Goal: Task Accomplishment & Management: Manage account settings

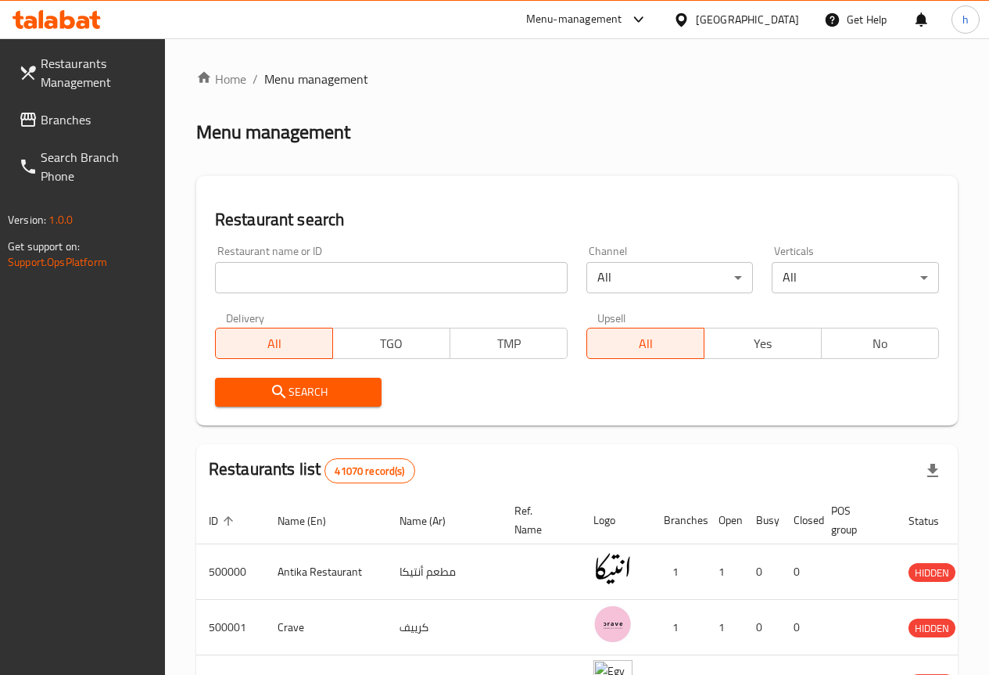
click at [87, 121] on span "Branches" at bounding box center [97, 119] width 112 height 19
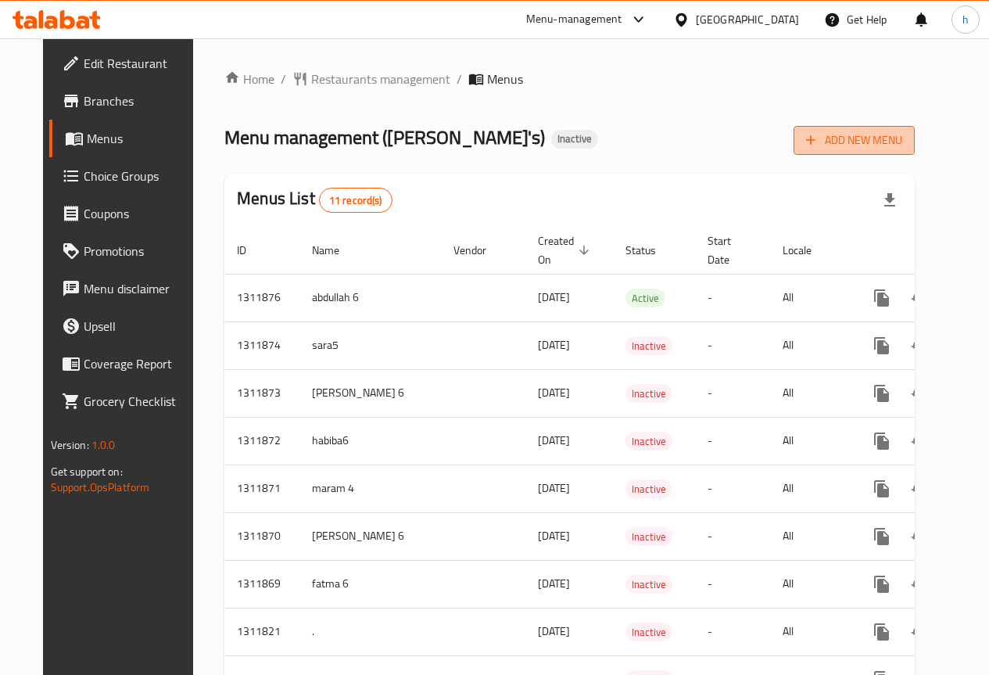
click at [858, 131] on span "Add New Menu" at bounding box center [854, 141] width 96 height 20
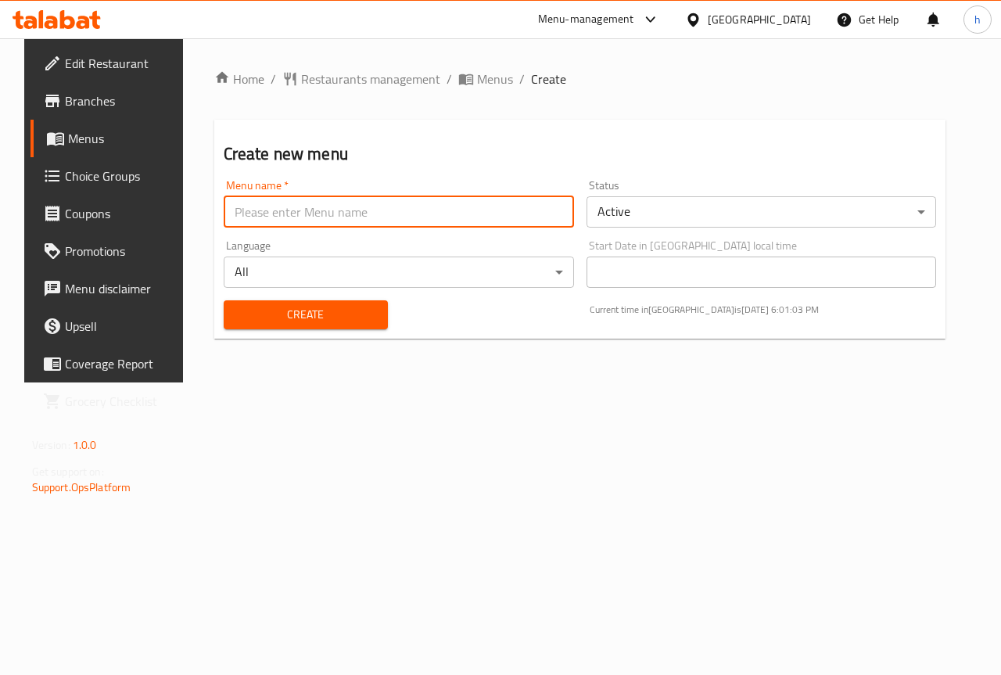
click at [454, 214] on input "text" at bounding box center [399, 211] width 350 height 31
type input "haidy6"
click at [368, 318] on span "Create" at bounding box center [305, 315] width 139 height 20
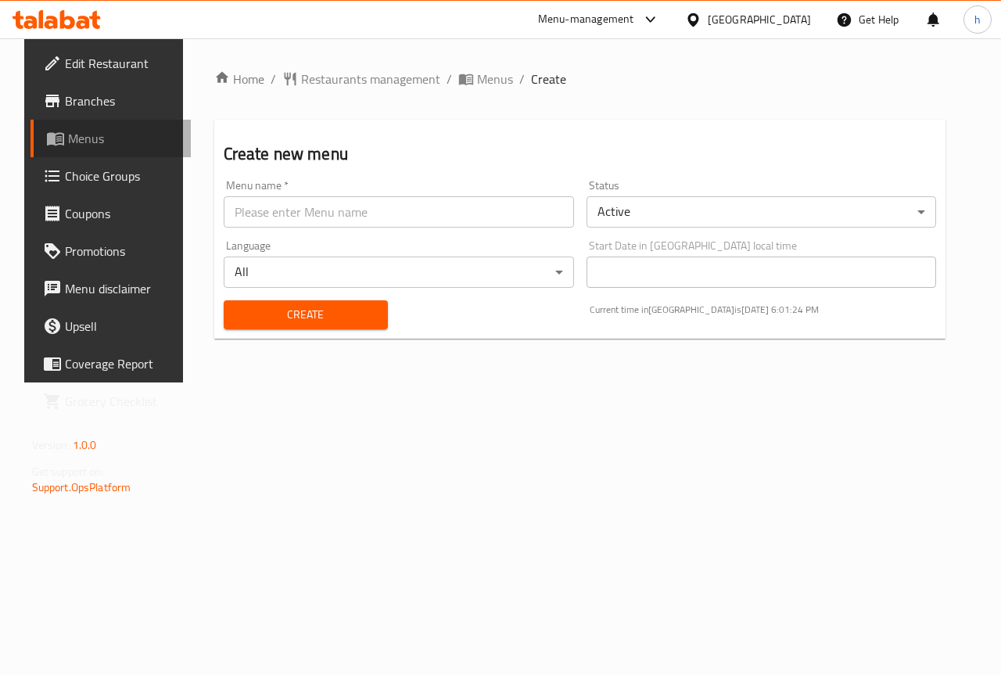
click at [77, 135] on span "Menus" at bounding box center [123, 138] width 111 height 19
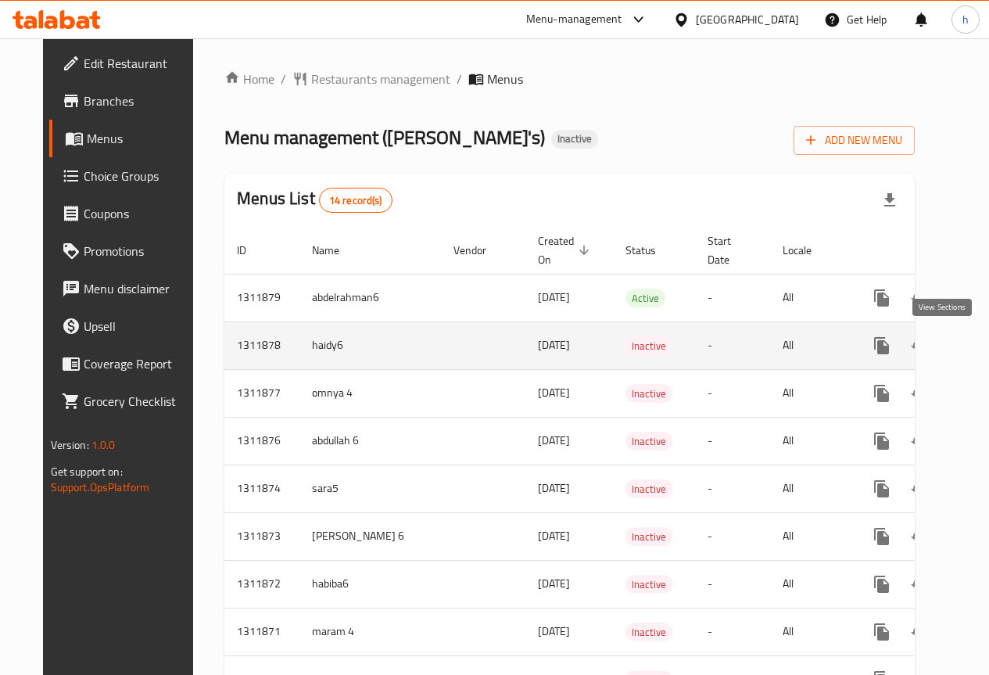
click at [985, 343] on icon "enhanced table" at bounding box center [994, 345] width 19 height 19
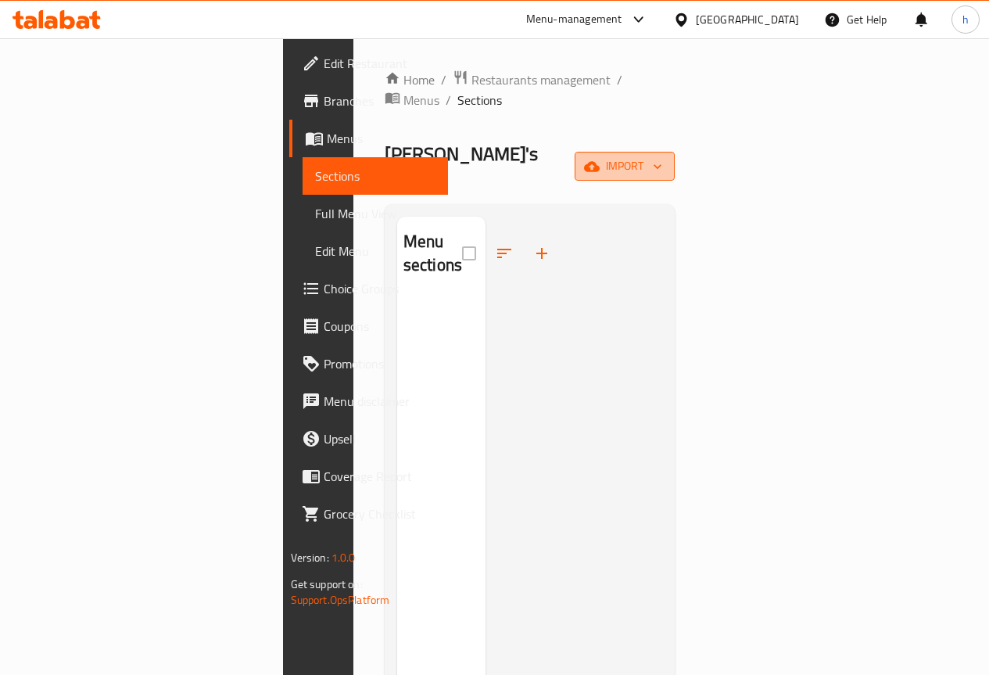
click at [675, 152] on button "import" at bounding box center [625, 166] width 100 height 29
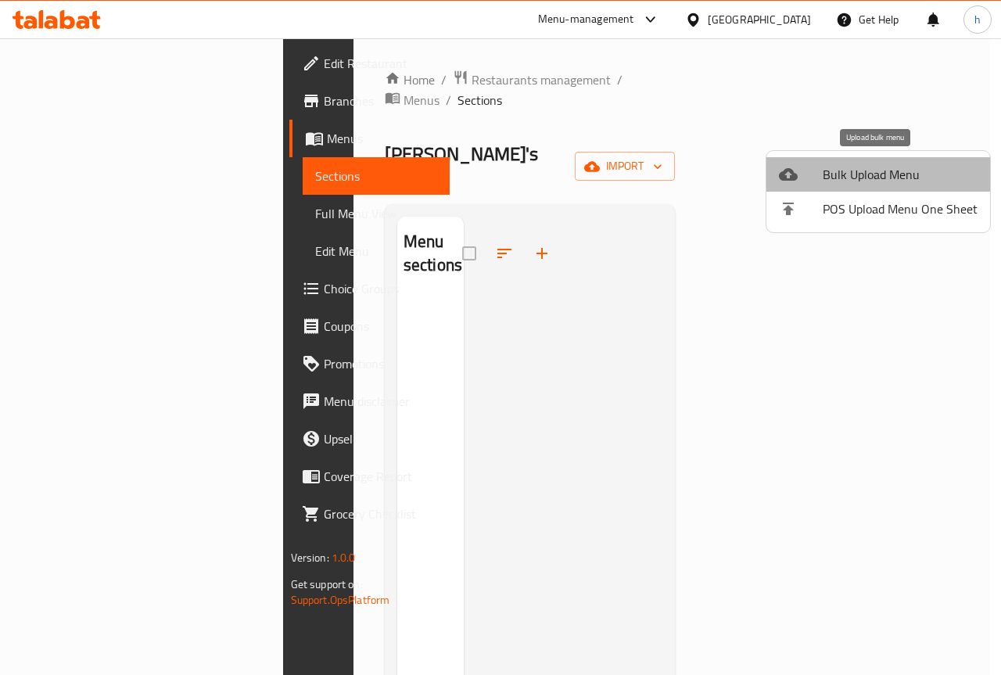
click at [888, 168] on span "Bulk Upload Menu" at bounding box center [900, 174] width 155 height 19
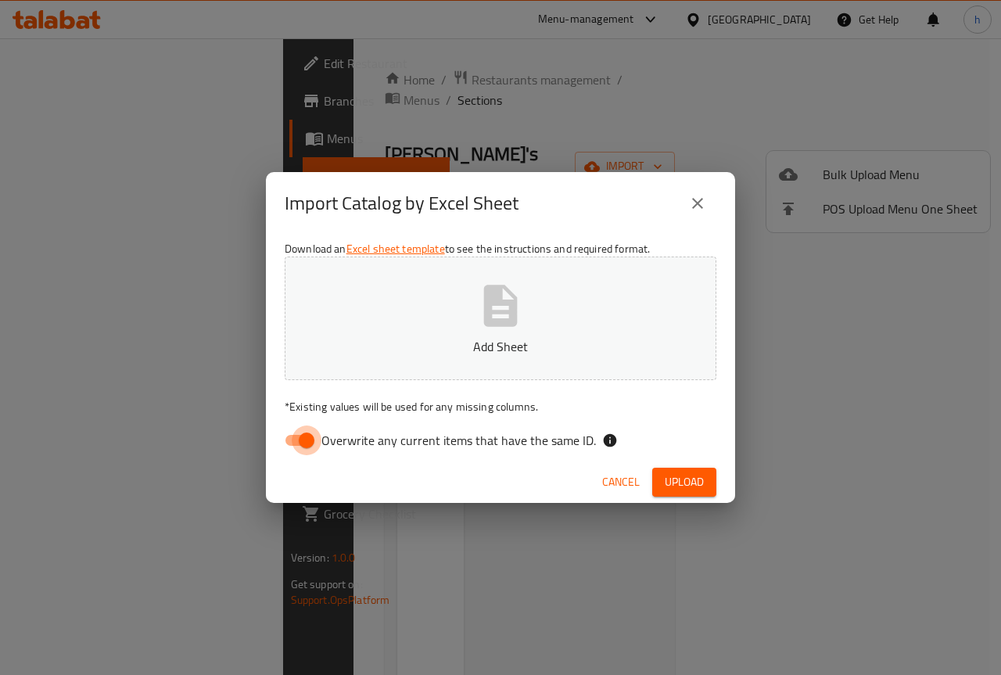
click at [305, 437] on input "Overwrite any current items that have the same ID." at bounding box center [306, 440] width 89 height 30
checkbox input "false"
click at [691, 490] on span "Upload" at bounding box center [684, 482] width 39 height 20
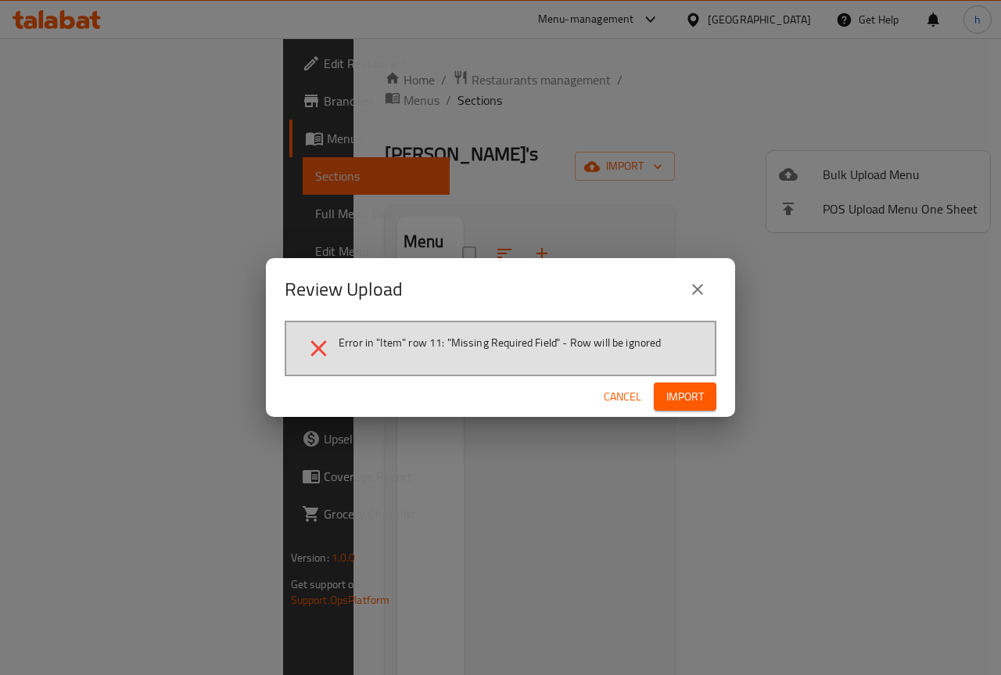
click at [691, 400] on span "Import" at bounding box center [685, 397] width 38 height 20
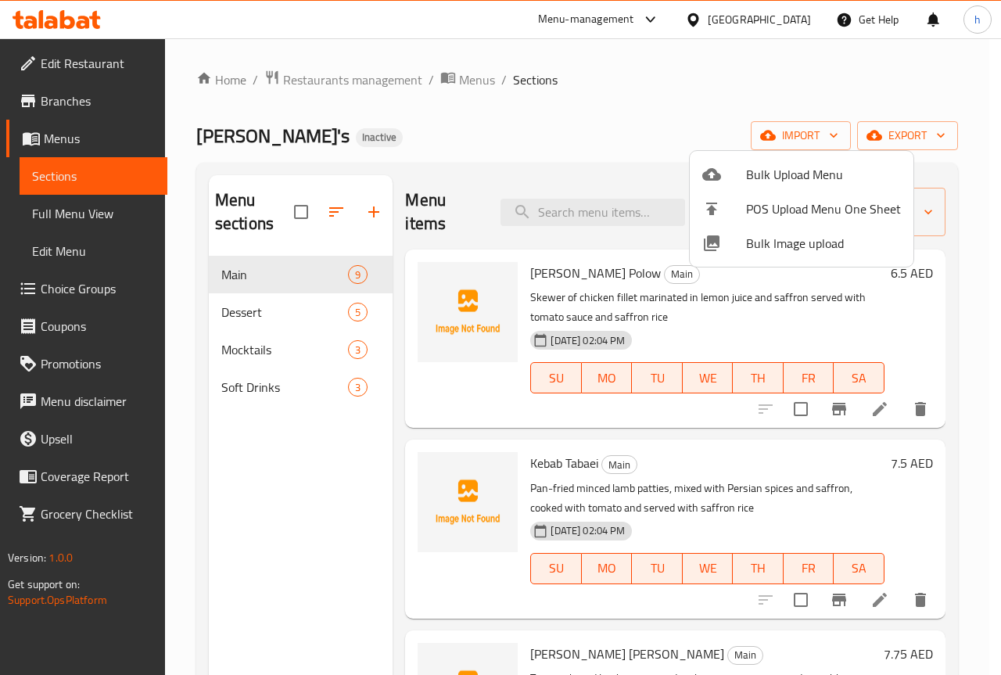
click at [308, 275] on div at bounding box center [500, 337] width 1001 height 675
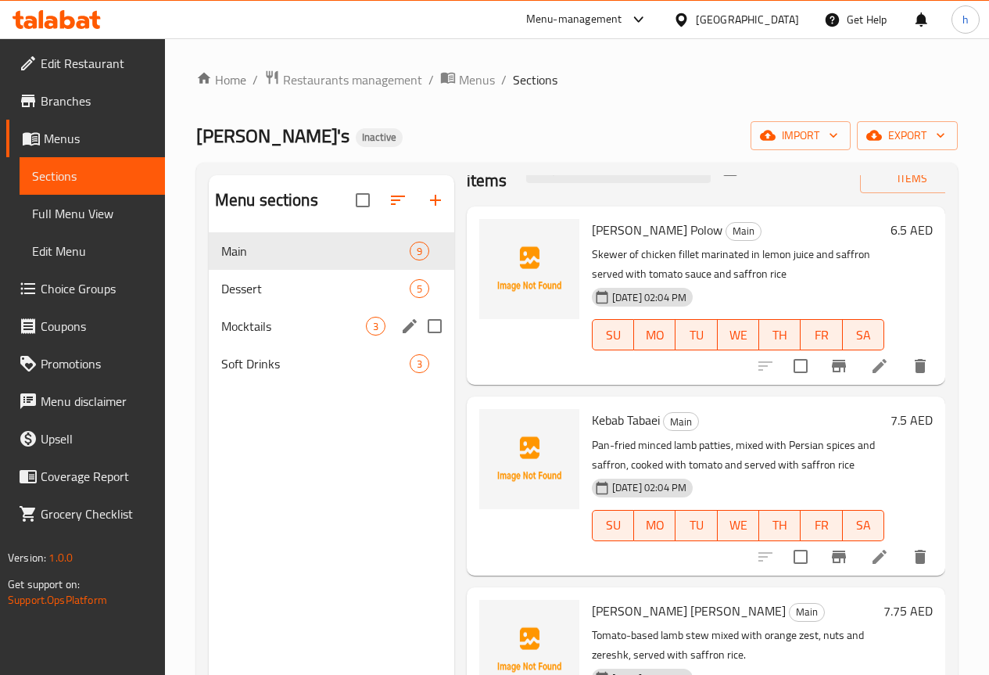
scroll to position [78, 0]
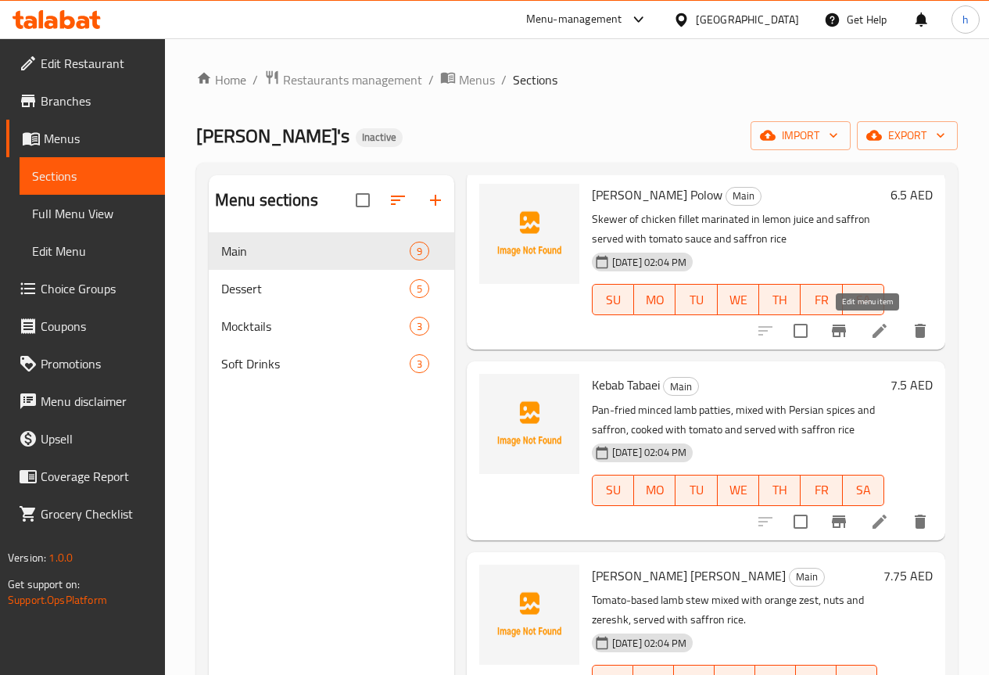
click at [870, 328] on icon at bounding box center [879, 330] width 19 height 19
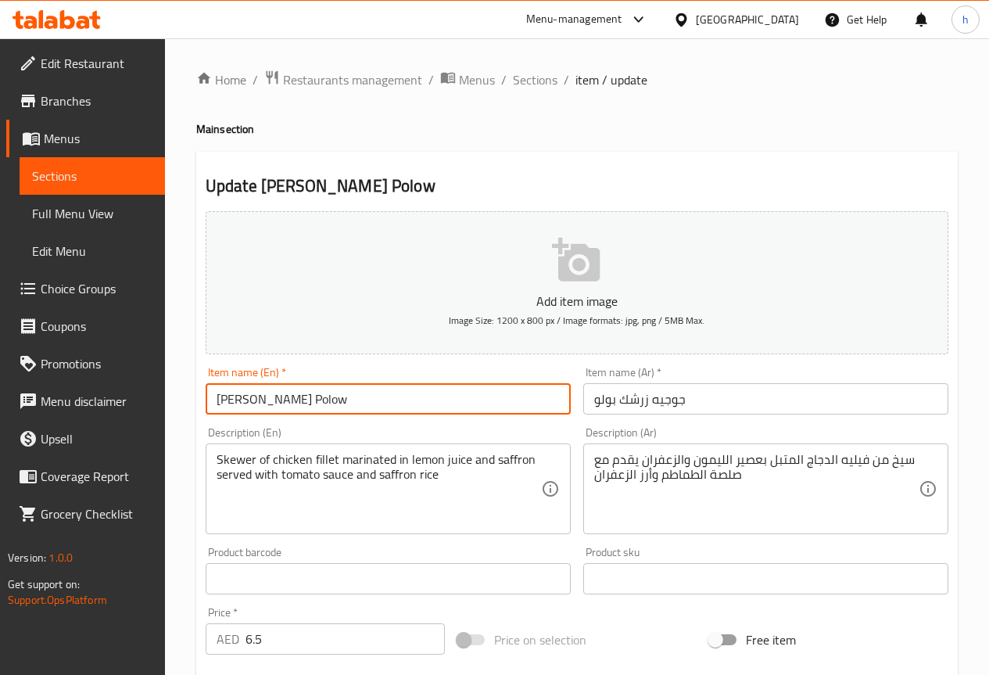
drag, startPoint x: 325, startPoint y: 395, endPoint x: 289, endPoint y: 388, distance: 36.7
click at [289, 388] on input "[PERSON_NAME] Polow" at bounding box center [388, 398] width 365 height 31
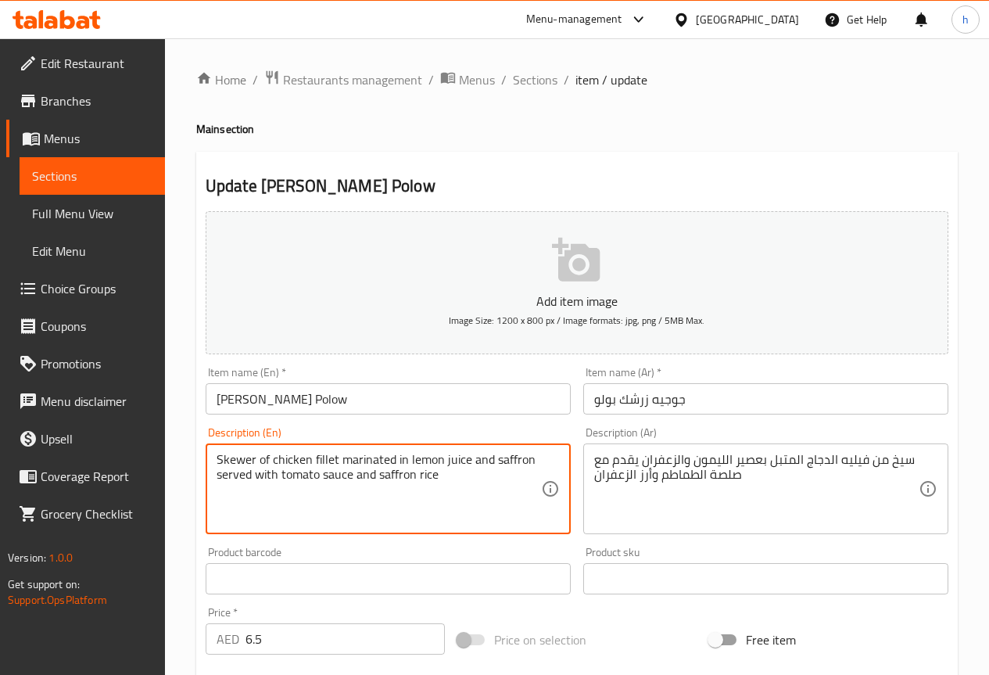
drag, startPoint x: 531, startPoint y: 460, endPoint x: 492, endPoint y: 456, distance: 39.3
drag, startPoint x: 393, startPoint y: 461, endPoint x: 342, endPoint y: 450, distance: 52.0
click at [342, 450] on div "Skewer of chicken fillet marinated in lemon juice and saffron served with tomat…" at bounding box center [388, 488] width 365 height 91
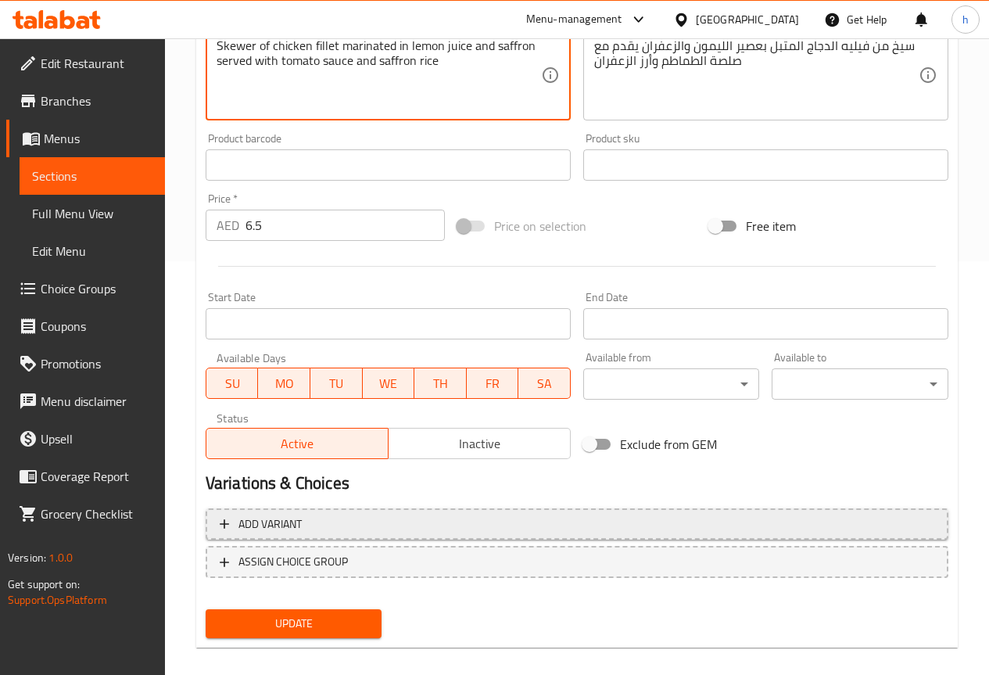
scroll to position [430, 0]
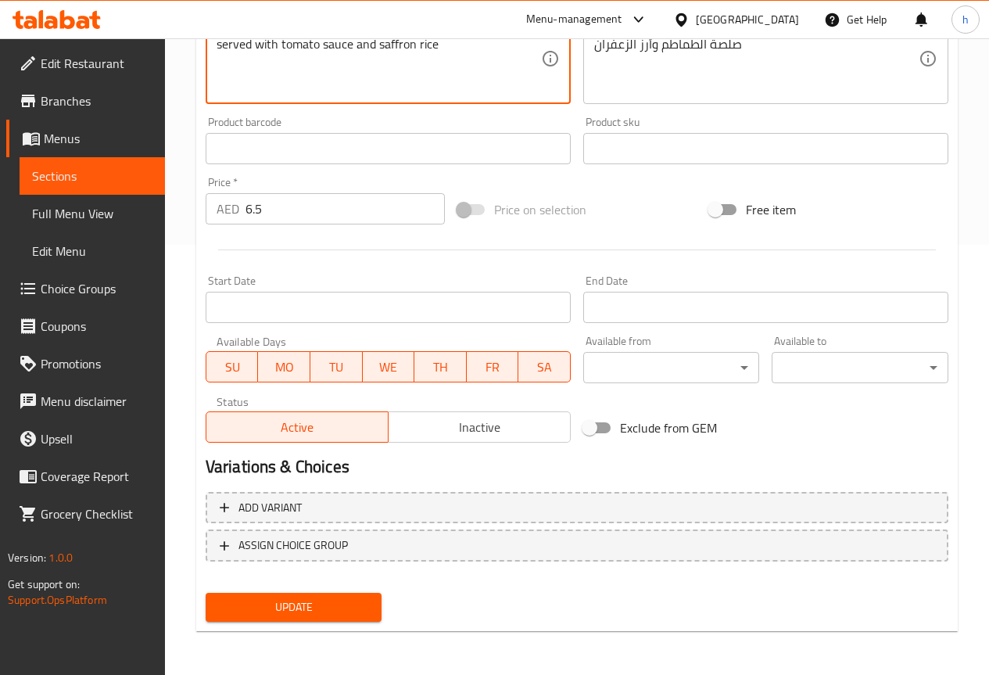
drag, startPoint x: 328, startPoint y: 609, endPoint x: 316, endPoint y: 608, distance: 11.8
click at [325, 608] on span "Update" at bounding box center [294, 608] width 152 height 20
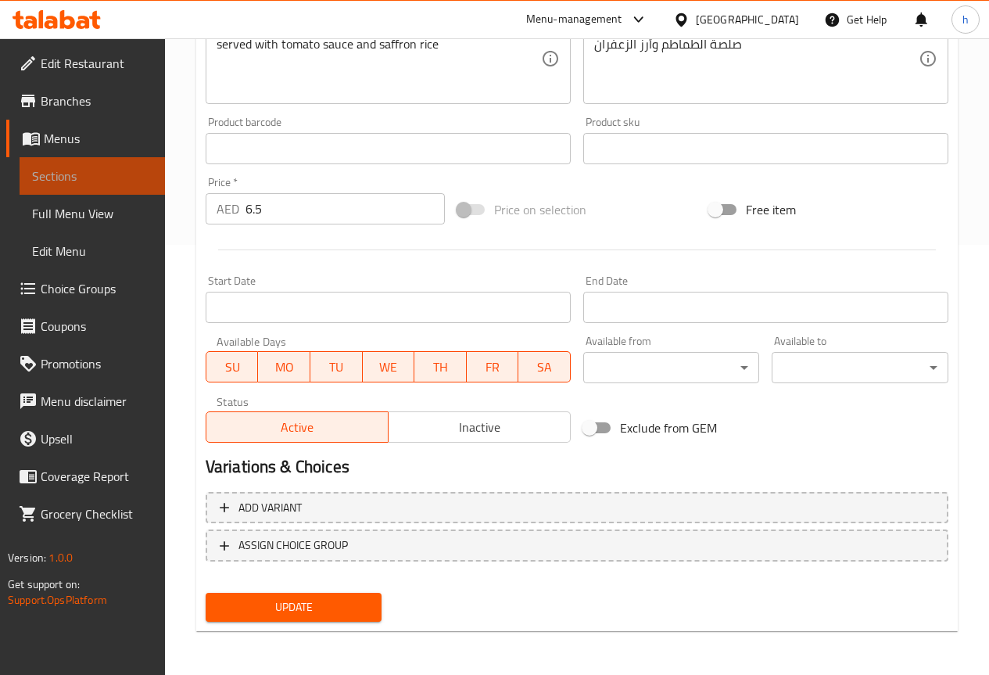
click at [70, 171] on span "Sections" at bounding box center [92, 176] width 120 height 19
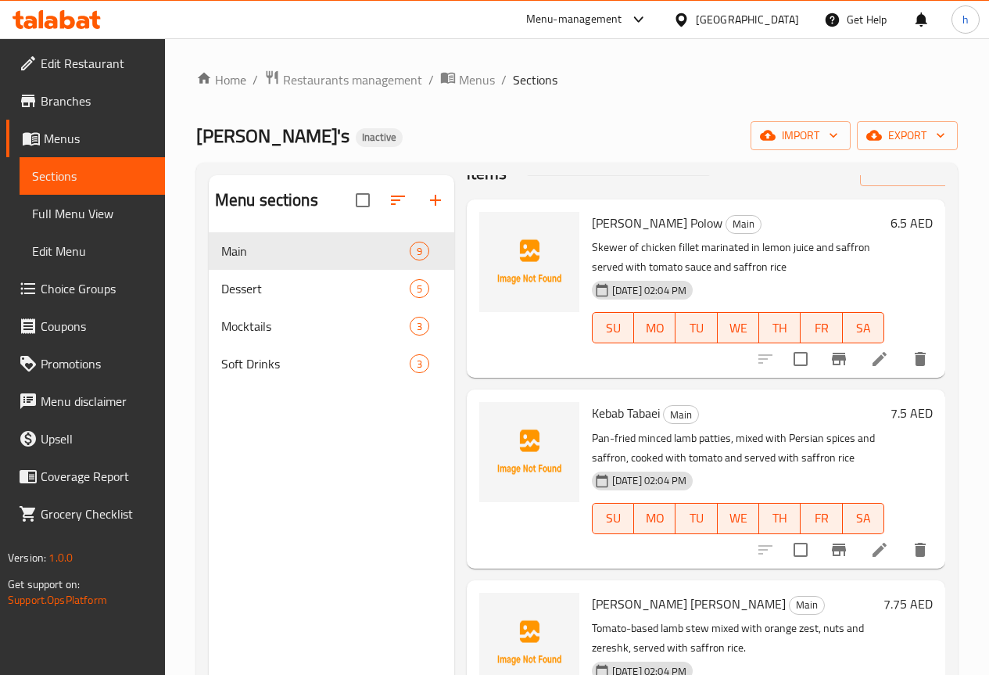
scroll to position [78, 0]
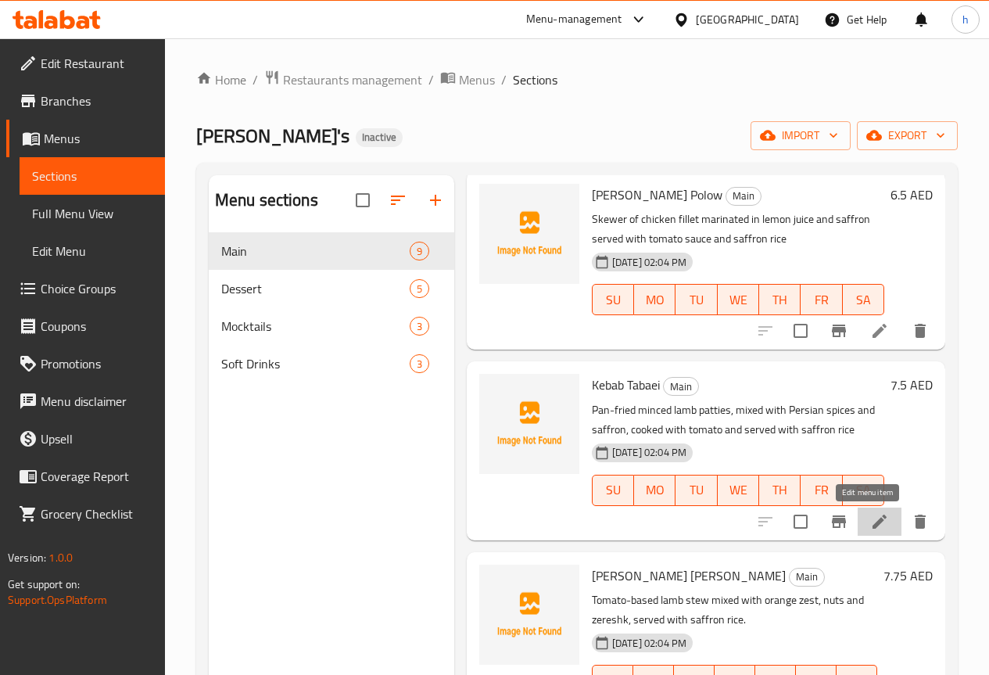
click at [870, 524] on icon at bounding box center [879, 521] width 19 height 19
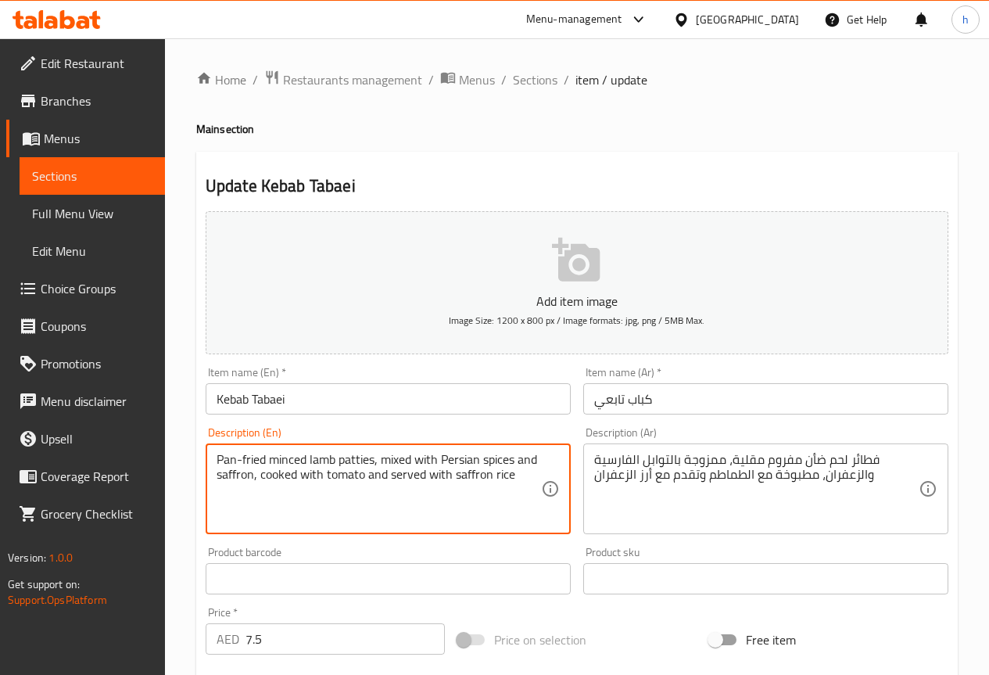
drag, startPoint x: 335, startPoint y: 459, endPoint x: 311, endPoint y: 458, distance: 23.5
drag, startPoint x: 373, startPoint y: 458, endPoint x: 341, endPoint y: 454, distance: 32.3
click at [341, 454] on textarea "Pan-fried minced lamb patties, mixed with Persian spices and saffron, cooked wi…" at bounding box center [379, 489] width 325 height 74
drag, startPoint x: 305, startPoint y: 460, endPoint x: 271, endPoint y: 465, distance: 34.0
click at [271, 465] on textarea "Pan-fried minced lamb patties, mixed with Persian spices and saffron, cooked wi…" at bounding box center [379, 489] width 325 height 74
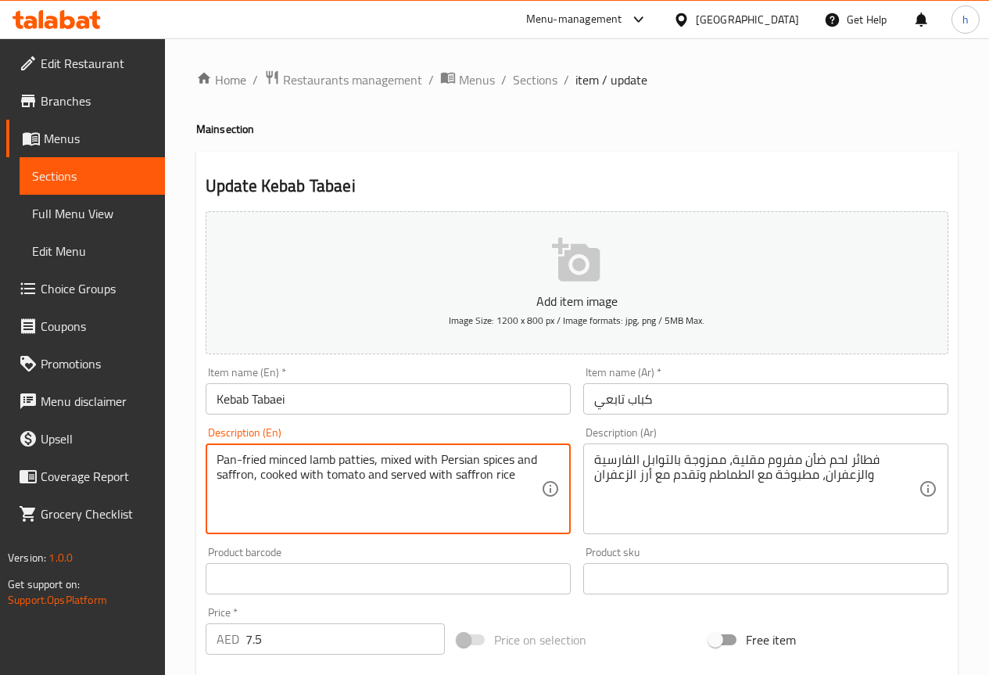
drag, startPoint x: 235, startPoint y: 459, endPoint x: 215, endPoint y: 458, distance: 19.6
click at [215, 458] on div "Pan-fried minced lamb patties, mixed with Persian spices and saffron, cooked wi…" at bounding box center [388, 488] width 365 height 91
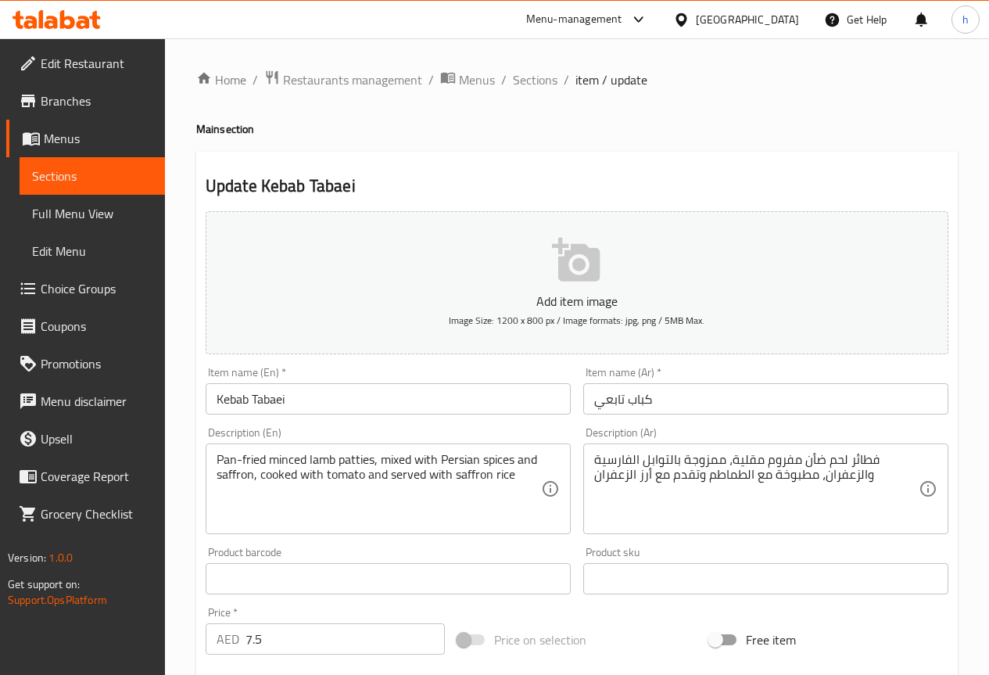
drag, startPoint x: 215, startPoint y: 458, endPoint x: 166, endPoint y: 437, distance: 53.3
click at [166, 437] on div "Home / Restaurants management / Menus / Sections / item / update Main section U…" at bounding box center [577, 571] width 824 height 1067
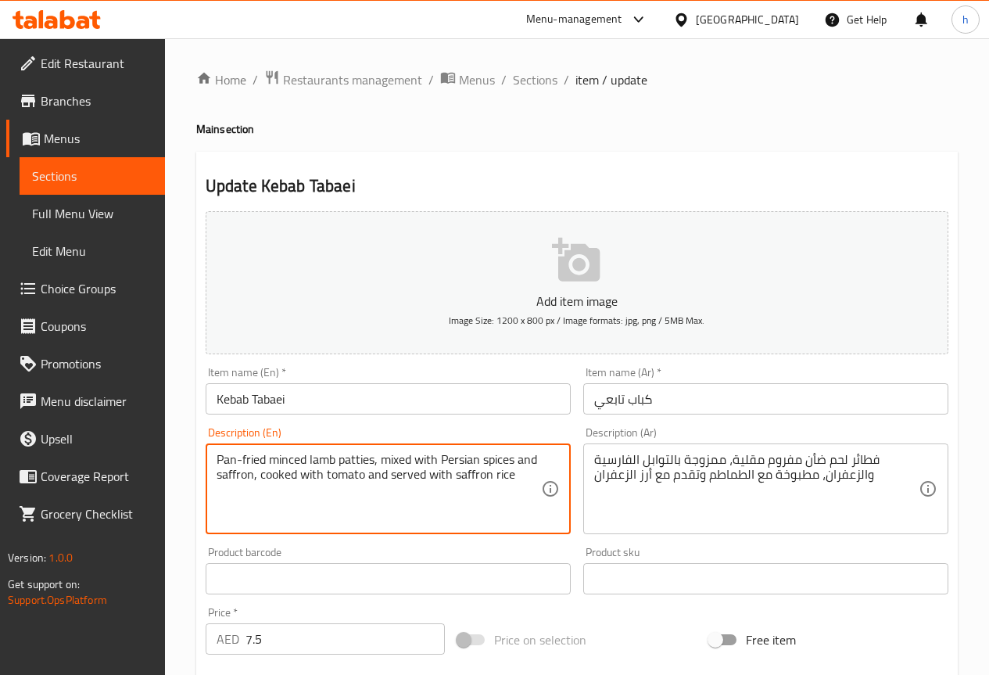
drag, startPoint x: 235, startPoint y: 461, endPoint x: 214, endPoint y: 460, distance: 20.3
drag, startPoint x: 264, startPoint y: 459, endPoint x: 218, endPoint y: 461, distance: 45.4
click at [218, 461] on textarea "Pan-fried minced lamb patties, mixed with Persian spices and saffron, cooked wi…" at bounding box center [379, 489] width 325 height 74
drag, startPoint x: 371, startPoint y: 458, endPoint x: 341, endPoint y: 458, distance: 30.5
click at [341, 458] on textarea "Pan-fried minced lamb patties, mixed with Persian spices and saffron, cooked wi…" at bounding box center [379, 489] width 325 height 74
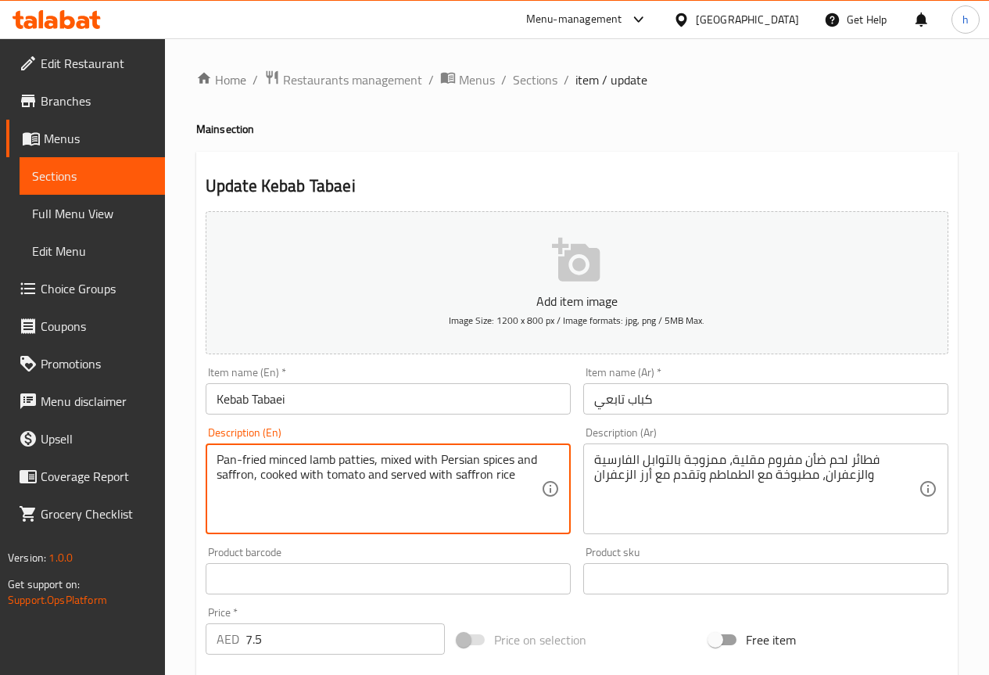
drag, startPoint x: 234, startPoint y: 458, endPoint x: 217, endPoint y: 462, distance: 16.9
click at [217, 462] on textarea "Pan-fried minced lamb patties, mixed with Persian spices and saffron, cooked wi…" at bounding box center [379, 489] width 325 height 74
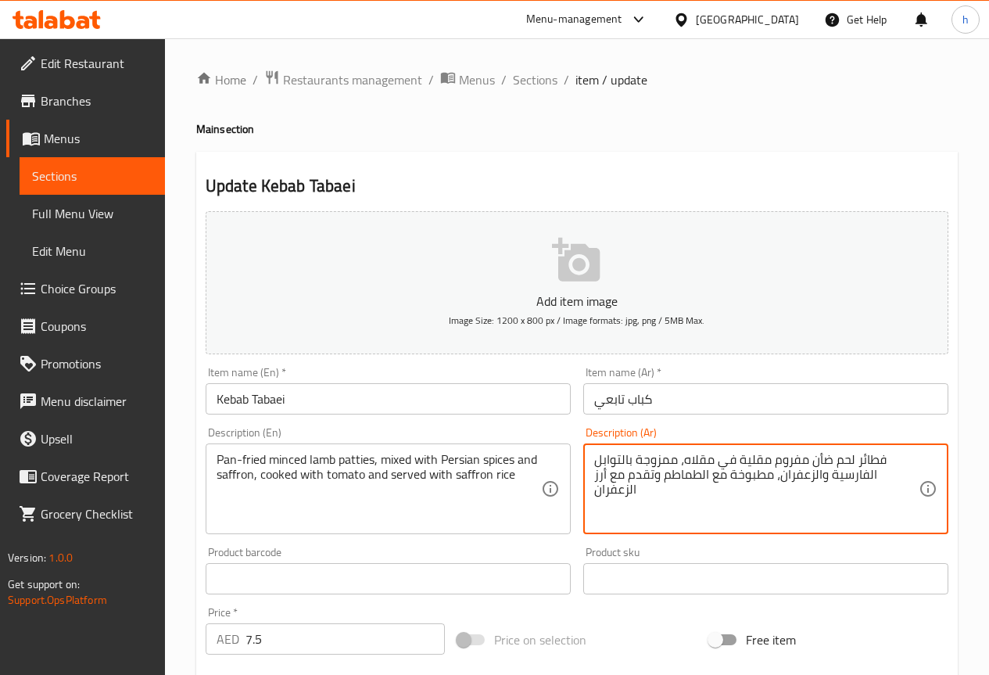
click at [880, 459] on textarea "فطائر لحم ضأن مفروم مقلية في مقلاه، ممزوجة بالتوابل الفارسية والزعفران، مطبوخة …" at bounding box center [756, 489] width 325 height 74
drag, startPoint x: 884, startPoint y: 461, endPoint x: 855, endPoint y: 460, distance: 28.9
click at [855, 460] on textarea "فطائر لحم ضأن مفروم مقلية في مقلاه، ممزوجة بالتوابل الفارسية والزعفران، مطبوخة …" at bounding box center [756, 489] width 325 height 74
type textarea "شرائح لحم ضأن مفروم مقلية في مقلاه، ممزوجة بالتوابل الفارسية والزعفران، مطبوخة …"
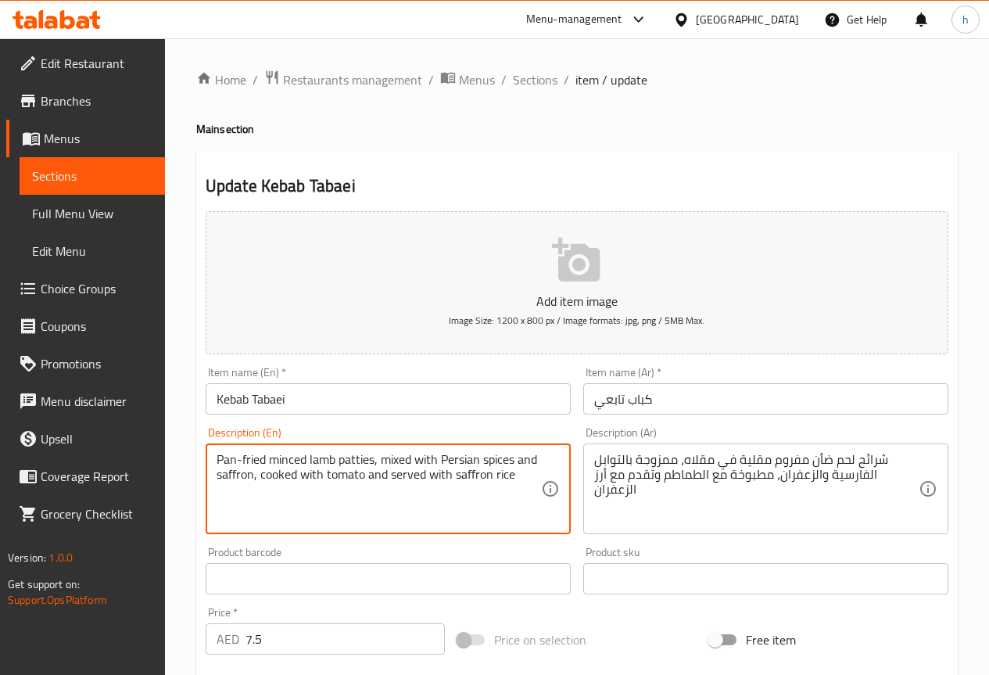
drag, startPoint x: 515, startPoint y: 461, endPoint x: 486, endPoint y: 455, distance: 29.5
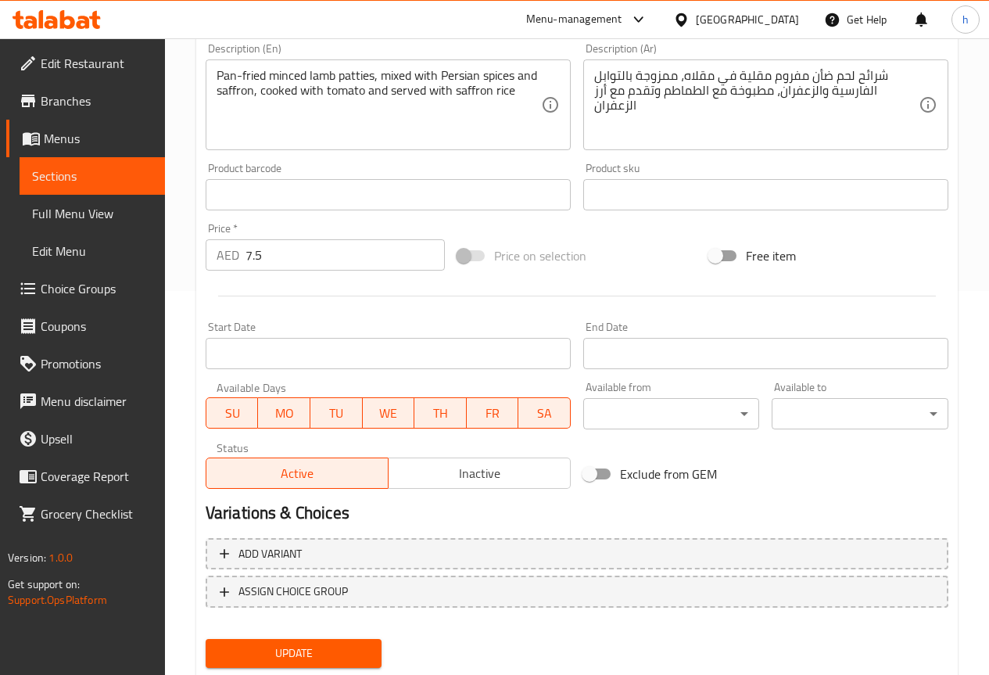
scroll to position [391, 0]
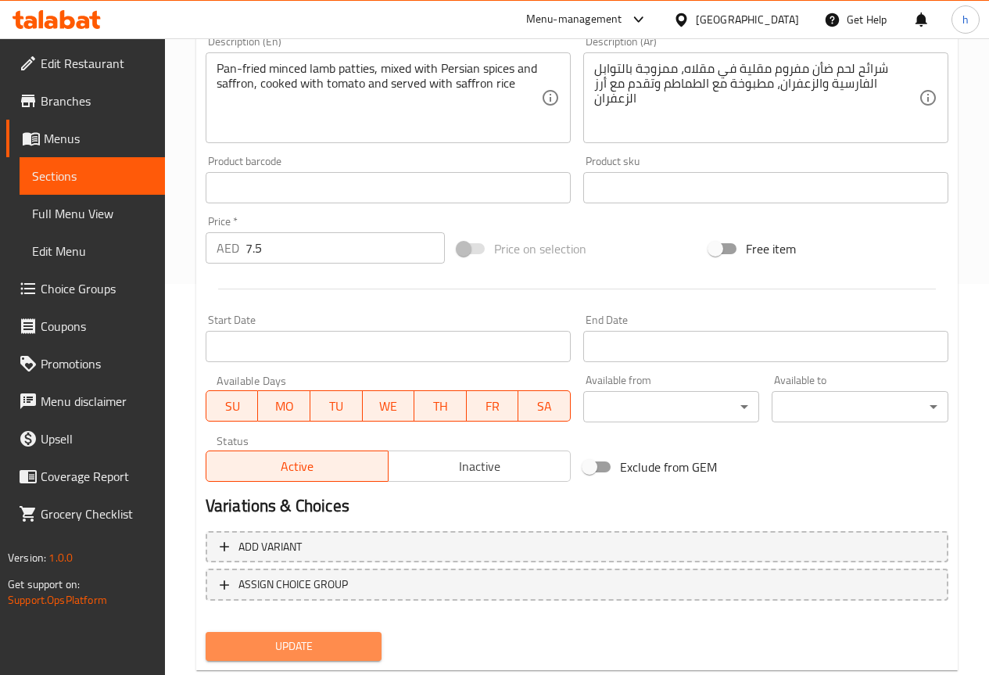
click at [293, 645] on span "Update" at bounding box center [294, 647] width 152 height 20
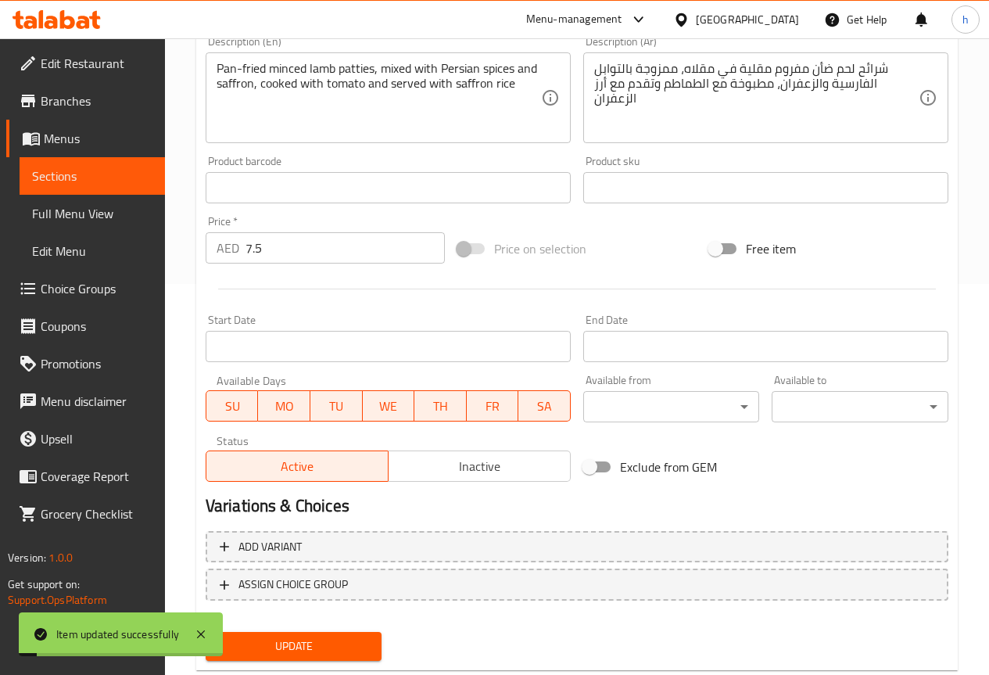
click at [91, 163] on link "Sections" at bounding box center [92, 176] width 145 height 38
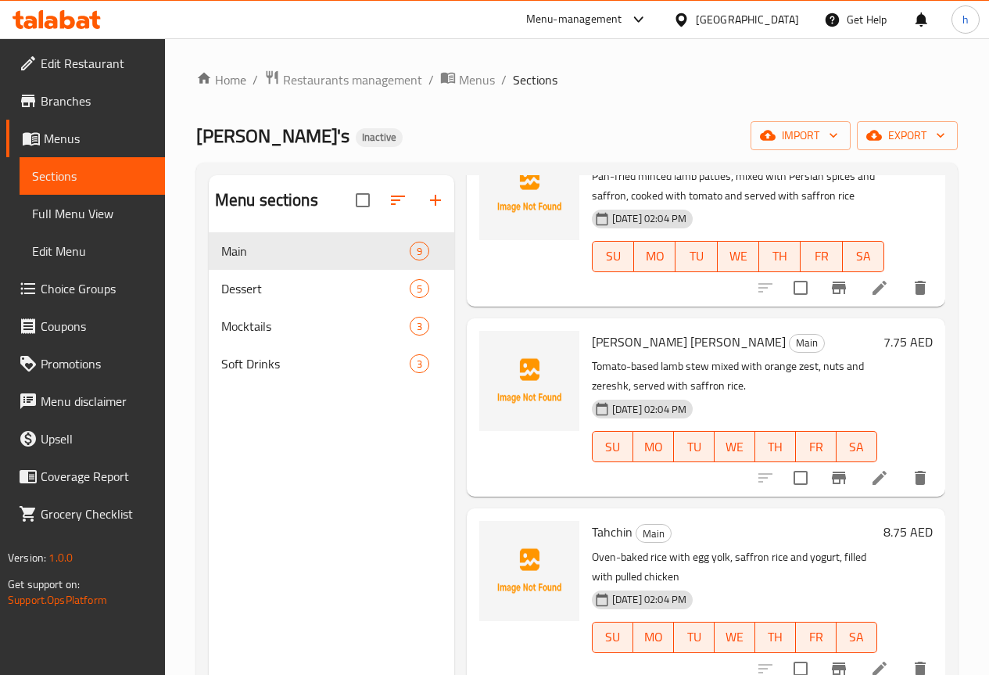
scroll to position [313, 0]
click at [870, 475] on icon at bounding box center [879, 477] width 19 height 19
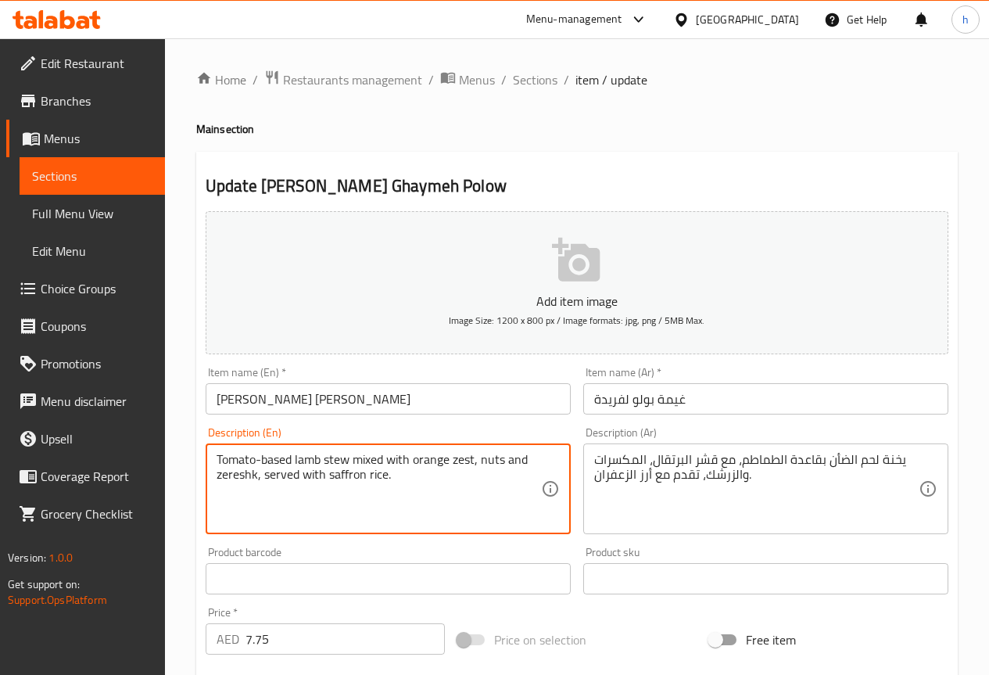
drag, startPoint x: 295, startPoint y: 461, endPoint x: 264, endPoint y: 454, distance: 31.1
drag, startPoint x: 351, startPoint y: 458, endPoint x: 327, endPoint y: 456, distance: 24.4
click at [327, 456] on textarea "Tomato-based lamb stew mixed with orange zest, nuts and zereshk, served with sa…" at bounding box center [379, 489] width 325 height 74
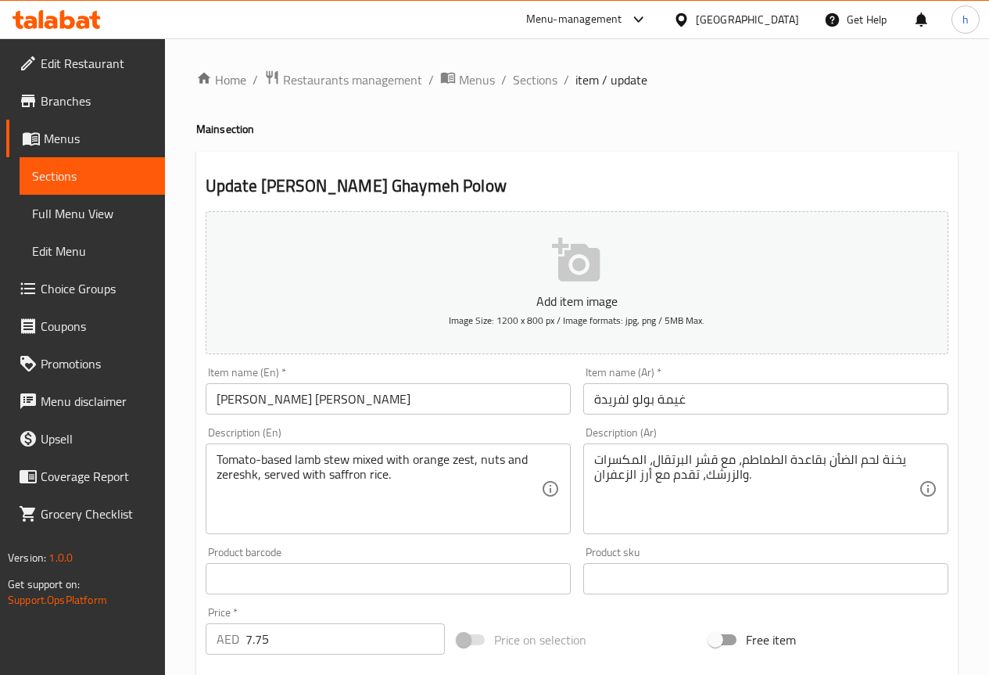
click at [337, 457] on textarea "Tomato-based lamb stew mixed with orange zest, nuts and zereshk, served with sa…" at bounding box center [379, 489] width 325 height 74
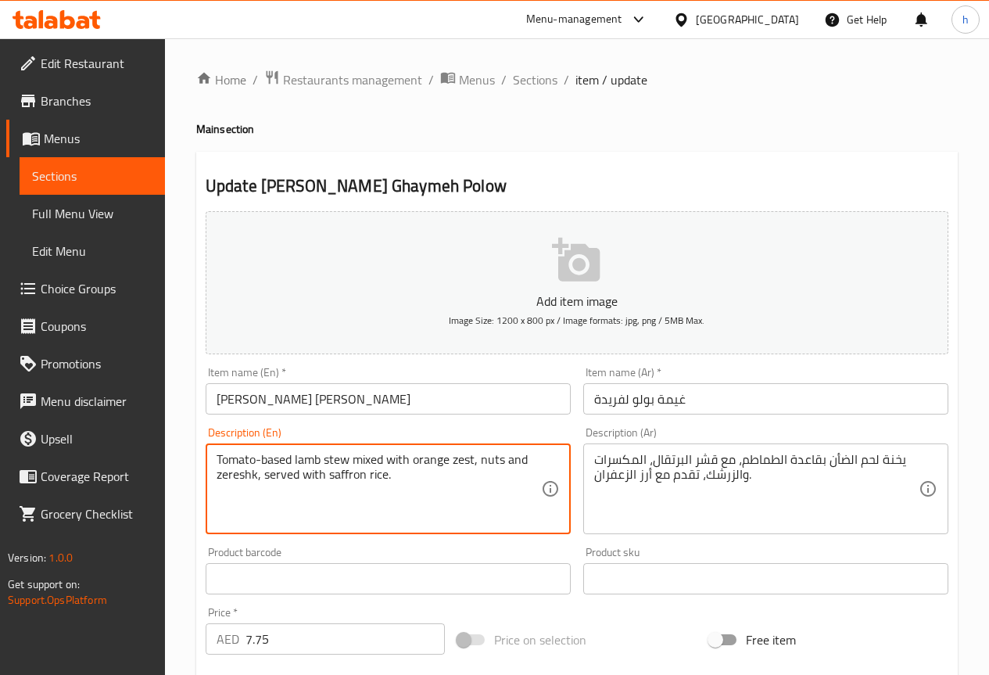
click at [337, 457] on textarea "Tomato-based lamb stew mixed with orange zest, nuts and zereshk, served with sa…" at bounding box center [379, 489] width 325 height 74
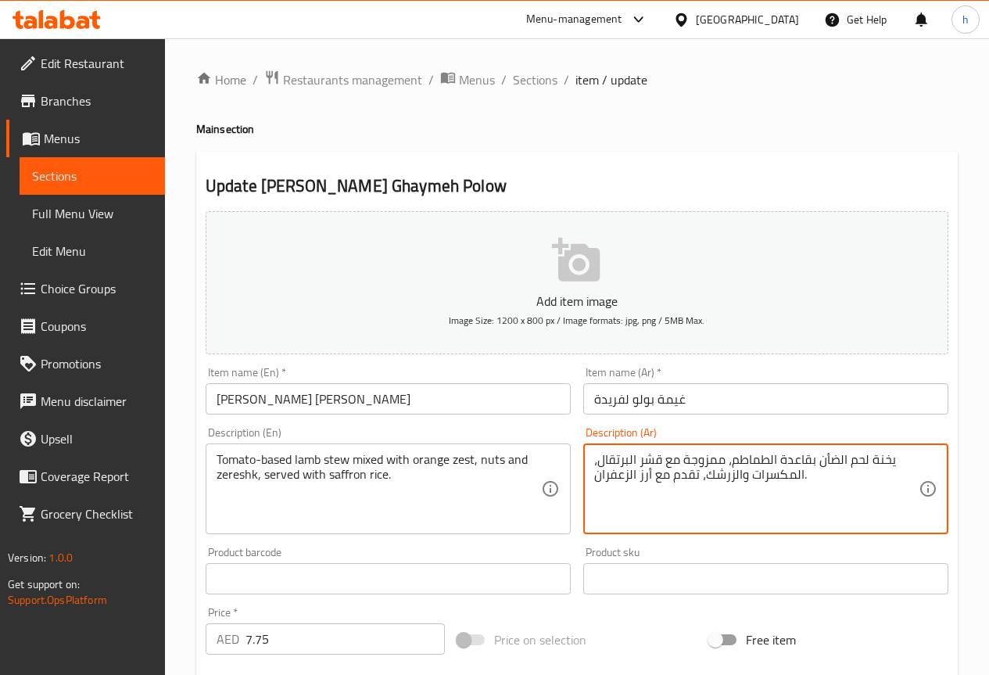
type textarea "يخنة لحم الضأن بقاعدة الطماطم، ممزوجة مع قشر البرتقال، المكسرات والزرشك، تقدم م…"
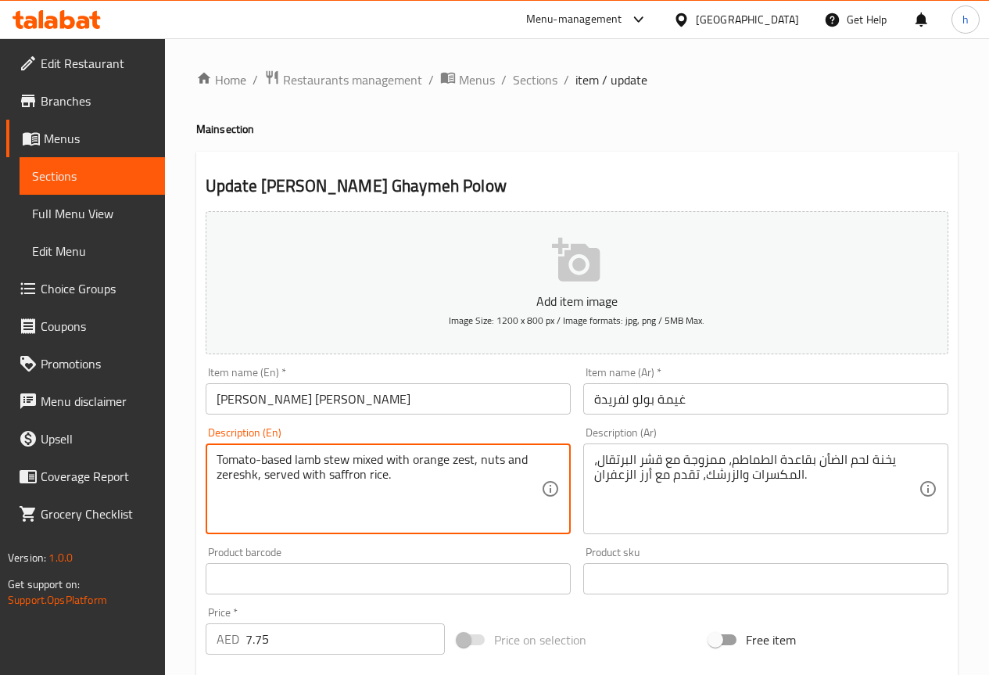
drag, startPoint x: 474, startPoint y: 458, endPoint x: 454, endPoint y: 458, distance: 19.6
drag, startPoint x: 257, startPoint y: 476, endPoint x: 214, endPoint y: 484, distance: 43.1
click at [214, 484] on div "Tomato-based lamb stew mixed with orange zest, nuts and zereshk, served with sa…" at bounding box center [388, 488] width 365 height 91
drag, startPoint x: 232, startPoint y: 465, endPoint x: 246, endPoint y: 472, distance: 16.1
click at [246, 472] on textarea "Tomato-based lamb stew mixed with orange zest, nuts and zereshk, served with sa…" at bounding box center [379, 489] width 325 height 74
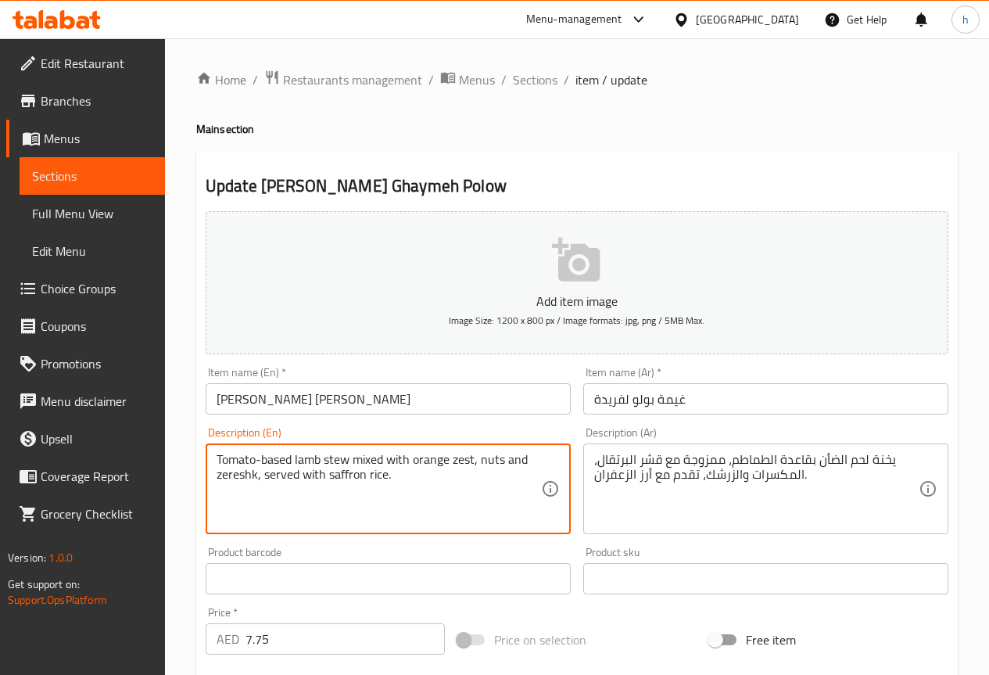
drag, startPoint x: 254, startPoint y: 472, endPoint x: 222, endPoint y: 472, distance: 32.1
click at [222, 472] on textarea "Tomato-based lamb stew mixed with orange zest, nuts and zereshk, served with sa…" at bounding box center [379, 489] width 325 height 74
drag, startPoint x: 256, startPoint y: 476, endPoint x: 210, endPoint y: 476, distance: 46.2
click at [210, 476] on div "Tomato-based lamb stew mixed with orange zest, nuts and zereshk, served with sa…" at bounding box center [388, 488] width 365 height 91
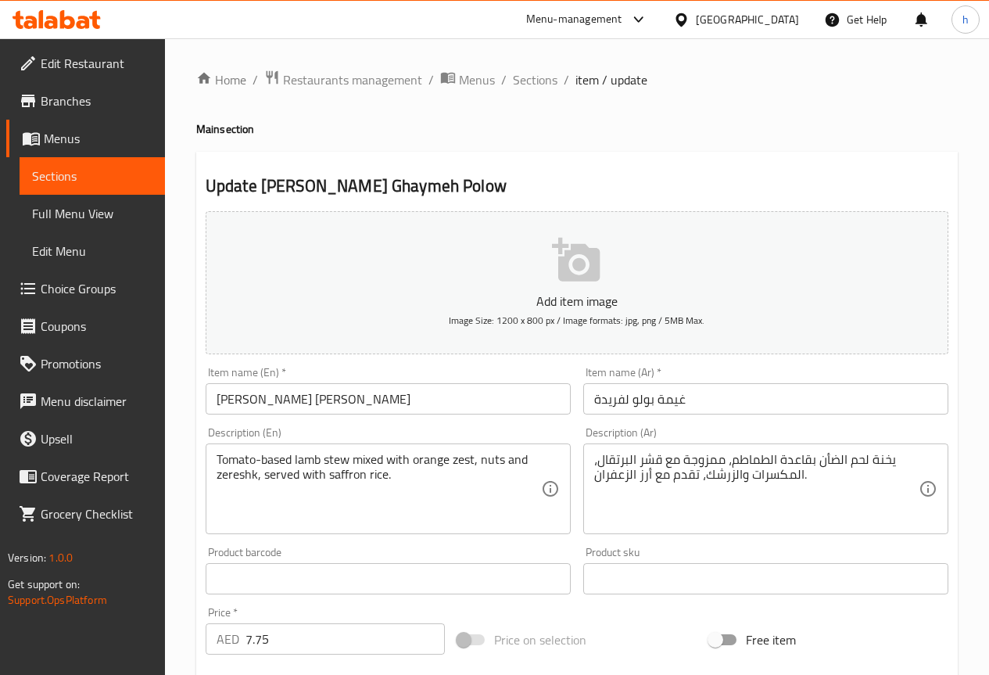
click at [337, 458] on textarea "Tomato-based lamb stew mixed with orange zest, nuts and zereshk, served with sa…" at bounding box center [379, 489] width 325 height 74
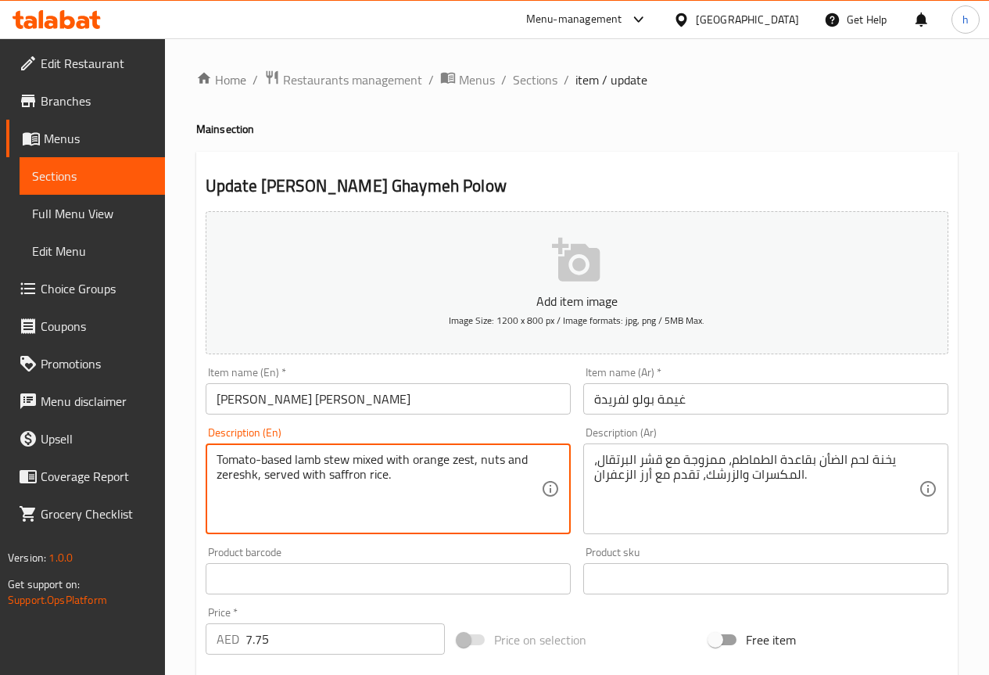
click at [337, 458] on textarea "Tomato-based lamb stew mixed with orange zest, nuts and zereshk, served with sa…" at bounding box center [379, 489] width 325 height 74
click at [271, 458] on textarea "Tomato-based lamb stew mixed with orange zest, nuts and zereshk, served with sa…" at bounding box center [379, 489] width 325 height 74
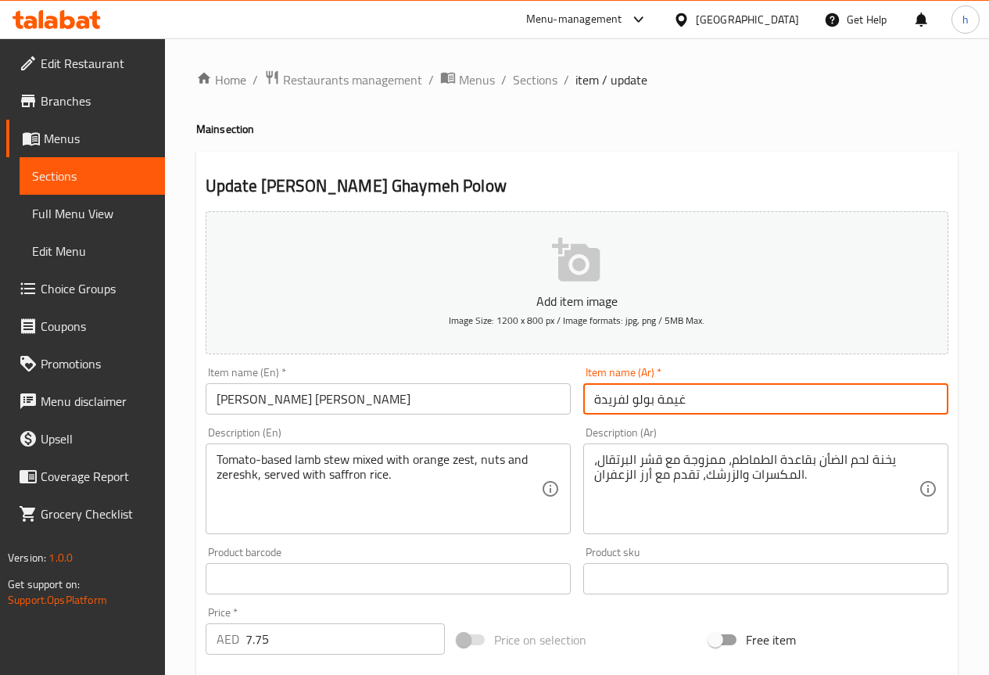
drag, startPoint x: 628, startPoint y: 398, endPoint x: 583, endPoint y: 398, distance: 45.4
click at [583, 398] on input "غيمة بولو لفريدة" at bounding box center [765, 398] width 365 height 31
click at [590, 399] on input "[PERSON_NAME]" at bounding box center [765, 398] width 365 height 31
click at [651, 403] on input "[PERSON_NAME]" at bounding box center [765, 398] width 365 height 31
paste input "لفريدة"
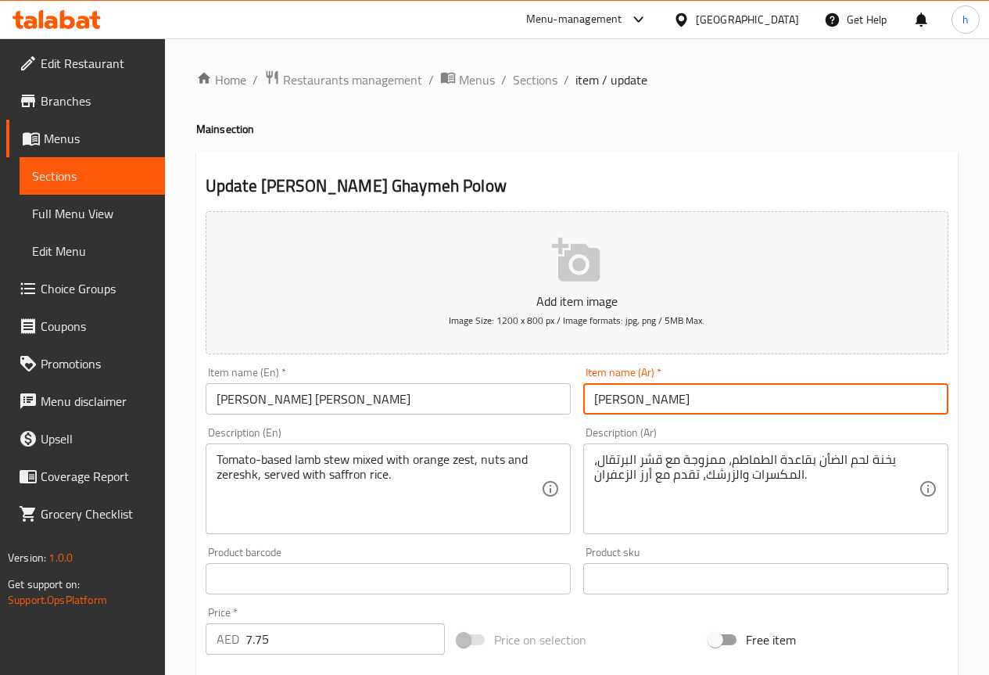
click at [593, 400] on input "[PERSON_NAME]" at bounding box center [765, 398] width 365 height 31
paste input "لفريدة"
click at [678, 396] on input "ل[PERSON_NAME]" at bounding box center [765, 398] width 365 height 31
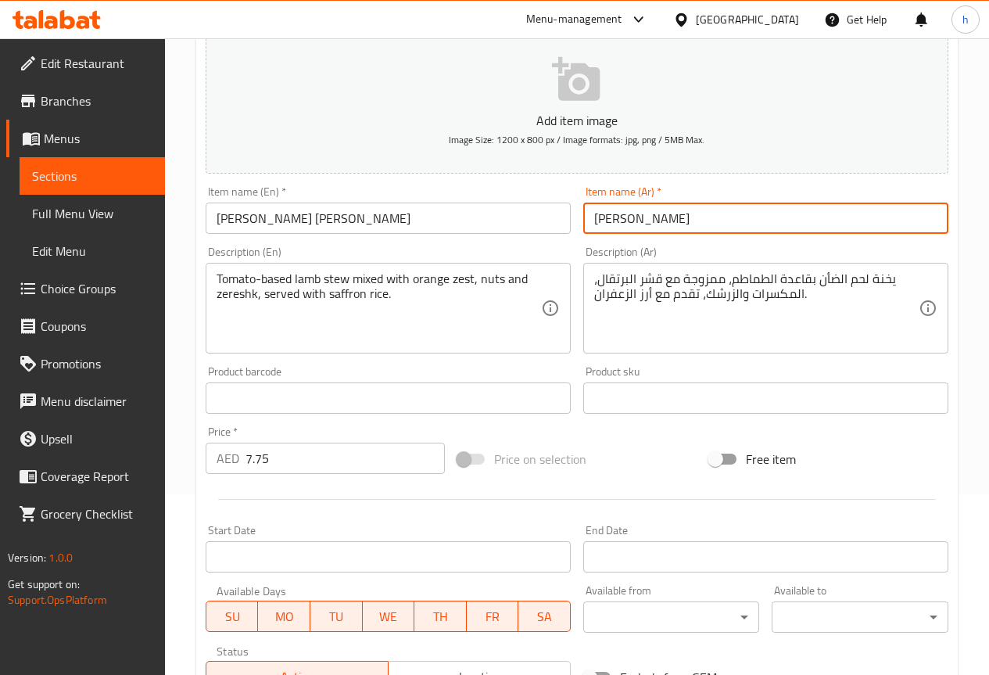
scroll to position [156, 0]
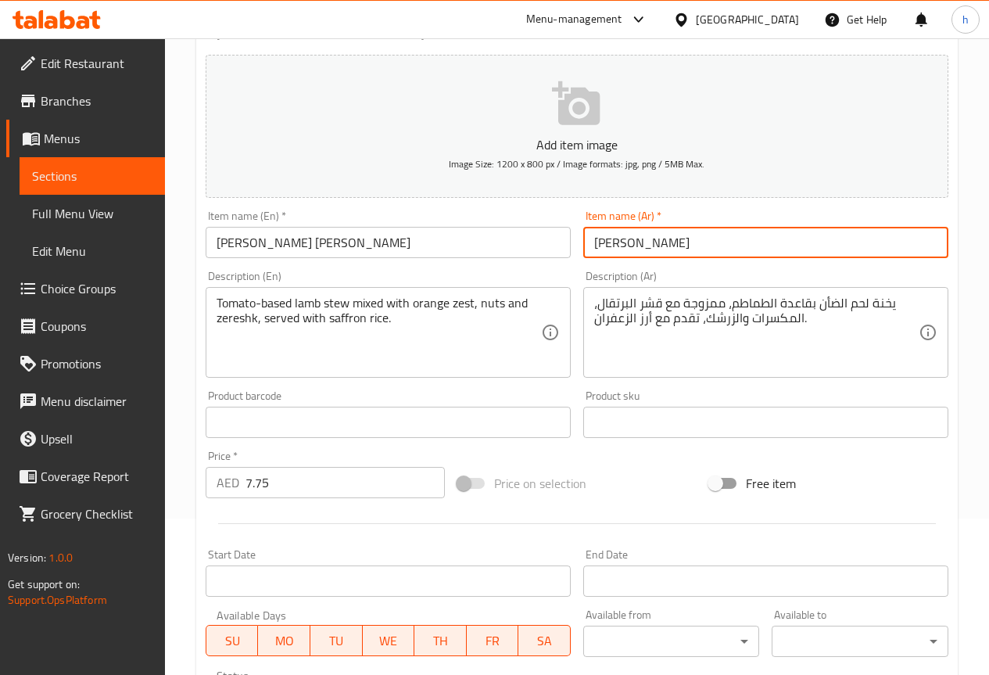
type input "[PERSON_NAME]"
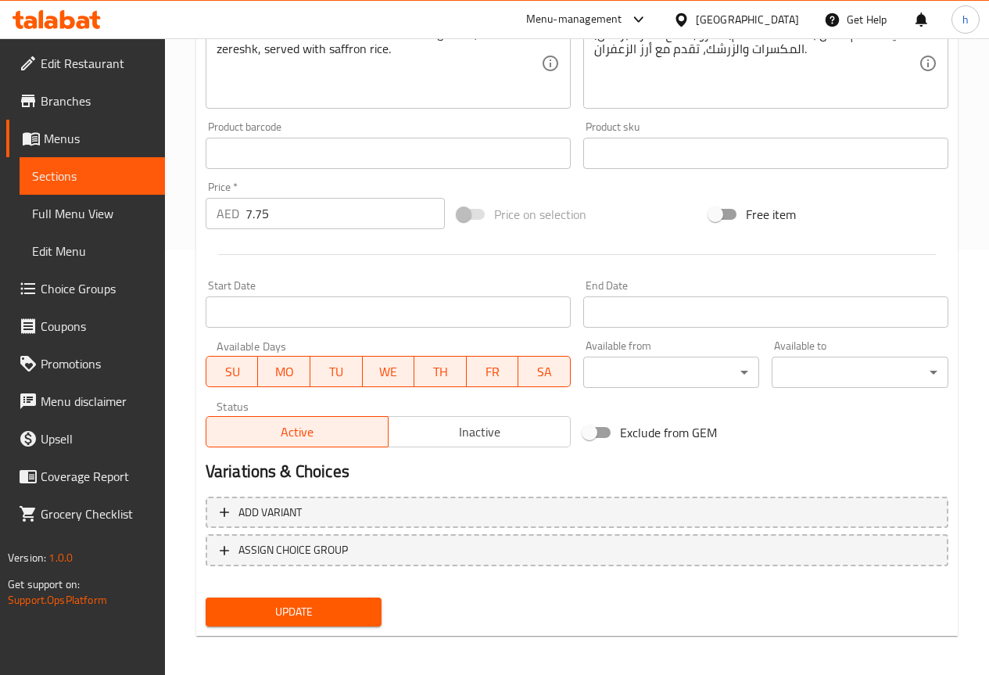
scroll to position [430, 0]
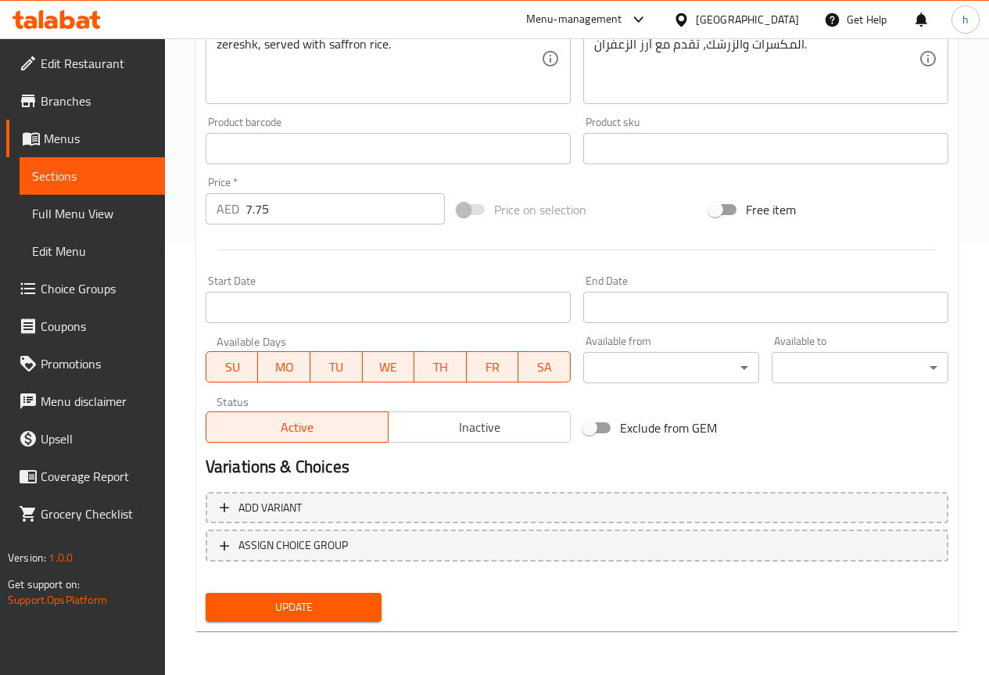
click at [294, 601] on span "Update" at bounding box center [294, 608] width 152 height 20
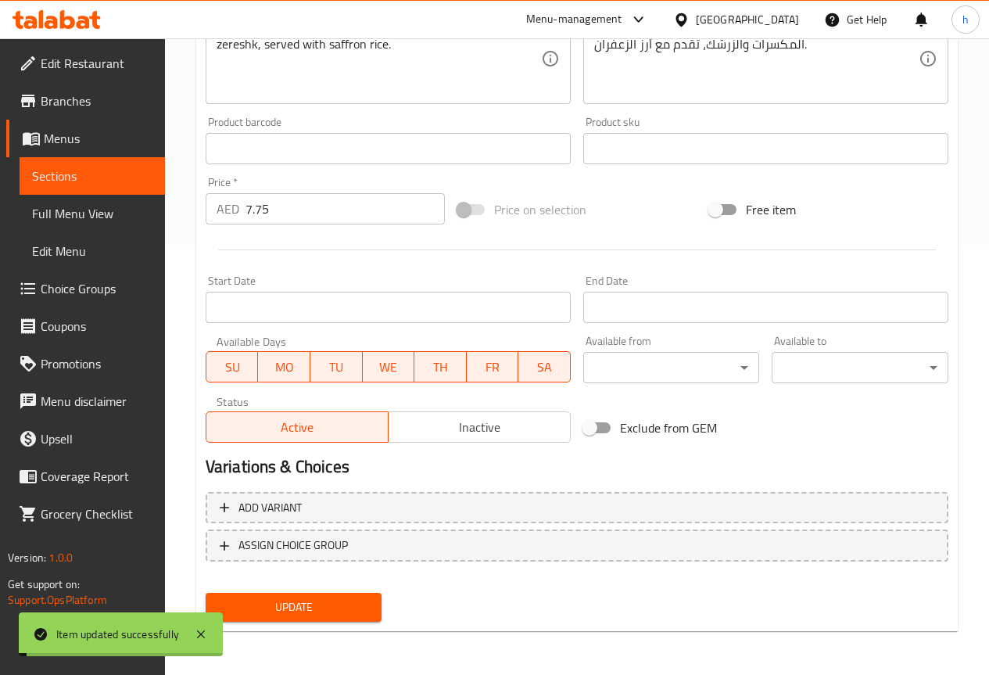
click at [74, 175] on span "Sections" at bounding box center [92, 176] width 120 height 19
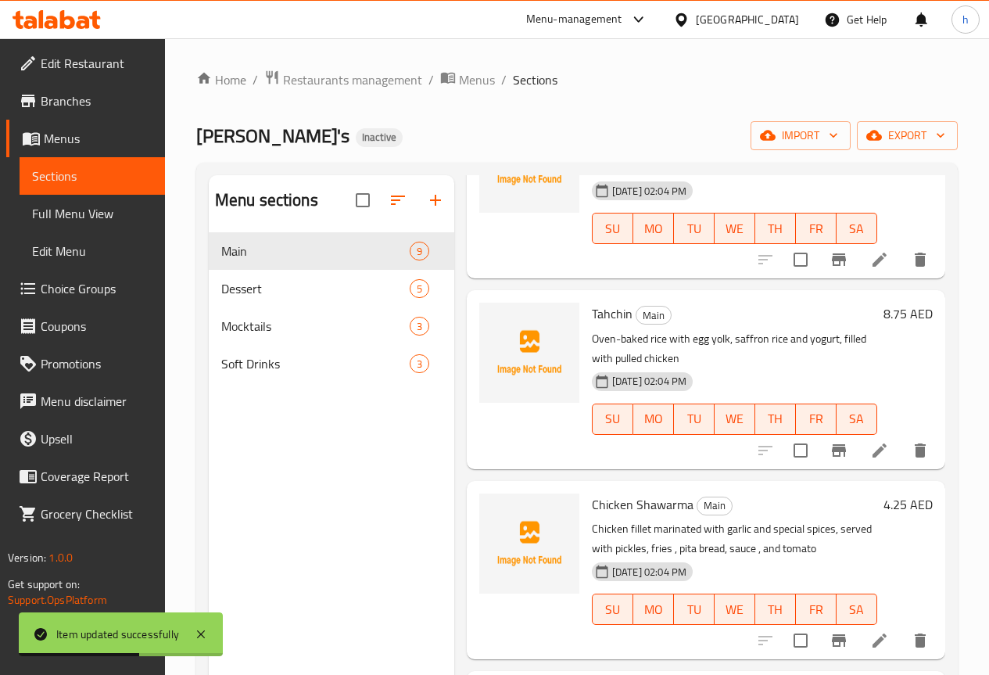
scroll to position [626, 0]
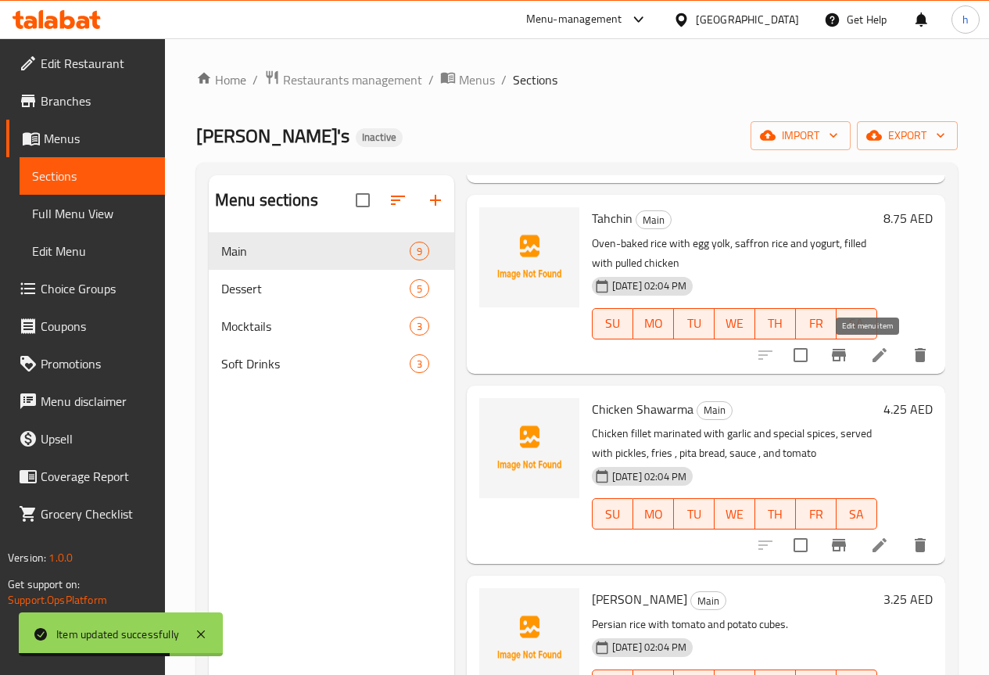
click at [870, 357] on icon at bounding box center [879, 355] width 19 height 19
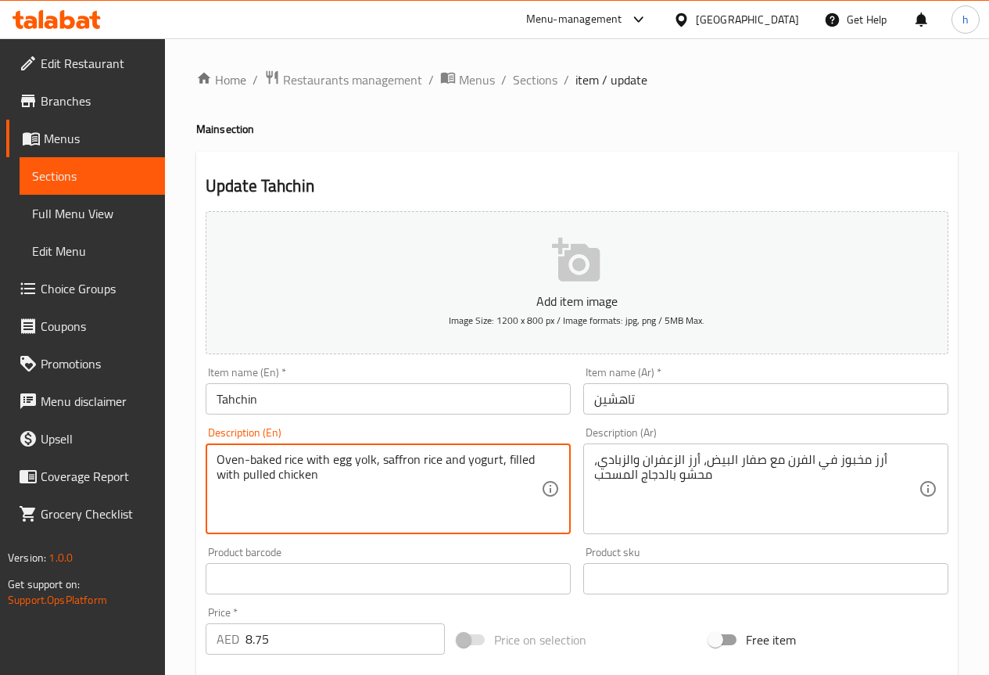
drag, startPoint x: 242, startPoint y: 457, endPoint x: 218, endPoint y: 456, distance: 24.3
drag, startPoint x: 282, startPoint y: 461, endPoint x: 204, endPoint y: 454, distance: 77.7
click at [204, 454] on div "Description (En) Oven-baked rice with egg yolk, saffron rice and yogurt, filled…" at bounding box center [388, 481] width 378 height 120
drag, startPoint x: 373, startPoint y: 459, endPoint x: 355, endPoint y: 458, distance: 18.1
click at [355, 458] on textarea "Oven-baked rice with egg yolk, saffron rice and yogurt, filled with pulled chic…" at bounding box center [379, 489] width 325 height 74
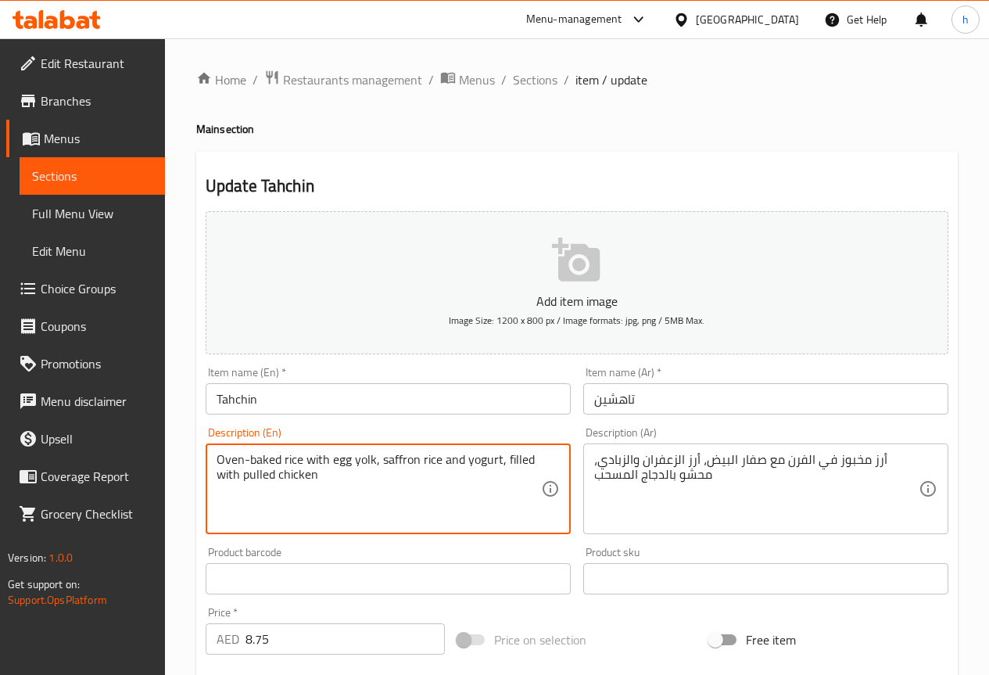
drag, startPoint x: 275, startPoint y: 473, endPoint x: 242, endPoint y: 478, distance: 34.0
click at [242, 478] on textarea "Oven-baked rice with egg yolk, saffron rice and yogurt, filled with pulled chic…" at bounding box center [379, 489] width 325 height 74
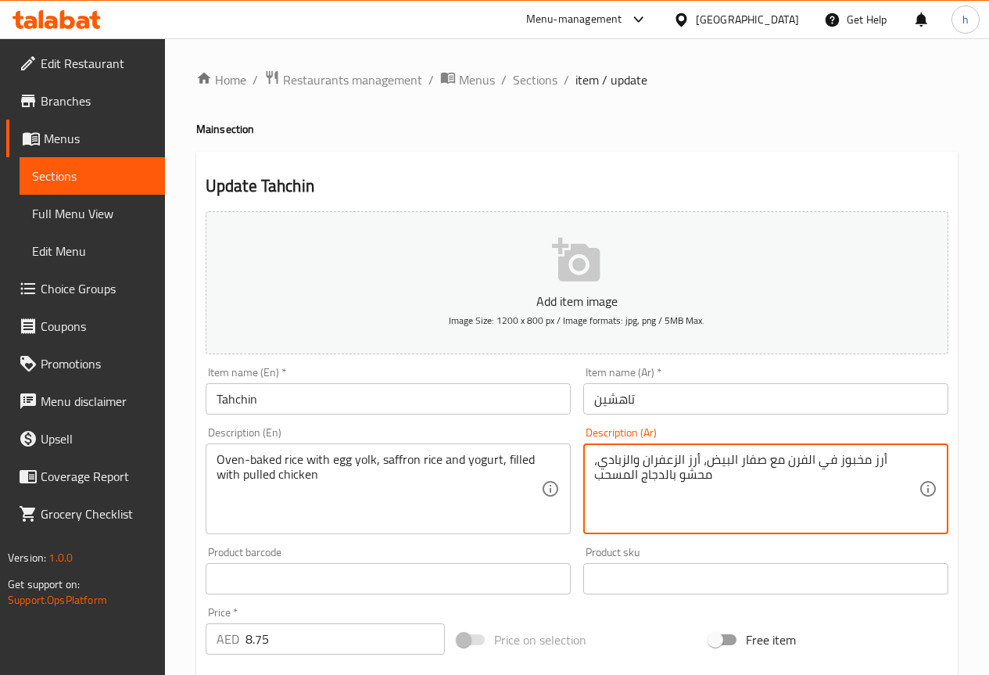
drag, startPoint x: 619, startPoint y: 460, endPoint x: 598, endPoint y: 460, distance: 21.1
type textarea "أرز مخبوز في الفرن مع صفار البيض، أرز الزعفران والزبادي، مليئ بالدجاج المسحب"
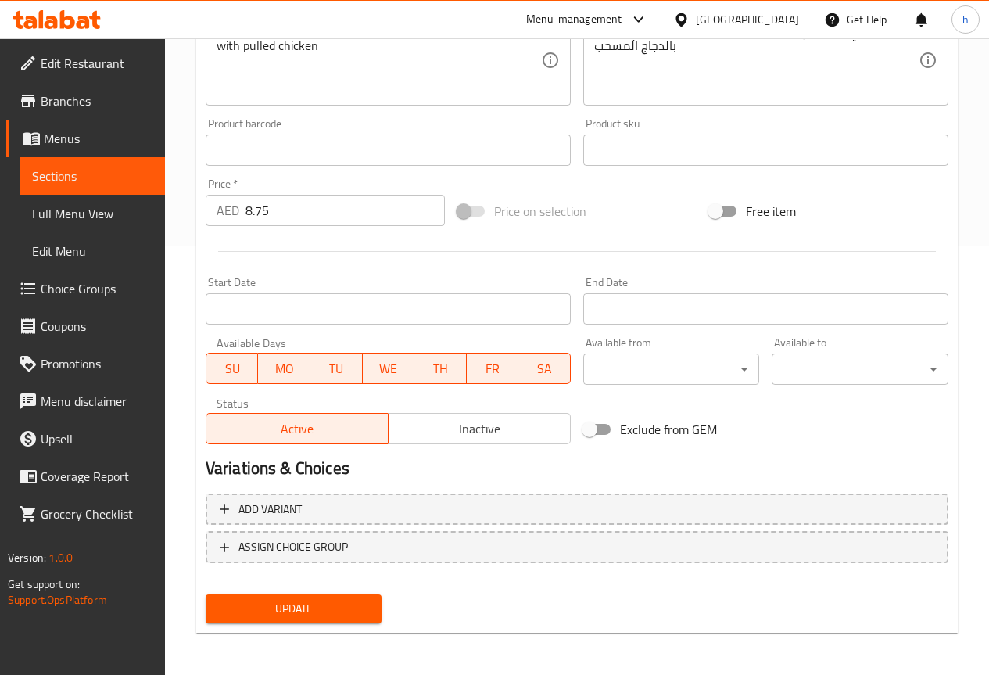
scroll to position [430, 0]
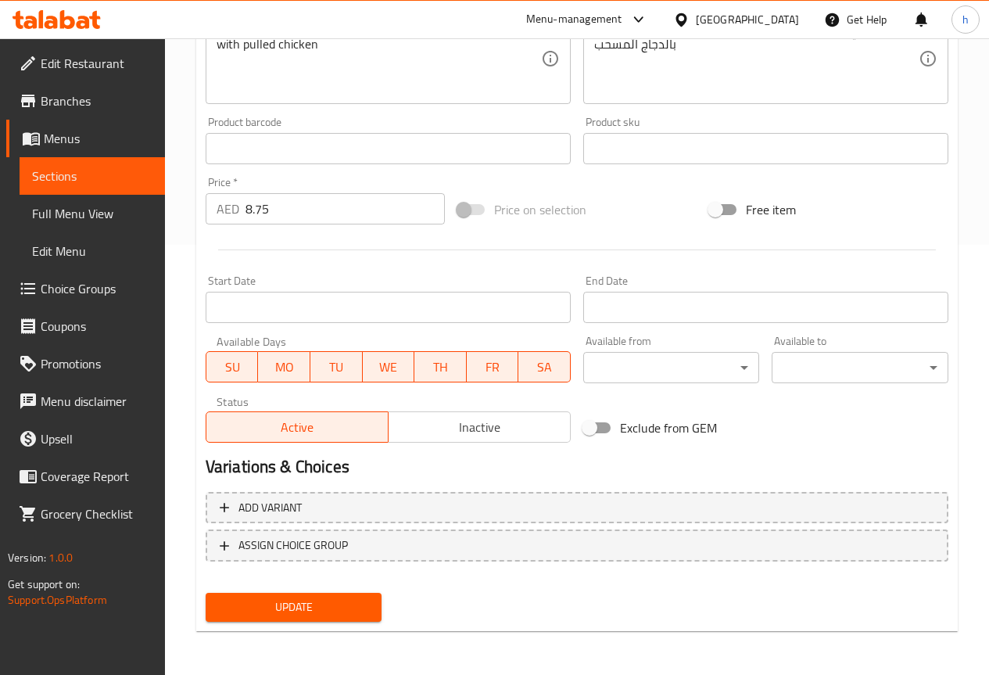
click at [348, 606] on span "Update" at bounding box center [294, 608] width 152 height 20
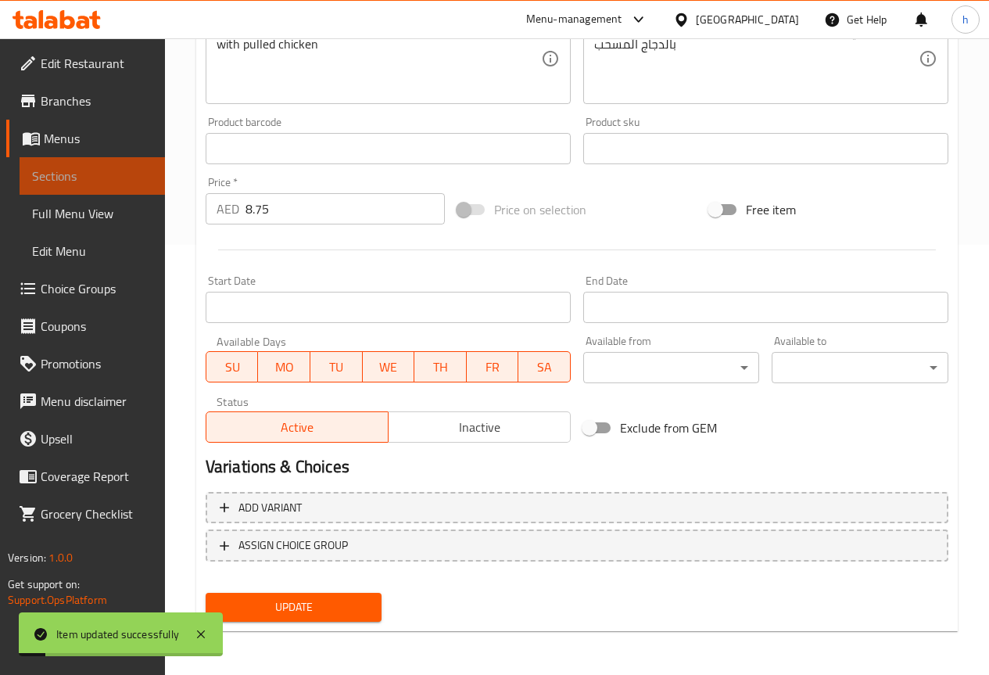
click at [102, 170] on span "Sections" at bounding box center [92, 176] width 120 height 19
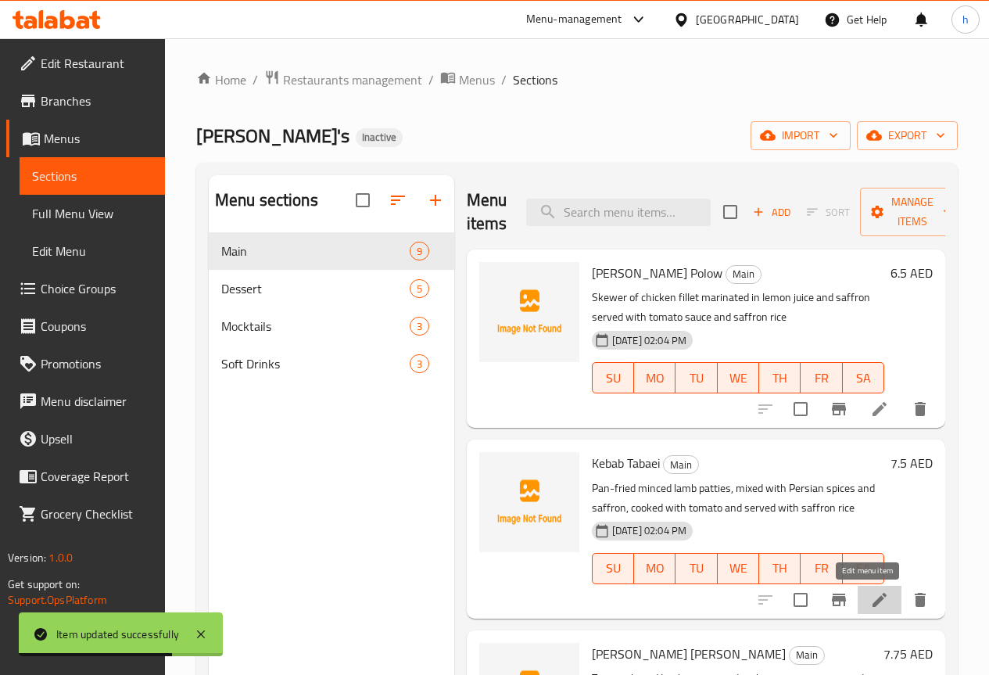
click at [873, 602] on icon at bounding box center [880, 600] width 14 height 14
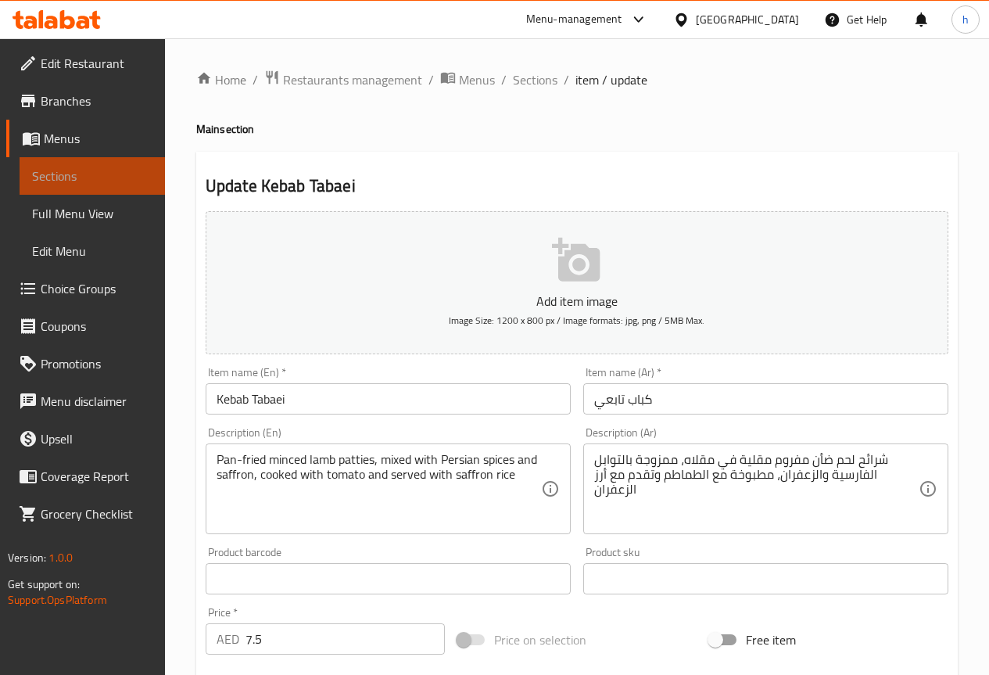
click at [73, 161] on link "Sections" at bounding box center [92, 176] width 145 height 38
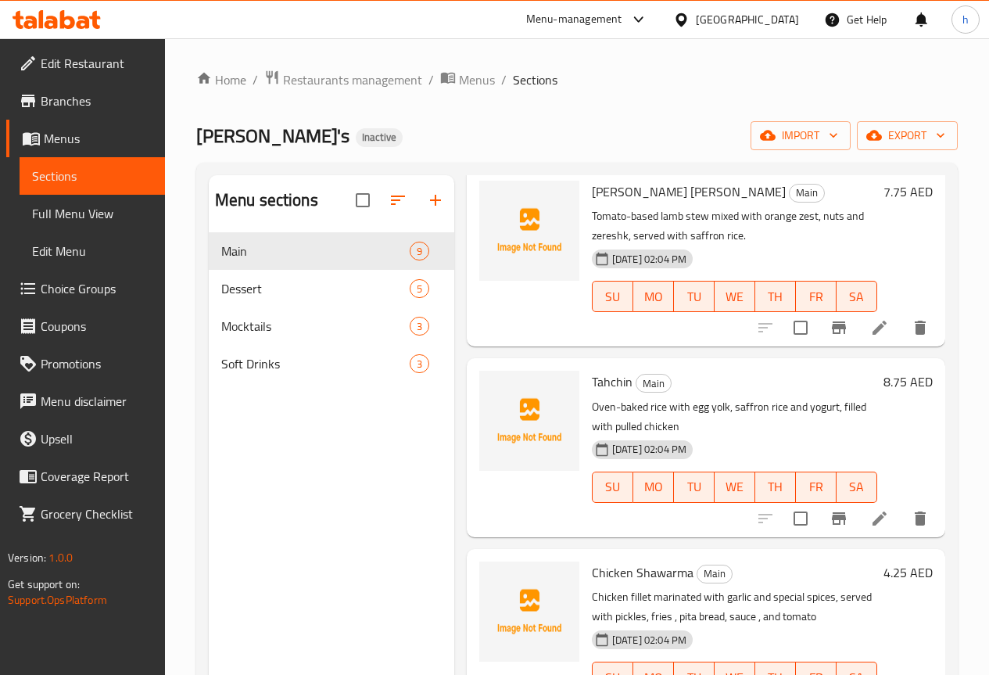
scroll to position [469, 0]
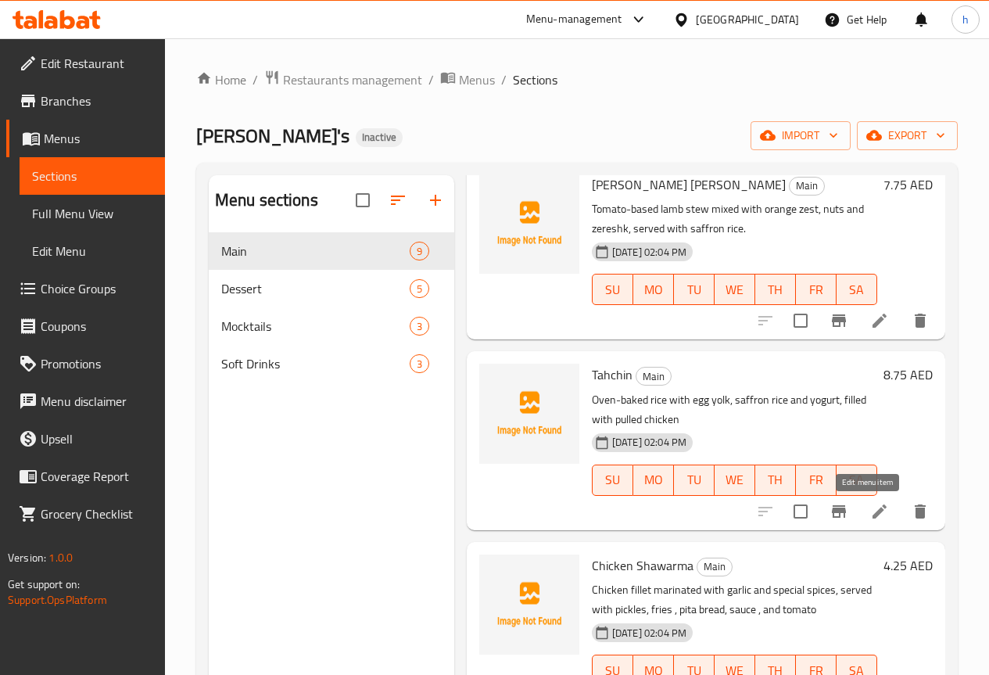
click at [873, 515] on icon at bounding box center [880, 511] width 14 height 14
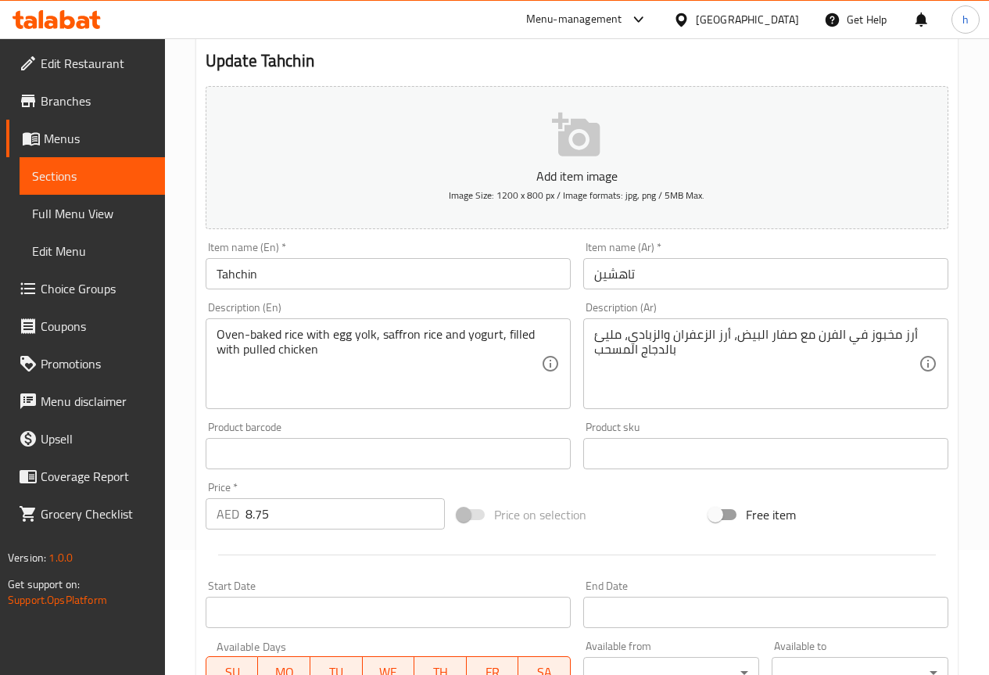
scroll to position [156, 0]
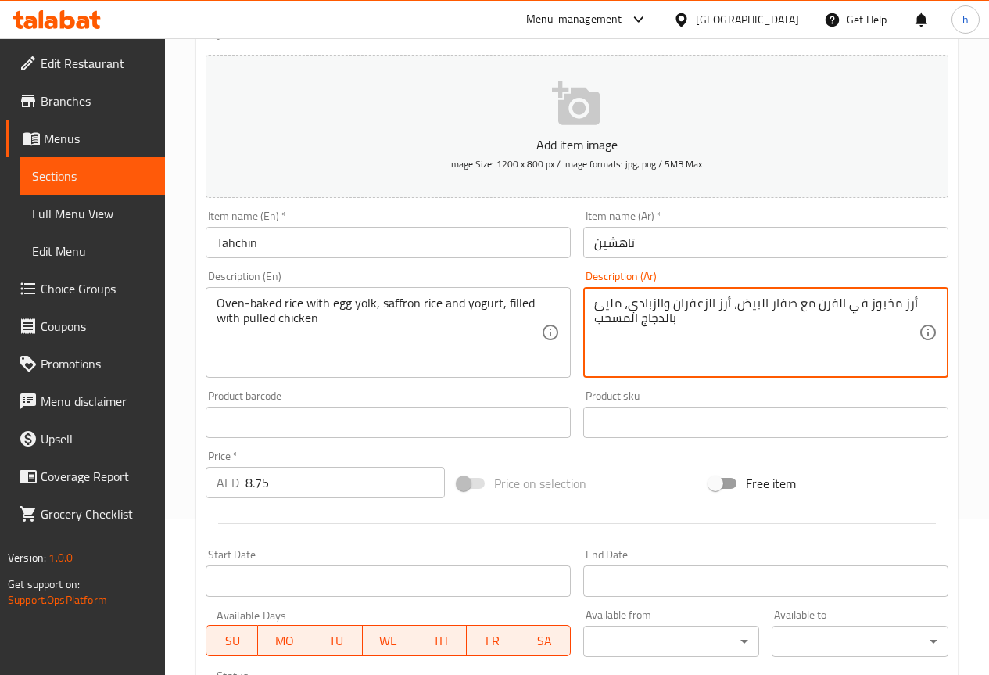
drag, startPoint x: 630, startPoint y: 317, endPoint x: 596, endPoint y: 318, distance: 33.7
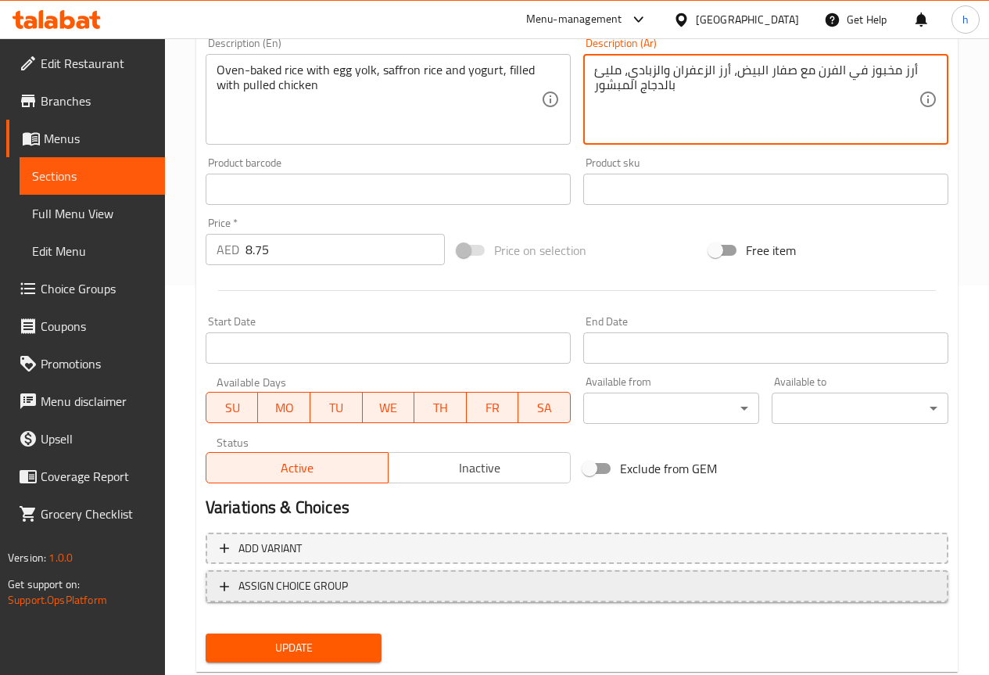
scroll to position [430, 0]
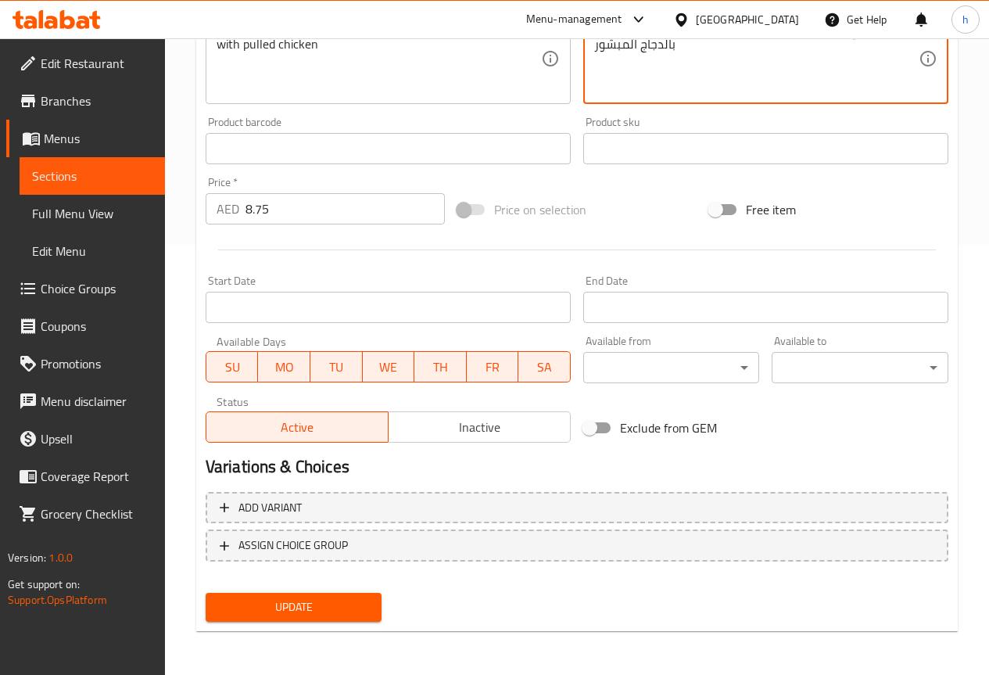
type textarea "أرز مخبوز في الفرن مع صفار البيض، أرز الزعفران والزبادي، مليئ بالدجاج المبشور"
click at [261, 603] on span "Update" at bounding box center [294, 608] width 152 height 20
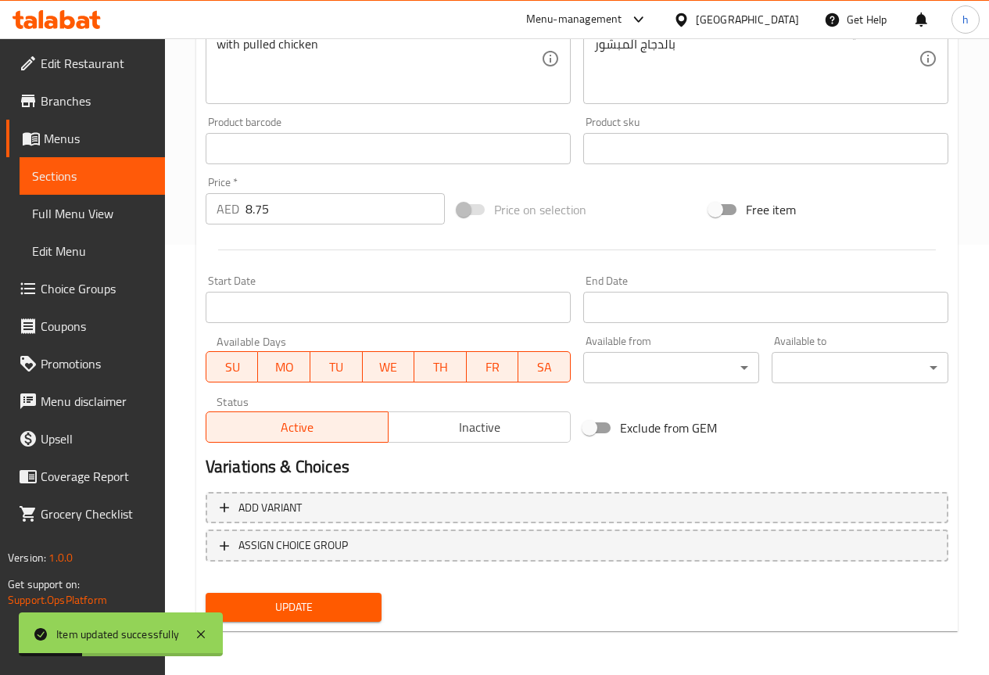
drag, startPoint x: 73, startPoint y: 179, endPoint x: 125, endPoint y: 198, distance: 55.7
click at [73, 179] on span "Sections" at bounding box center [92, 176] width 120 height 19
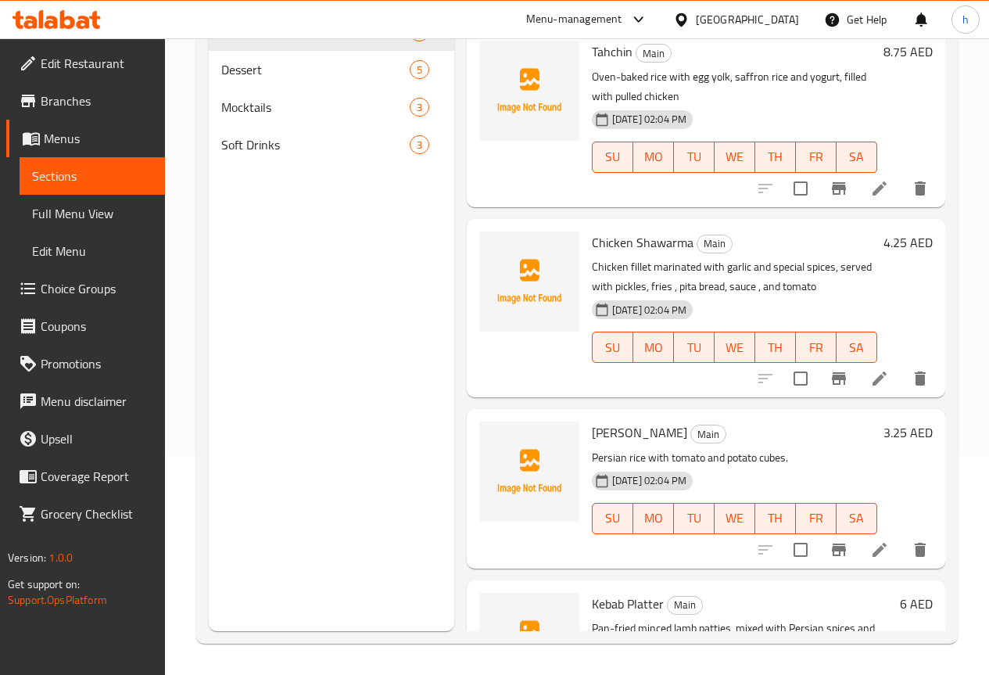
scroll to position [626, 0]
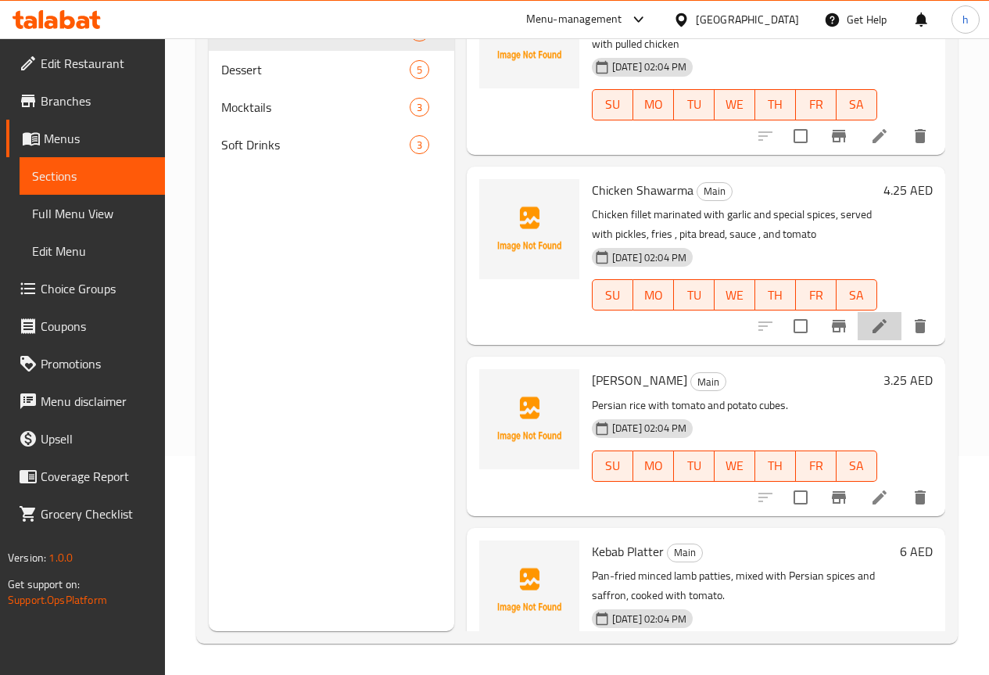
click at [877, 321] on icon at bounding box center [879, 326] width 19 height 19
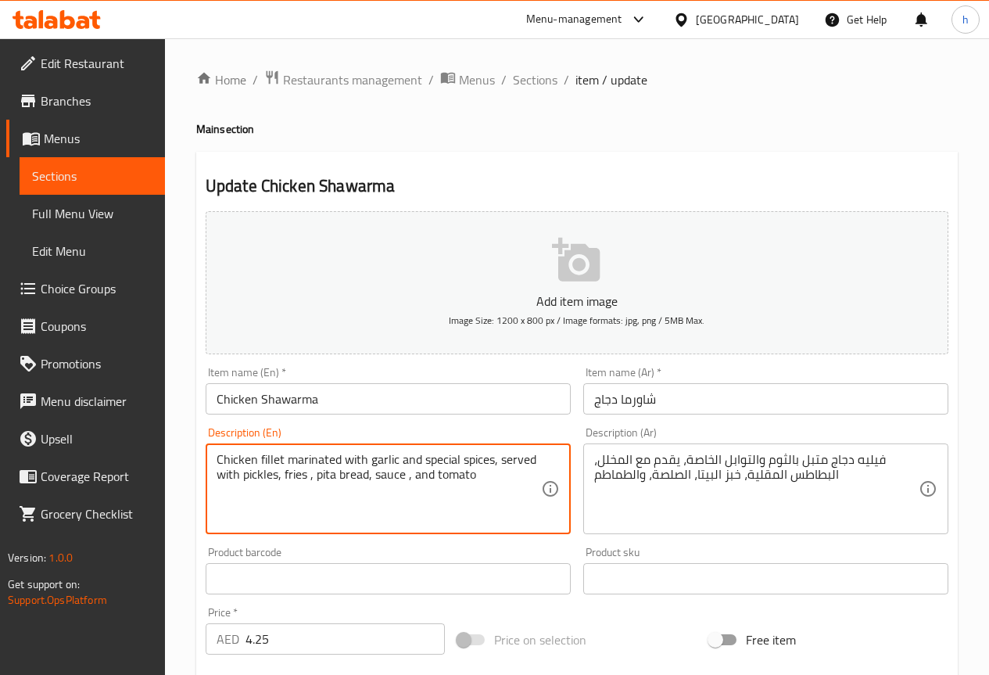
drag, startPoint x: 304, startPoint y: 477, endPoint x: 281, endPoint y: 474, distance: 23.7
drag, startPoint x: 288, startPoint y: 477, endPoint x: 300, endPoint y: 494, distance: 20.2
click at [300, 494] on textarea "Chicken fillet marinated with garlic and special spices, served with pickles, f…" at bounding box center [379, 489] width 325 height 74
drag, startPoint x: 304, startPoint y: 476, endPoint x: 284, endPoint y: 474, distance: 20.5
click at [284, 474] on textarea "Chicken fillet marinated with garlic and special spices, served with pickles, f…" at bounding box center [379, 489] width 325 height 74
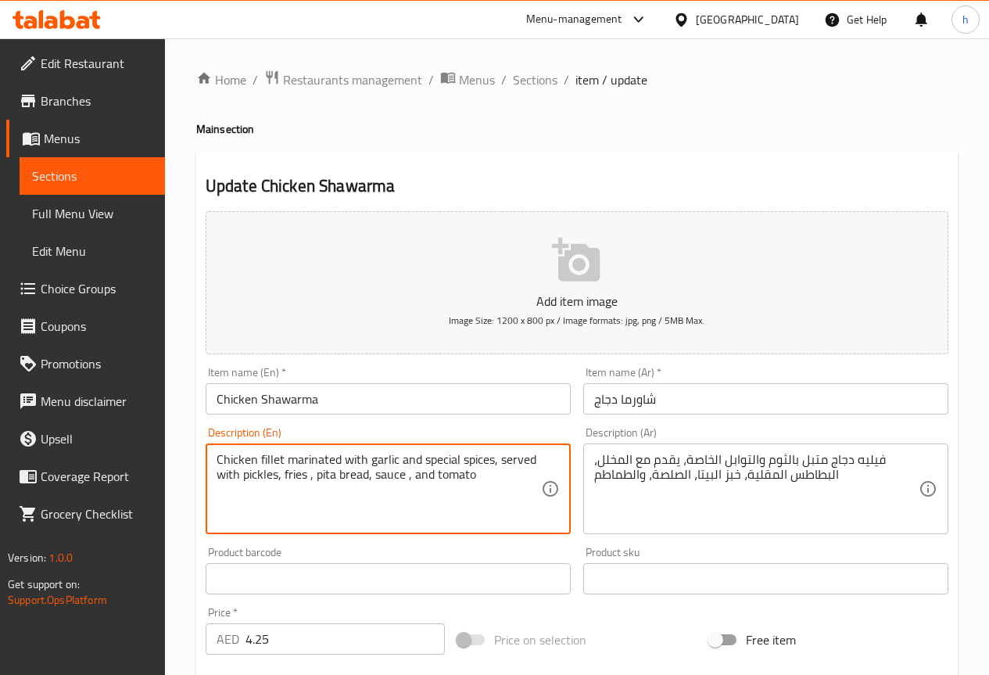
drag, startPoint x: 333, startPoint y: 475, endPoint x: 320, endPoint y: 478, distance: 13.7
click at [320, 478] on textarea "Chicken fillet marinated with garlic and special spices, served with pickles, f…" at bounding box center [379, 489] width 325 height 74
type textarea "Chicken fillet marinated with garlic and special spices, served with pickles, f…"
click at [329, 498] on textarea "Chicken fillet marinated with garlic and special spices, served with pickles, f…" at bounding box center [379, 489] width 325 height 74
drag, startPoint x: 335, startPoint y: 475, endPoint x: 315, endPoint y: 474, distance: 19.6
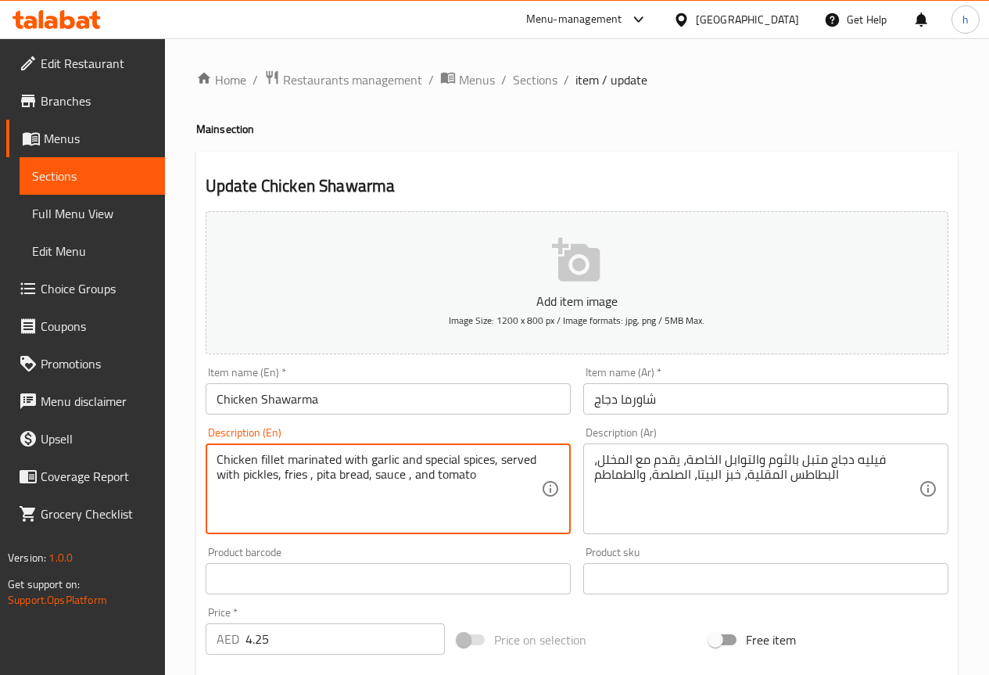
click at [315, 474] on textarea "Chicken fillet marinated with garlic and special spices, served with pickles, f…" at bounding box center [379, 489] width 325 height 74
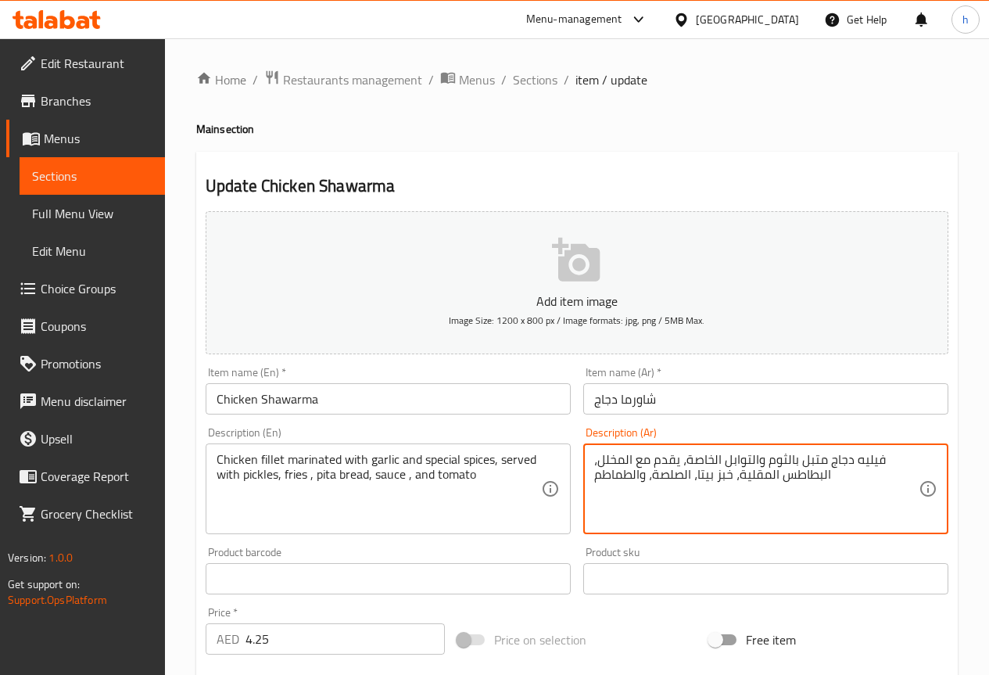
type textarea "فيليه دجاج متبل بالثوم والتوابل الخاصة، يقدم مع المخلل، البطاطس المقلية، خبز بي…"
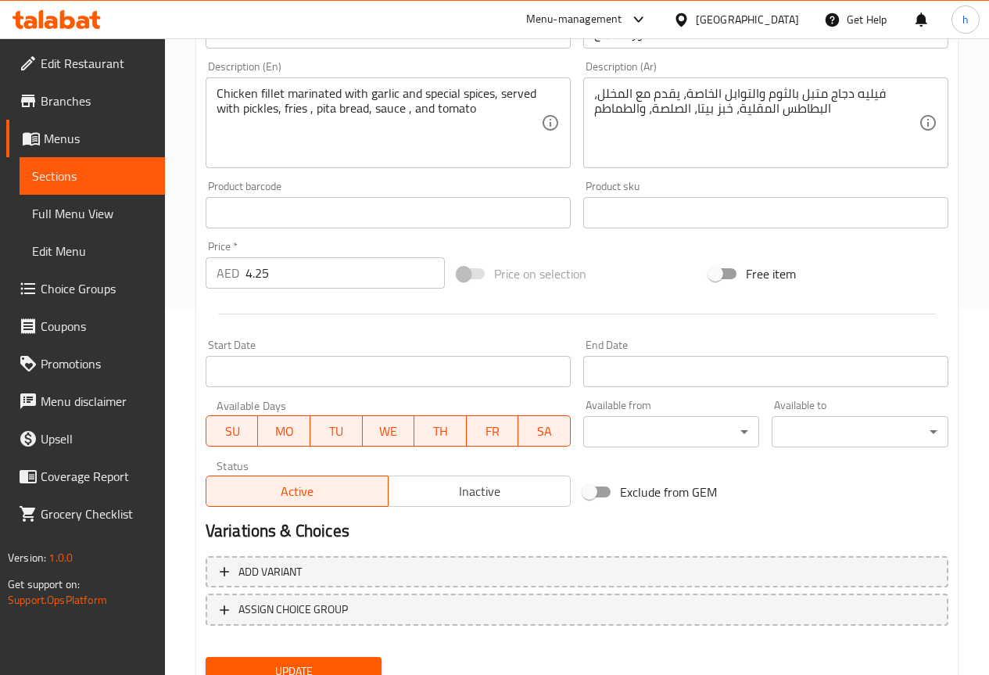
scroll to position [430, 0]
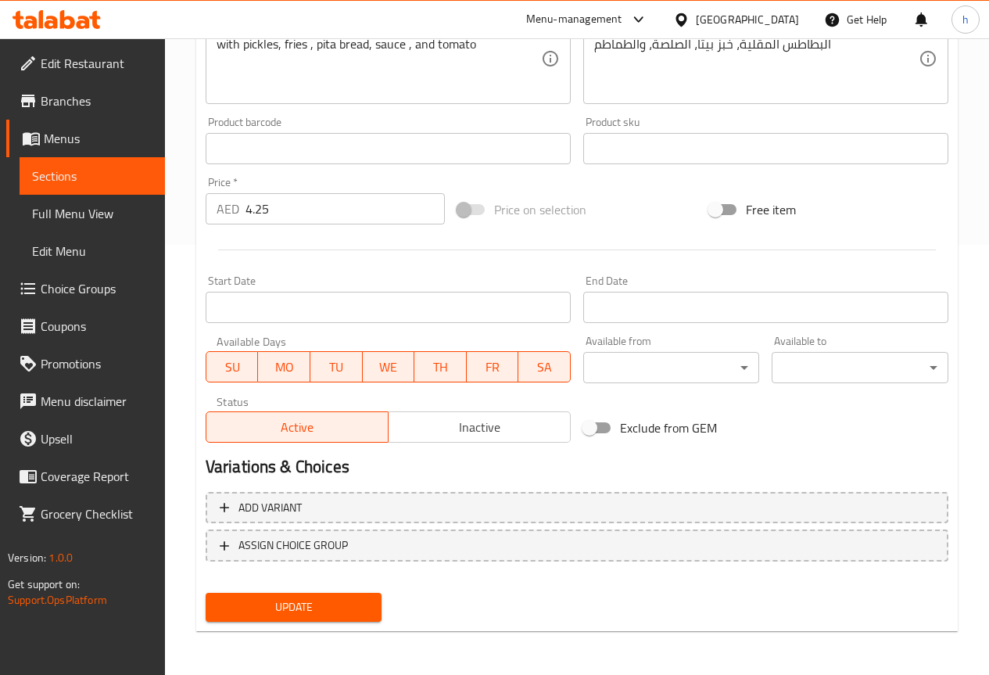
click at [286, 605] on span "Update" at bounding box center [294, 608] width 152 height 20
click at [325, 604] on span "Update" at bounding box center [294, 608] width 152 height 20
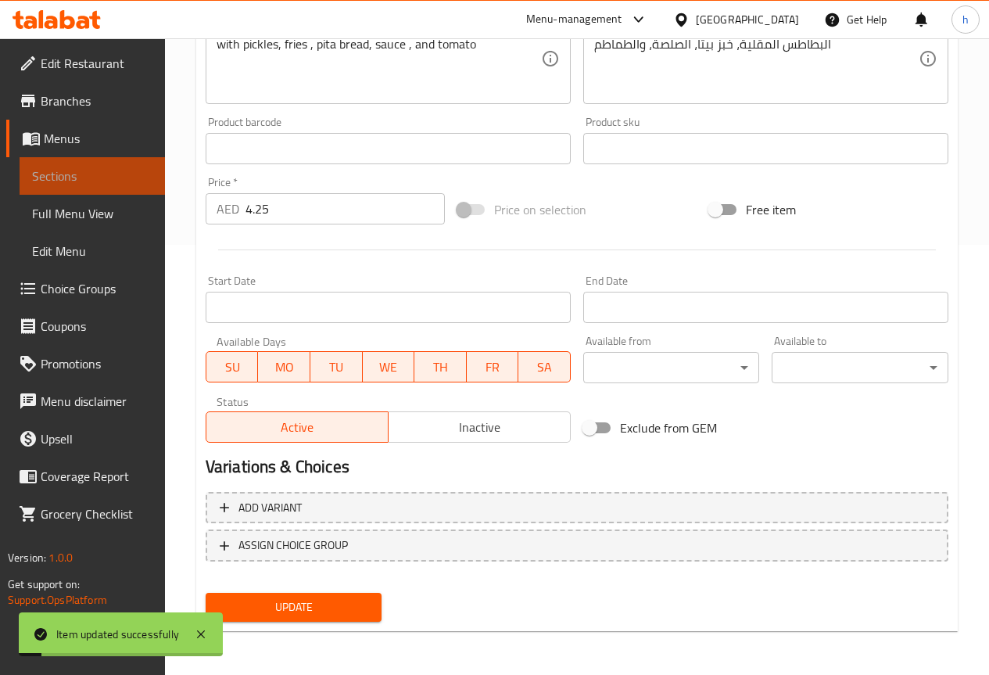
click at [104, 176] on span "Sections" at bounding box center [92, 176] width 120 height 19
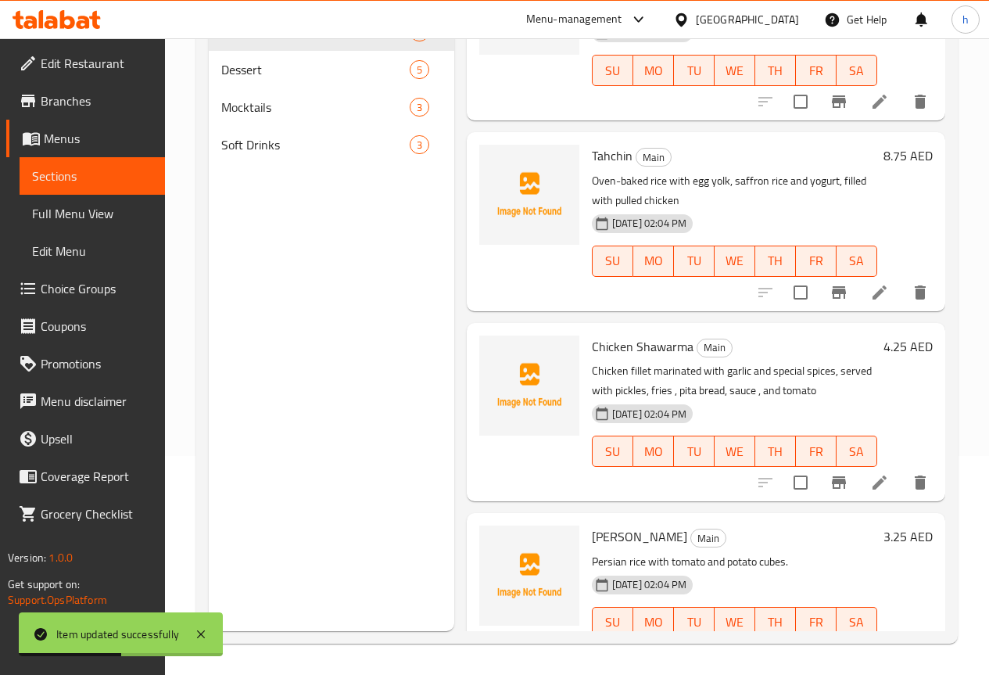
scroll to position [626, 0]
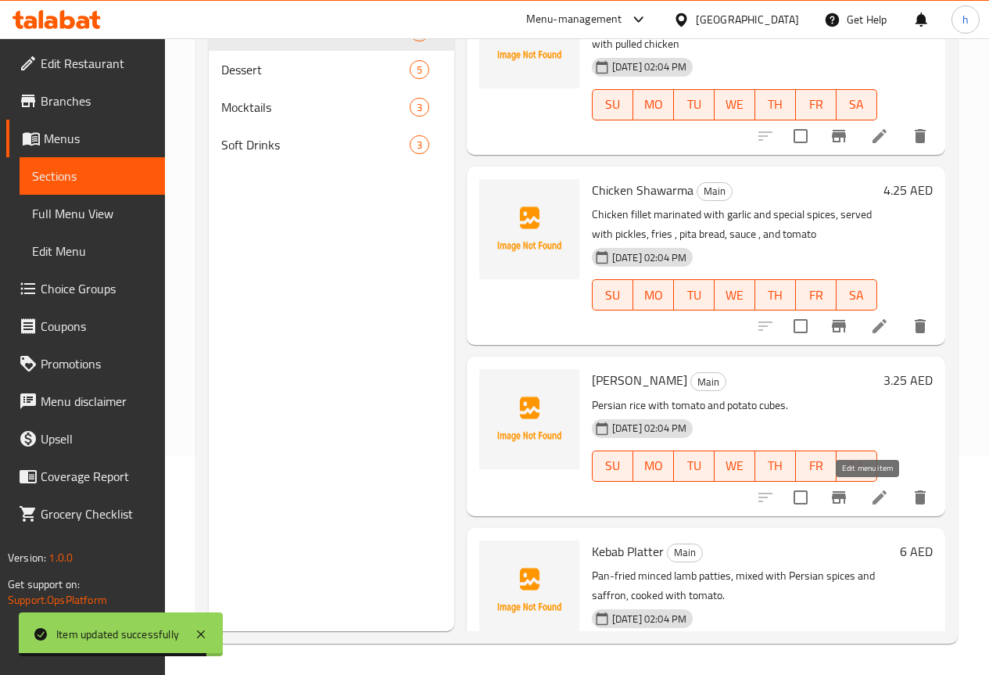
click at [873, 501] on icon at bounding box center [880, 497] width 14 height 14
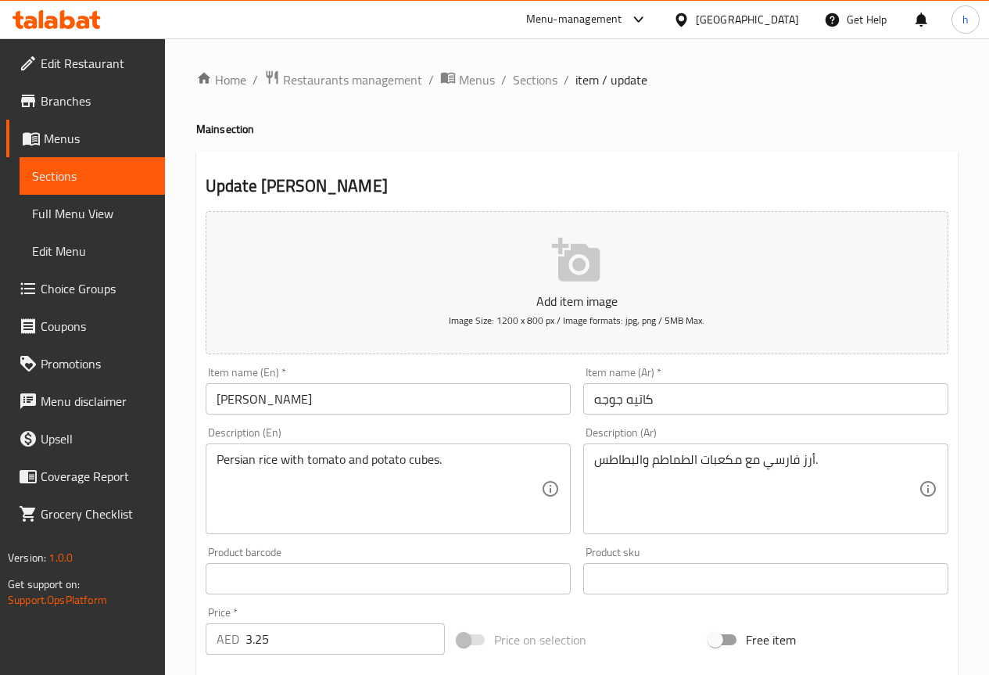
click at [602, 400] on input "كاتيه جوجه" at bounding box center [765, 398] width 365 height 31
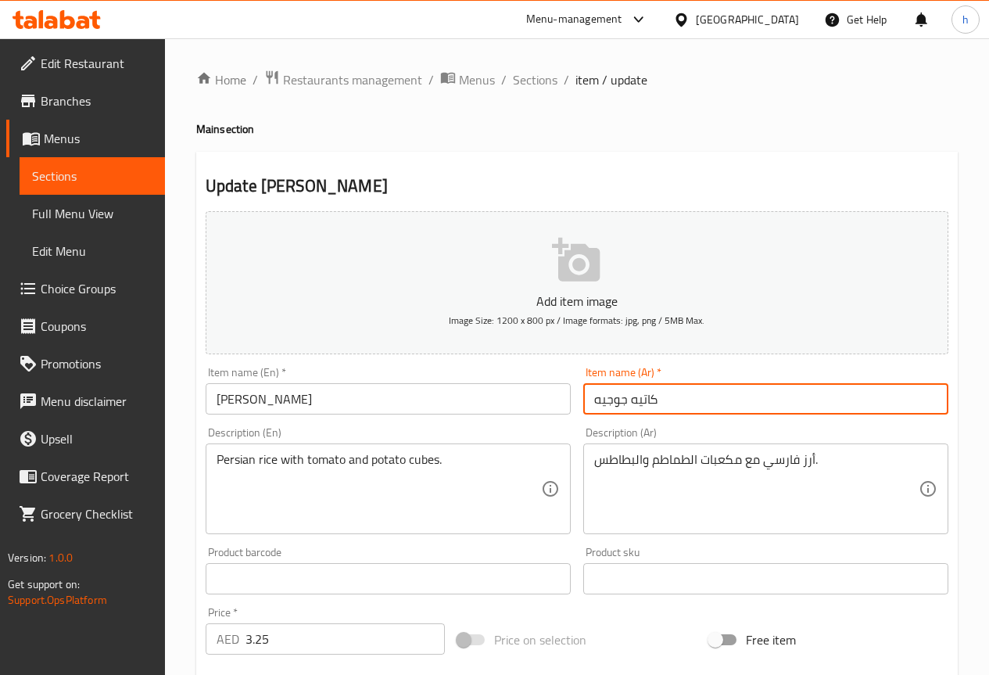
type input "كاتيه جوجيه"
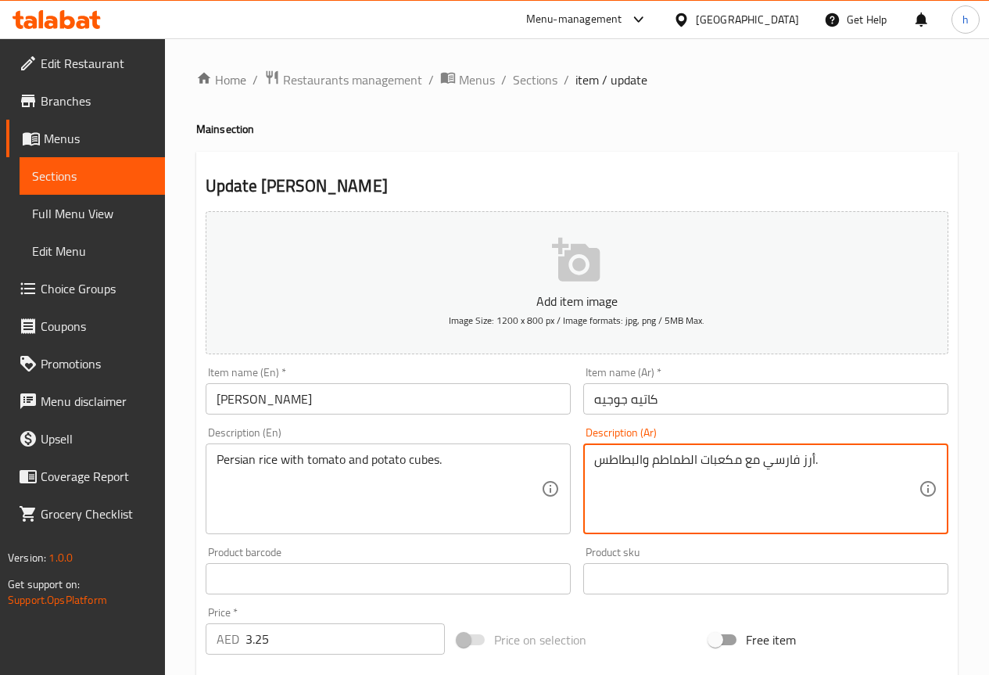
drag, startPoint x: 739, startPoint y: 461, endPoint x: 705, endPoint y: 459, distance: 34.5
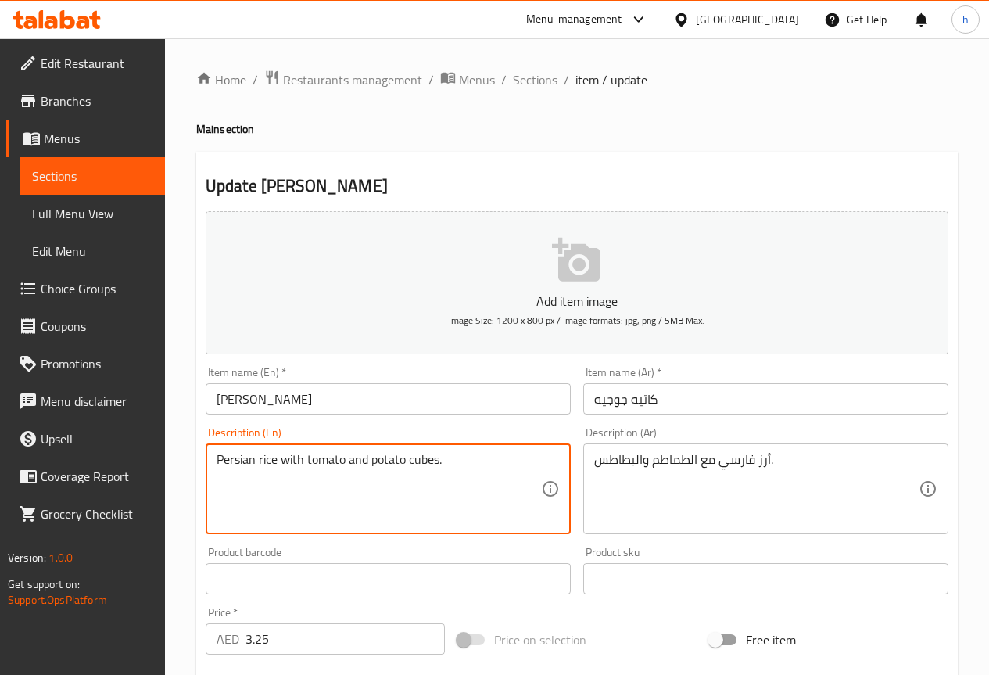
drag, startPoint x: 436, startPoint y: 459, endPoint x: 410, endPoint y: 465, distance: 27.1
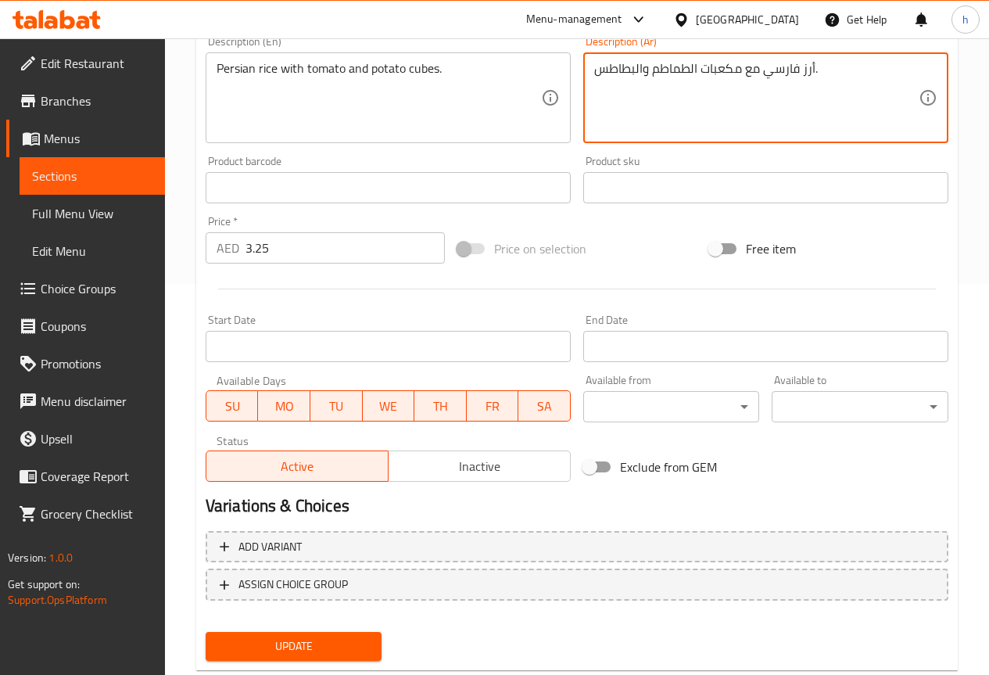
scroll to position [430, 0]
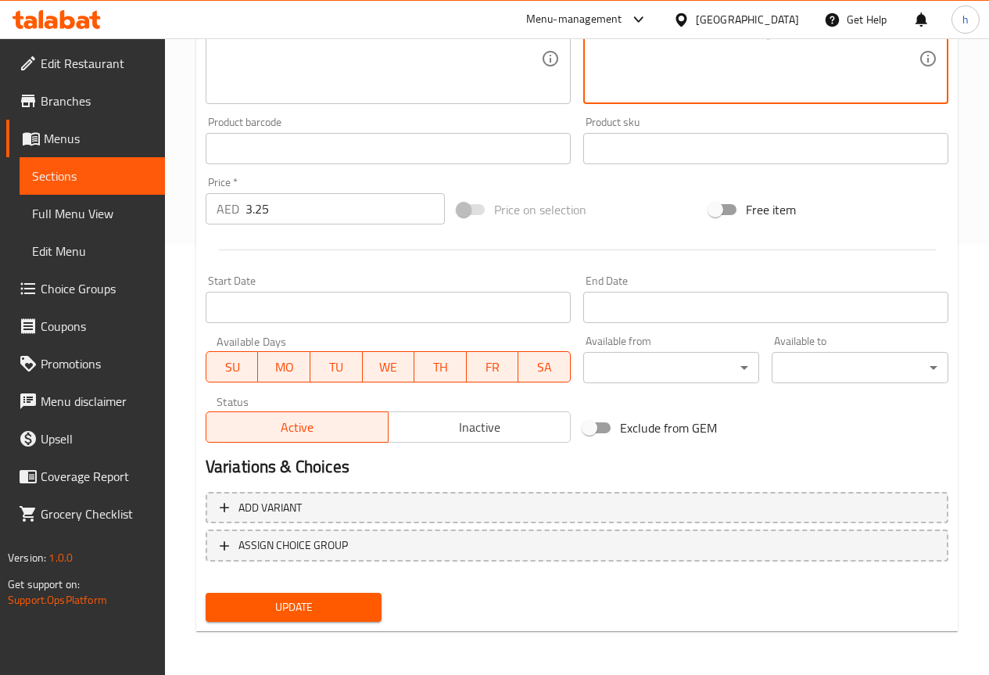
type textarea "أرز فارسي مع مكعبات الطماطم والبطاطس."
click at [320, 601] on span "Update" at bounding box center [294, 608] width 152 height 20
drag, startPoint x: 253, startPoint y: 608, endPoint x: 246, endPoint y: 595, distance: 14.8
click at [254, 606] on span "Update" at bounding box center [294, 608] width 152 height 20
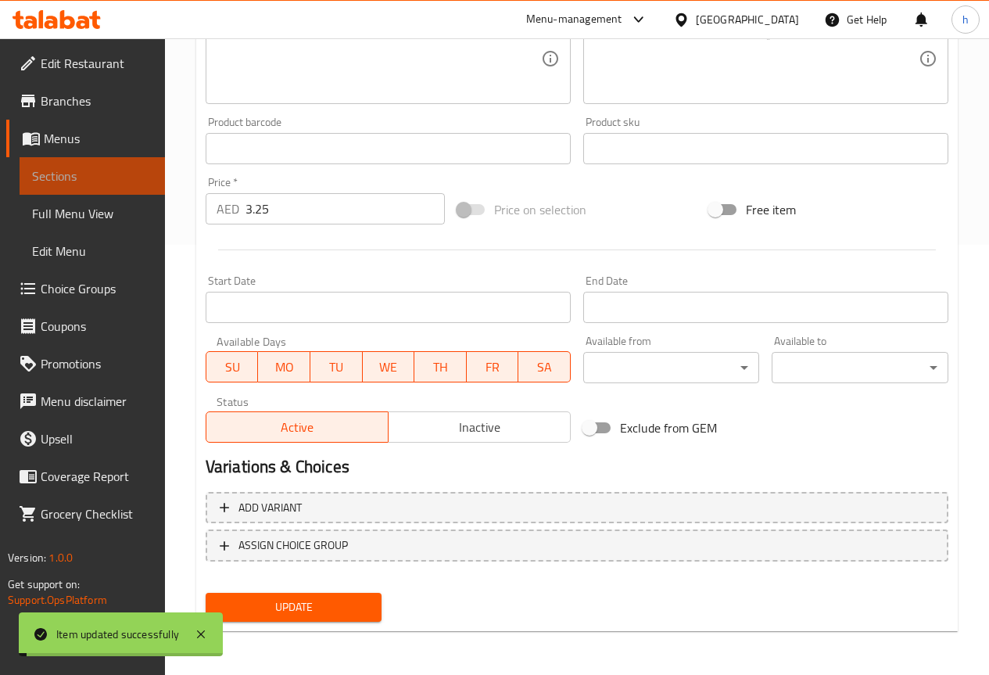
click at [69, 176] on span "Sections" at bounding box center [92, 176] width 120 height 19
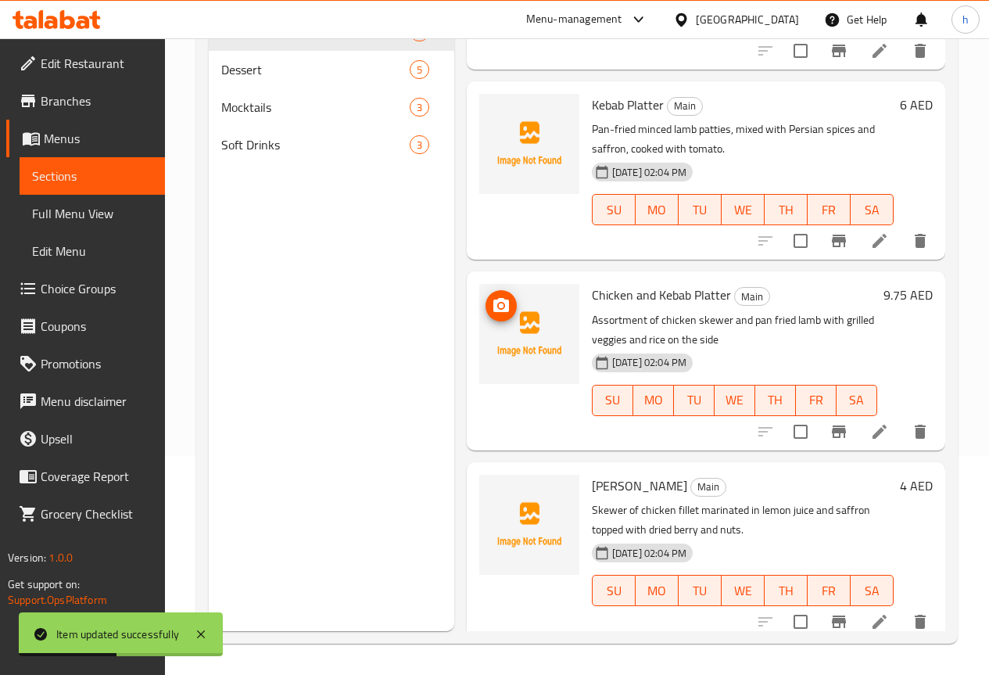
scroll to position [1082, 0]
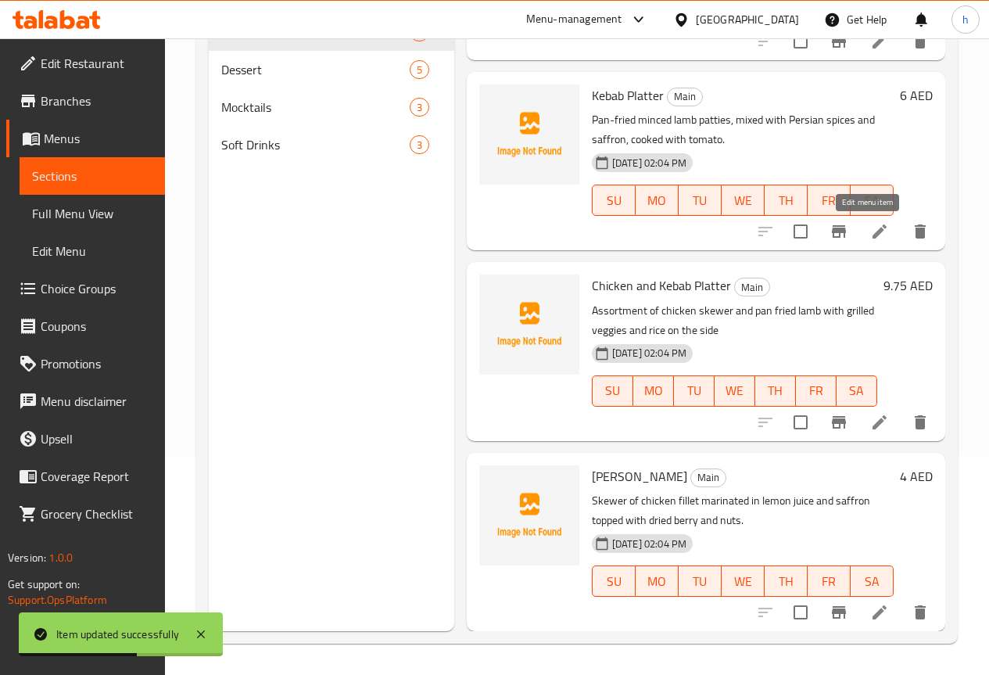
click at [871, 234] on icon at bounding box center [879, 231] width 19 height 19
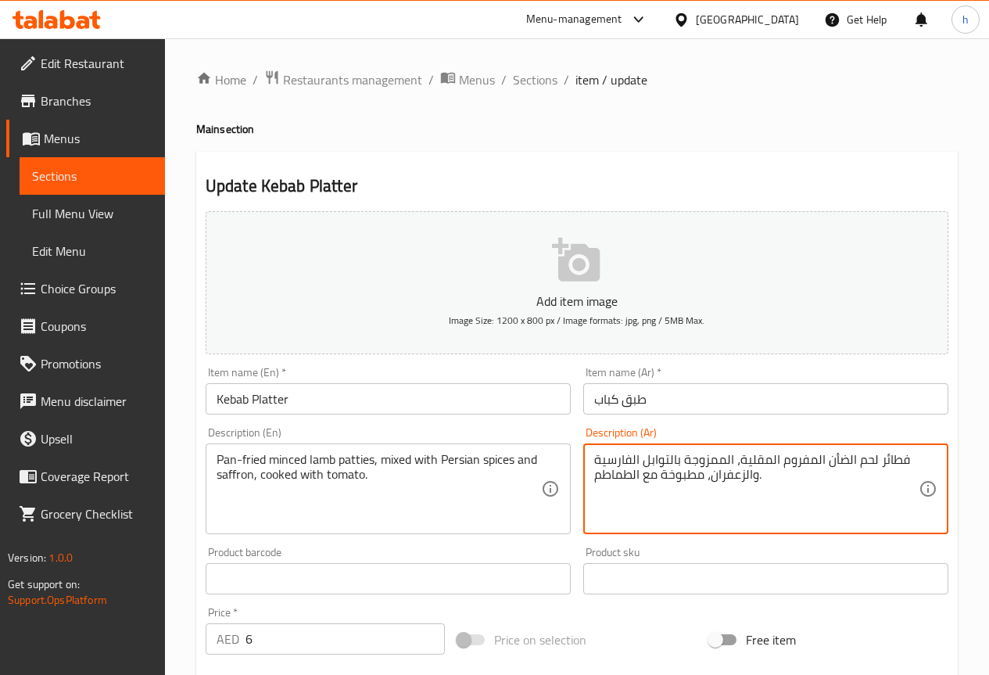
drag, startPoint x: 906, startPoint y: 458, endPoint x: 878, endPoint y: 453, distance: 27.9
click at [738, 460] on textarea "شرائح لحم الضأن المفروم المقلية، الممزوجة بالتوابل الفارسية والزعفران، مطبوخة م…" at bounding box center [756, 489] width 325 height 74
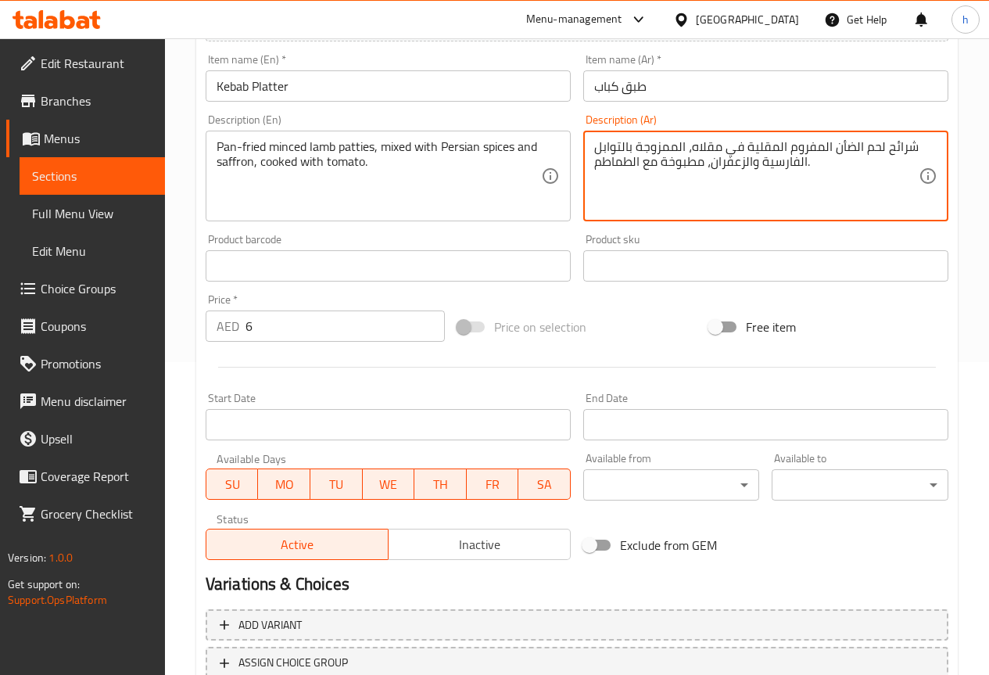
scroll to position [391, 0]
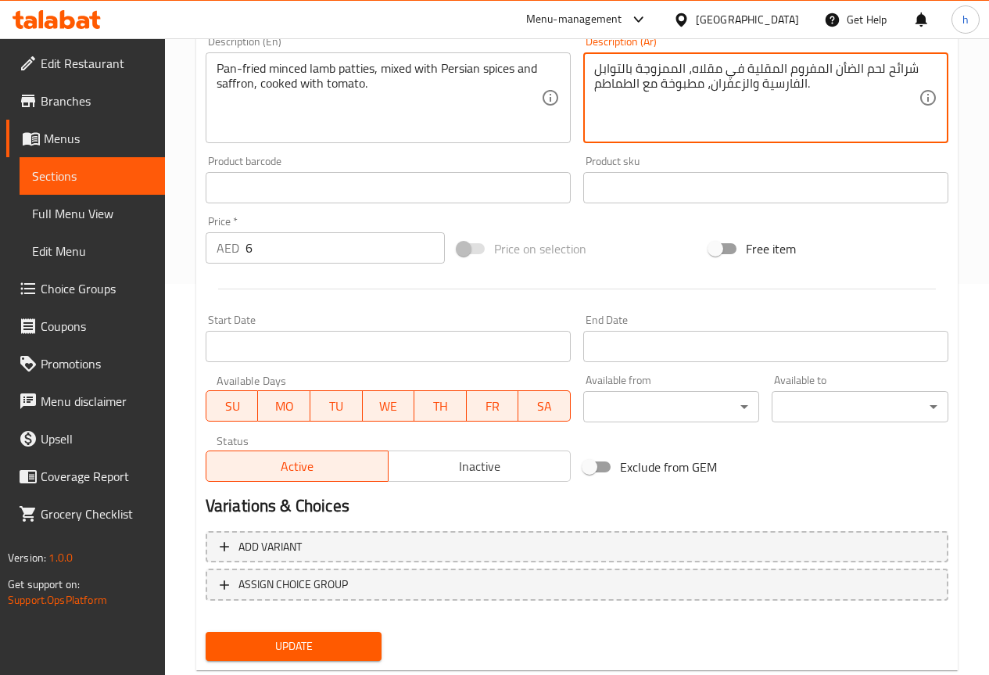
type textarea "شرائح لحم الضأن المفروم المقلية في مقلاه، الممزوجة بالتوابل الفارسية والزعفران،…"
click at [305, 648] on span "Update" at bounding box center [294, 647] width 152 height 20
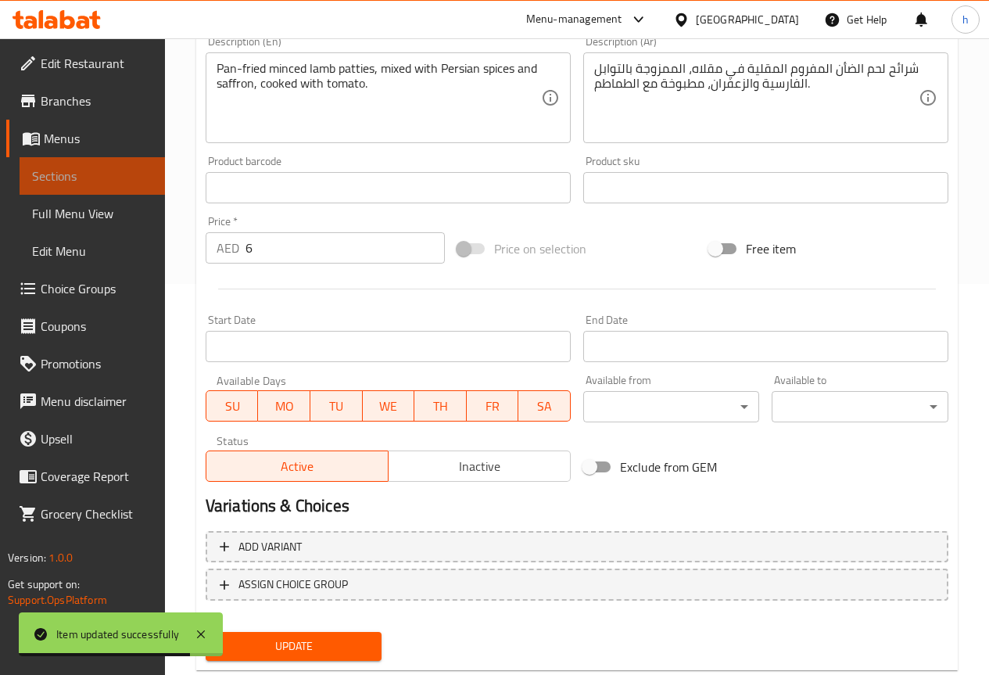
click at [95, 163] on link "Sections" at bounding box center [92, 176] width 145 height 38
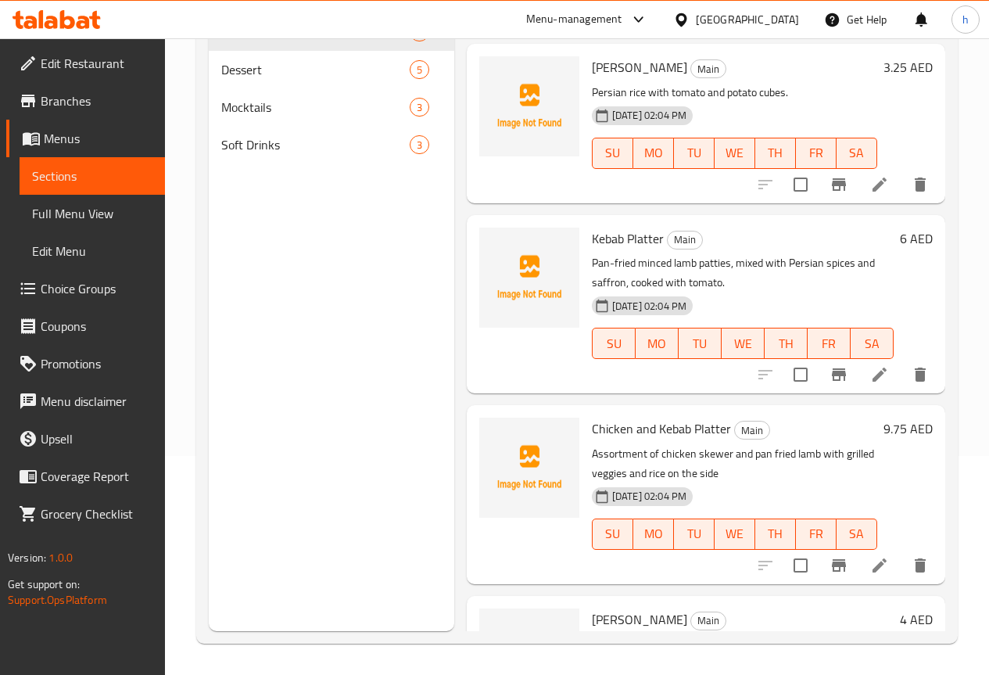
scroll to position [1082, 0]
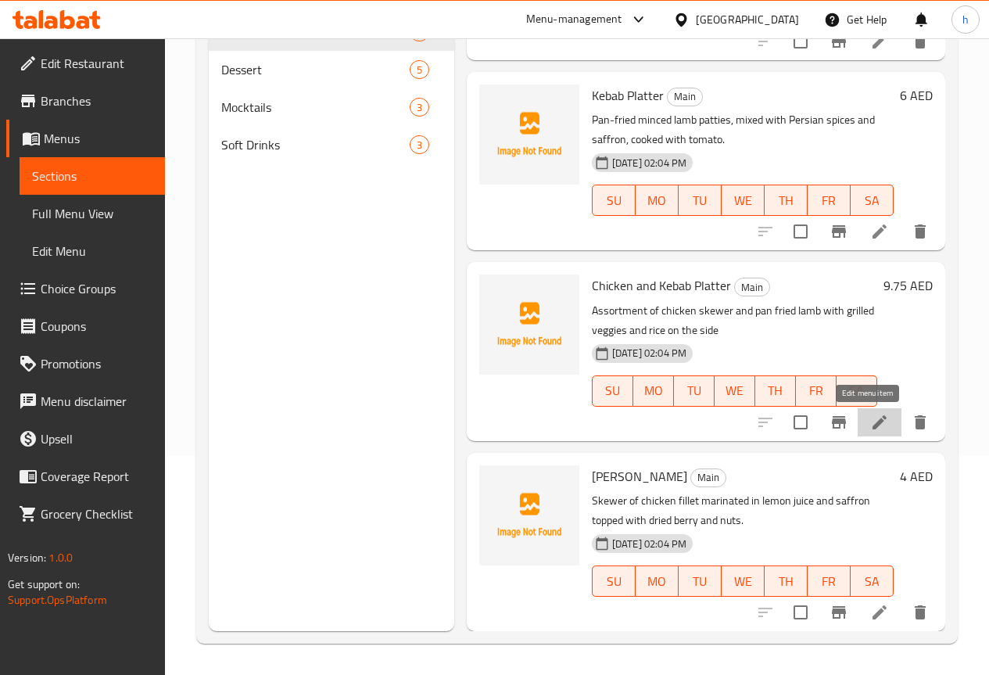
click at [873, 421] on icon at bounding box center [880, 422] width 14 height 14
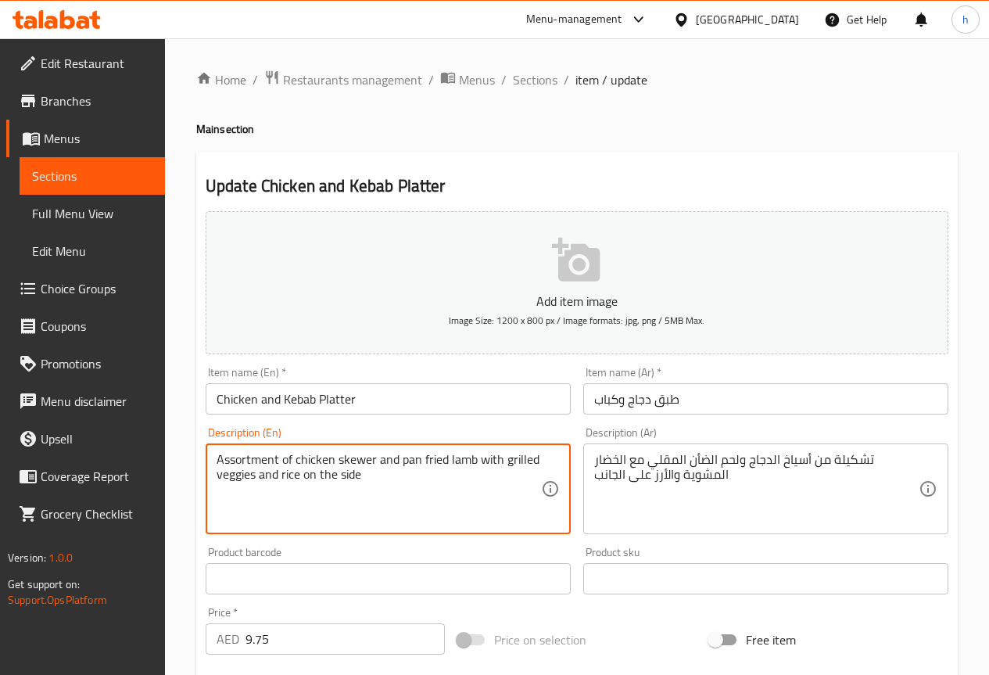
drag, startPoint x: 279, startPoint y: 458, endPoint x: 213, endPoint y: 447, distance: 67.5
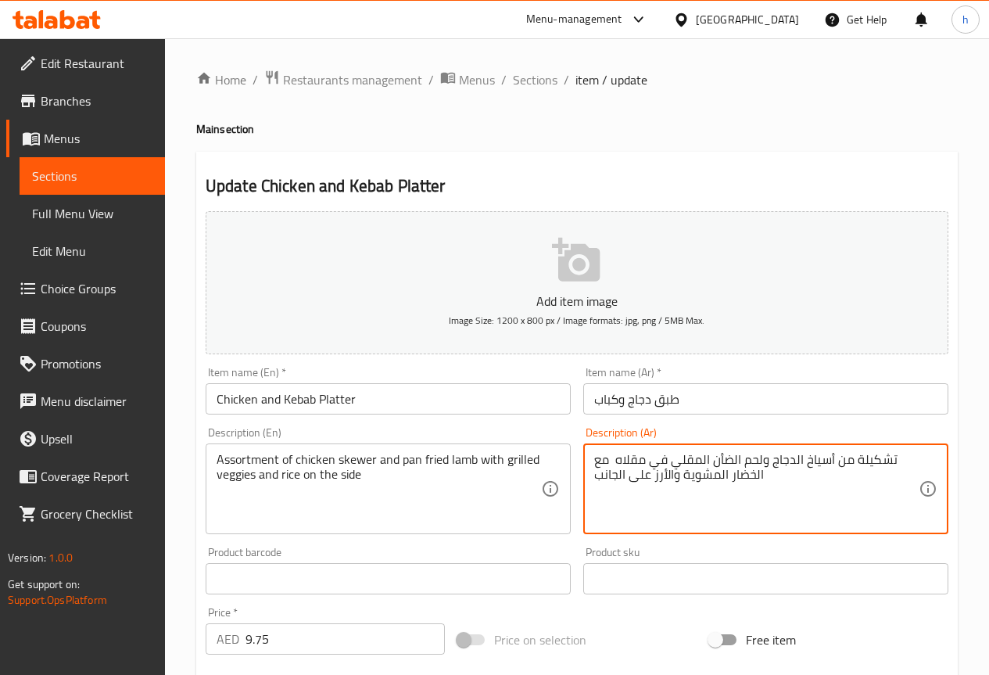
type textarea "تشكيلة من أسياخ الدجاج ولحم الضأن المقلي في مقلاه مع الخضار المشوية والأرز على …"
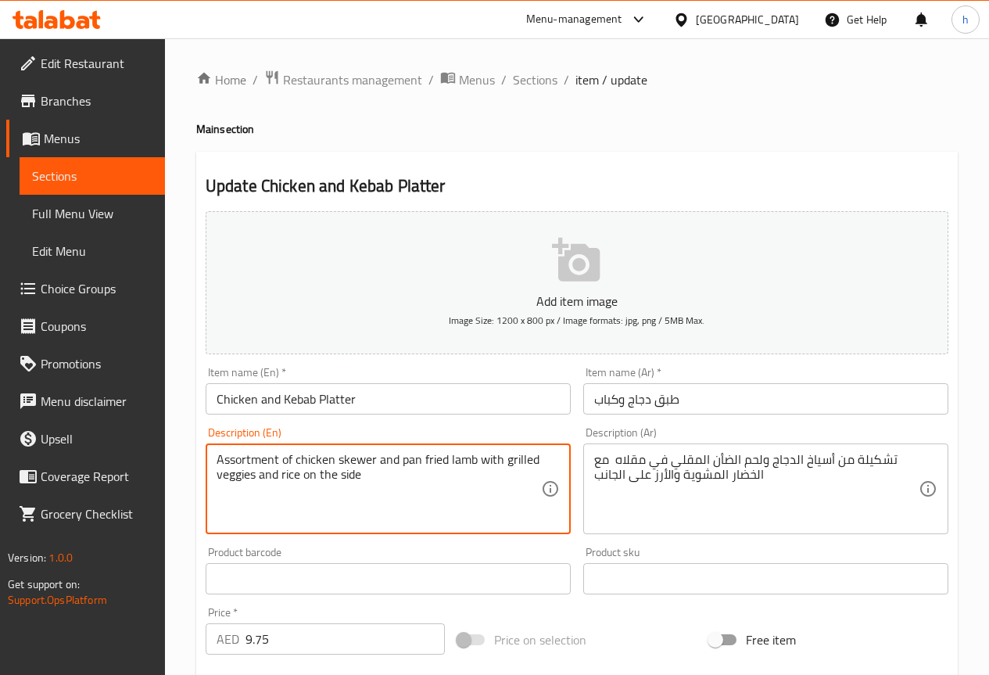
drag, startPoint x: 255, startPoint y: 475, endPoint x: 217, endPoint y: 475, distance: 38.3
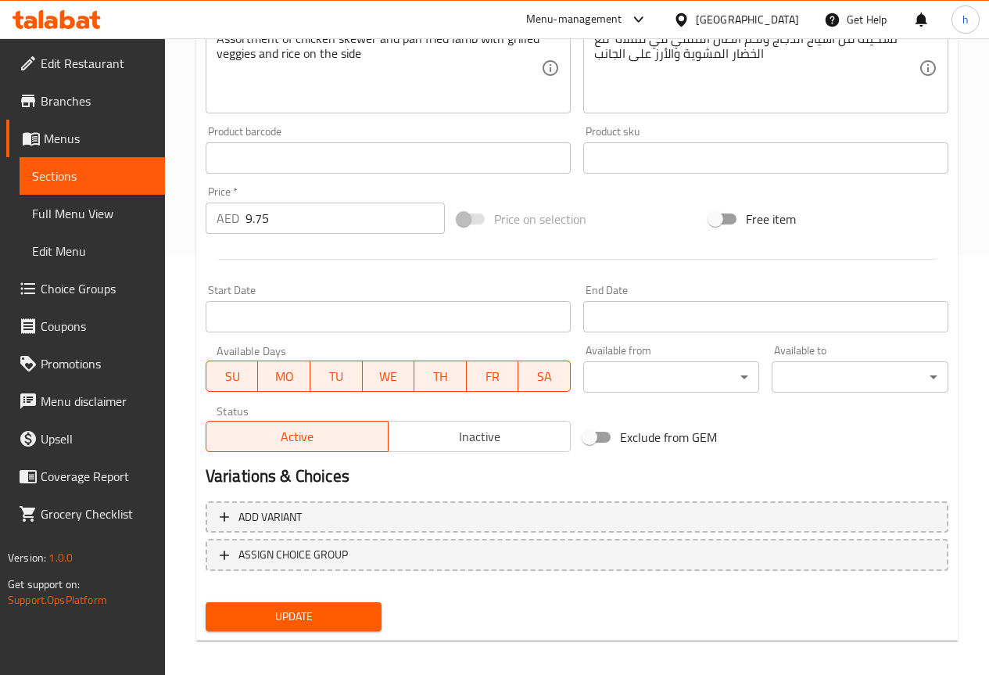
scroll to position [430, 0]
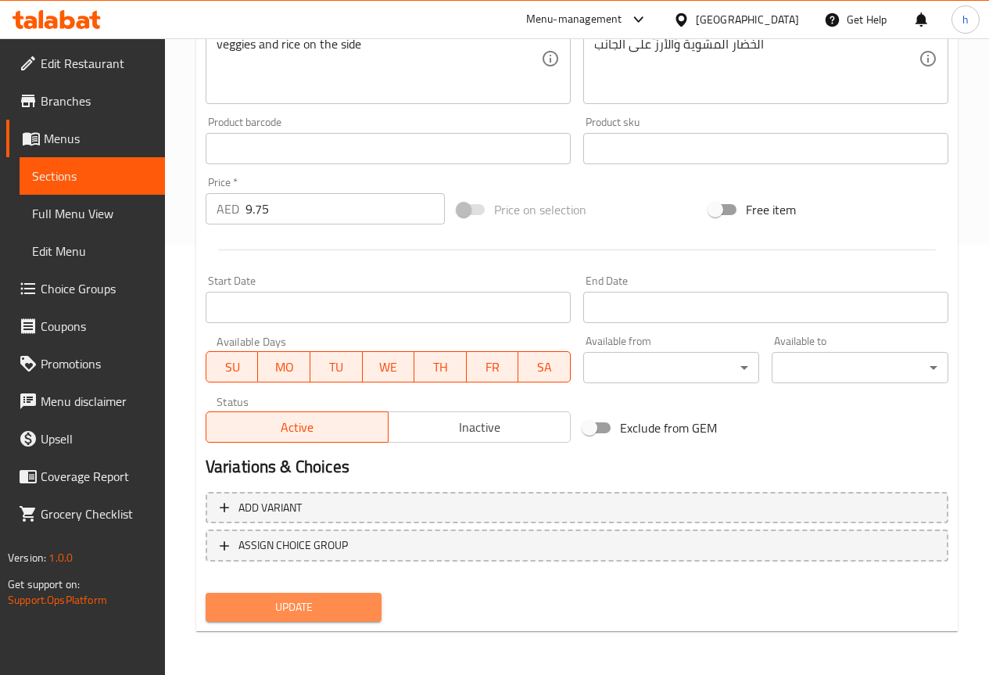
click at [297, 609] on span "Update" at bounding box center [294, 608] width 152 height 20
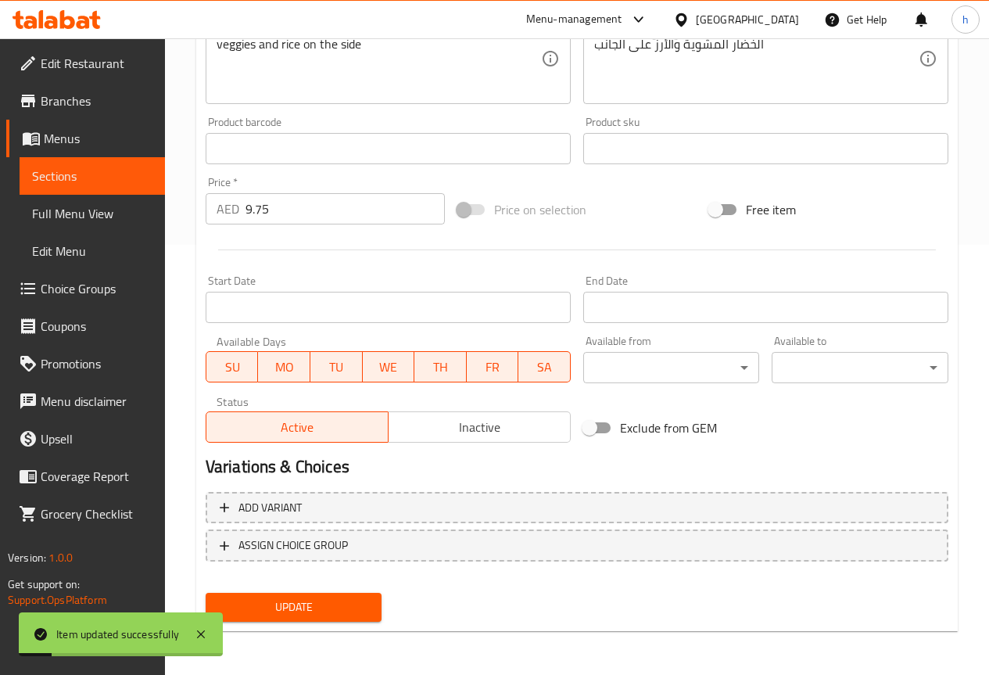
click at [63, 178] on span "Sections" at bounding box center [92, 176] width 120 height 19
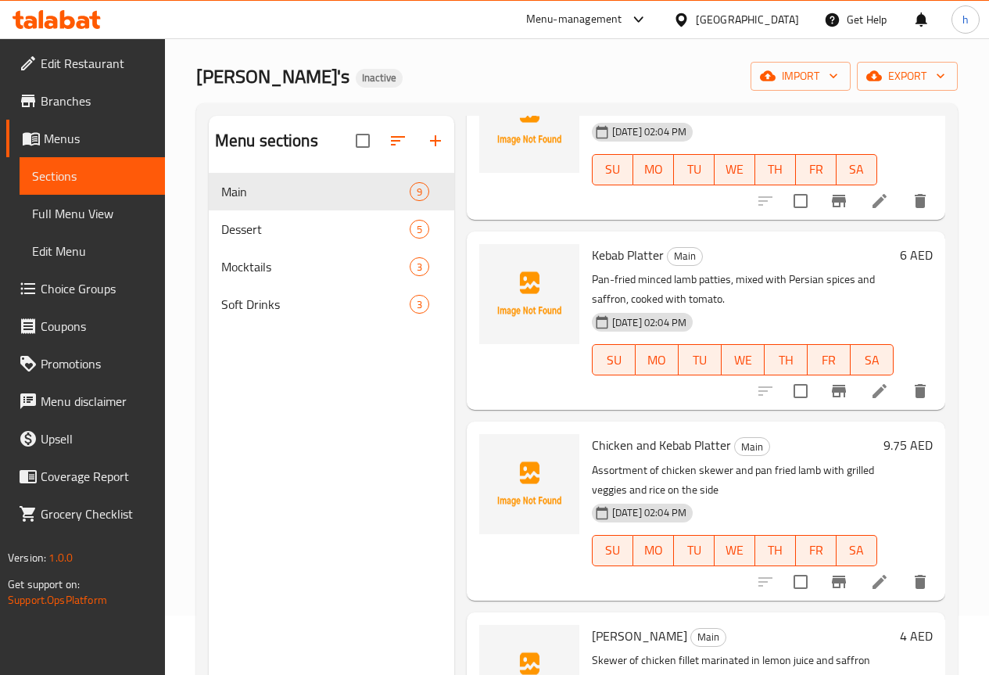
scroll to position [219, 0]
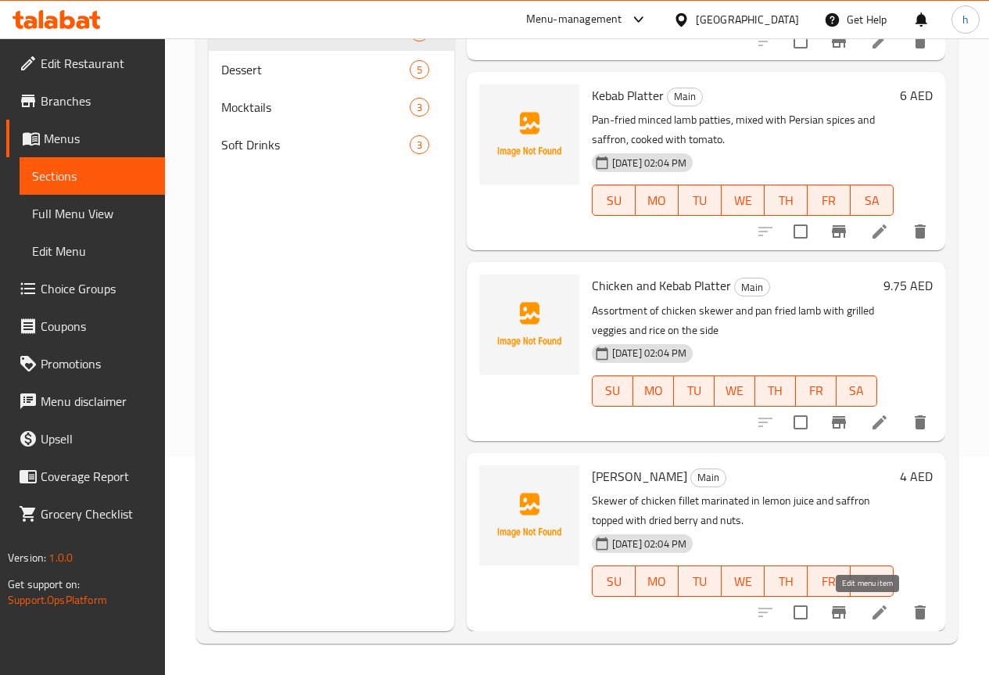
click at [870, 611] on icon at bounding box center [879, 612] width 19 height 19
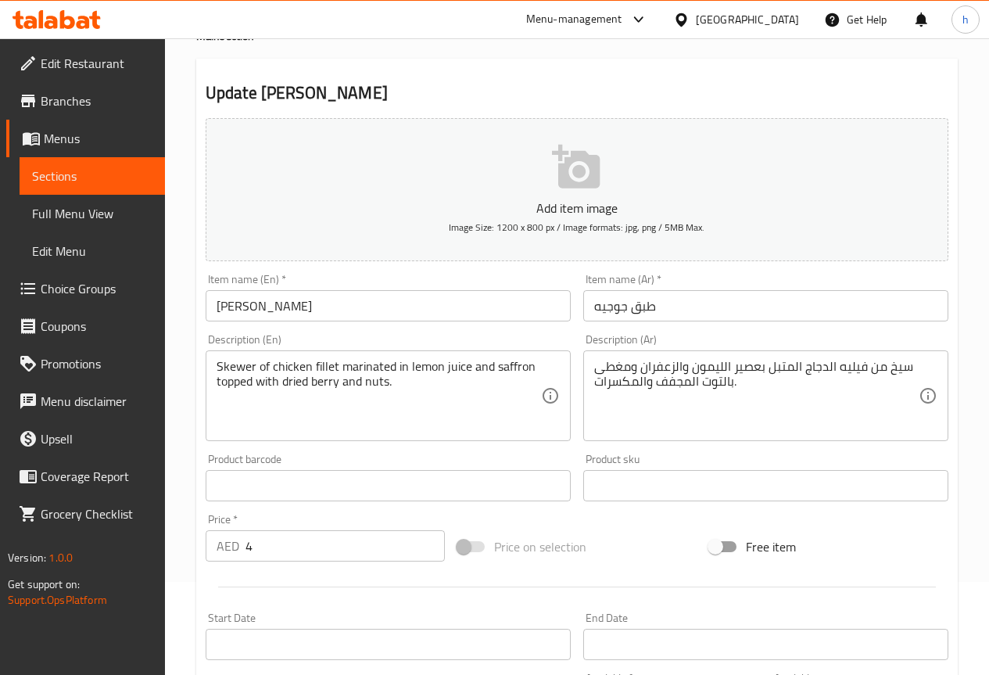
scroll to position [391, 0]
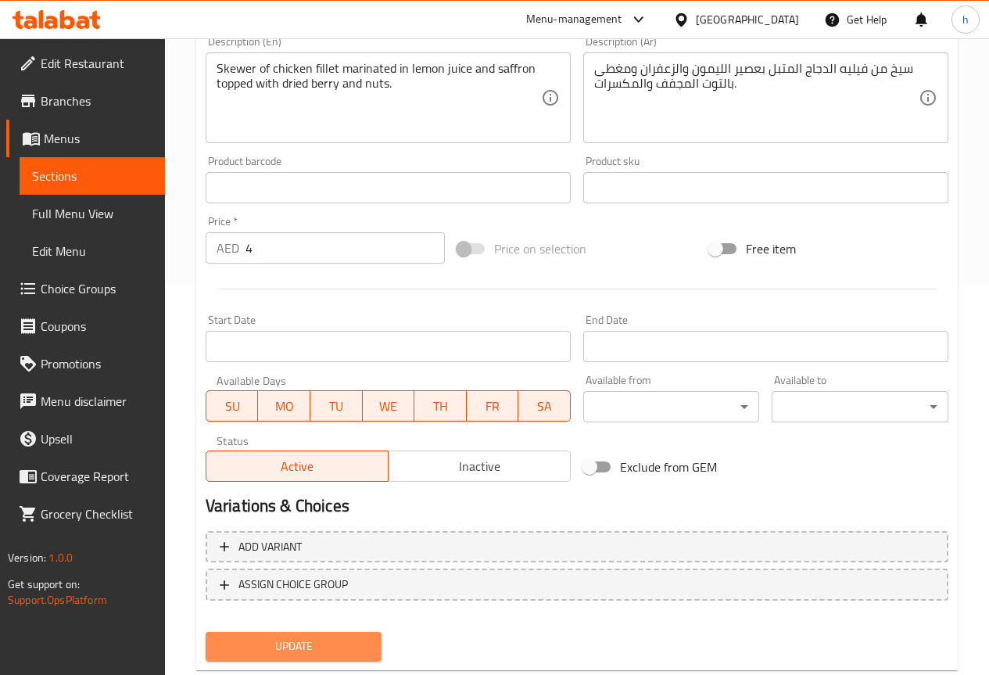
click at [239, 641] on span "Update" at bounding box center [294, 647] width 152 height 20
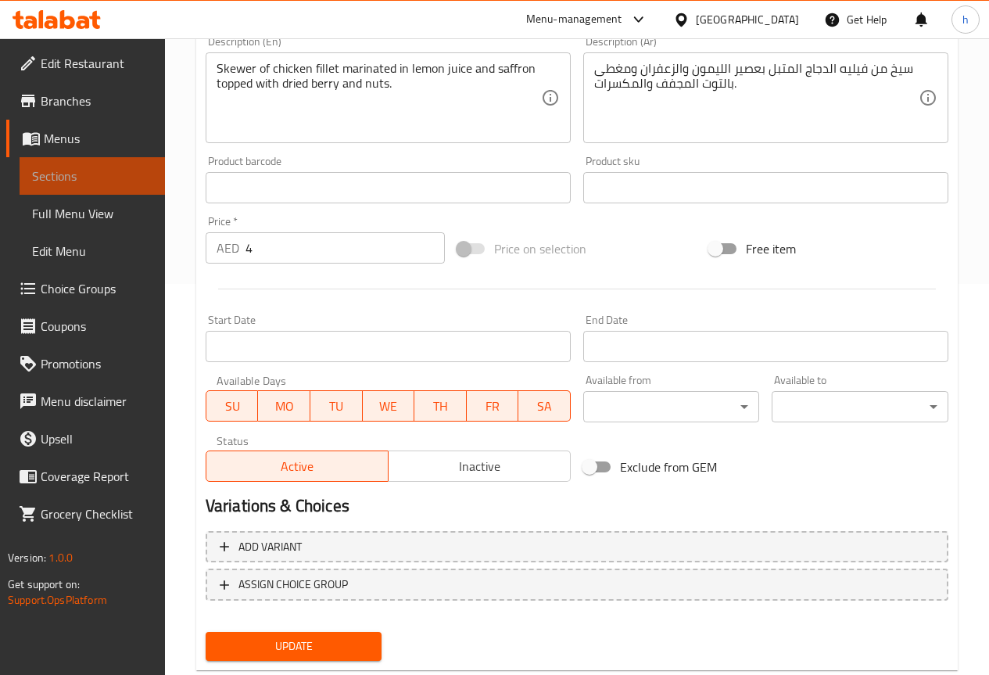
click at [82, 172] on span "Sections" at bounding box center [92, 176] width 120 height 19
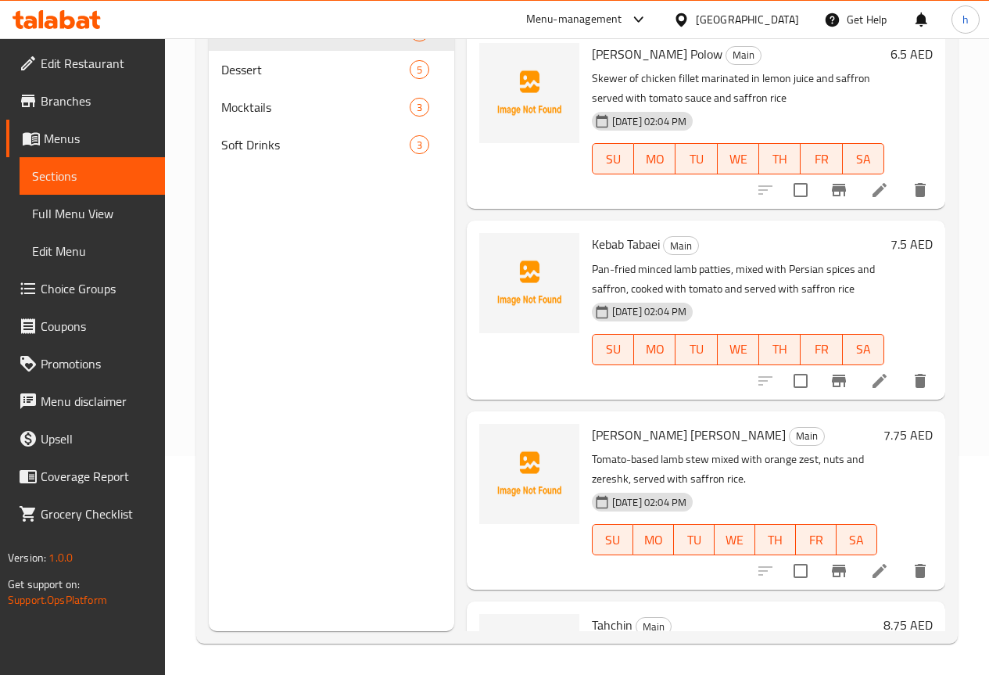
scroll to position [219, 0]
click at [275, 79] on span "Dessert" at bounding box center [293, 69] width 145 height 19
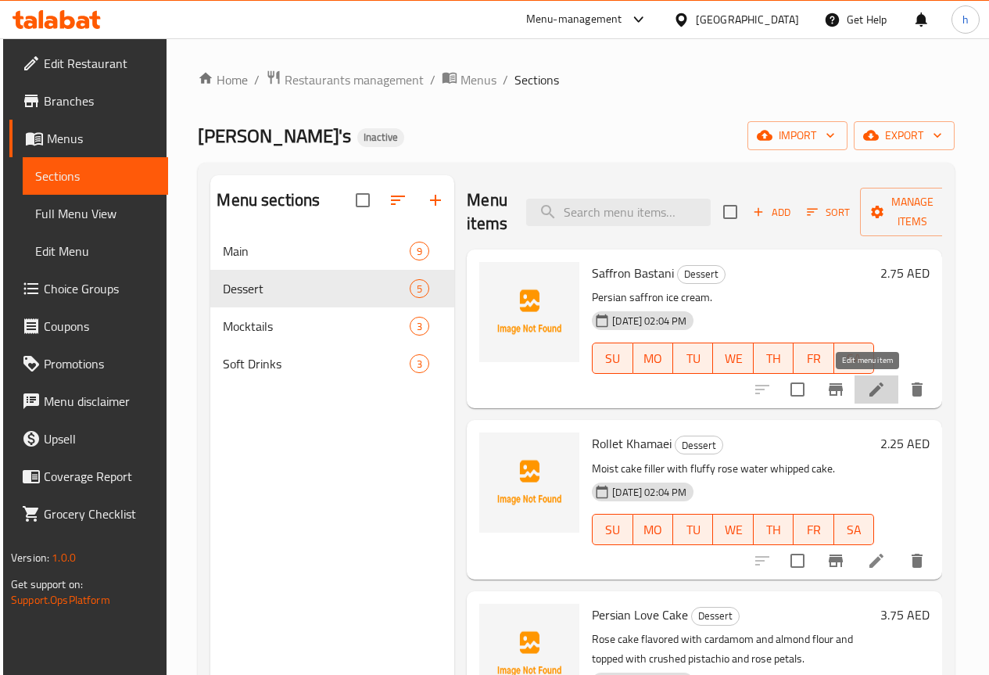
click at [875, 382] on icon at bounding box center [876, 389] width 19 height 19
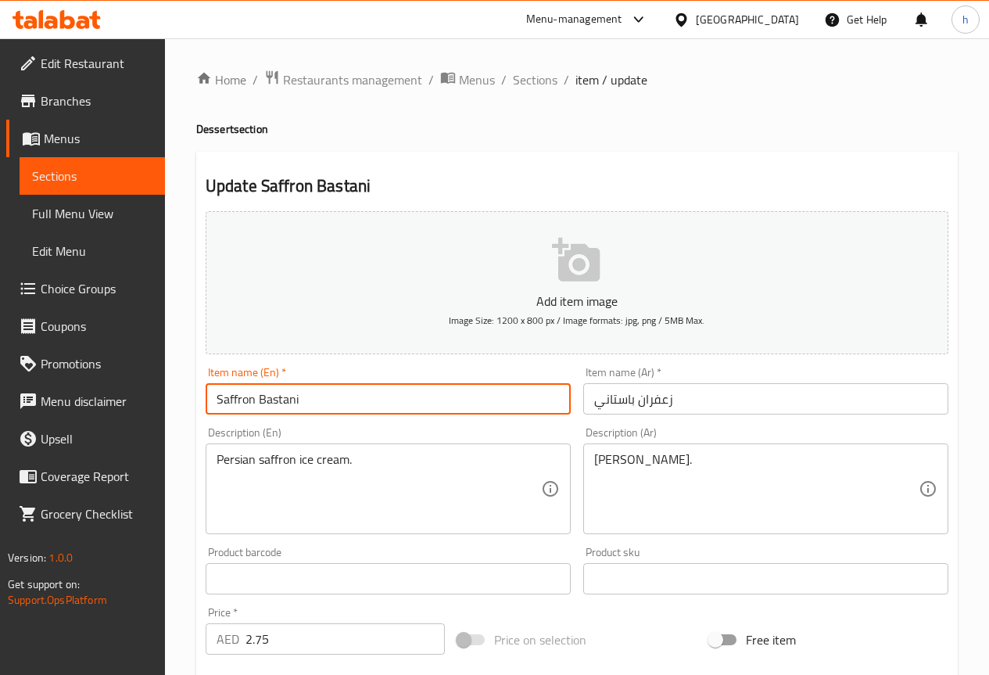
drag, startPoint x: 297, startPoint y: 398, endPoint x: 260, endPoint y: 397, distance: 37.6
click at [260, 397] on input "Saffron Bastani" at bounding box center [388, 398] width 365 height 31
click at [329, 407] on input "Saffron Bastani" at bounding box center [388, 398] width 365 height 31
drag, startPoint x: 298, startPoint y: 402, endPoint x: 260, endPoint y: 398, distance: 37.7
click at [260, 398] on input "Saffron Bastani" at bounding box center [388, 398] width 365 height 31
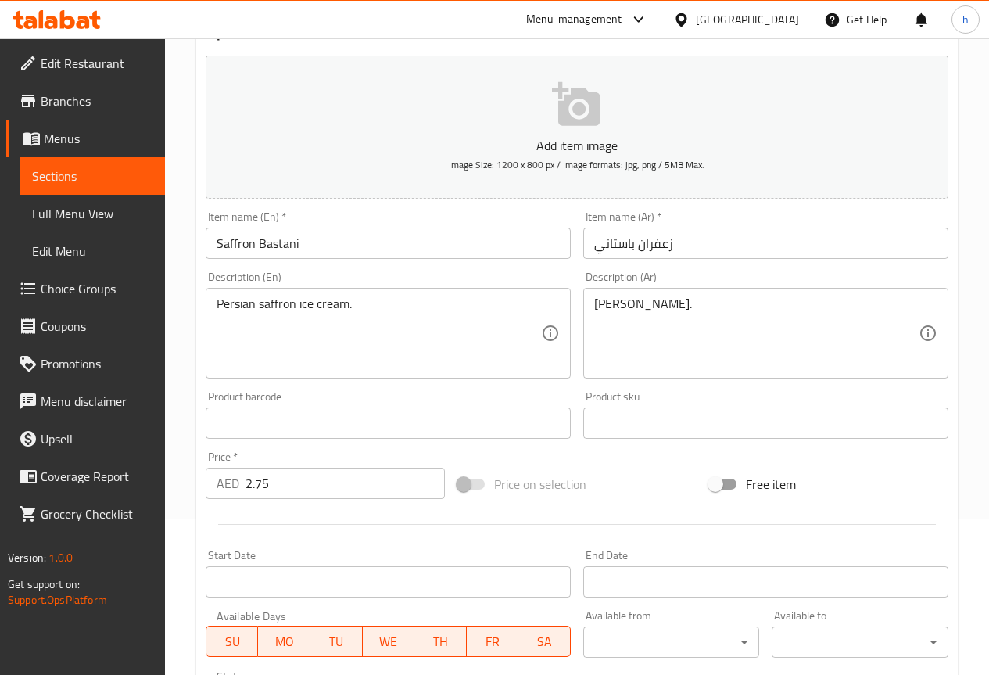
scroll to position [156, 0]
click at [59, 173] on span "Sections" at bounding box center [92, 176] width 120 height 19
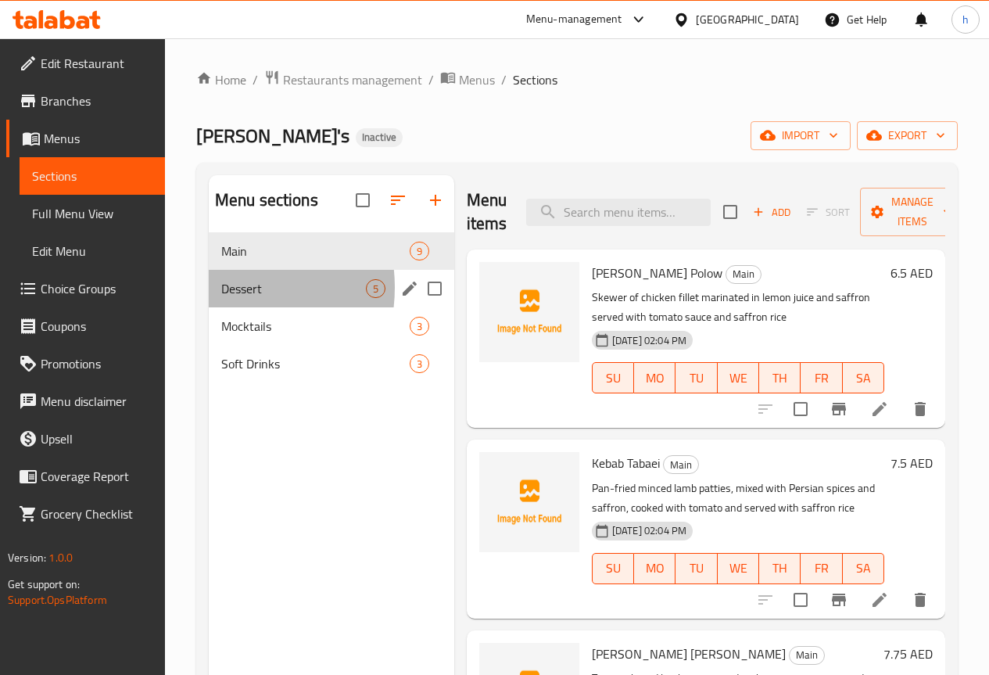
click at [218, 307] on div "Dessert 5" at bounding box center [332, 289] width 246 height 38
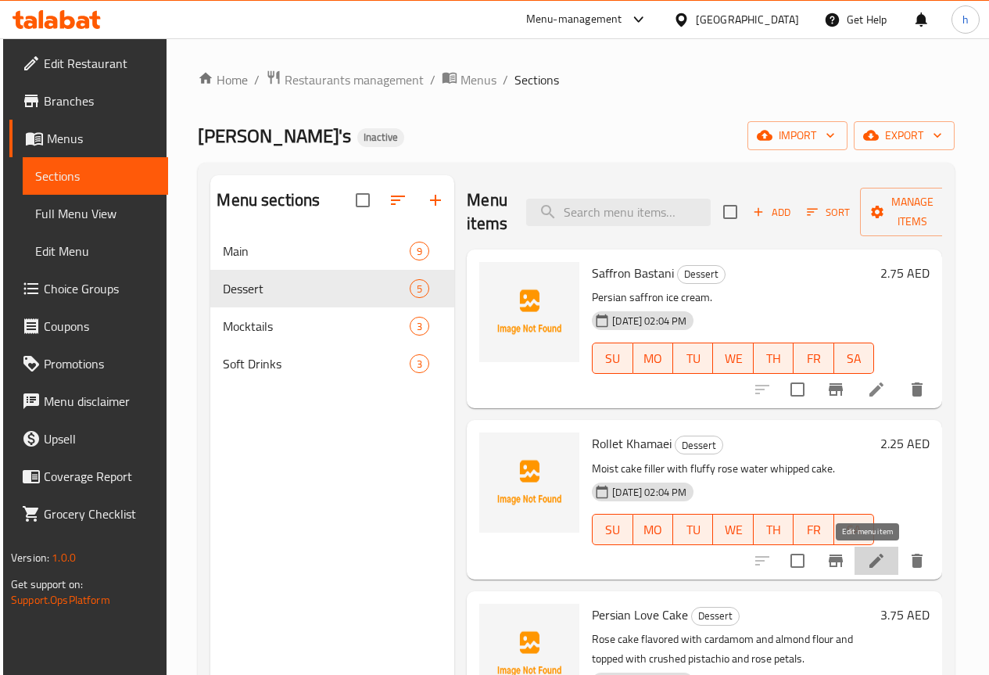
click at [870, 565] on icon at bounding box center [876, 560] width 19 height 19
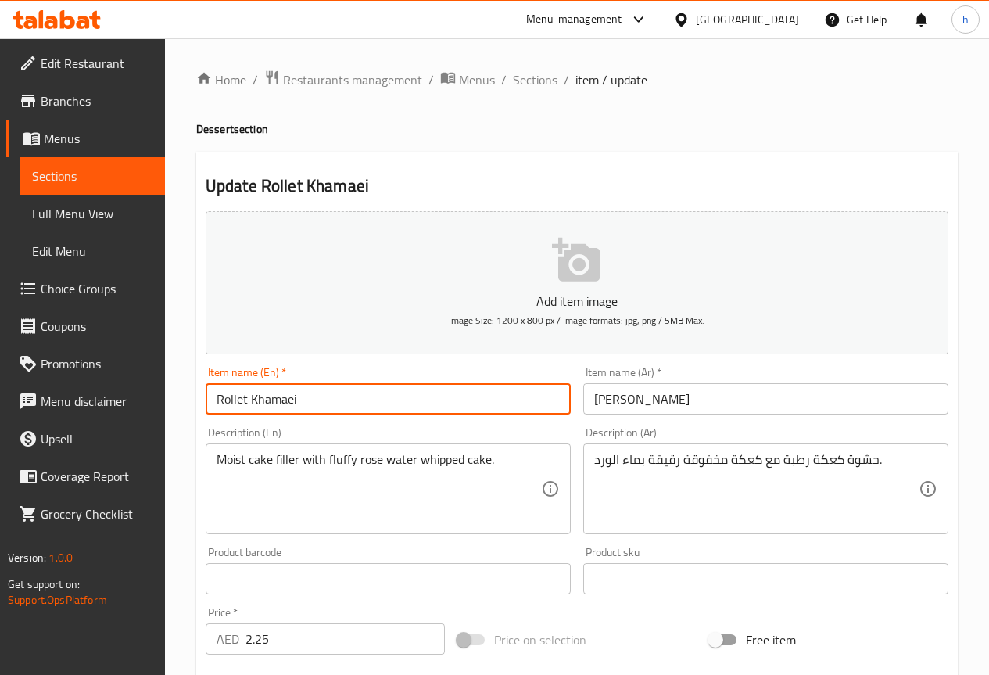
drag, startPoint x: 295, startPoint y: 399, endPoint x: 249, endPoint y: 399, distance: 45.4
click at [249, 399] on input "Rollet Khamaei" at bounding box center [388, 398] width 365 height 31
drag, startPoint x: 246, startPoint y: 400, endPoint x: 210, endPoint y: 396, distance: 36.2
click at [210, 396] on input "Rollet Khamaei" at bounding box center [388, 398] width 365 height 31
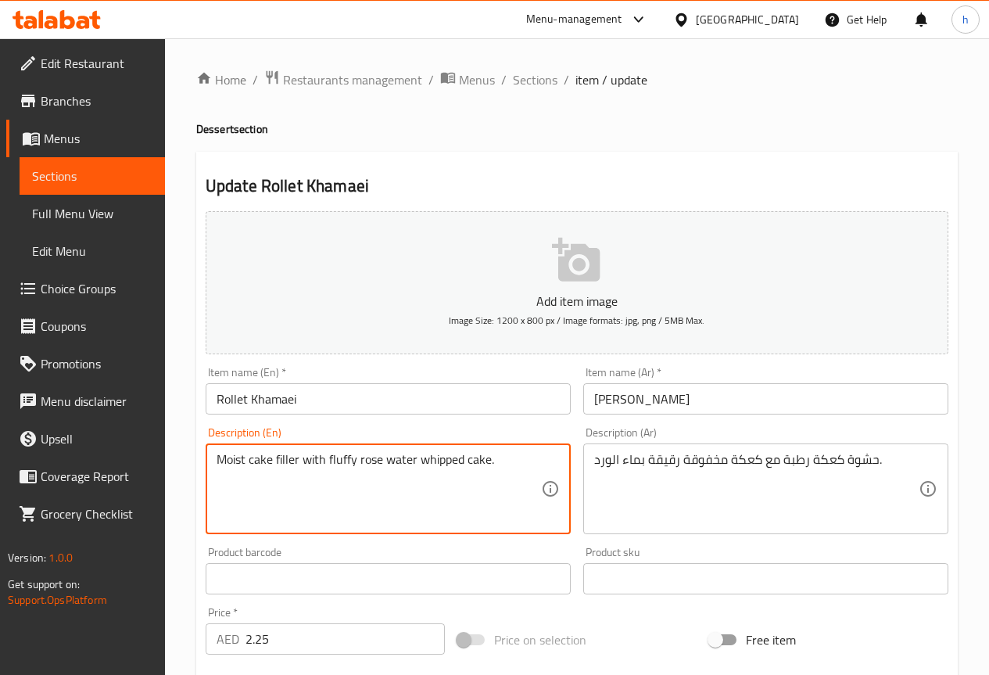
drag, startPoint x: 246, startPoint y: 458, endPoint x: 221, endPoint y: 459, distance: 25.1
drag, startPoint x: 353, startPoint y: 460, endPoint x: 329, endPoint y: 454, distance: 24.1
click at [329, 454] on textarea "Moist cake filler with fluffy rose water whipped cake." at bounding box center [379, 489] width 325 height 74
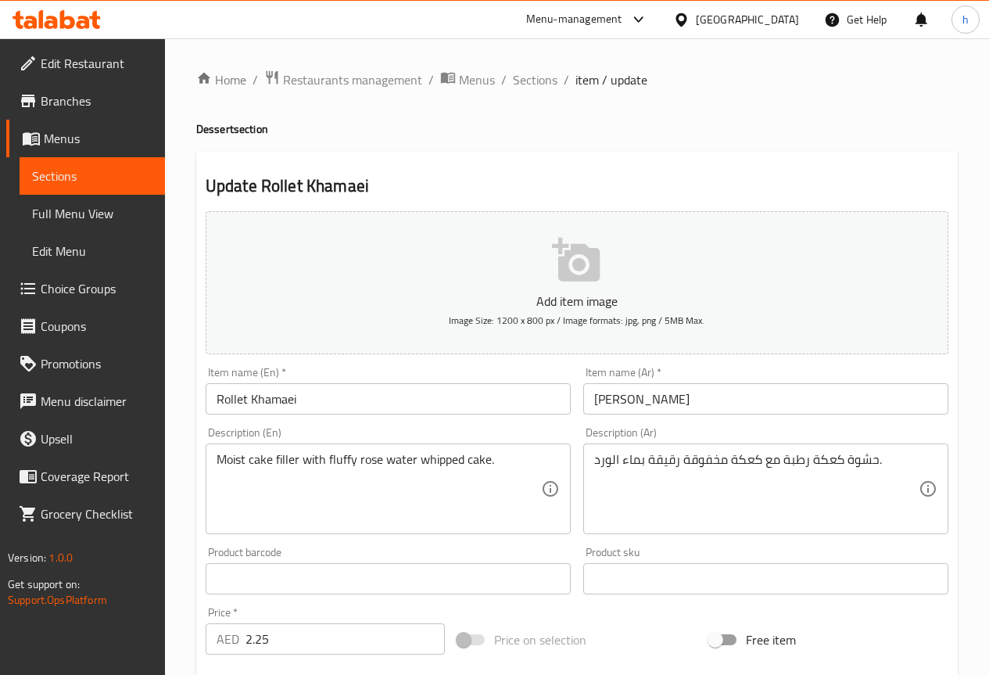
click at [338, 461] on textarea "Moist cake filler with fluffy rose water whipped cake." at bounding box center [379, 489] width 325 height 74
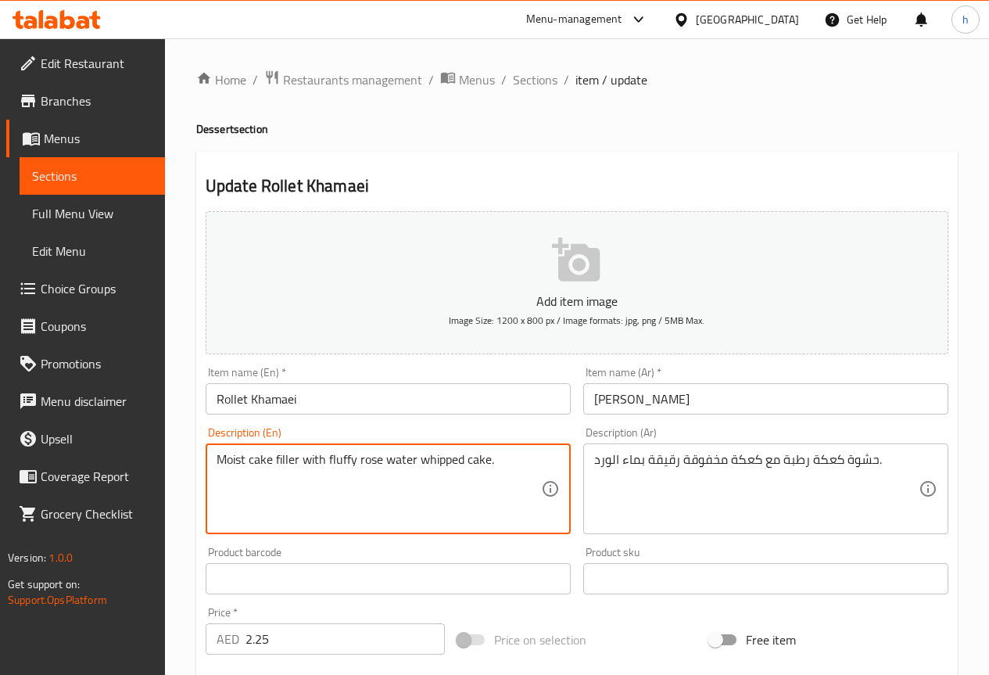
click at [338, 461] on textarea "Moist cake filler with fluffy rose water whipped cake." at bounding box center [379, 489] width 325 height 74
drag, startPoint x: 1, startPoint y: 445, endPoint x: 242, endPoint y: 458, distance: 241.2
click at [242, 458] on textarea "Moist cake filler with fluffy rose water whipped cake." at bounding box center [379, 489] width 325 height 74
drag, startPoint x: 355, startPoint y: 459, endPoint x: 329, endPoint y: 454, distance: 26.2
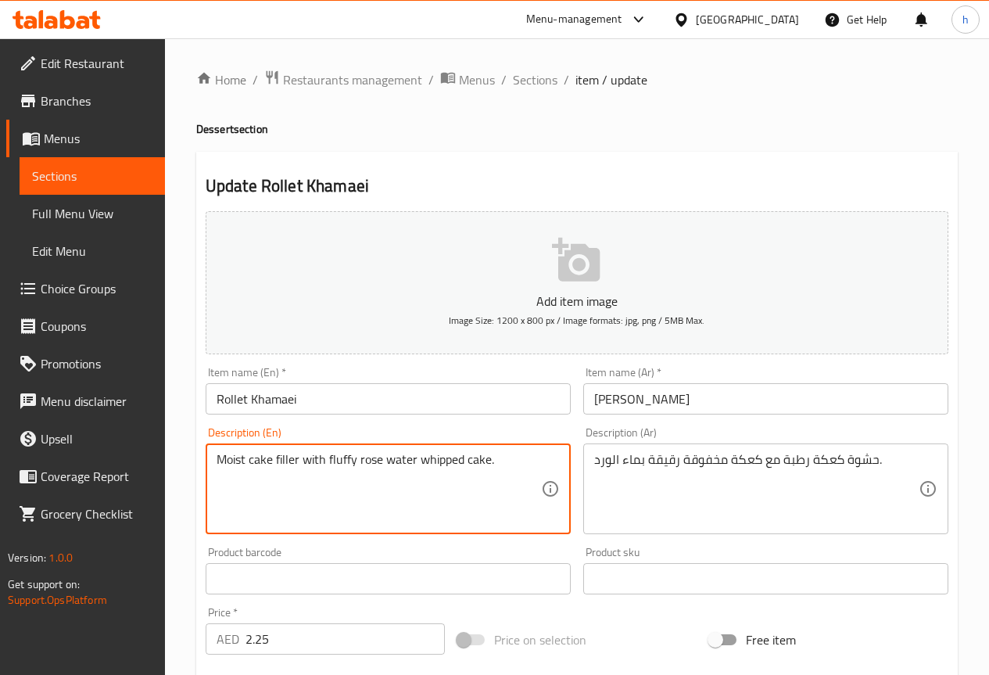
click at [329, 454] on textarea "Moist cake filler with fluffy rose water whipped cake." at bounding box center [379, 489] width 325 height 74
drag, startPoint x: 324, startPoint y: 462, endPoint x: 277, endPoint y: 459, distance: 47.0
click at [277, 459] on textarea "Moist cake filler with fluffy rose water whipped cake." at bounding box center [379, 489] width 325 height 74
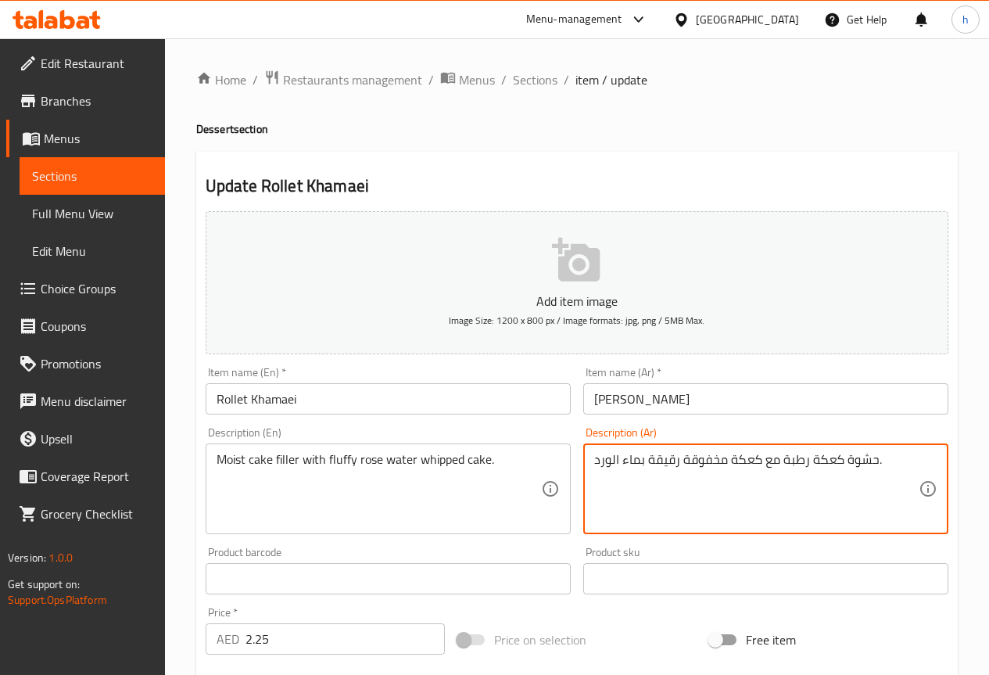
drag, startPoint x: 876, startPoint y: 461, endPoint x: 841, endPoint y: 461, distance: 35.2
click at [780, 458] on textarea "كعكة رطبة مع كعكة مخفوقة رقيقة بماء الورد." at bounding box center [756, 489] width 325 height 74
drag, startPoint x: 677, startPoint y: 459, endPoint x: 650, endPoint y: 459, distance: 27.4
click at [650, 459] on textarea "كعكة رطبة مملؤة مع كعكة مخفوقة رقيقة بماء الورد." at bounding box center [756, 489] width 325 height 74
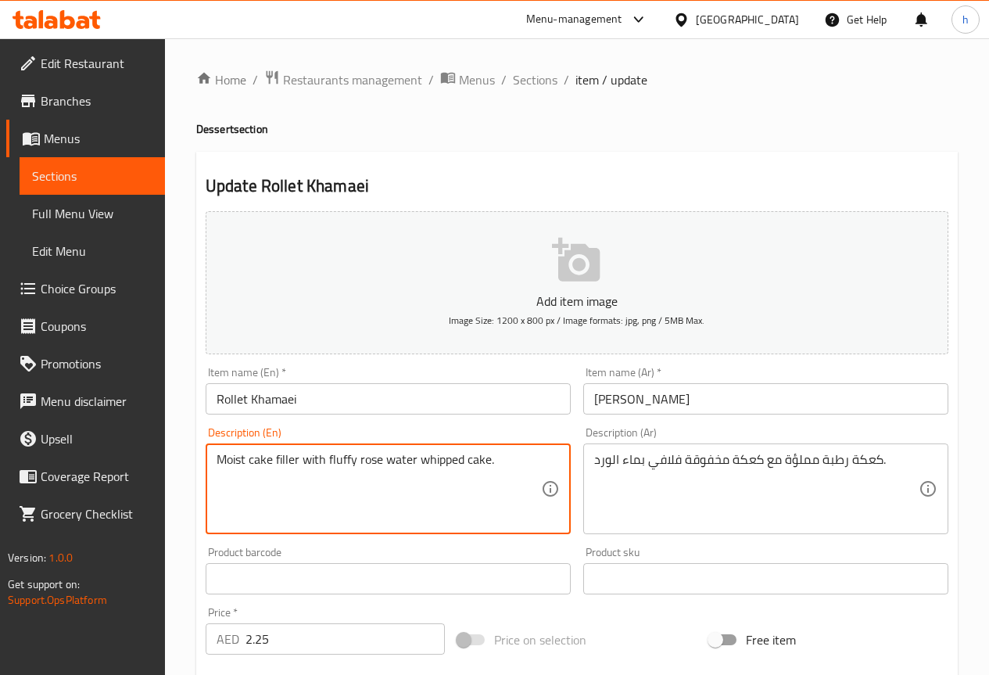
drag, startPoint x: 499, startPoint y: 456, endPoint x: 194, endPoint y: 453, distance: 305.0
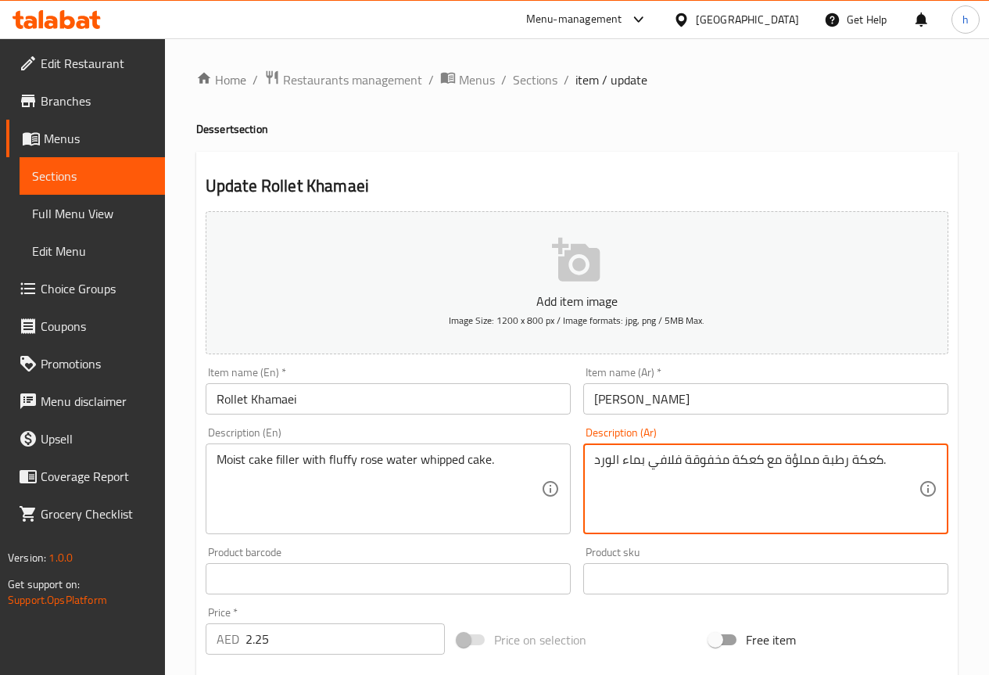
drag, startPoint x: 679, startPoint y: 461, endPoint x: 652, endPoint y: 461, distance: 26.6
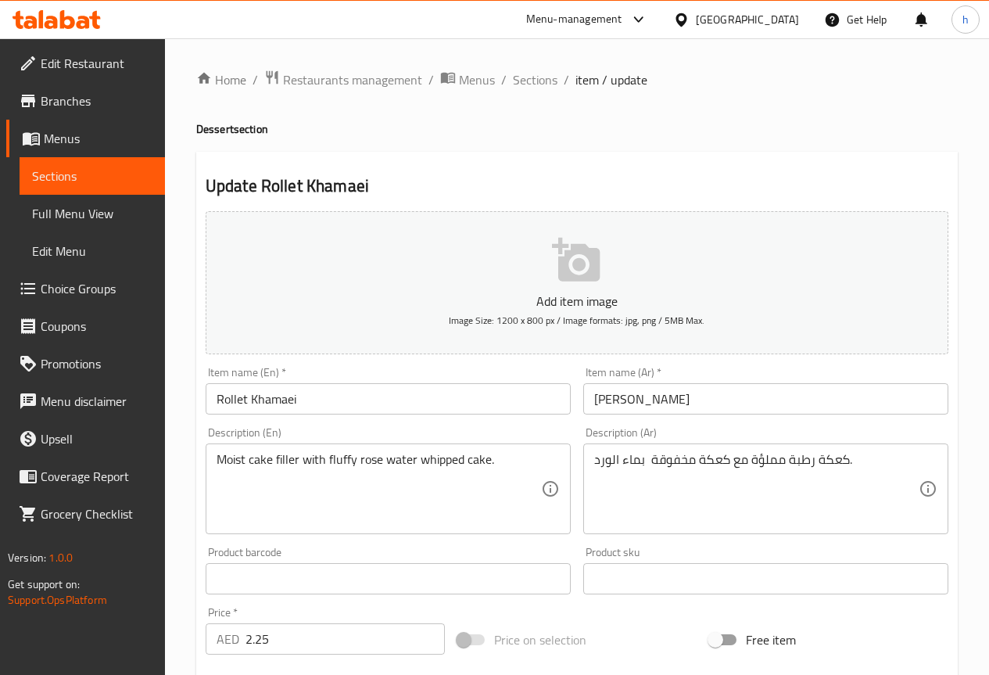
click at [591, 461] on div "كعكة رطبة مملؤة مع كعكة مخفوقة بماء الورد. Description (Ar)" at bounding box center [765, 488] width 365 height 91
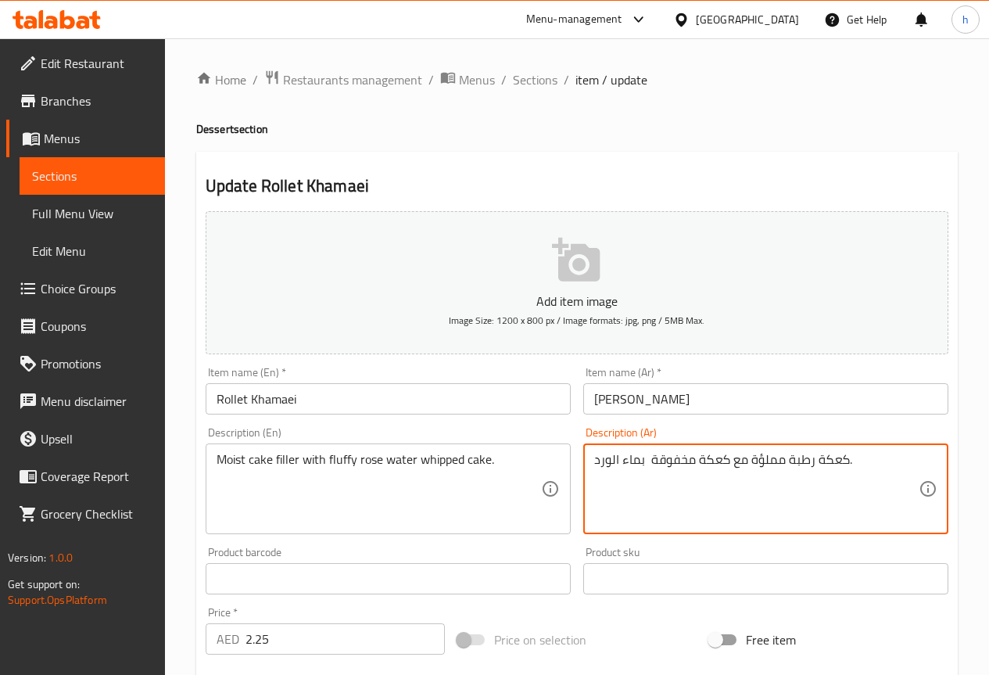
click at [851, 452] on textarea "كعكة رطبة مملؤة مع كعكة مخفوقة بماء الورد." at bounding box center [756, 489] width 325 height 74
paste textarea "فلافي"
click at [627, 461] on textarea "كعكة رطبة مملؤة مع كعكة مخفوقة بماء الورد.فلافي" at bounding box center [756, 489] width 325 height 74
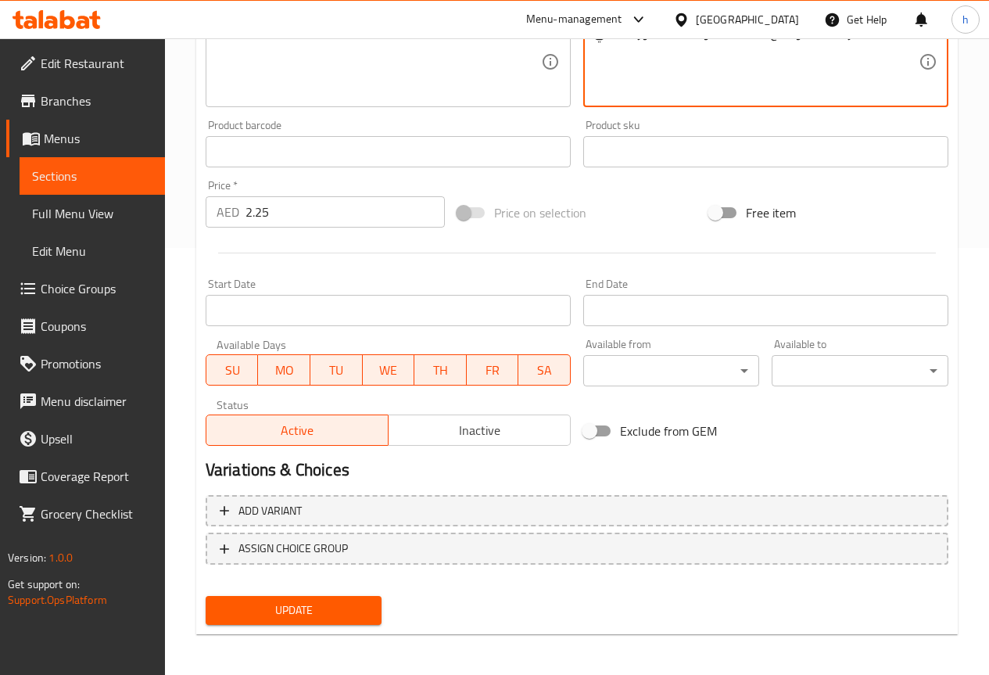
scroll to position [430, 0]
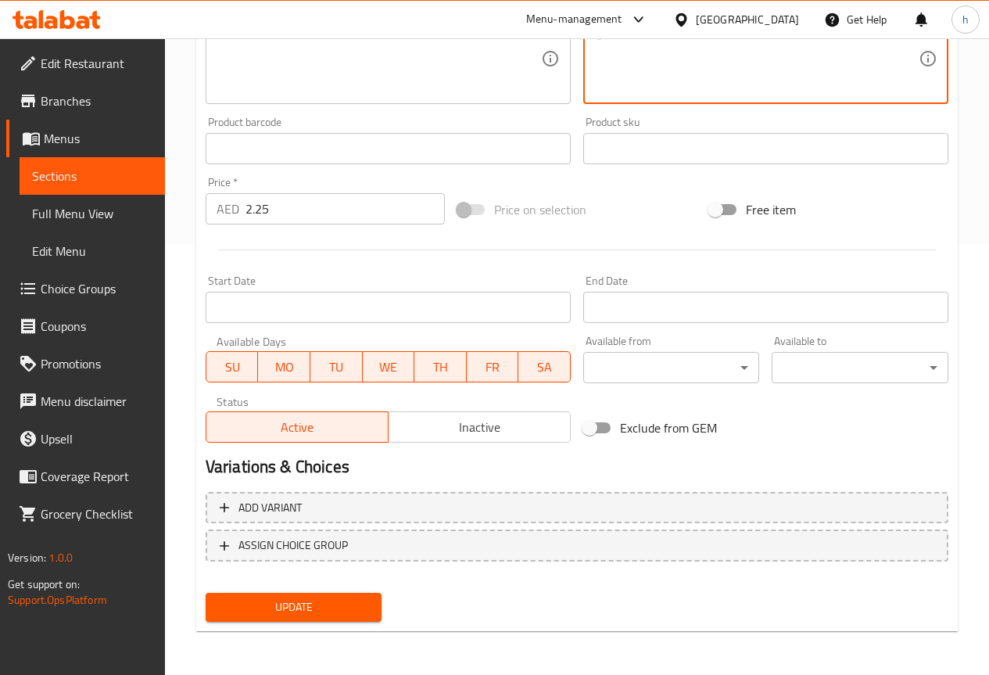
type textarea "كعكة رطبة مملؤة مع كعكة مخفوقة بماء الورد فلافي"
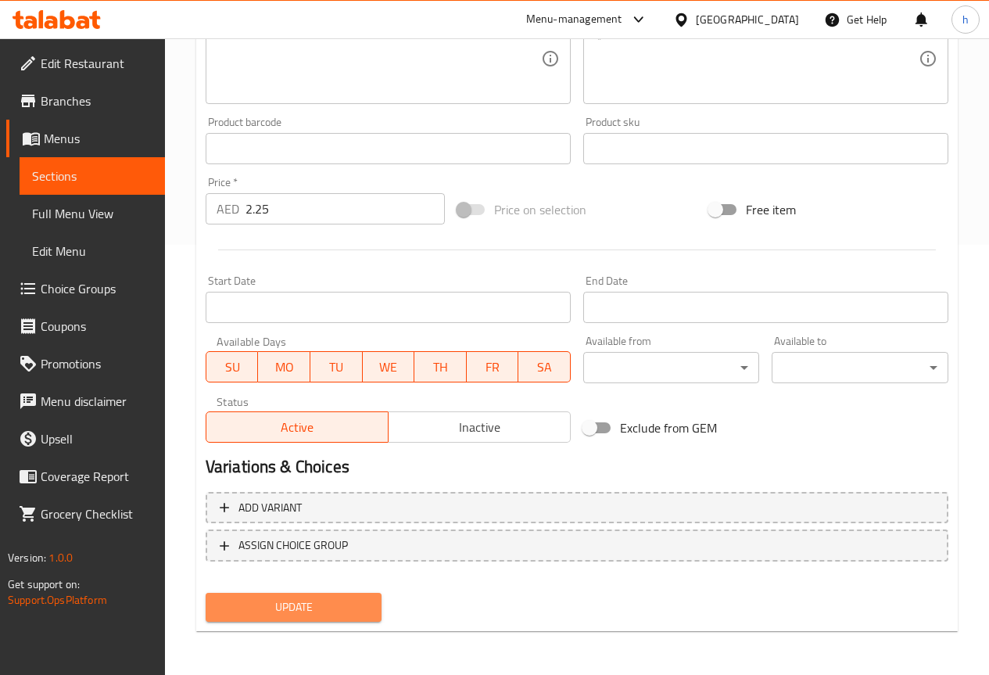
click at [303, 610] on span "Update" at bounding box center [294, 608] width 152 height 20
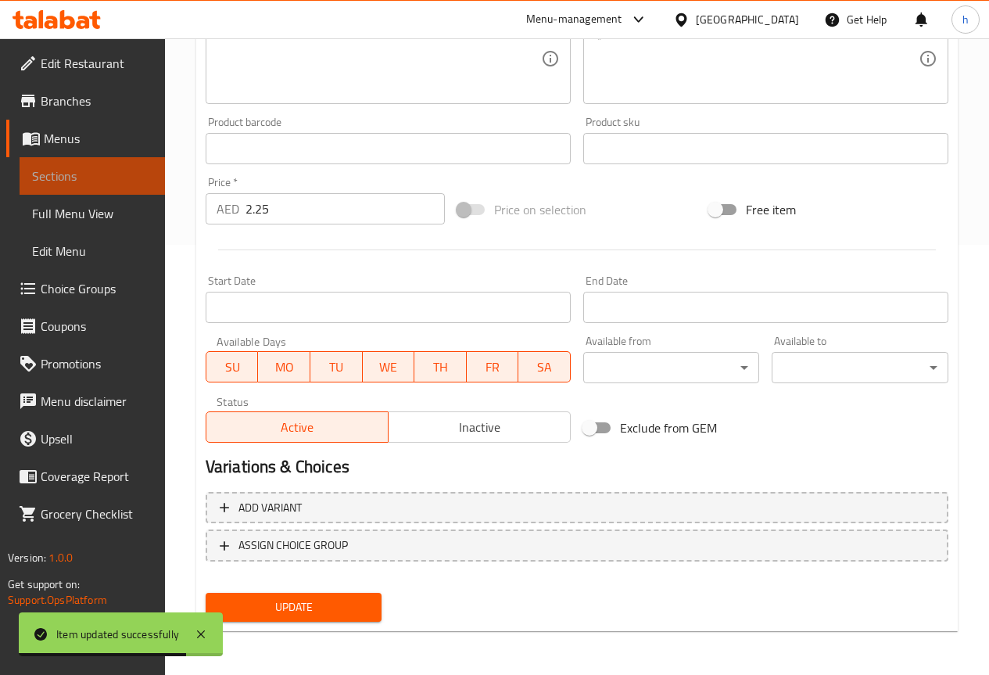
click at [99, 165] on link "Sections" at bounding box center [92, 176] width 145 height 38
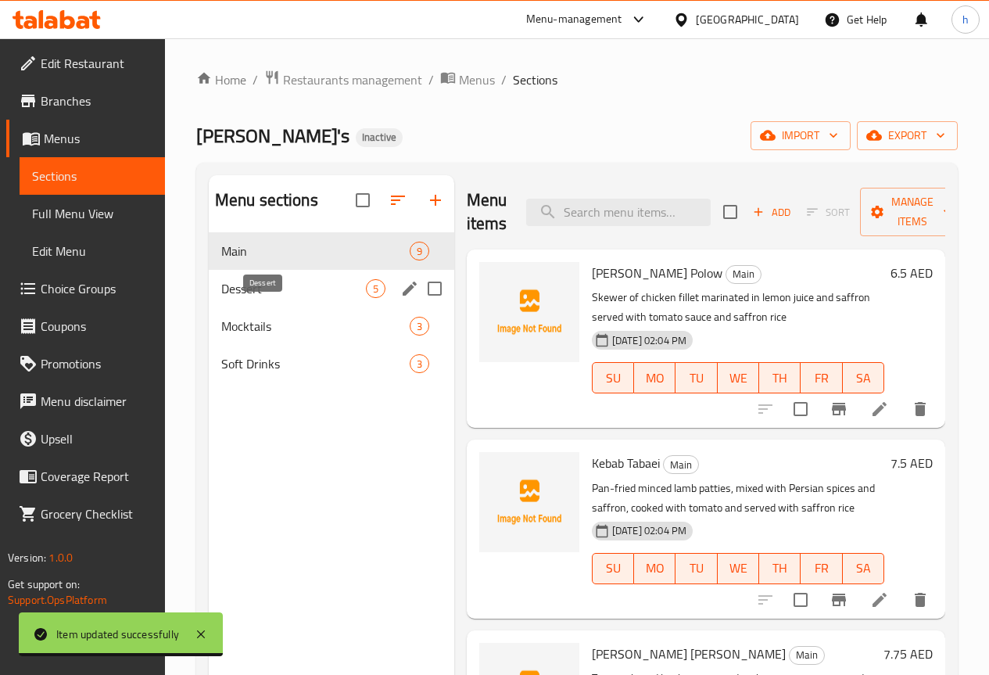
click at [232, 298] on span "Dessert" at bounding box center [293, 288] width 145 height 19
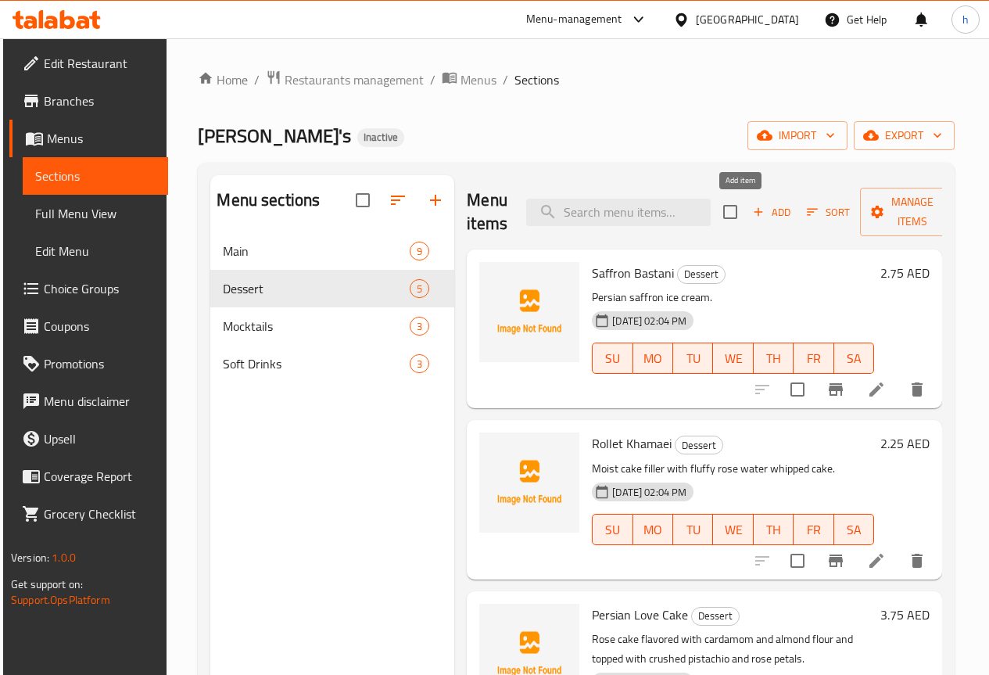
click at [753, 208] on span "Add" at bounding box center [772, 212] width 42 height 18
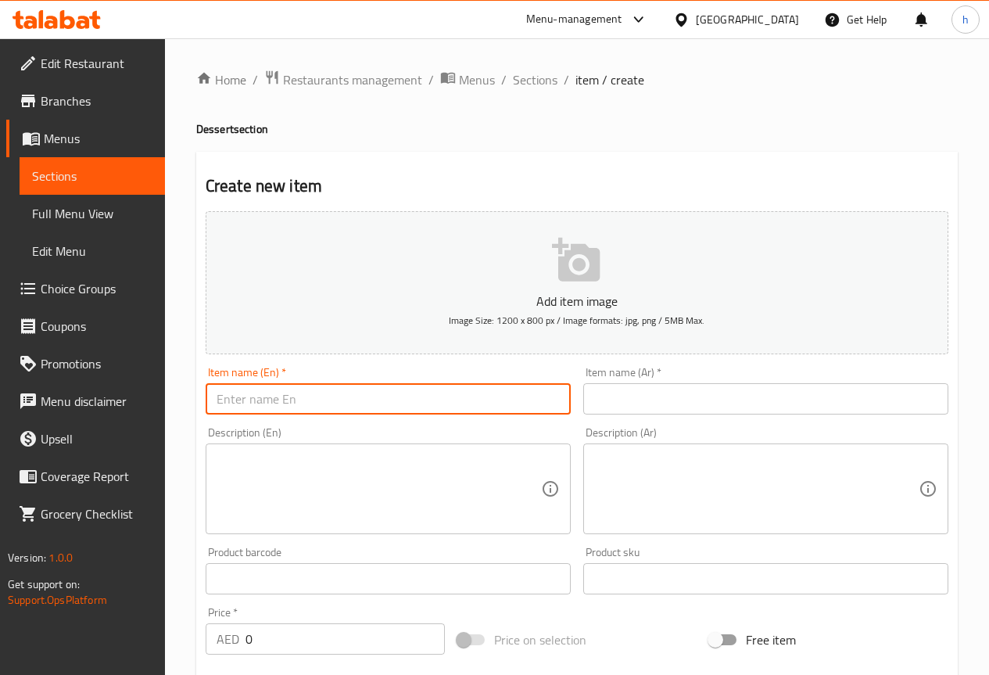
click at [416, 408] on input "text" at bounding box center [388, 398] width 365 height 31
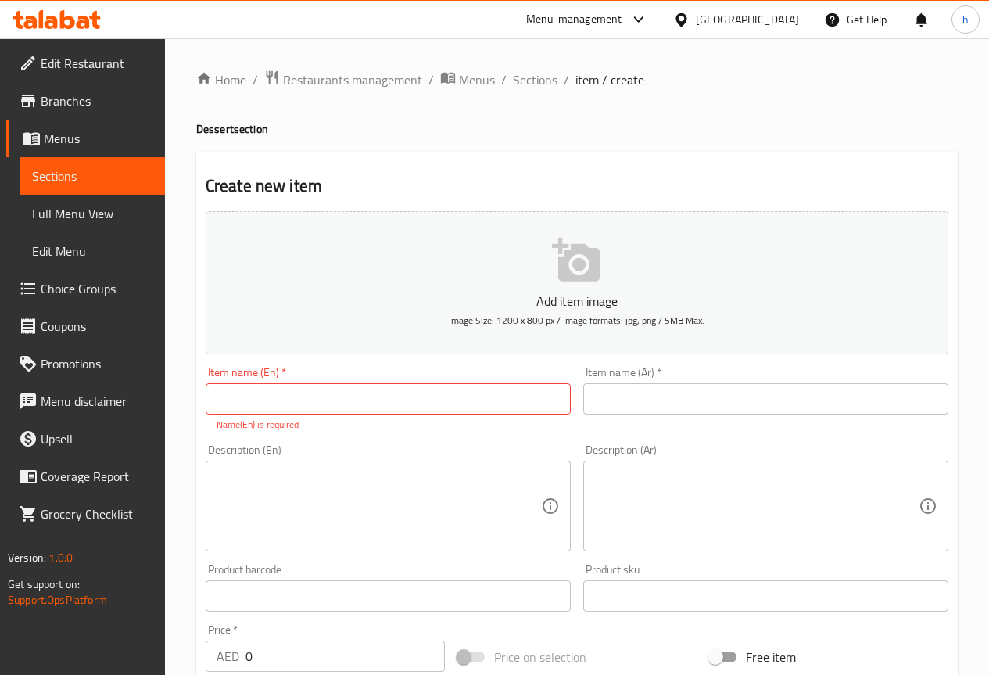
click at [266, 399] on input "text" at bounding box center [388, 398] width 365 height 31
paste input "[PERSON_NAME] Ultimate Cheese Cake"
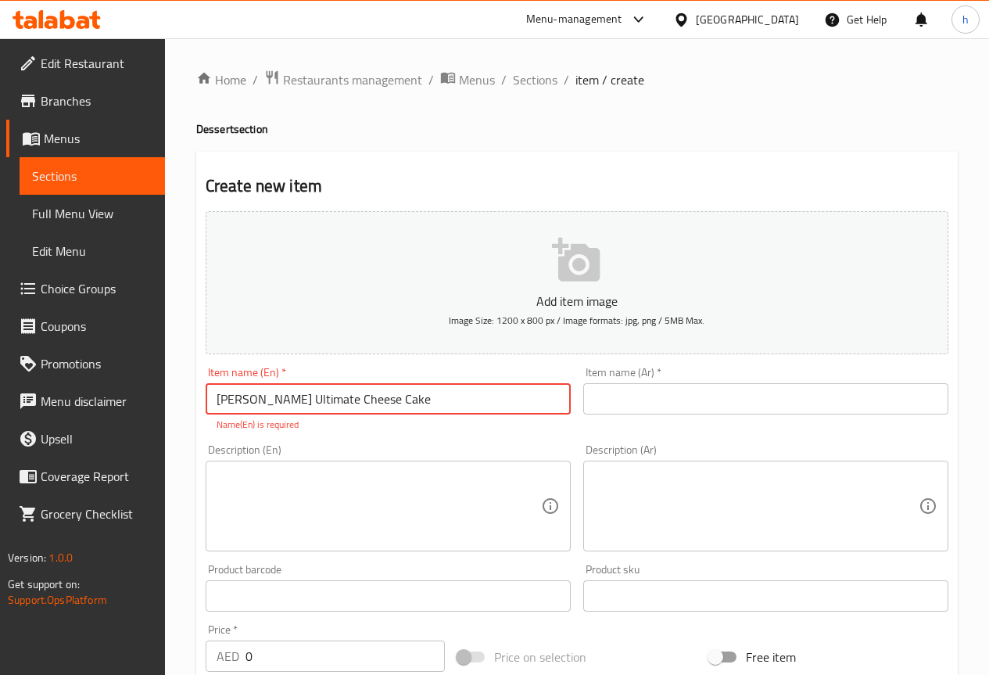
type input "[PERSON_NAME] Ultimate Cheese Cake"
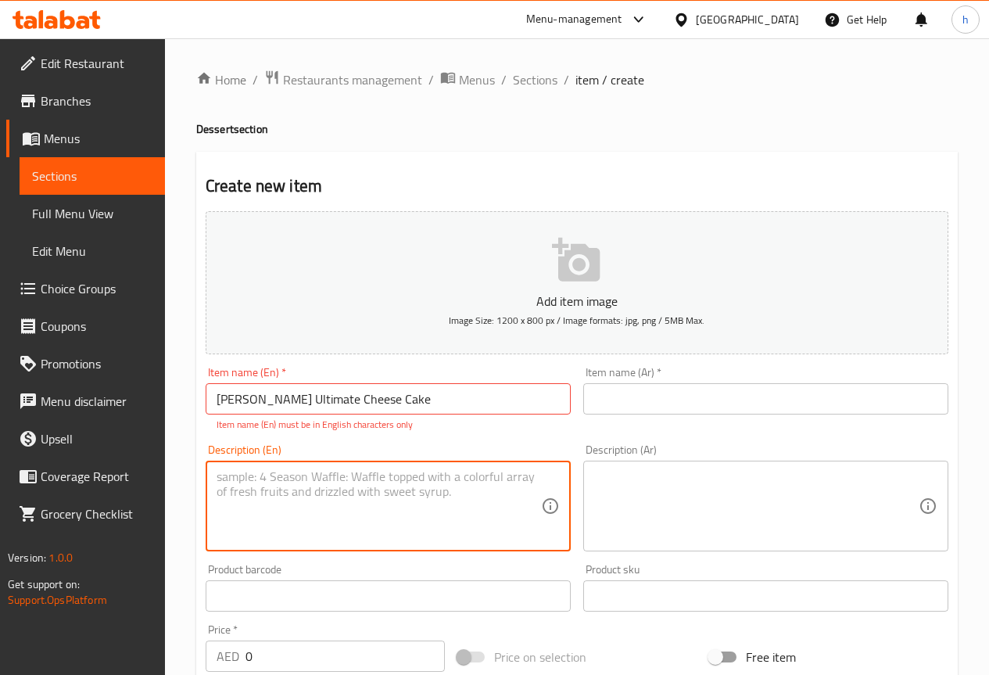
click at [227, 500] on textarea at bounding box center [379, 506] width 325 height 74
paste textarea "Classic baked cheesecake served with seasonal fruit sauce"
type textarea "Classic baked cheesecake served with seasonal fruit sauce"
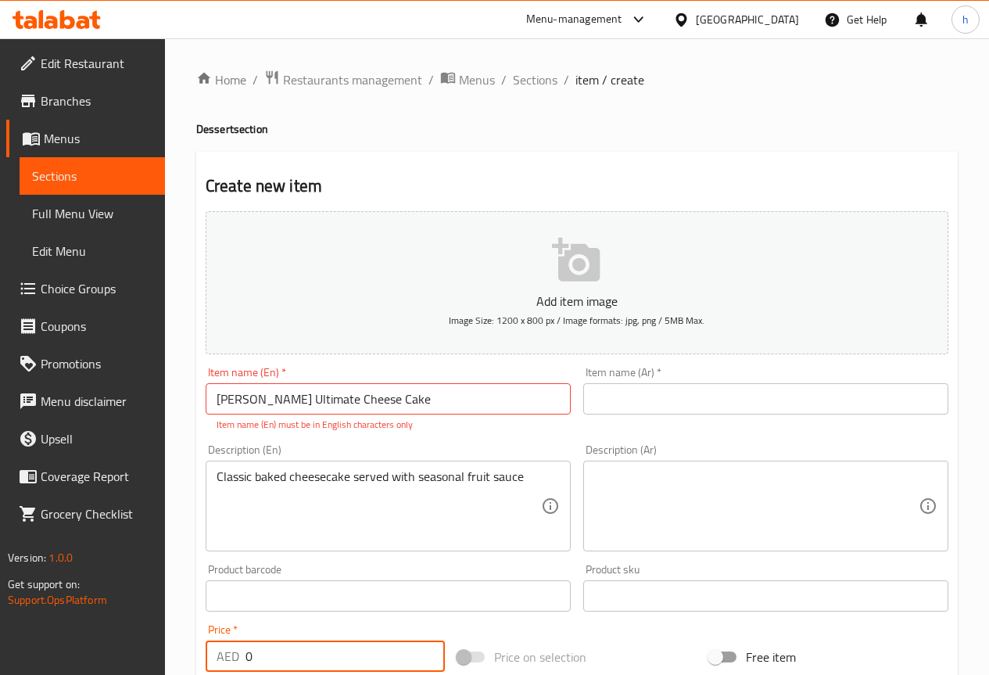
click at [343, 655] on input "0" at bounding box center [345, 656] width 199 height 31
type input "0"
type input "3"
click at [632, 403] on input "text" at bounding box center [765, 398] width 365 height 31
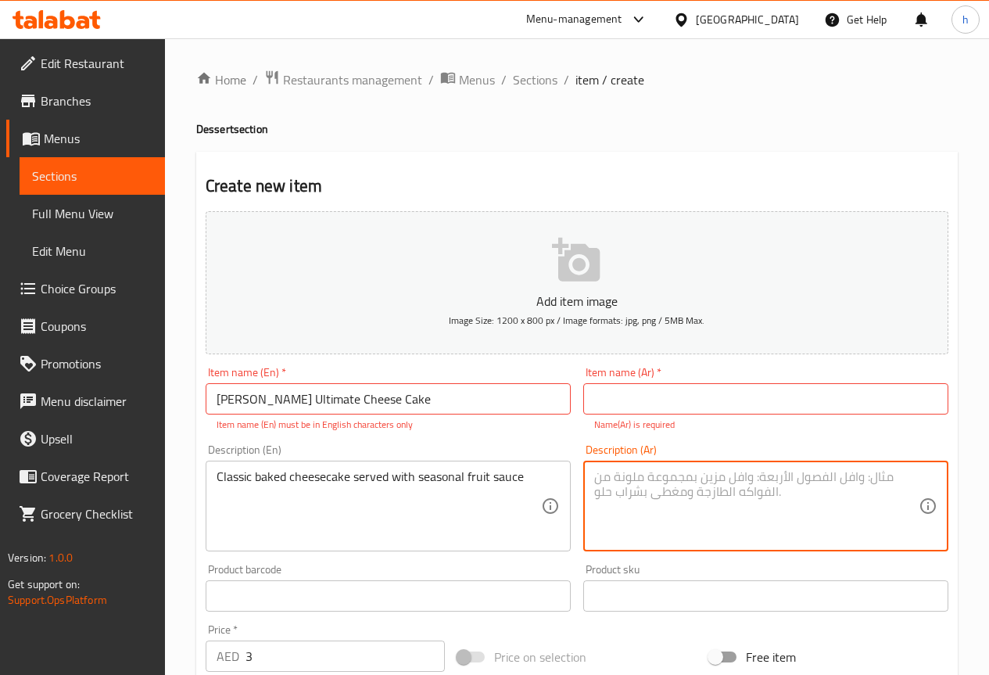
click at [772, 483] on textarea at bounding box center [756, 506] width 325 height 74
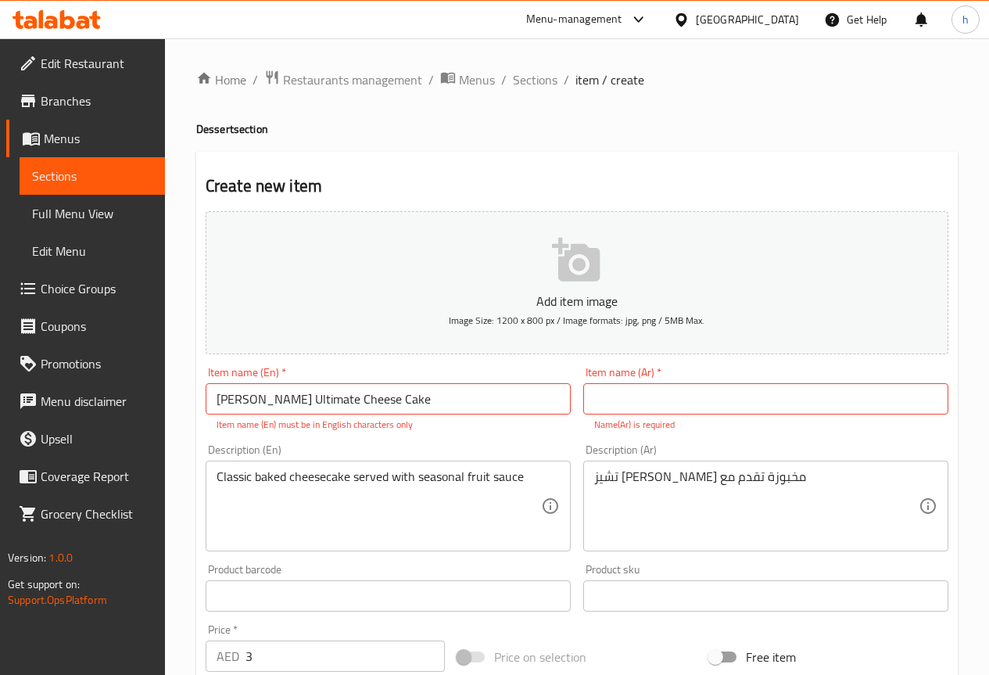
click at [778, 476] on textarea "تشيز [PERSON_NAME] مخبوزة تقدم مع" at bounding box center [756, 506] width 325 height 74
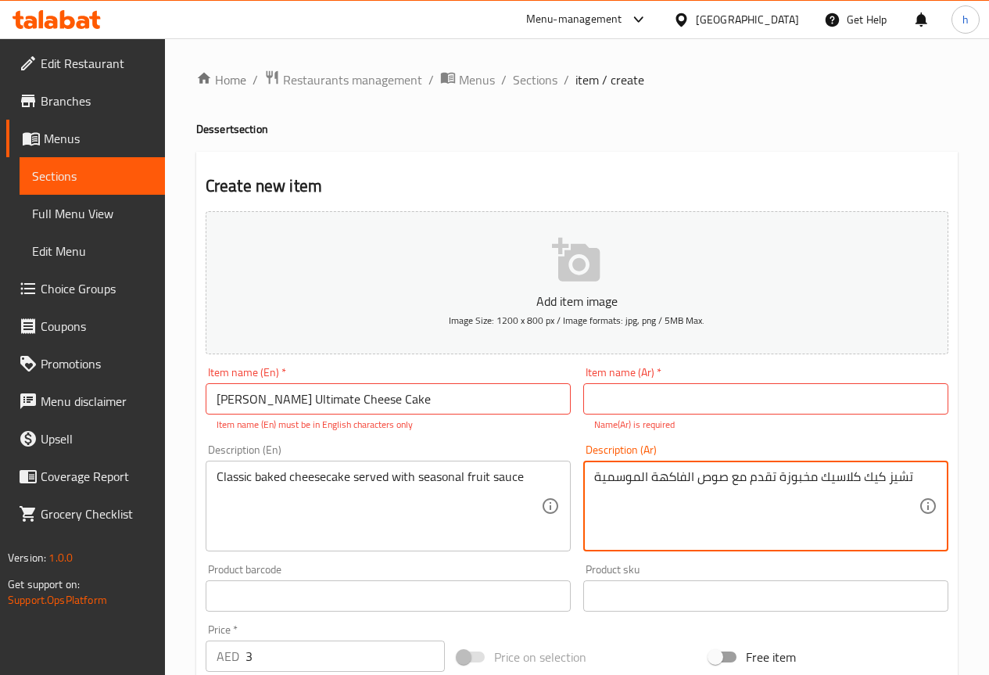
type textarea "تشيز كيك كلاسيك مخبوزة تقدم مع صوص الفاكهة الموسمية"
click at [416, 402] on input "[PERSON_NAME] Ultimate Cheese Cake" at bounding box center [388, 398] width 365 height 31
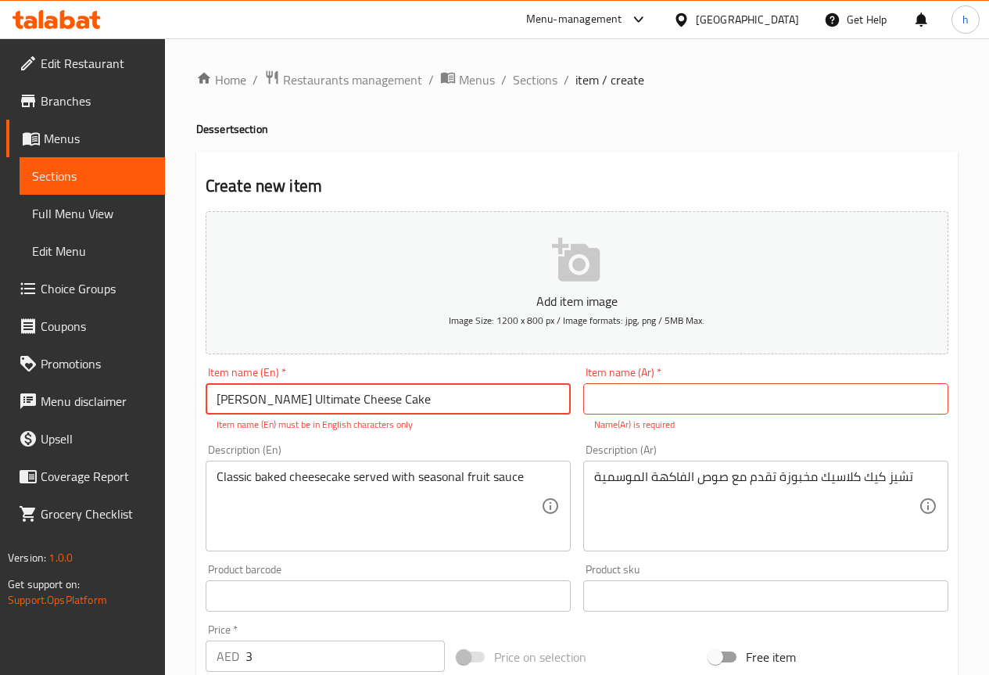
click at [416, 402] on input "[PERSON_NAME] Ultimate Cheese Cake" at bounding box center [388, 398] width 365 height 31
click at [414, 404] on input "[PERSON_NAME] Ultimate Cheese Cake" at bounding box center [388, 398] width 365 height 31
drag, startPoint x: 303, startPoint y: 398, endPoint x: 260, endPoint y: 397, distance: 43.0
click at [260, 397] on input "[PERSON_NAME] Ultimate Cheese Cake" at bounding box center [388, 398] width 365 height 31
click at [684, 397] on input "text" at bounding box center [765, 398] width 365 height 31
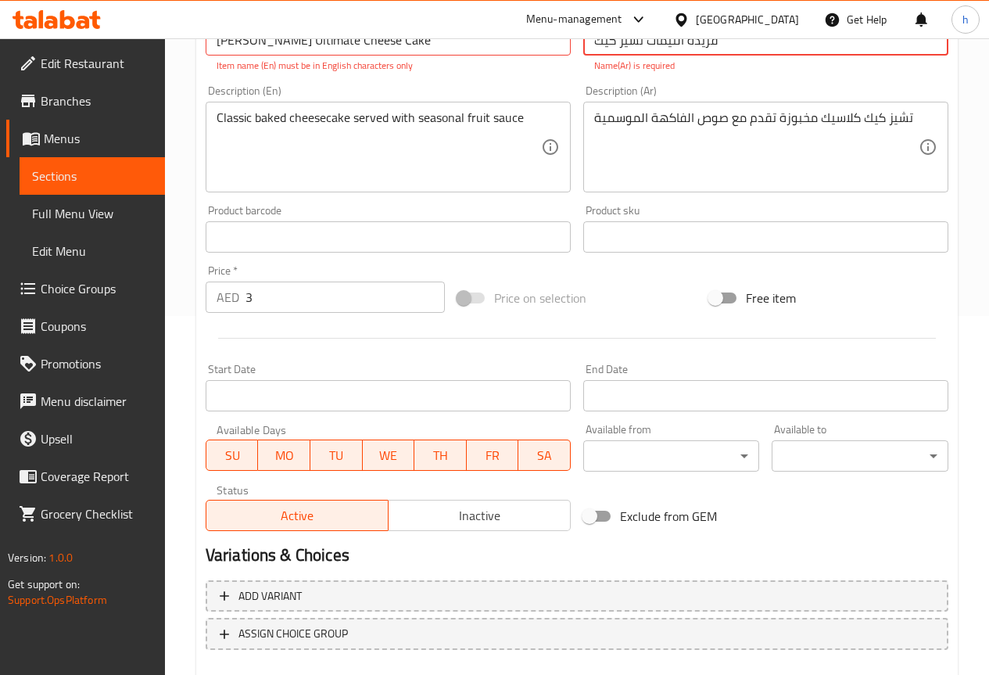
scroll to position [391, 0]
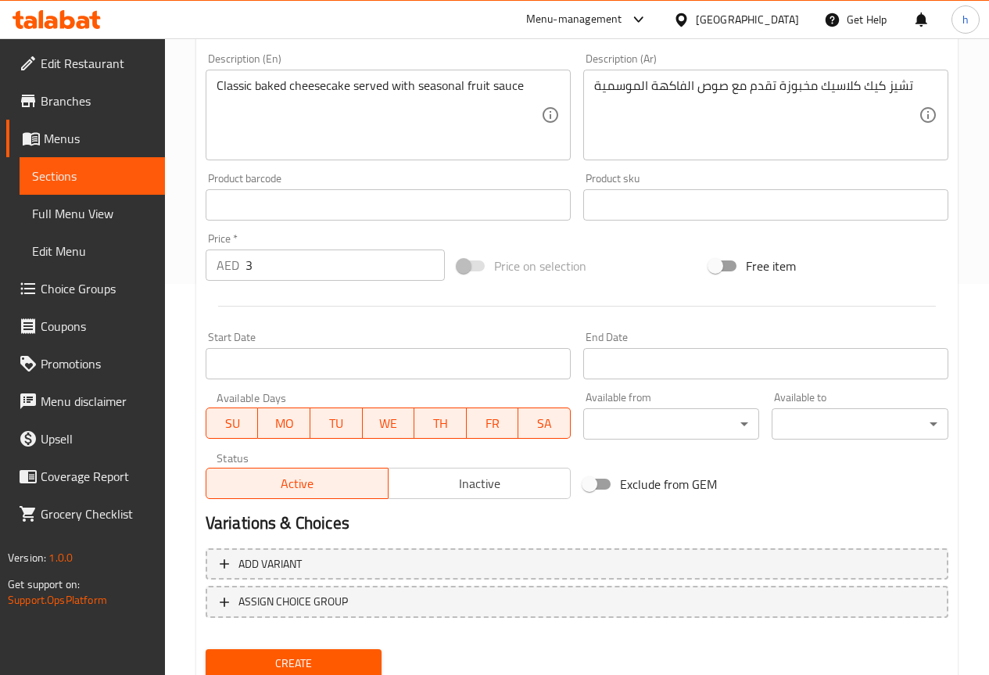
type input "فريدة التيمات تشيز كيك"
click at [332, 659] on span "Create" at bounding box center [294, 664] width 152 height 20
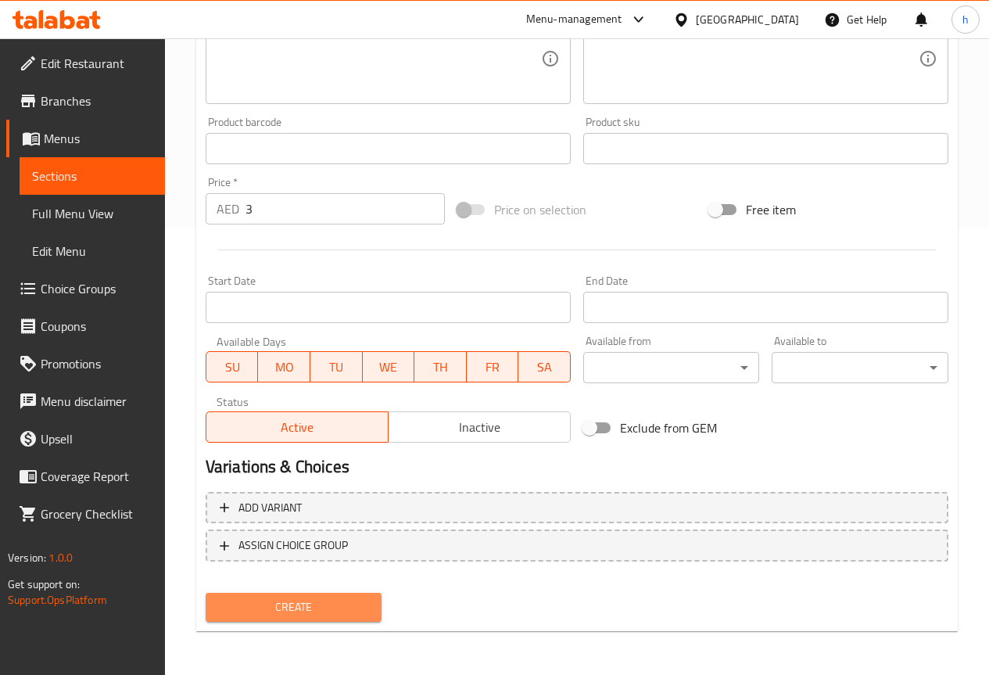
click at [344, 599] on span "Create" at bounding box center [294, 608] width 152 height 20
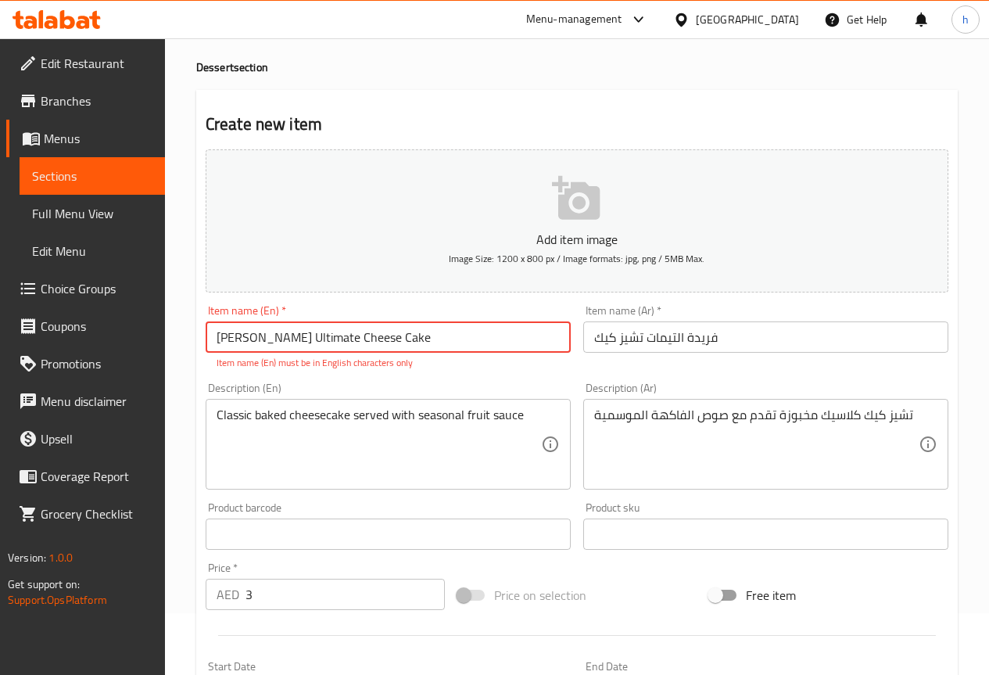
click at [447, 343] on input "[PERSON_NAME] Ultimate Cheese Cake" at bounding box center [388, 336] width 365 height 31
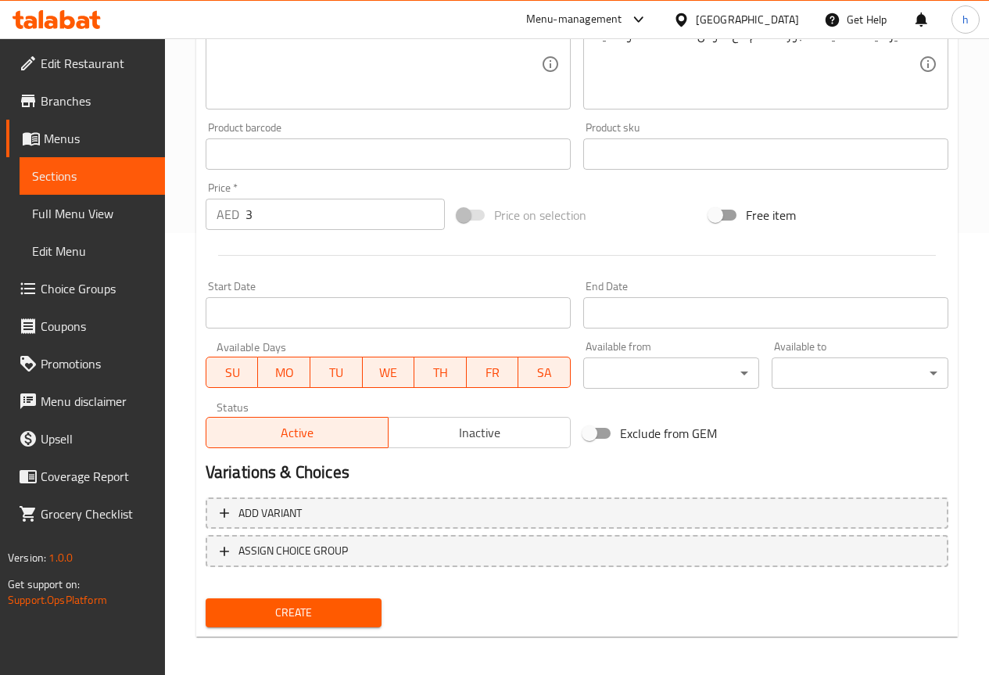
scroll to position [447, 0]
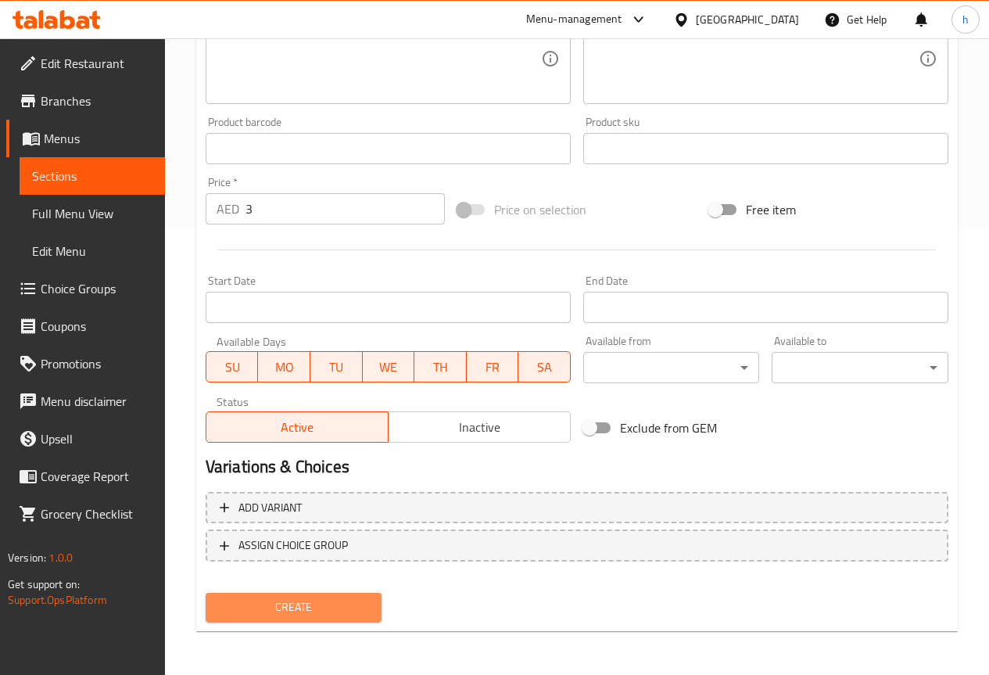
click at [351, 598] on span "Create" at bounding box center [294, 608] width 152 height 20
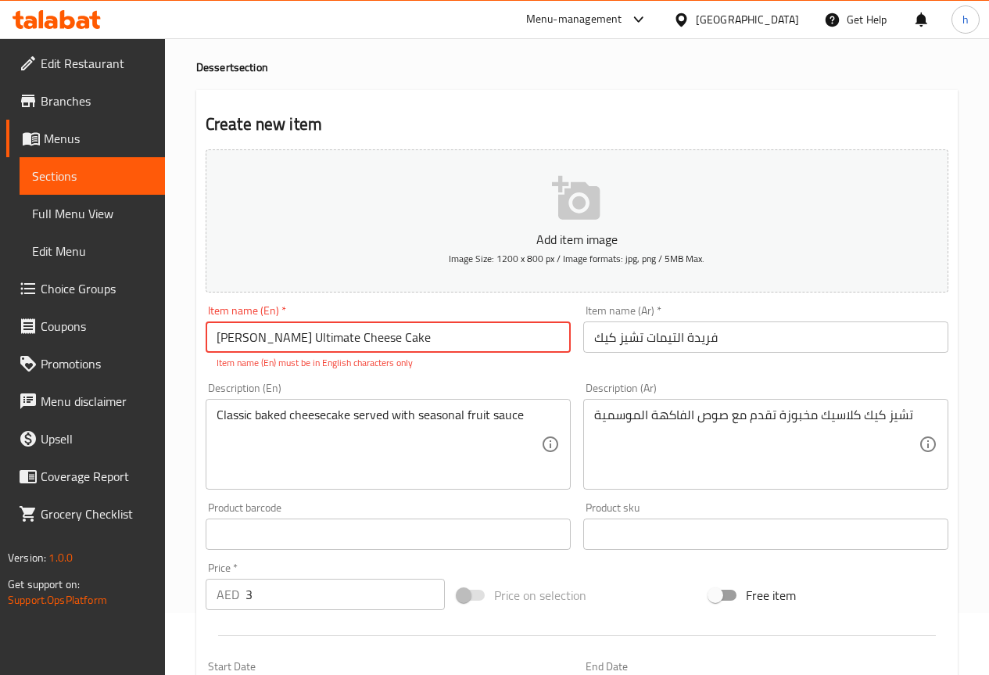
click at [249, 337] on input "[PERSON_NAME] Ultimate Cheese Cake" at bounding box center [388, 336] width 365 height 31
click at [251, 337] on input "[PERSON_NAME] Ultimate Cheese Cake" at bounding box center [388, 336] width 365 height 31
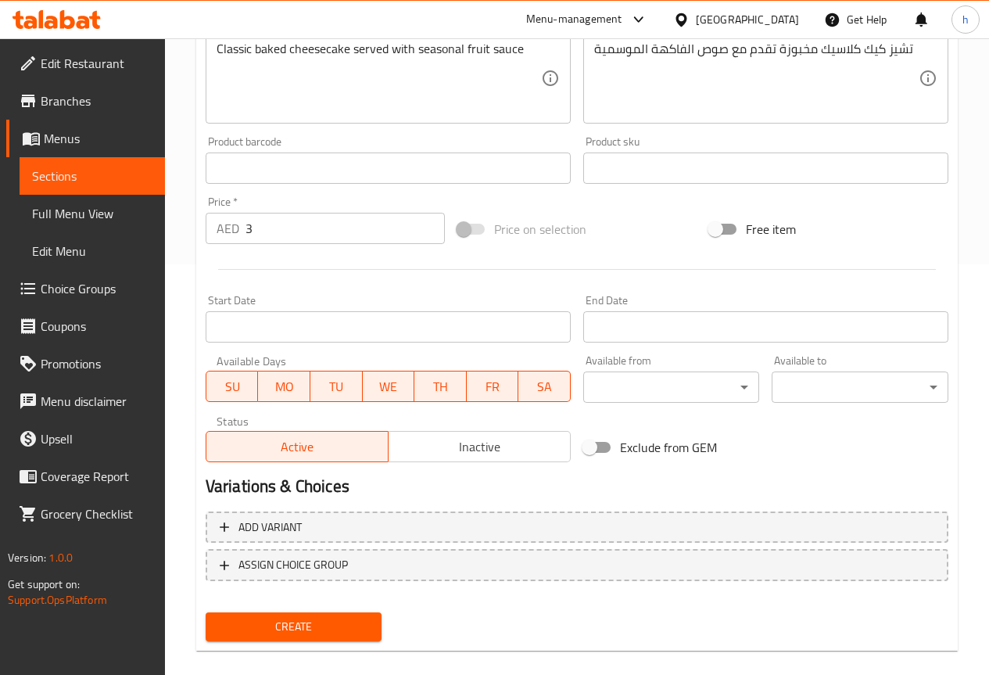
scroll to position [430, 0]
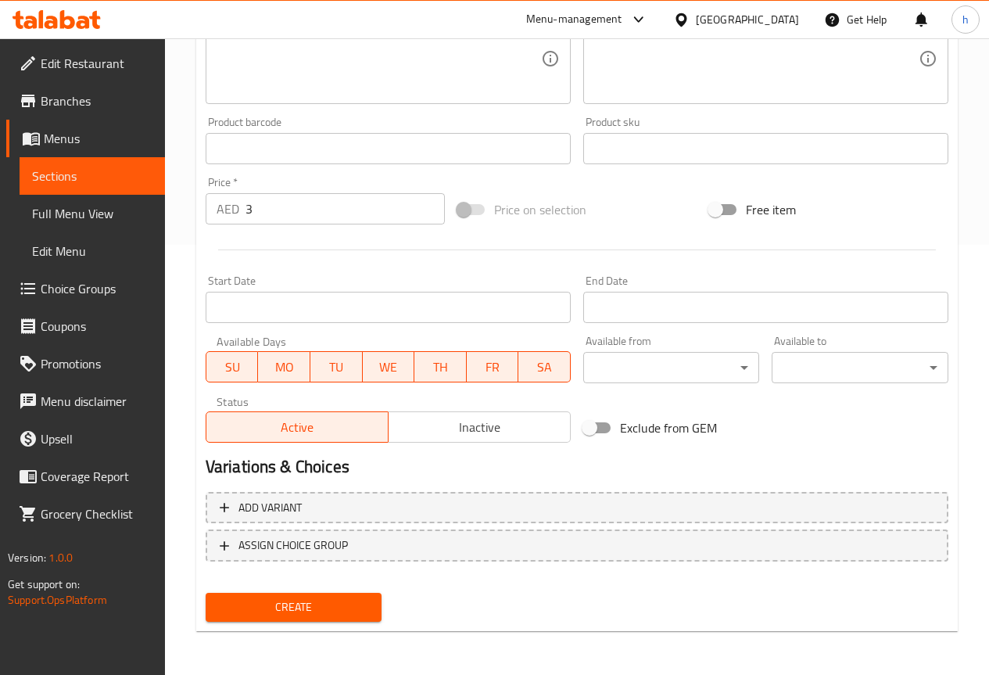
type input "[PERSON_NAME] s Ultimate Cheese Cake"
click at [308, 606] on span "Create" at bounding box center [294, 608] width 152 height 20
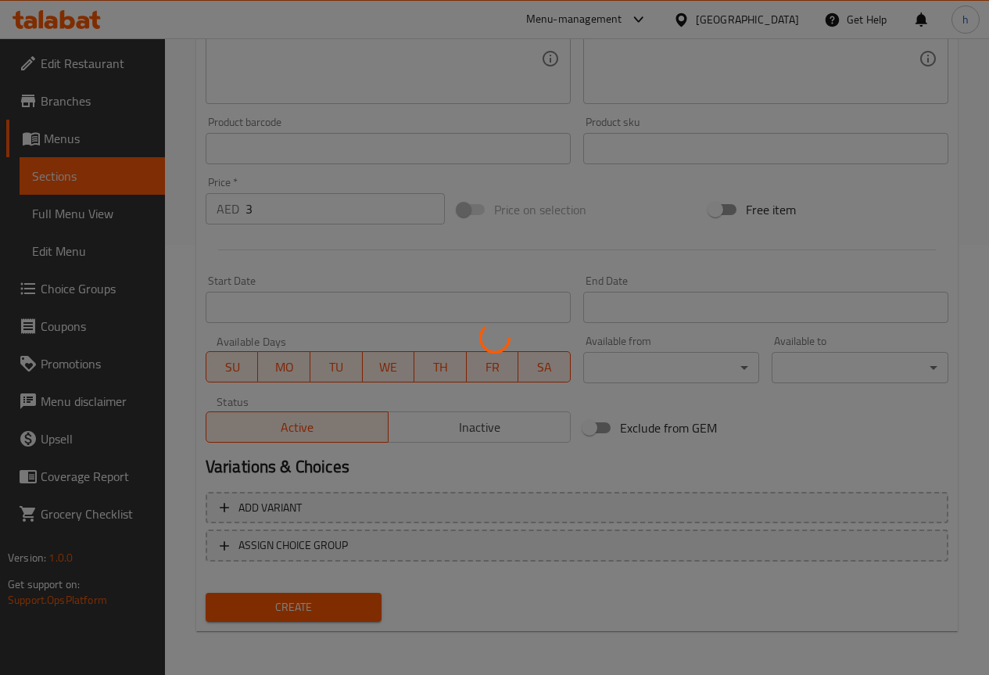
type input "0"
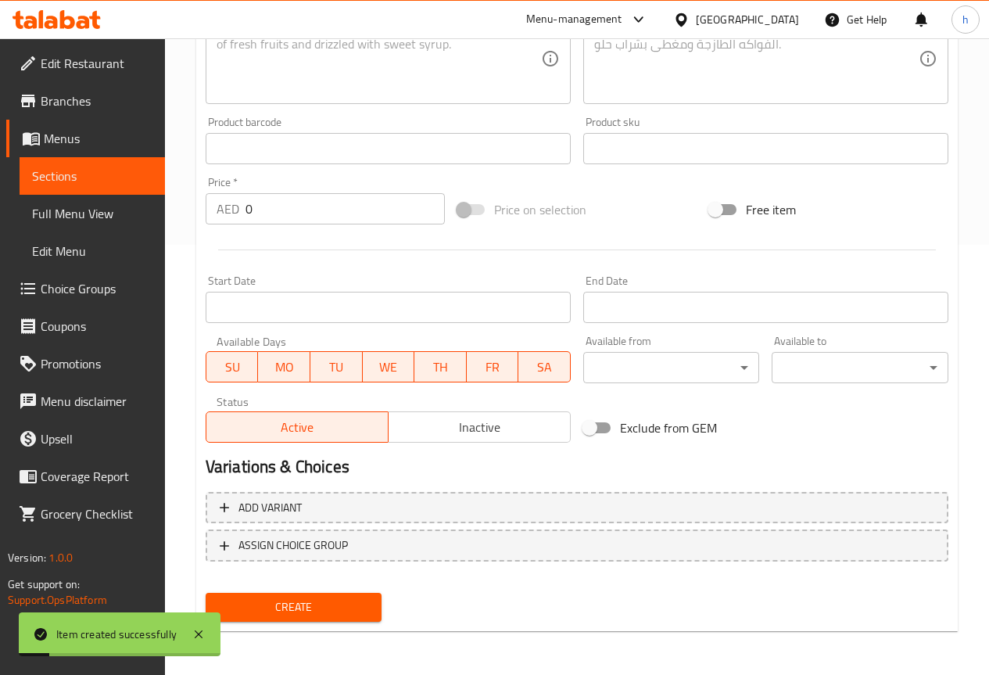
click at [53, 178] on span "Sections" at bounding box center [92, 176] width 120 height 19
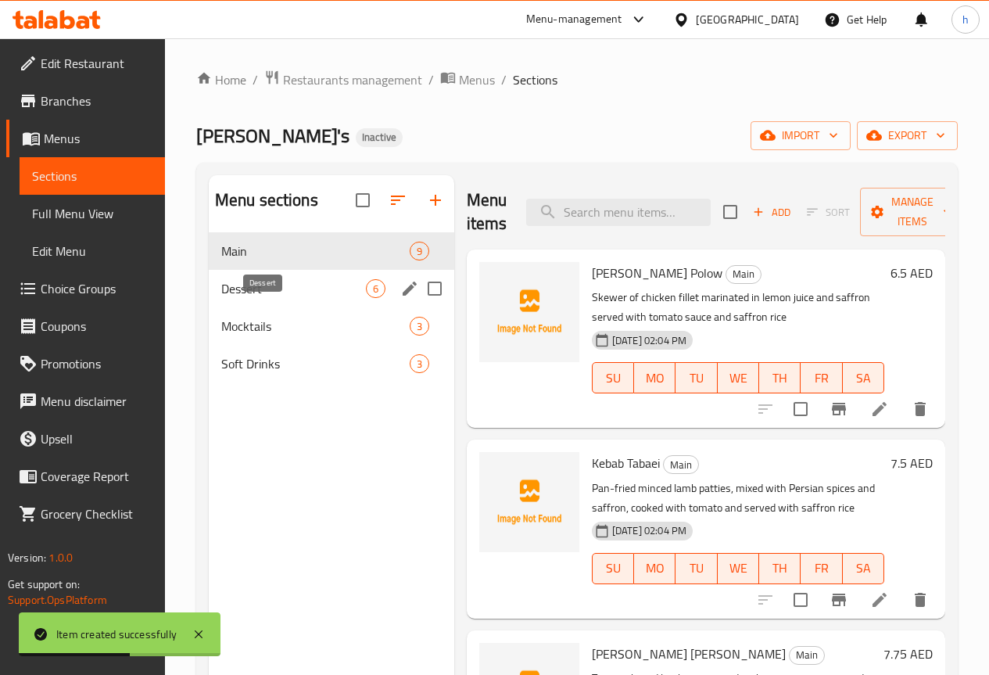
click at [256, 298] on span "Dessert" at bounding box center [293, 288] width 145 height 19
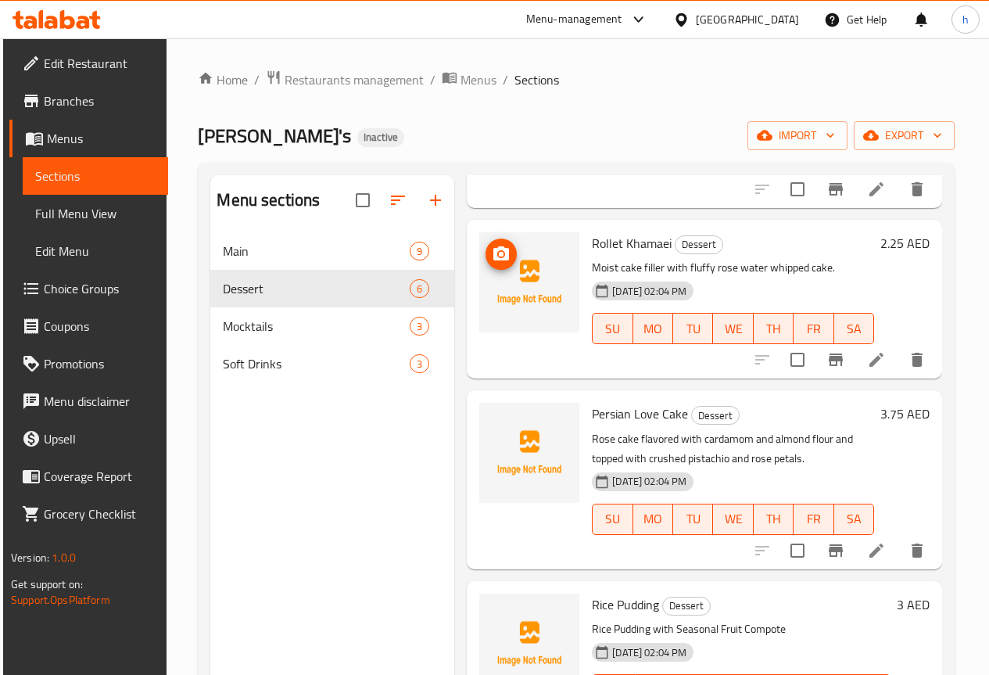
scroll to position [433, 0]
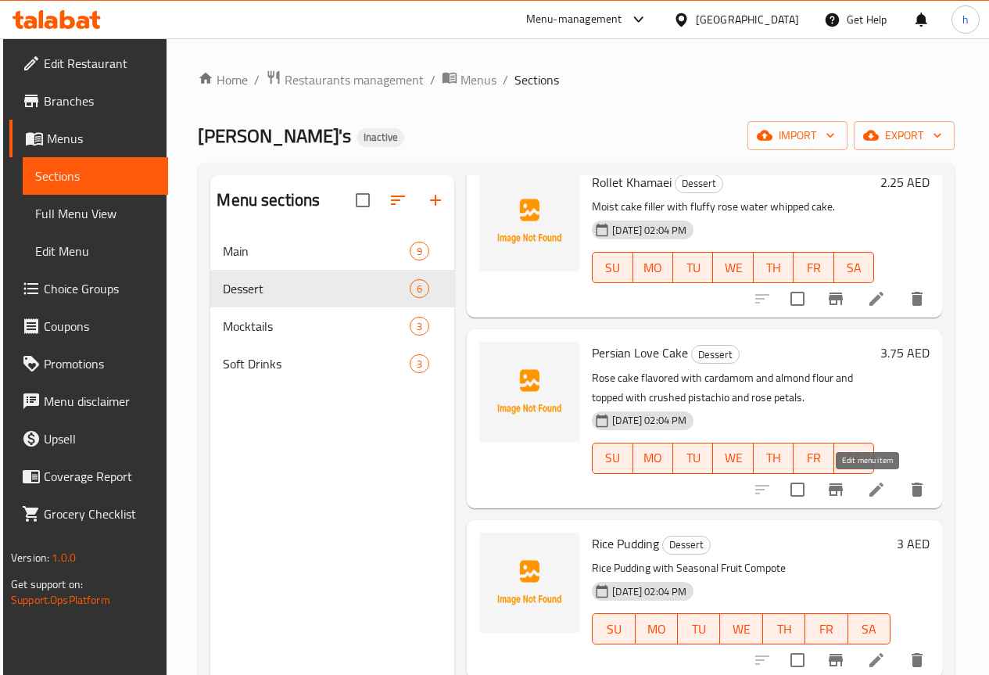
click at [867, 495] on icon at bounding box center [876, 489] width 19 height 19
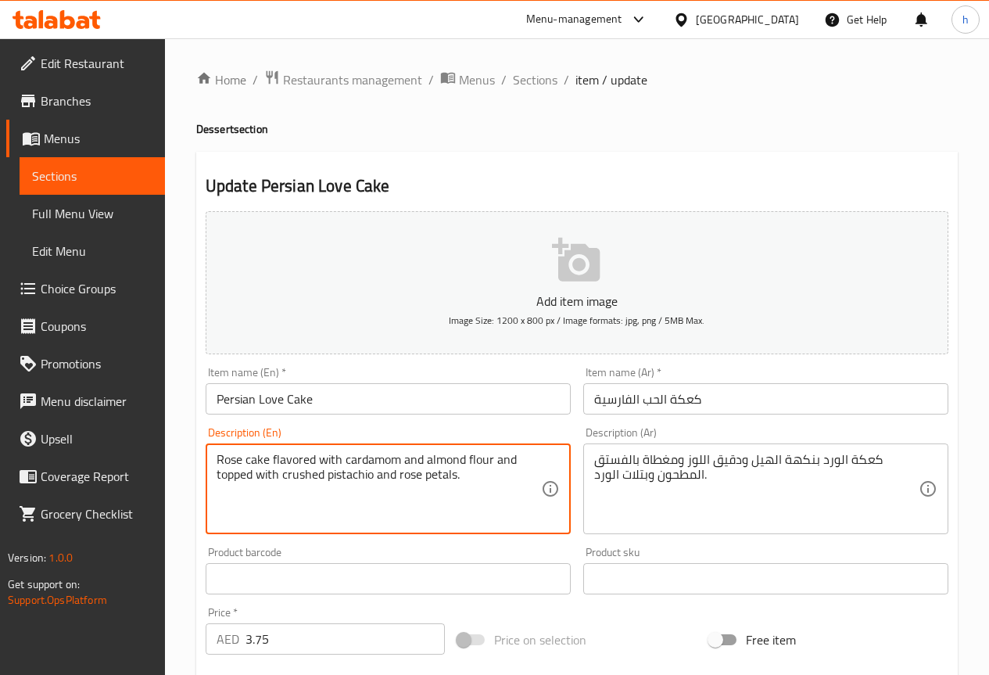
drag, startPoint x: 397, startPoint y: 460, endPoint x: 345, endPoint y: 460, distance: 52.4
drag, startPoint x: 455, startPoint y: 473, endPoint x: 425, endPoint y: 473, distance: 29.7
click at [425, 473] on textarea "Rose cake flavored with cardamom and almond flour and topped with crushed pista…" at bounding box center [379, 489] width 325 height 74
click at [425, 488] on textarea "Rose cake flavored with cardamom and almond flour and topped with crushed pista…" at bounding box center [379, 489] width 325 height 74
drag, startPoint x: 455, startPoint y: 476, endPoint x: 400, endPoint y: 483, distance: 55.2
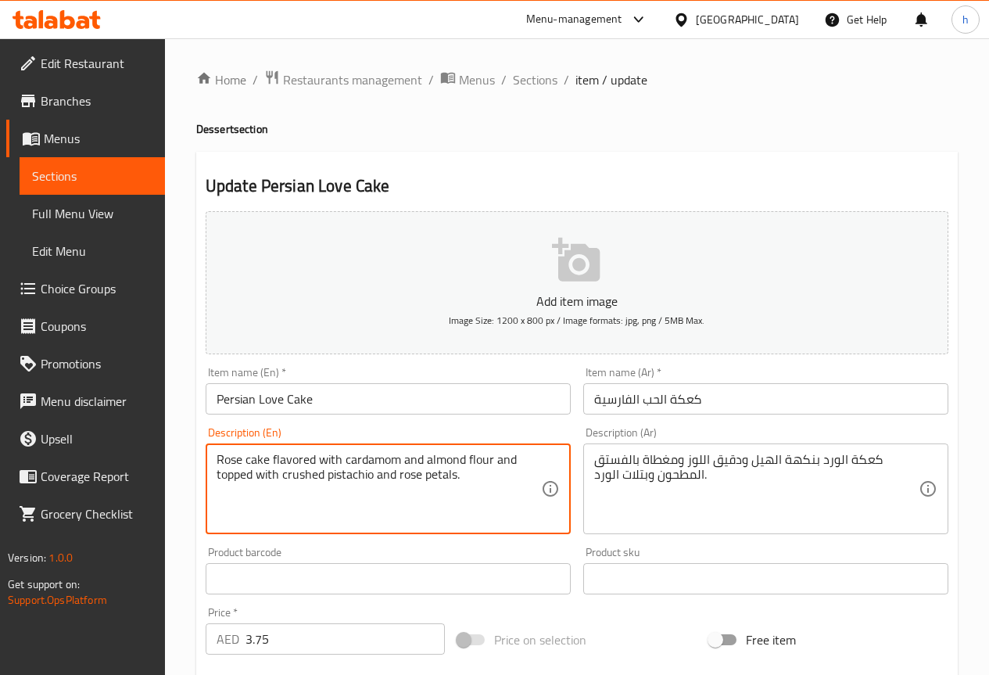
click at [400, 483] on textarea "Rose cake flavored with cardamom and almond flour and topped with crushed pista…" at bounding box center [379, 489] width 325 height 74
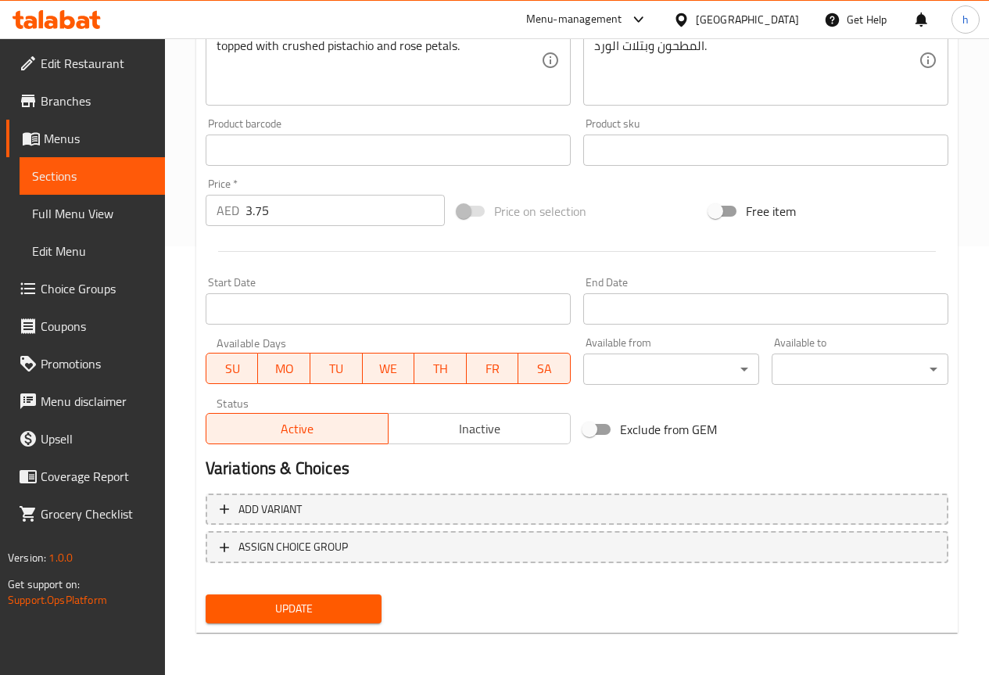
scroll to position [430, 0]
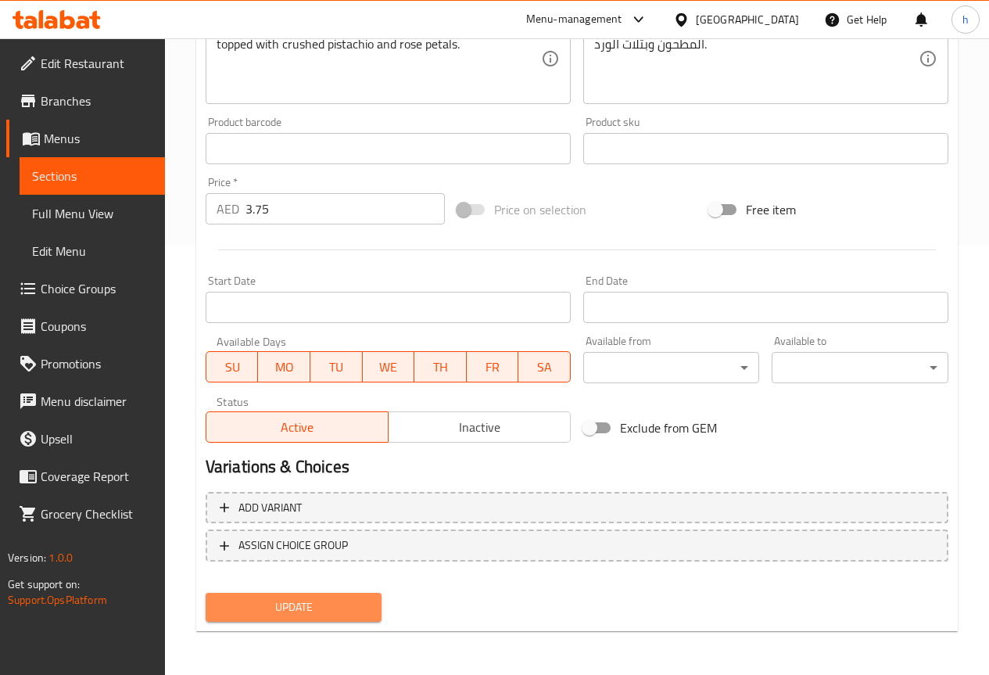
click at [305, 608] on span "Update" at bounding box center [294, 608] width 152 height 20
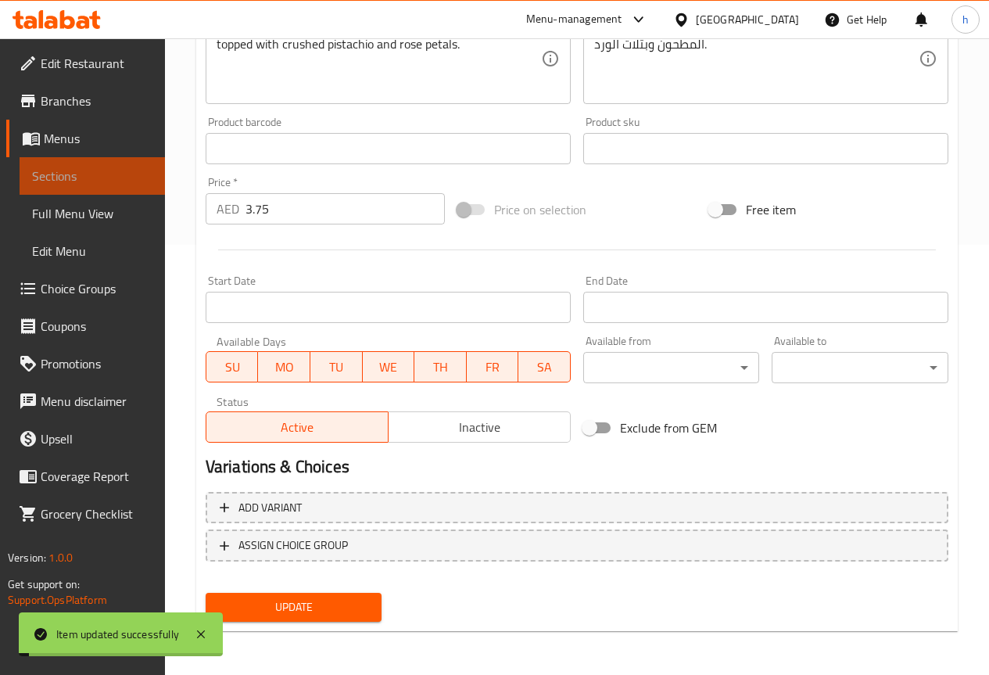
click at [90, 185] on span "Sections" at bounding box center [92, 176] width 120 height 19
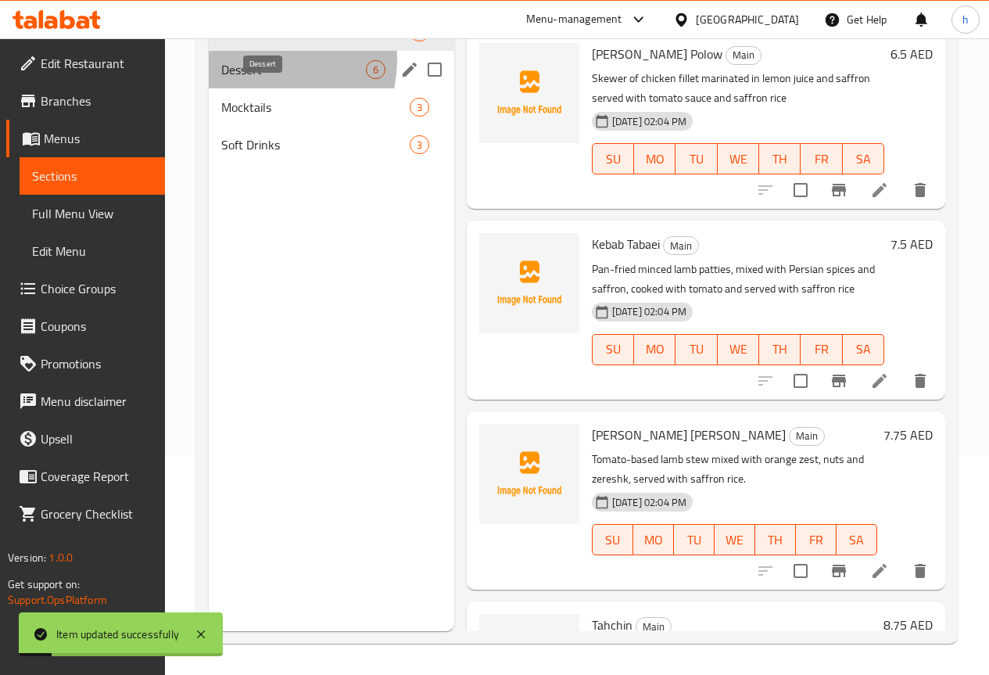
click at [261, 79] on span "Dessert" at bounding box center [293, 69] width 145 height 19
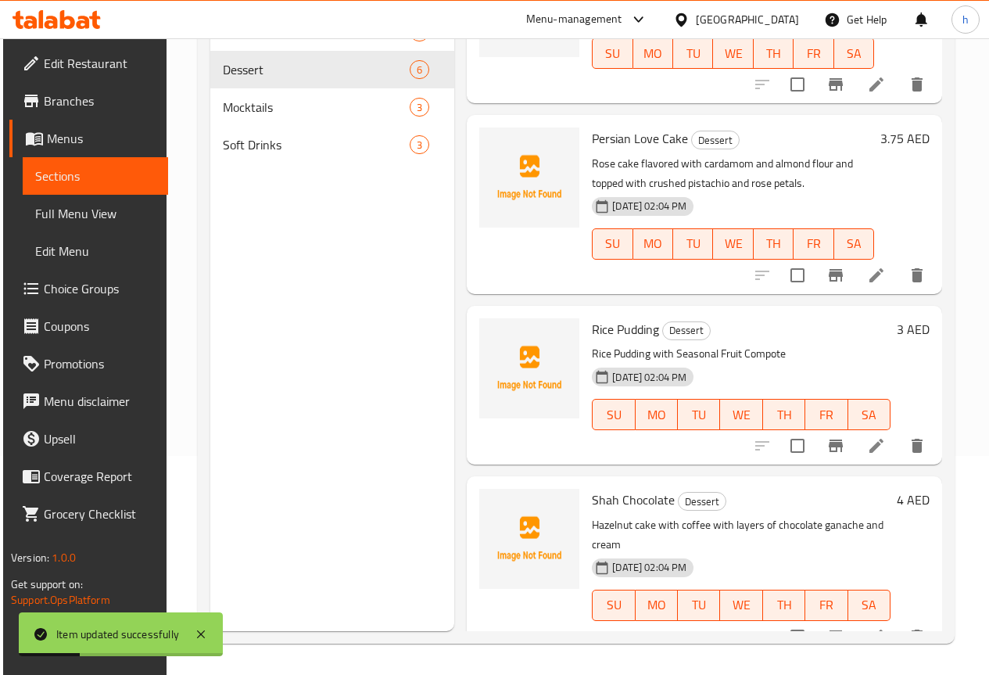
scroll to position [433, 0]
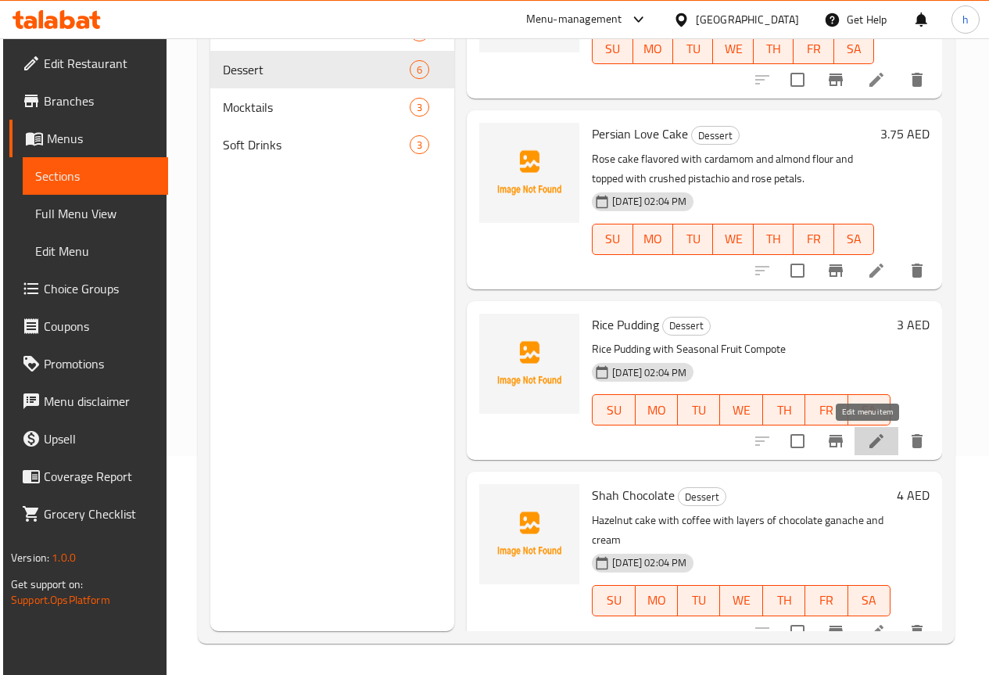
click at [867, 440] on icon at bounding box center [876, 441] width 19 height 19
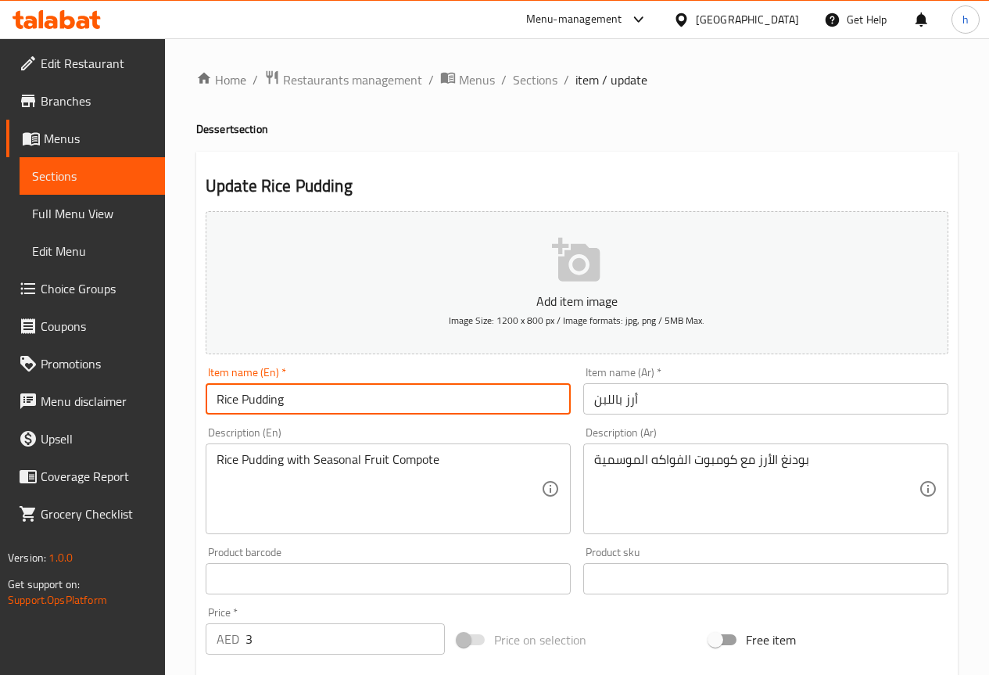
drag, startPoint x: 288, startPoint y: 400, endPoint x: 242, endPoint y: 403, distance: 46.2
click at [242, 403] on input "Rice Pudding" at bounding box center [388, 398] width 365 height 31
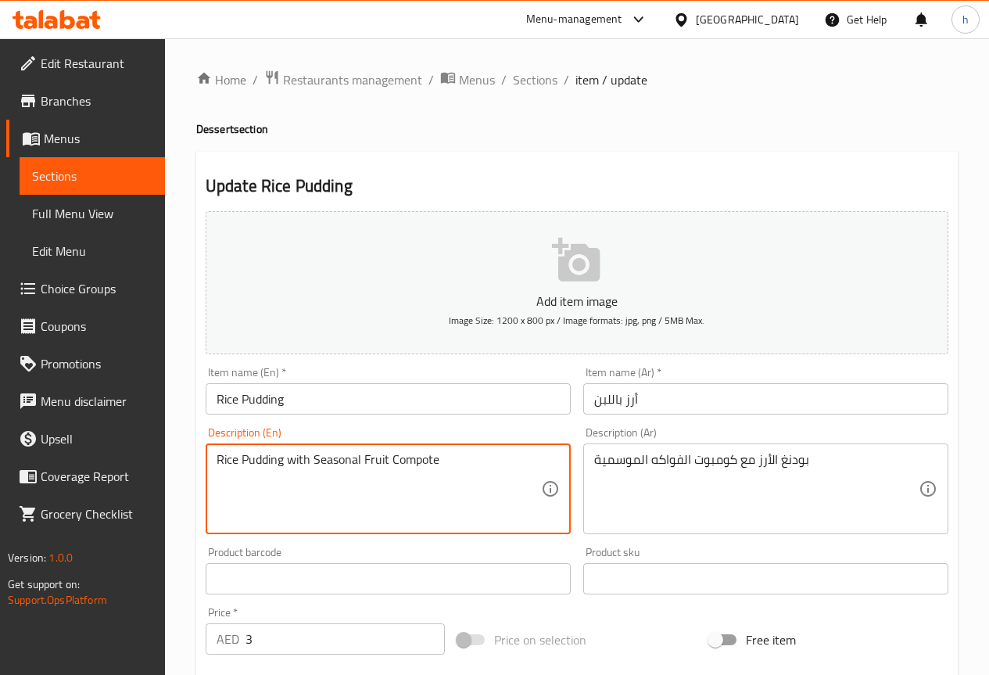
drag, startPoint x: 438, startPoint y: 458, endPoint x: 393, endPoint y: 458, distance: 45.4
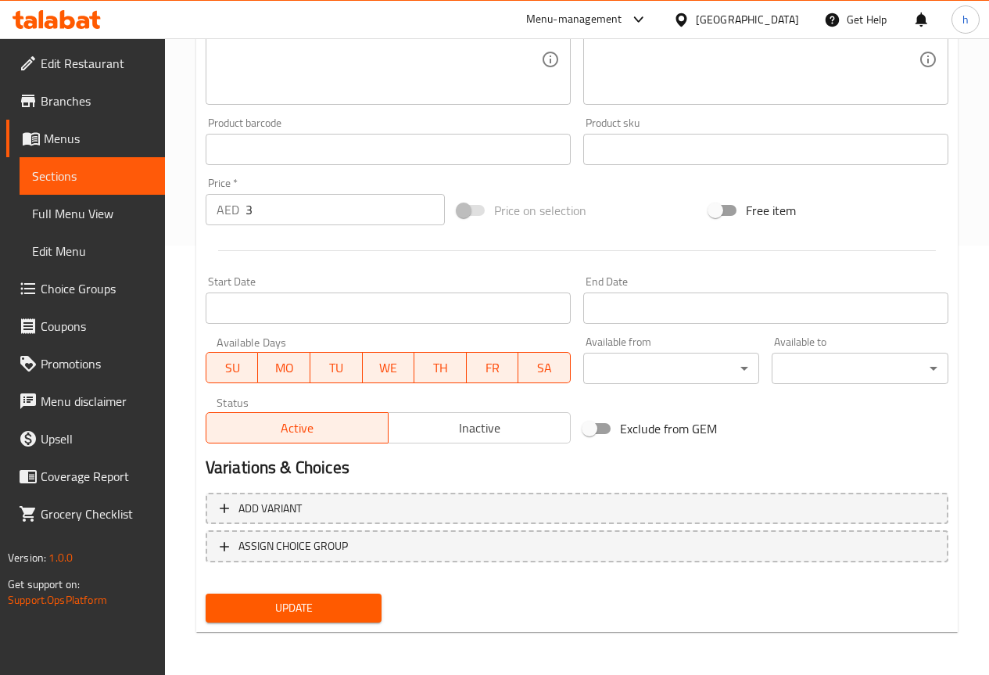
scroll to position [430, 0]
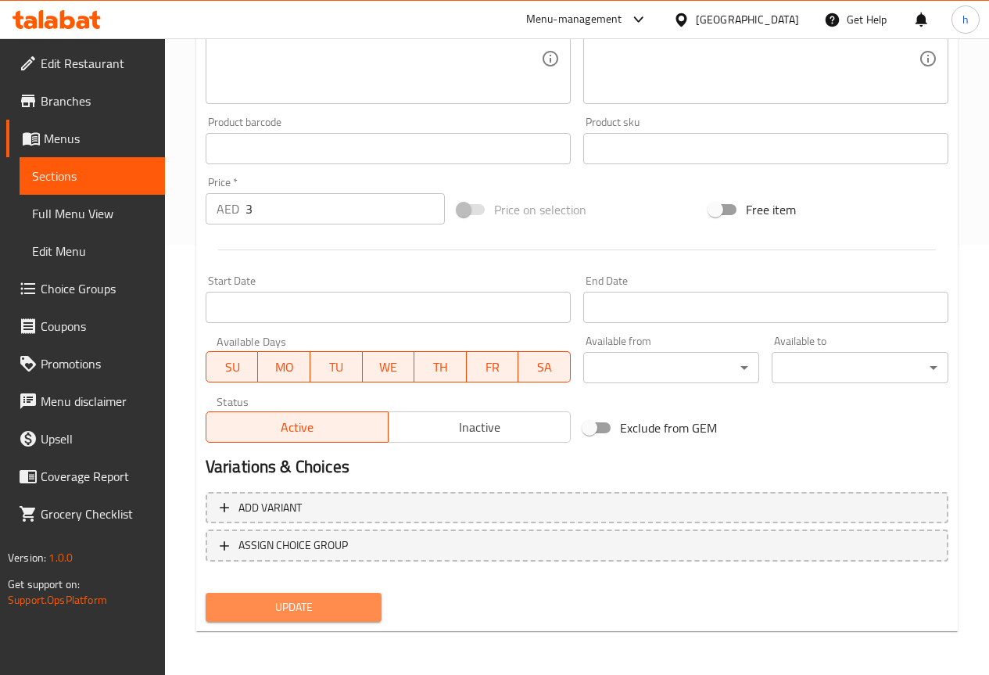
click at [280, 598] on span "Update" at bounding box center [294, 608] width 152 height 20
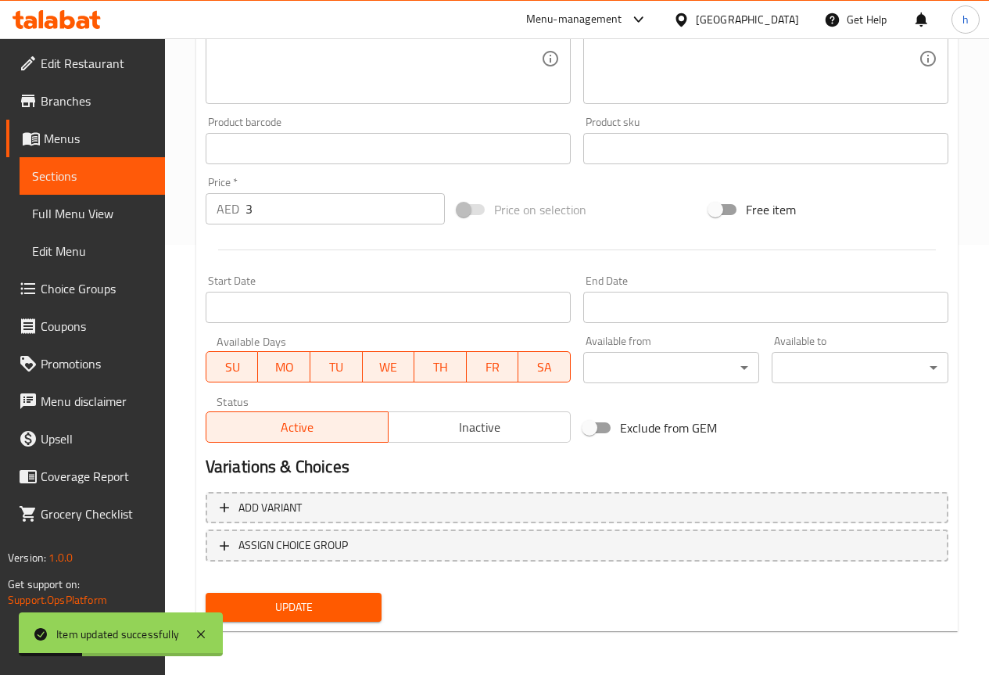
click at [104, 174] on span "Sections" at bounding box center [92, 176] width 120 height 19
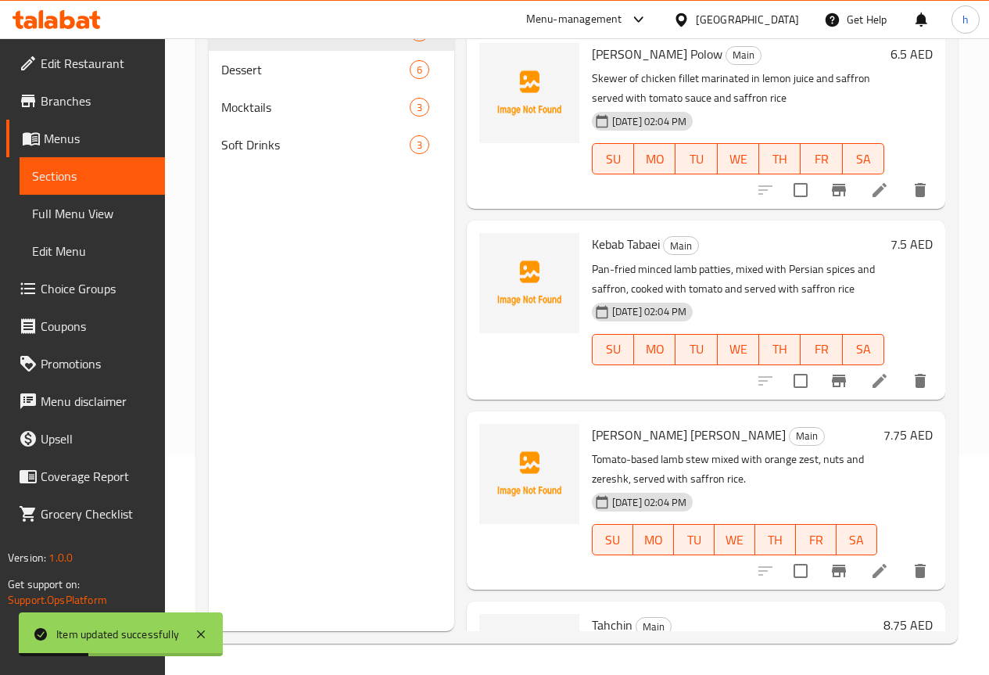
scroll to position [219, 0]
click at [263, 79] on span "Dessert" at bounding box center [293, 69] width 145 height 19
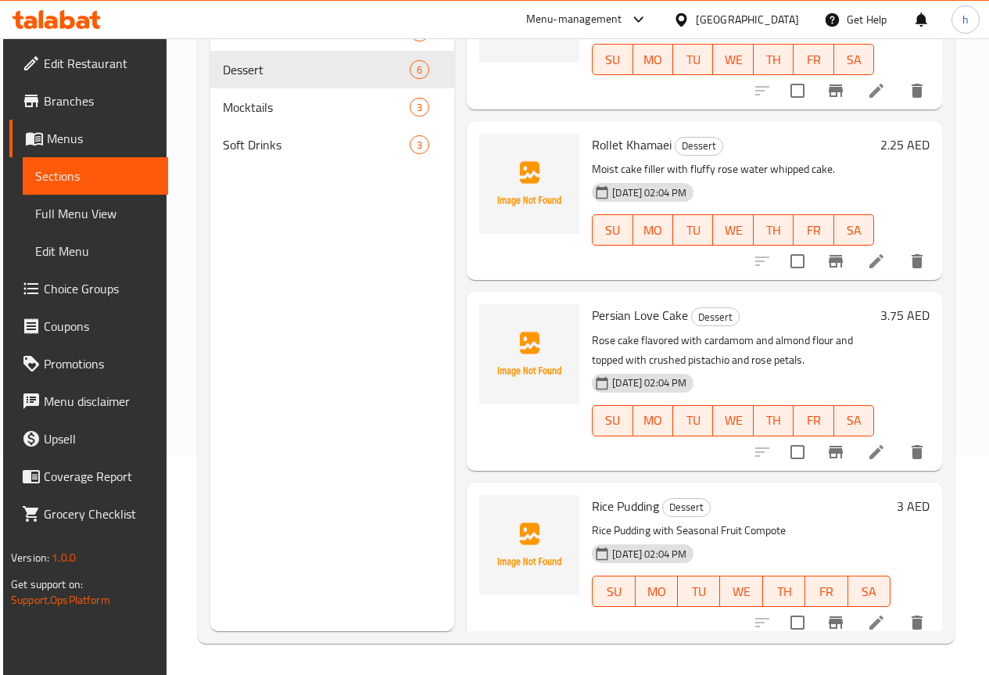
scroll to position [276, 0]
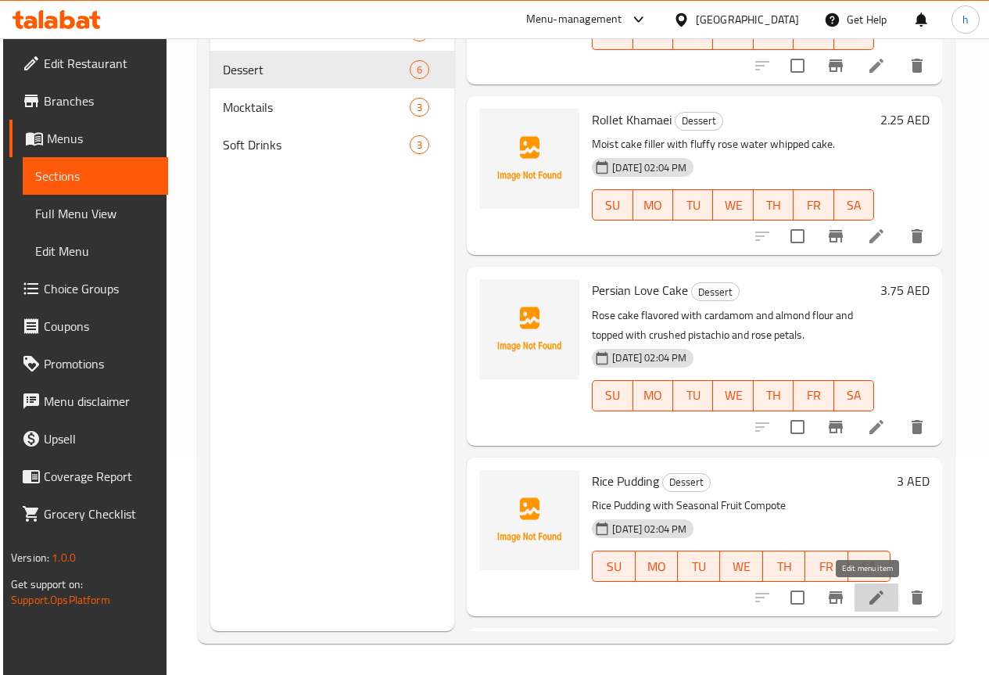
click at [870, 598] on icon at bounding box center [877, 597] width 14 height 14
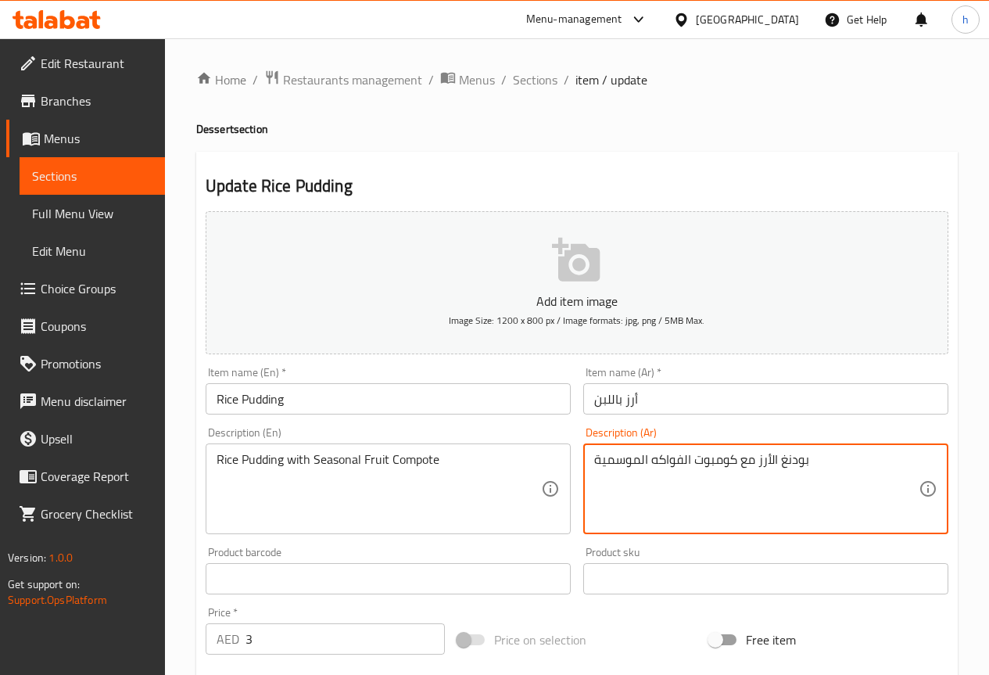
drag, startPoint x: 691, startPoint y: 461, endPoint x: 592, endPoint y: 460, distance: 99.3
drag, startPoint x: 592, startPoint y: 460, endPoint x: 631, endPoint y: 483, distance: 45.2
drag, startPoint x: 690, startPoint y: 460, endPoint x: 578, endPoint y: 458, distance: 111.9
click at [578, 458] on div "Description (Ar) بودنغ الأرز مع كومبوت الفواكه الموسمية Description (Ar)" at bounding box center [766, 481] width 378 height 120
click at [61, 170] on span "Sections" at bounding box center [92, 176] width 120 height 19
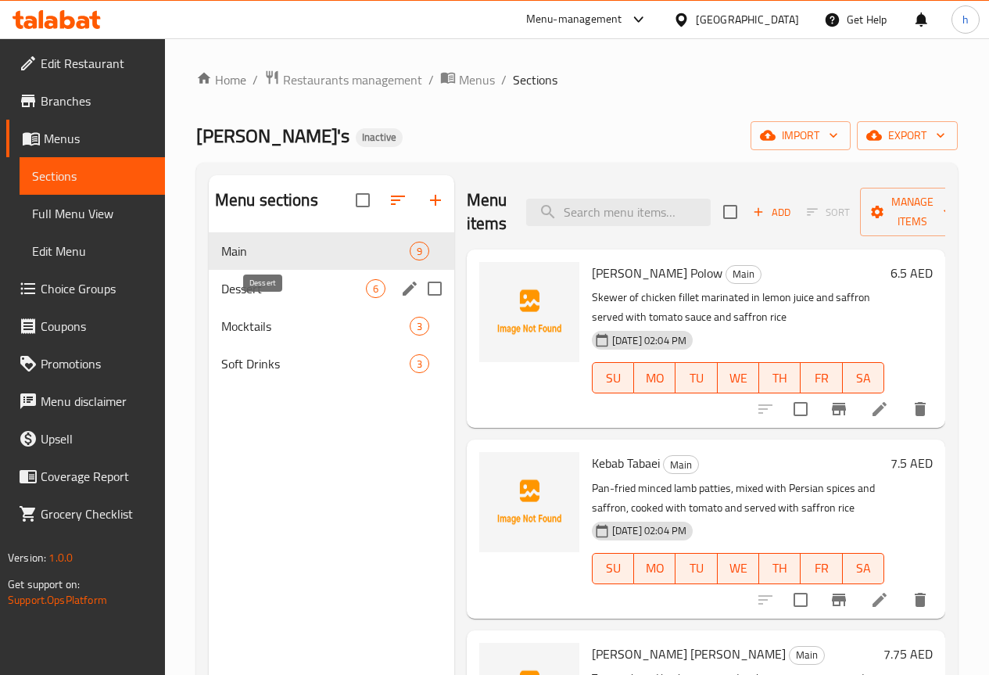
click at [232, 298] on span "Dessert" at bounding box center [293, 288] width 145 height 19
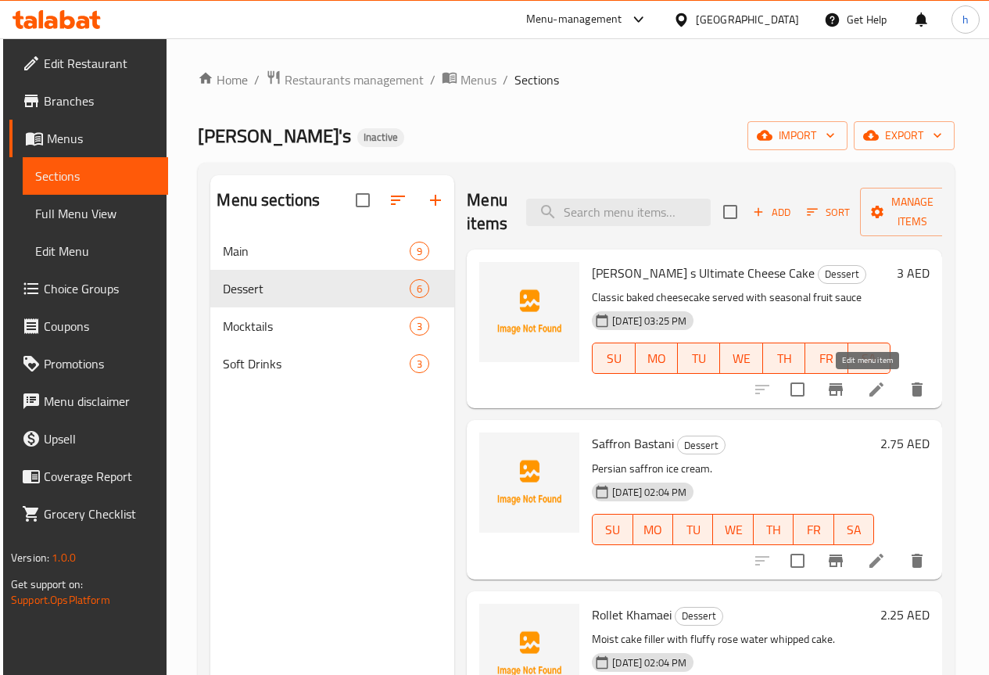
click at [872, 393] on icon at bounding box center [876, 389] width 19 height 19
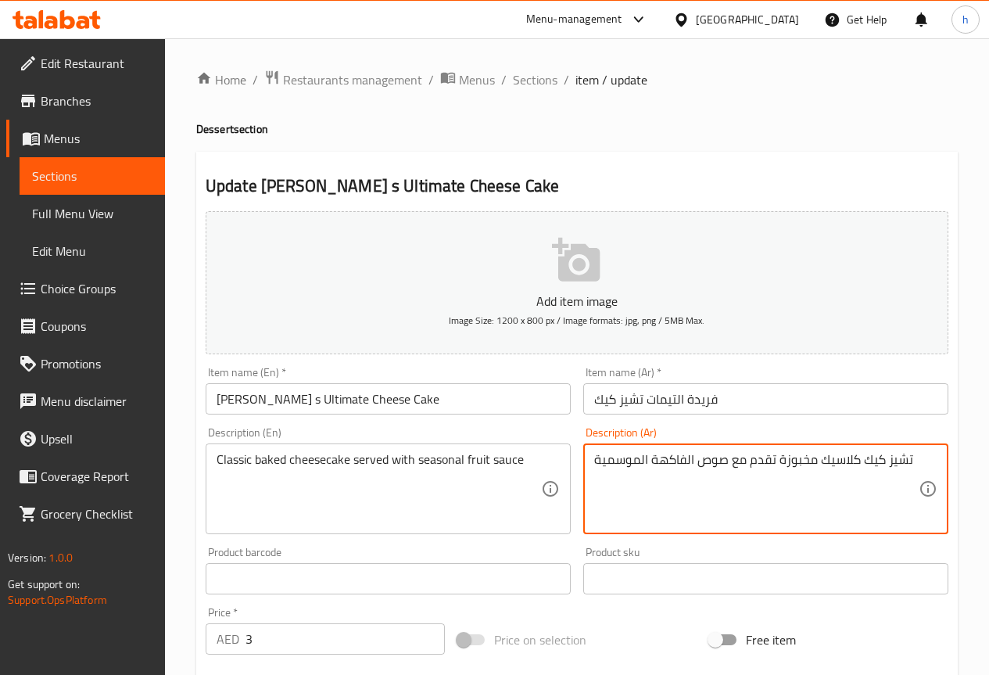
drag, startPoint x: 692, startPoint y: 460, endPoint x: 589, endPoint y: 461, distance: 103.2
paste textarea "واكه"
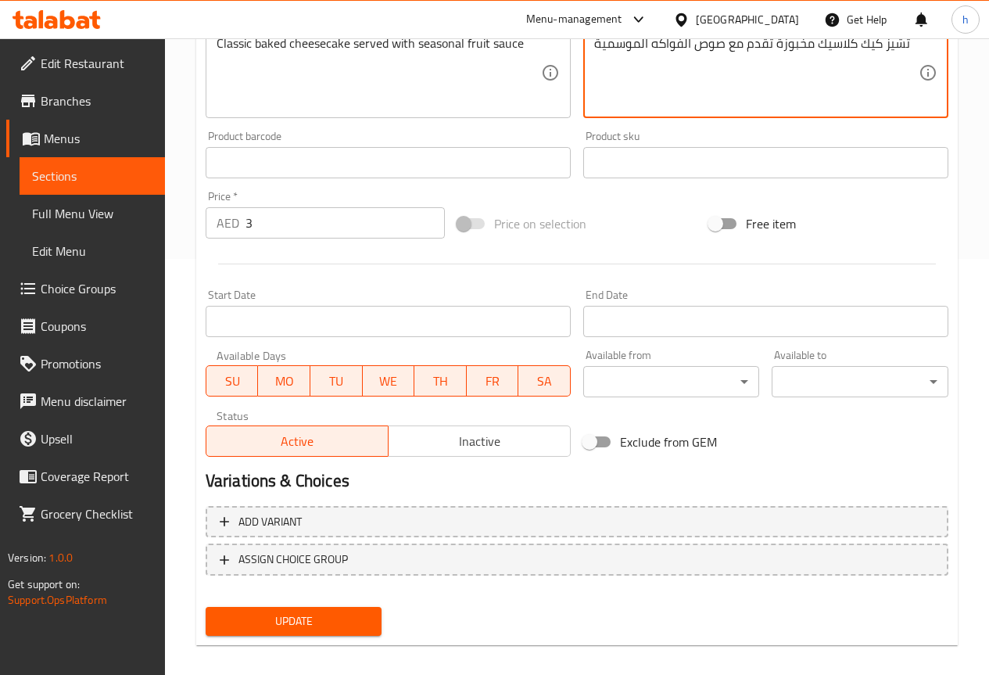
scroll to position [430, 0]
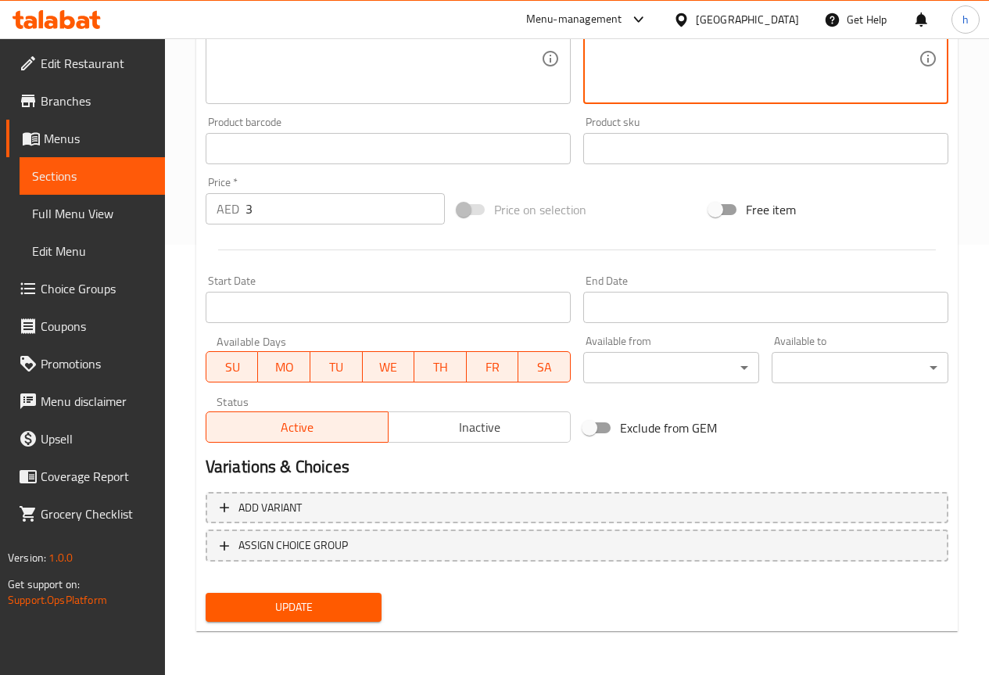
type textarea "تشيز كيك كلاسيك مخبوزة تقدم مع صوص الفواكه الموسمية"
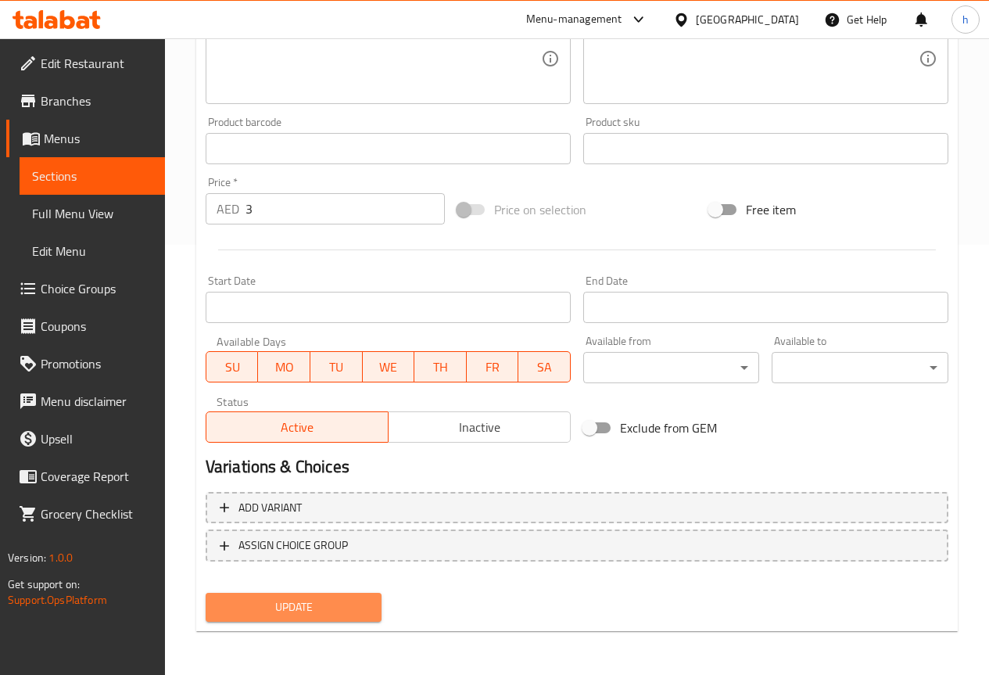
click at [294, 599] on span "Update" at bounding box center [294, 608] width 152 height 20
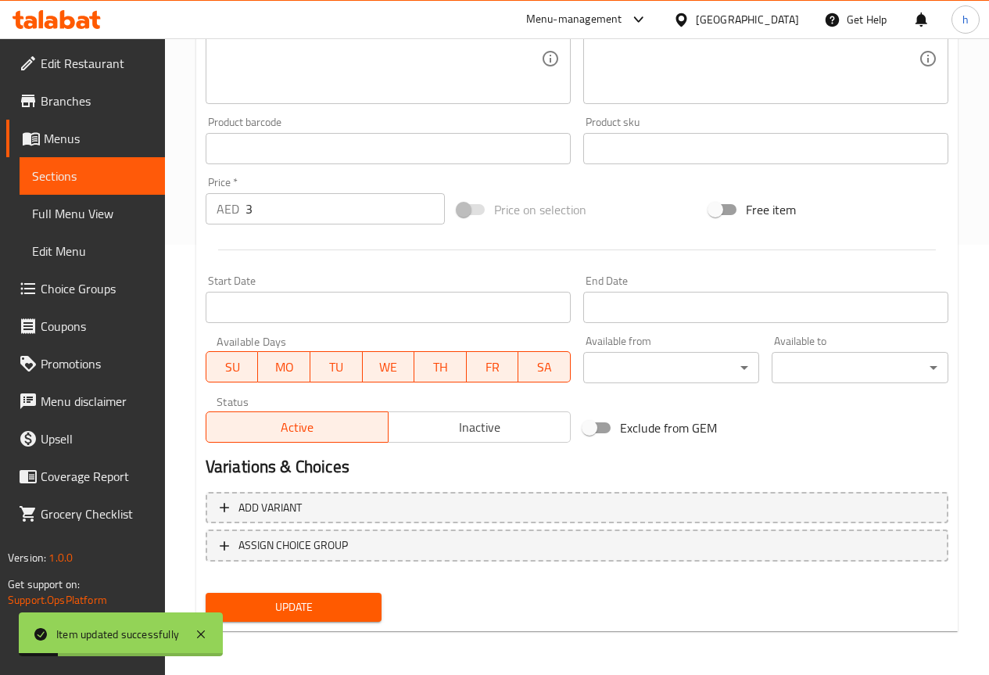
click at [99, 180] on span "Sections" at bounding box center [92, 176] width 120 height 19
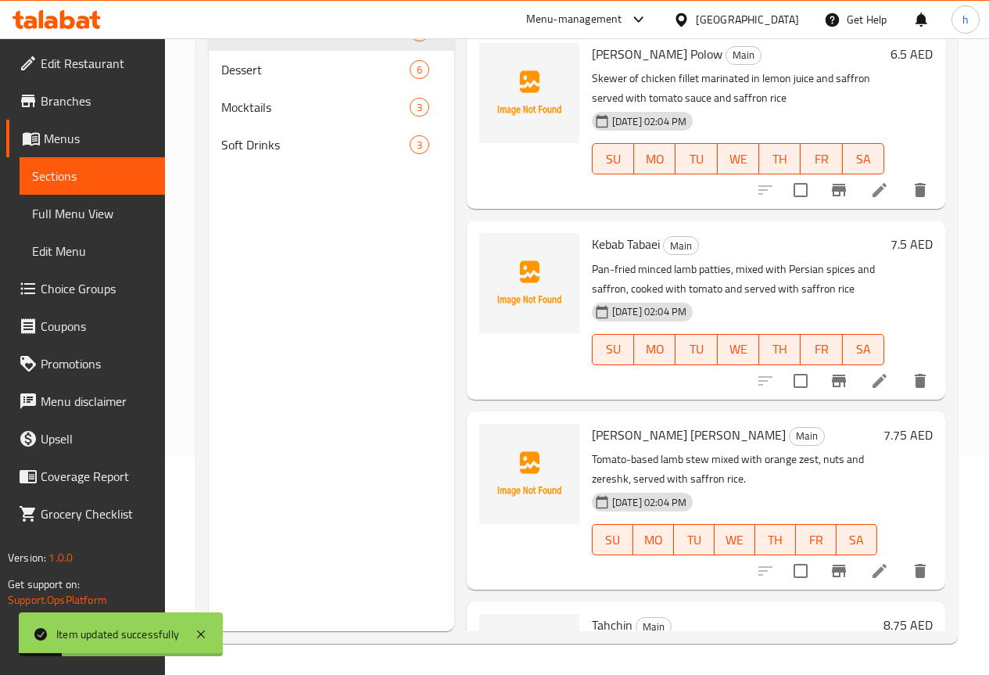
scroll to position [219, 0]
click at [249, 79] on span "Dessert" at bounding box center [293, 69] width 145 height 19
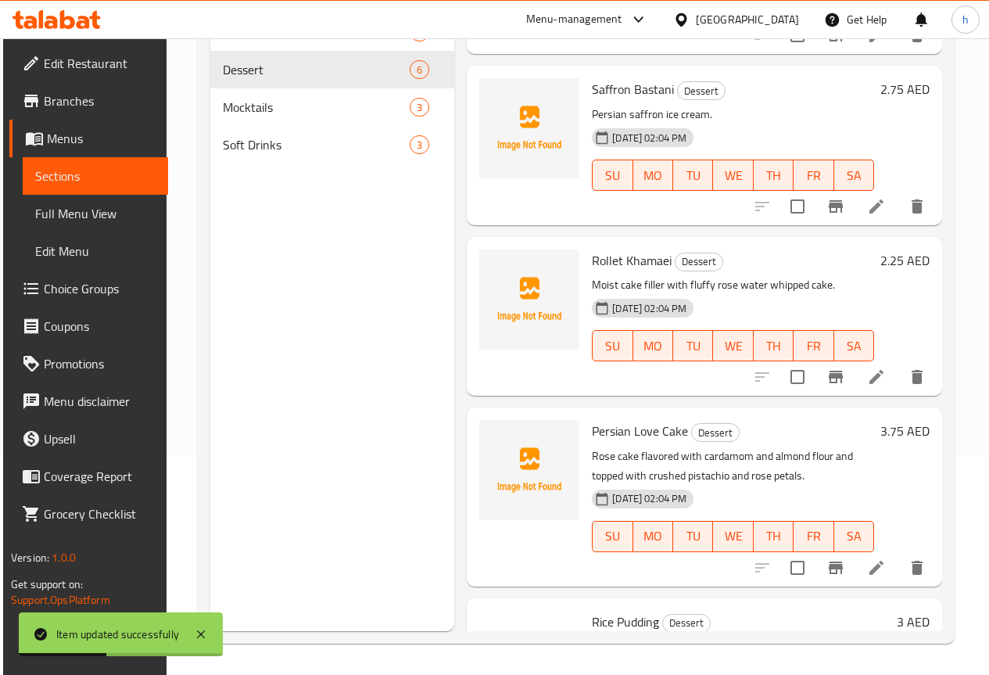
scroll to position [433, 0]
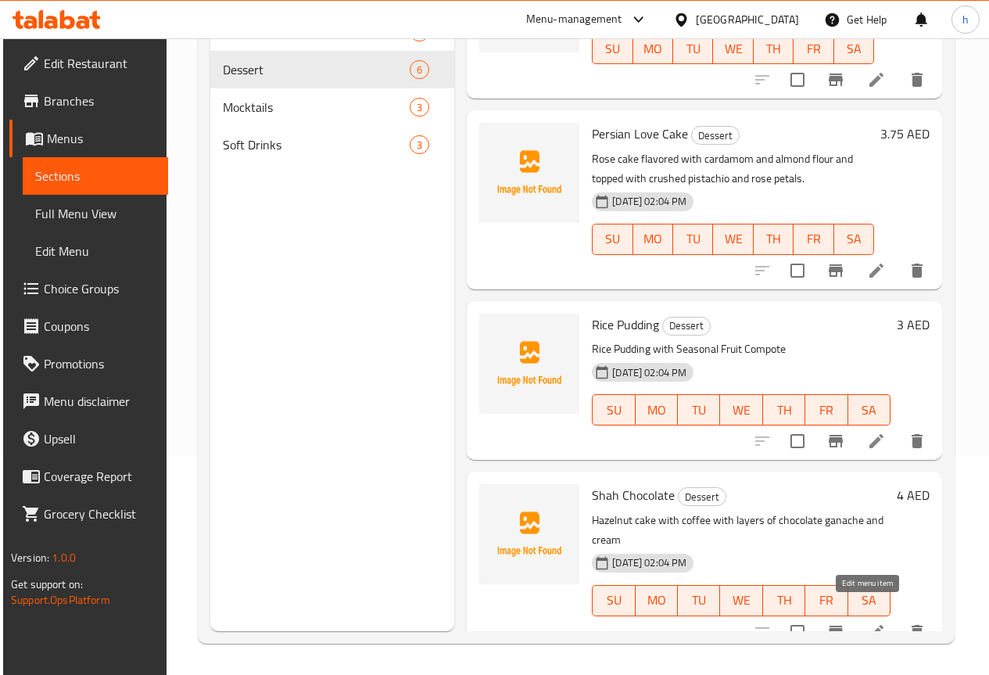
click at [867, 623] on icon at bounding box center [876, 632] width 19 height 19
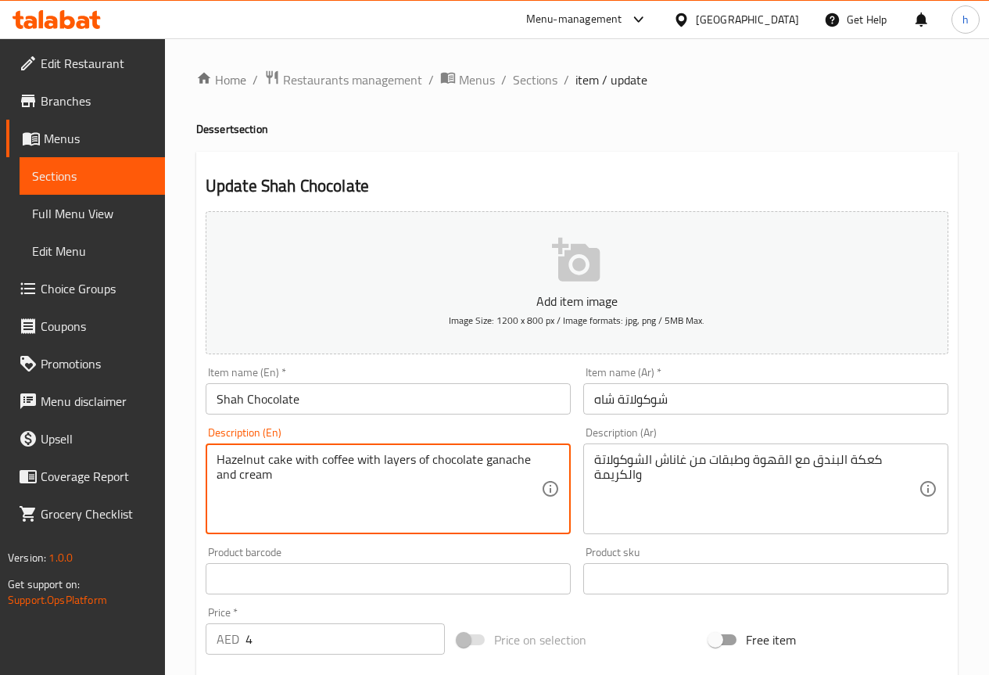
drag, startPoint x: 263, startPoint y: 458, endPoint x: 217, endPoint y: 457, distance: 46.2
click at [217, 457] on textarea "Hazelnut cake with coffee with layers of chocolate ganache and cream" at bounding box center [379, 489] width 325 height 74
drag, startPoint x: 528, startPoint y: 460, endPoint x: 482, endPoint y: 459, distance: 46.2
click at [482, 459] on textarea "Hazelnut cake with coffee with layers of chocolate ganache and cream" at bounding box center [379, 489] width 325 height 74
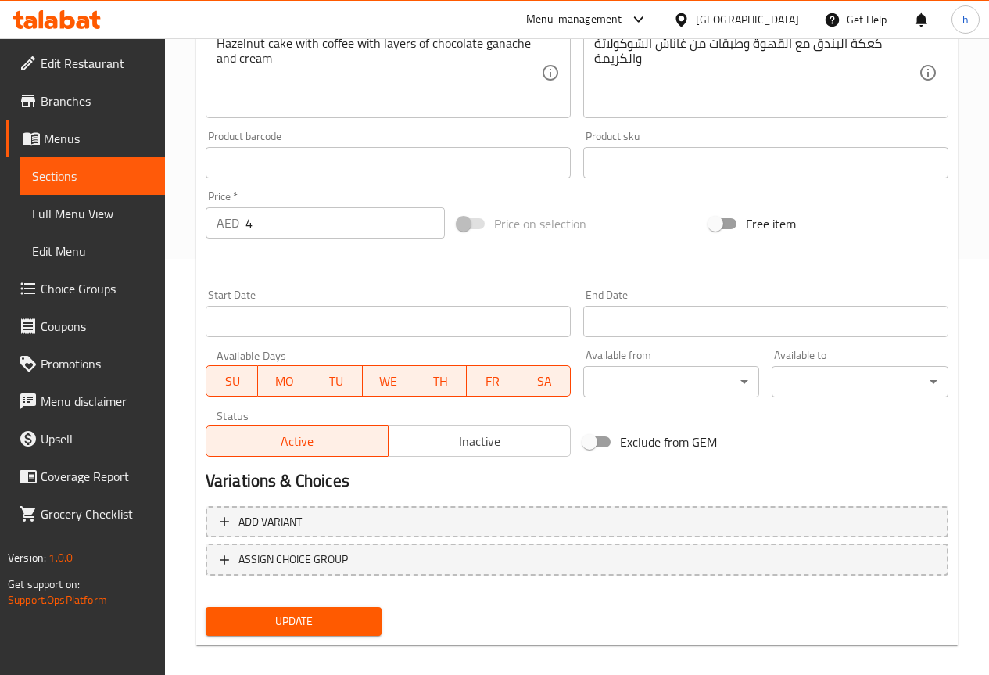
scroll to position [430, 0]
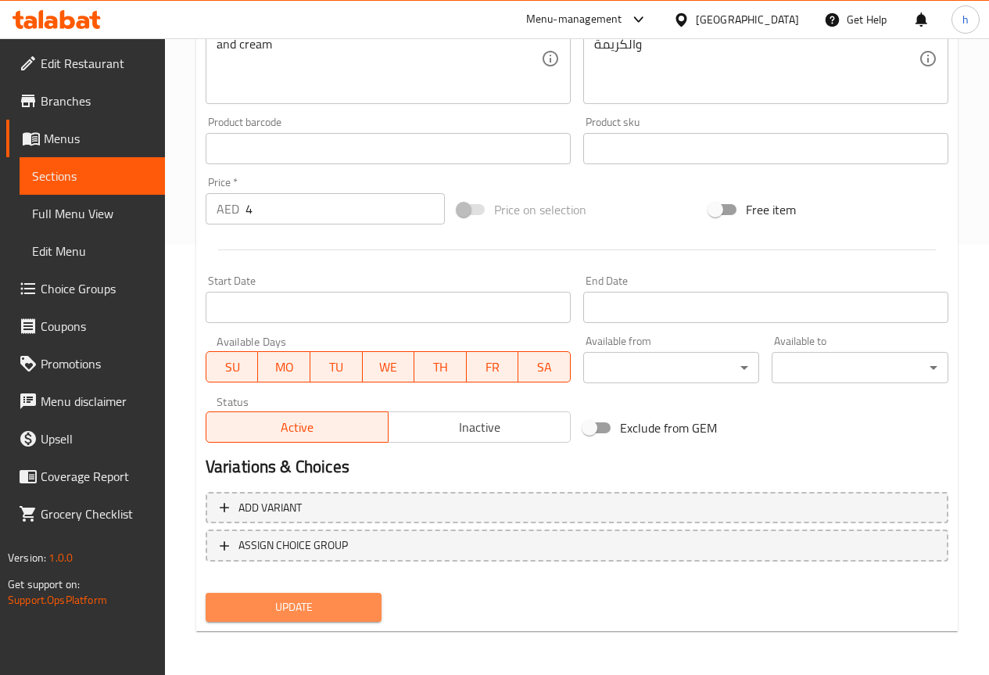
click at [311, 610] on span "Update" at bounding box center [294, 608] width 152 height 20
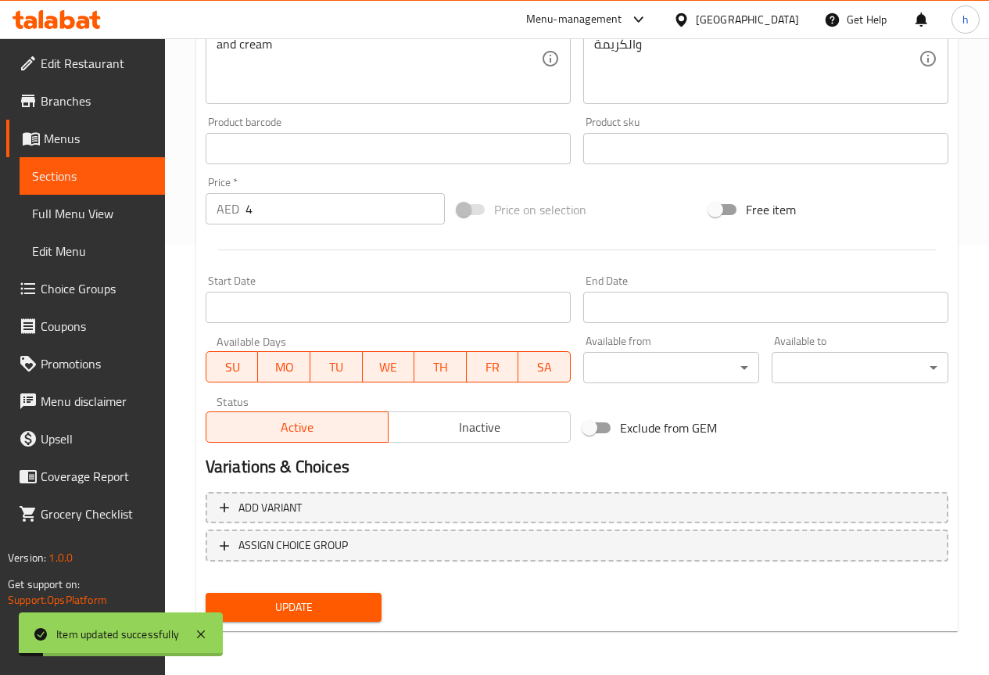
click at [48, 173] on span "Sections" at bounding box center [92, 176] width 120 height 19
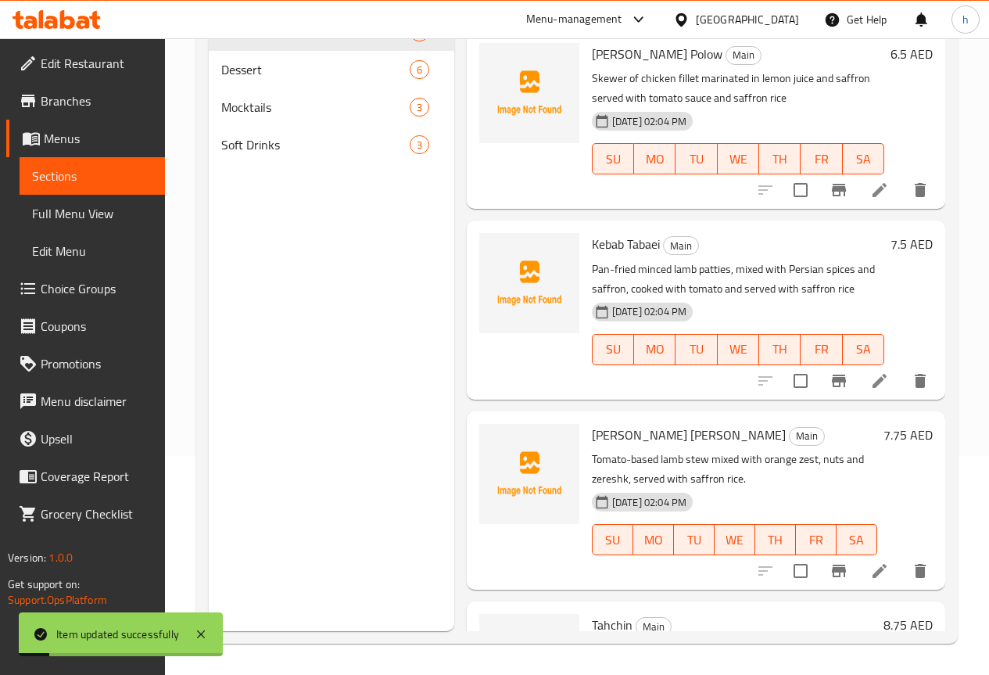
scroll to position [219, 0]
click at [258, 117] on span "Mocktails" at bounding box center [293, 107] width 145 height 19
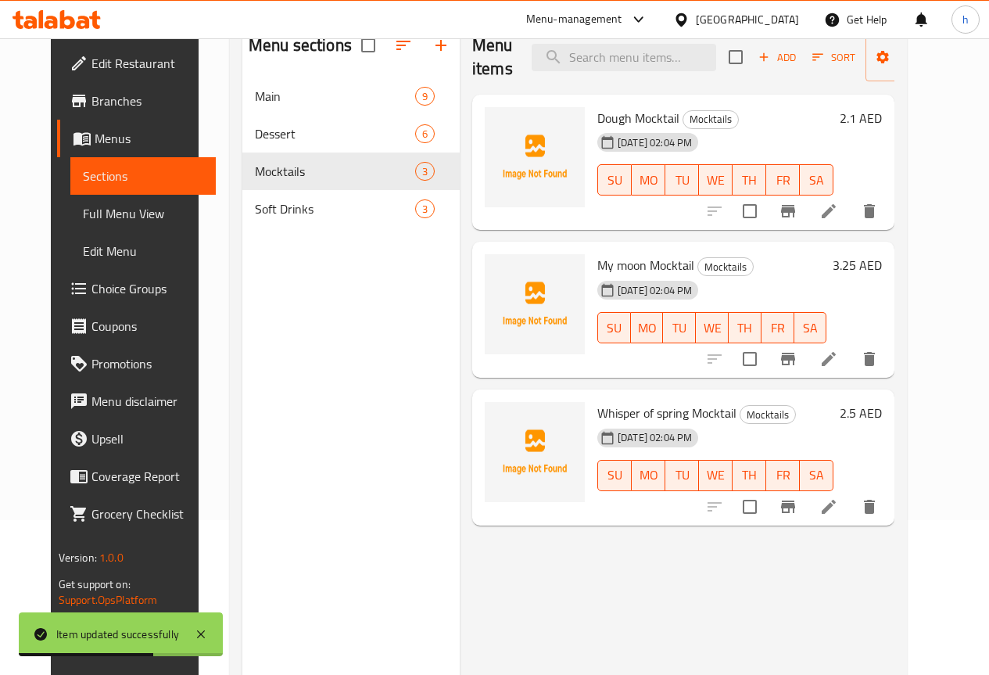
scroll to position [156, 0]
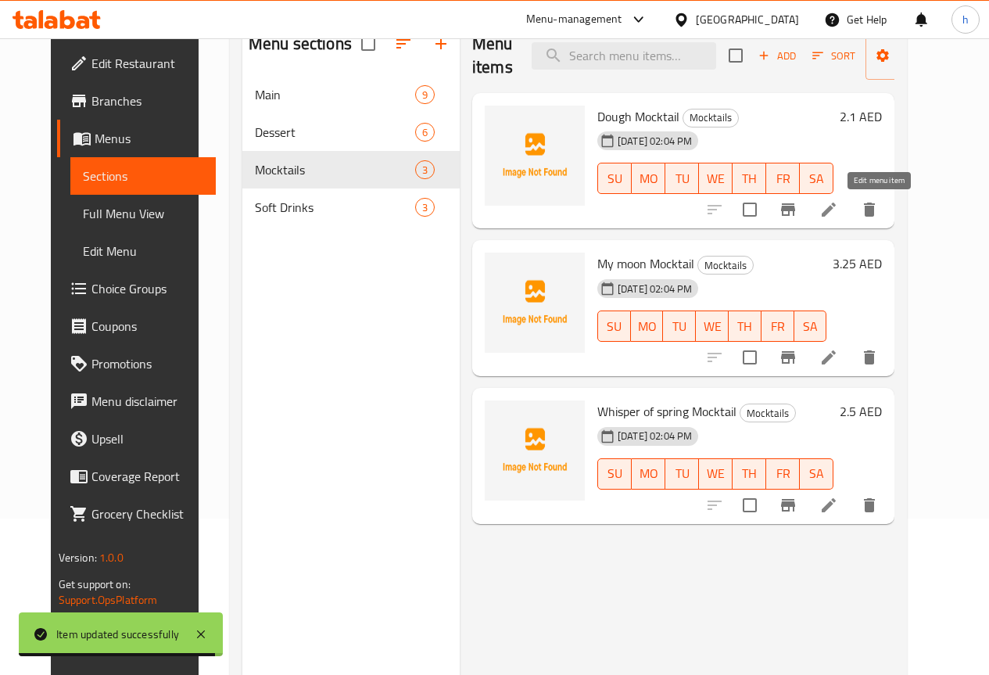
click at [838, 210] on icon at bounding box center [829, 209] width 19 height 19
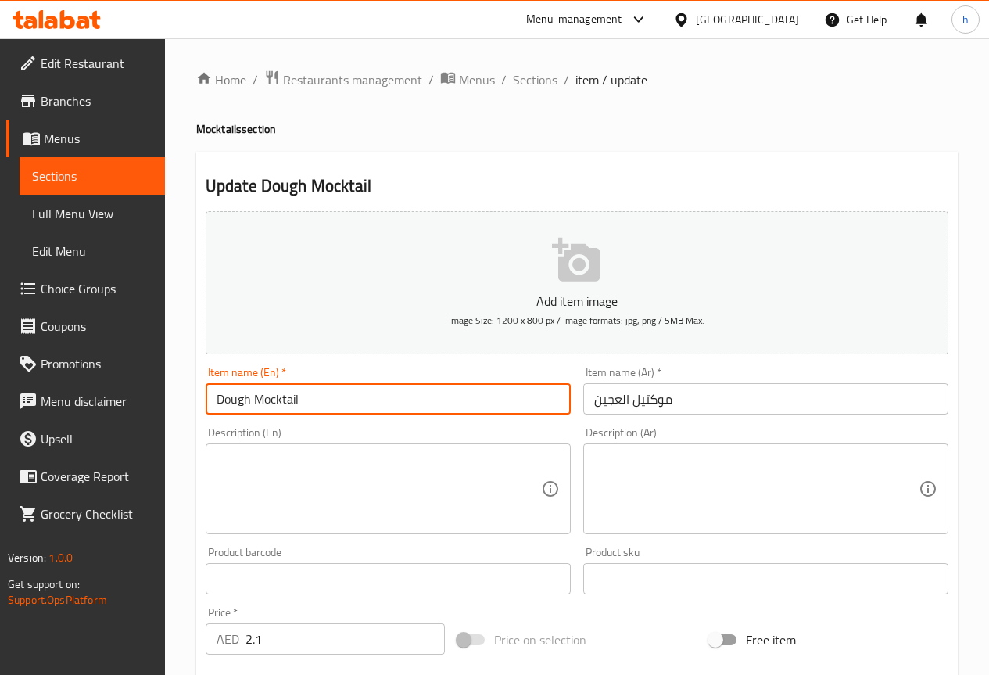
drag, startPoint x: 251, startPoint y: 399, endPoint x: 217, endPoint y: 399, distance: 33.6
click at [217, 399] on input "Dough Mocktail" at bounding box center [388, 398] width 365 height 31
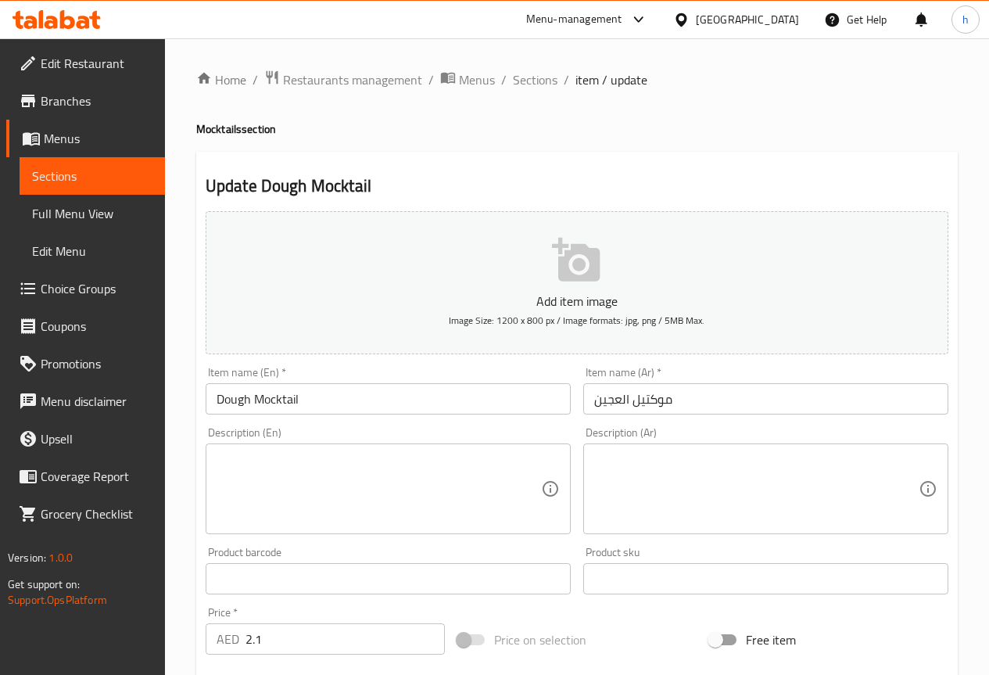
click at [218, 402] on input "Dough Mocktail" at bounding box center [388, 398] width 365 height 31
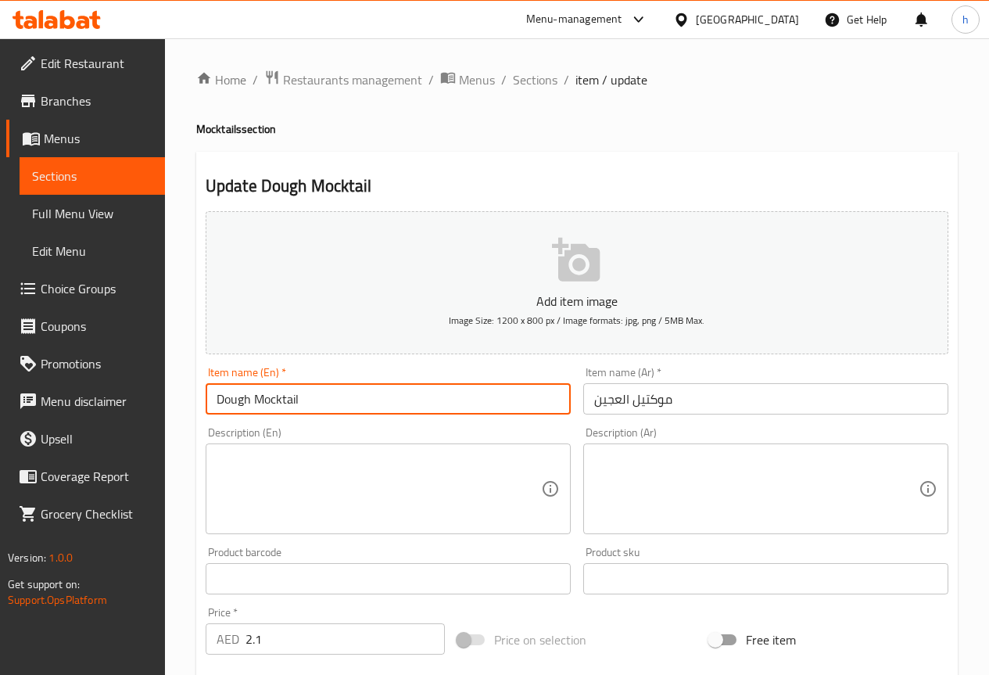
click at [218, 402] on input "Dough Mocktail" at bounding box center [388, 398] width 365 height 31
click at [321, 397] on input "Dough Mocktail" at bounding box center [388, 398] width 365 height 31
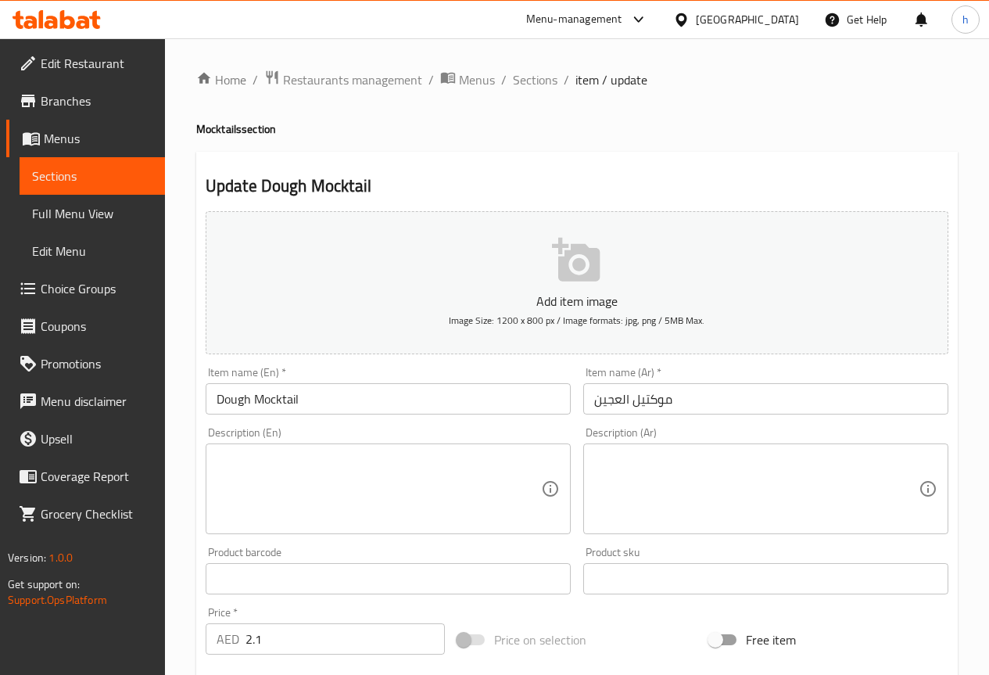
click at [323, 401] on input "Dough Mocktail" at bounding box center [388, 398] width 365 height 31
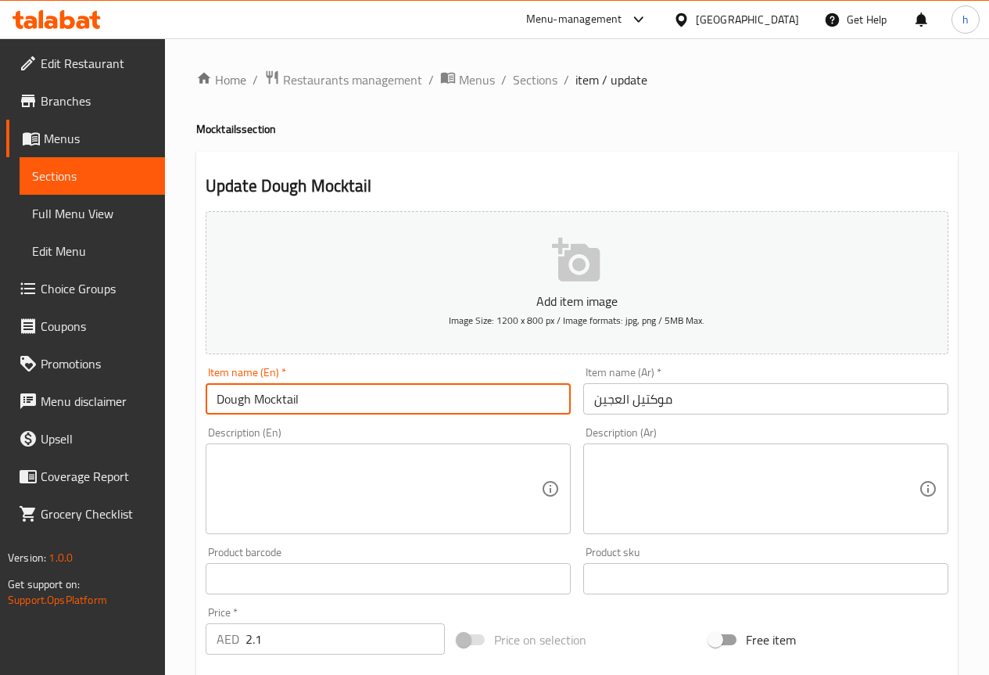
drag, startPoint x: 323, startPoint y: 401, endPoint x: 220, endPoint y: 381, distance: 105.2
click at [220, 381] on div "Item name (En)   * [PERSON_NAME] Item name (En) *" at bounding box center [388, 391] width 365 height 48
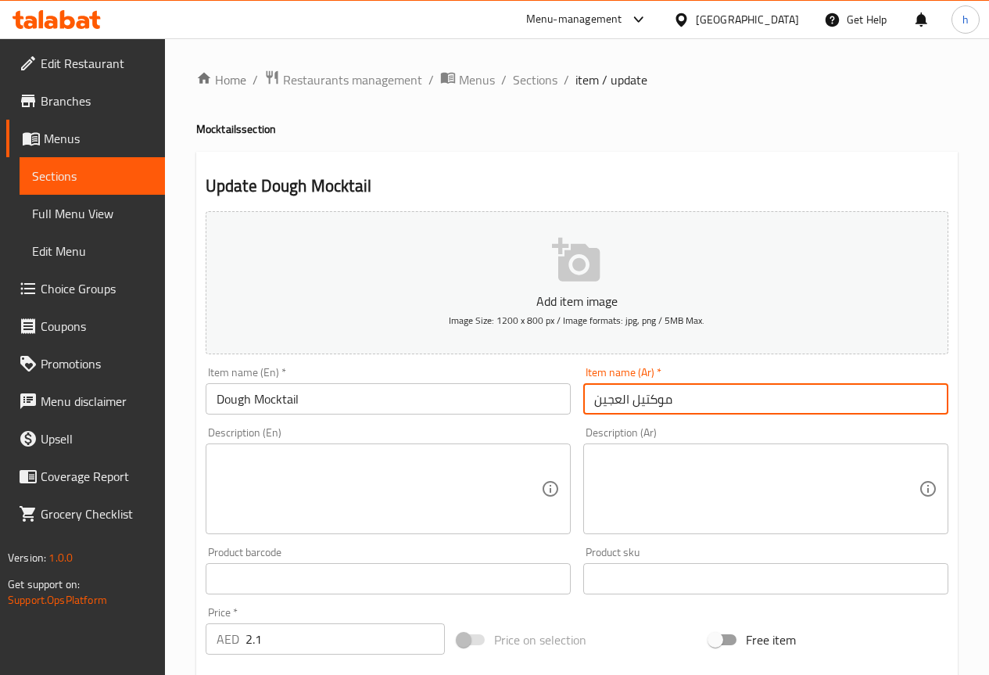
drag, startPoint x: 627, startPoint y: 400, endPoint x: 604, endPoint y: 399, distance: 23.5
click at [604, 399] on input "موكتيل العجين" at bounding box center [765, 398] width 365 height 31
drag, startPoint x: 631, startPoint y: 398, endPoint x: 583, endPoint y: 400, distance: 48.5
click at [583, 400] on input "موكتيل العجين" at bounding box center [765, 398] width 365 height 31
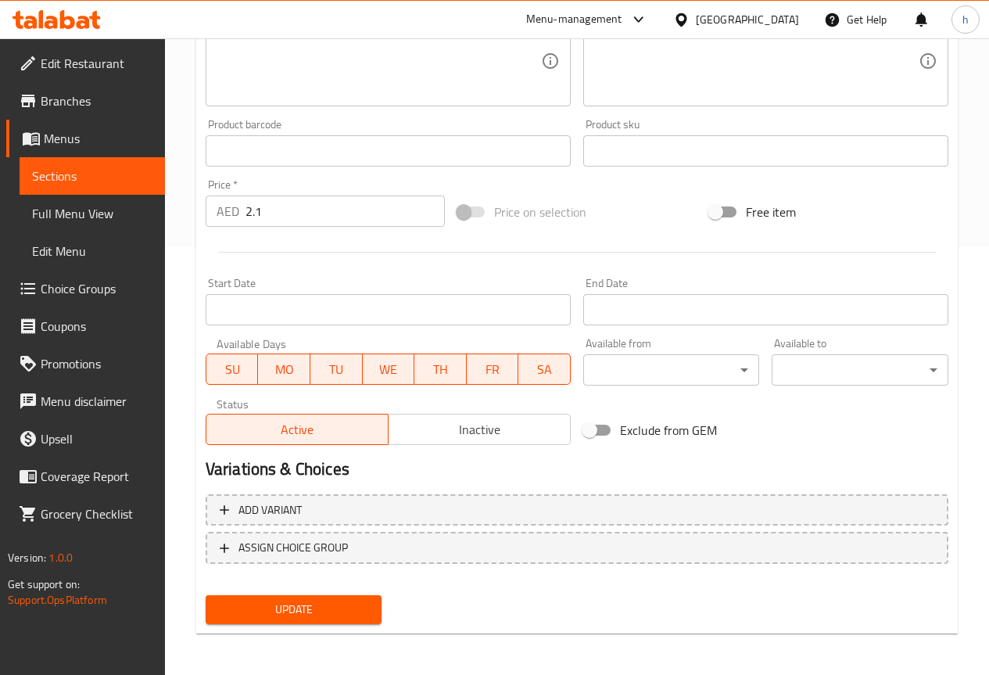
scroll to position [430, 0]
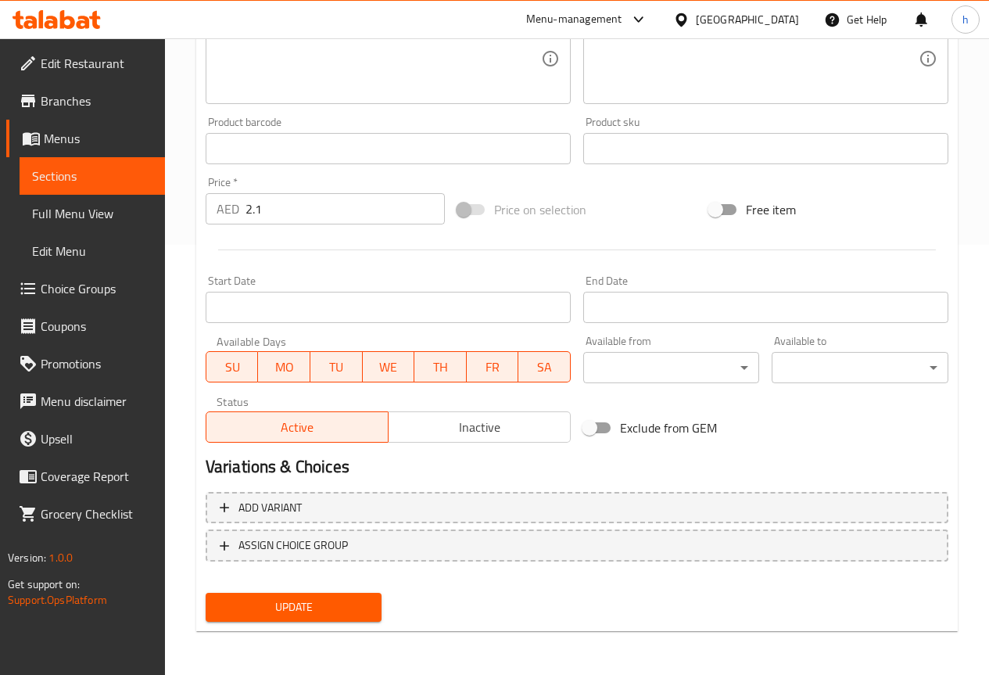
type input "موكتيل داف"
click at [336, 599] on span "Update" at bounding box center [294, 608] width 152 height 20
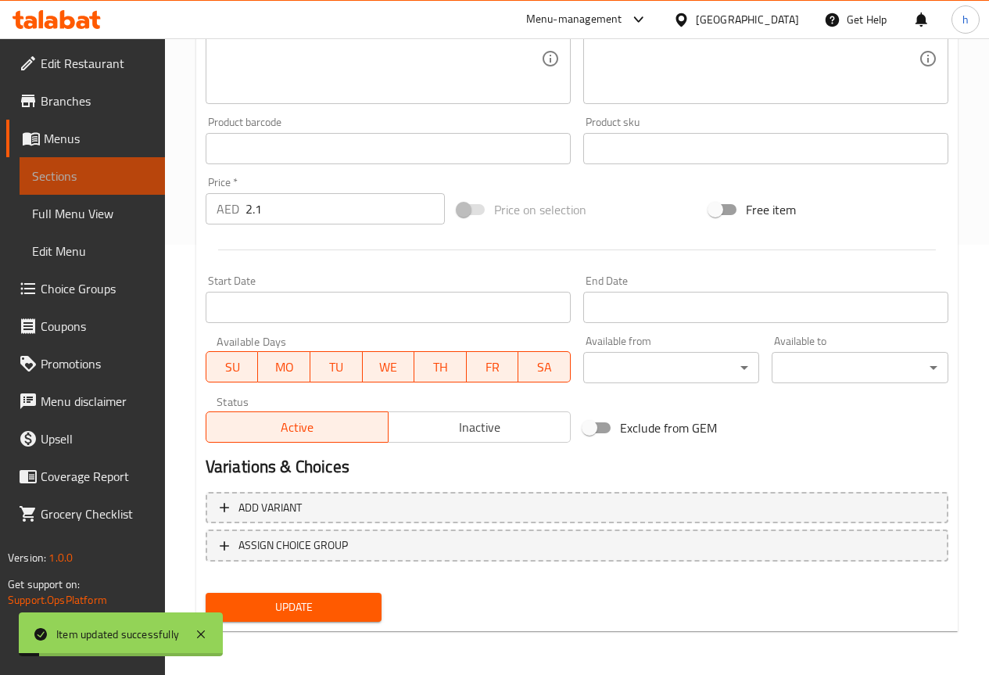
click at [91, 174] on span "Sections" at bounding box center [92, 176] width 120 height 19
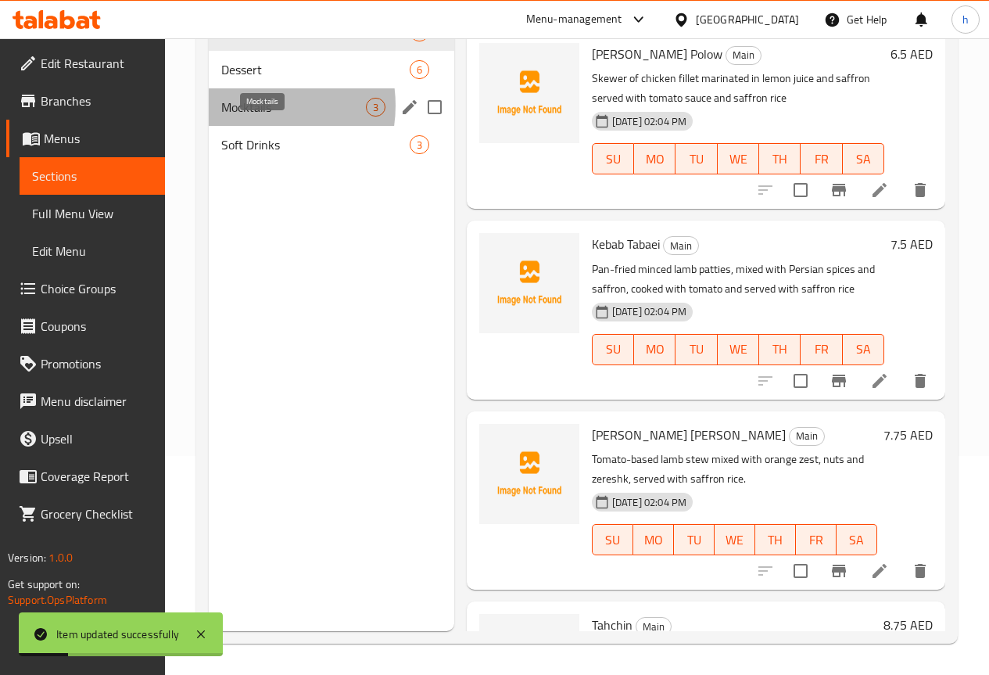
click at [253, 117] on span "Mocktails" at bounding box center [293, 107] width 145 height 19
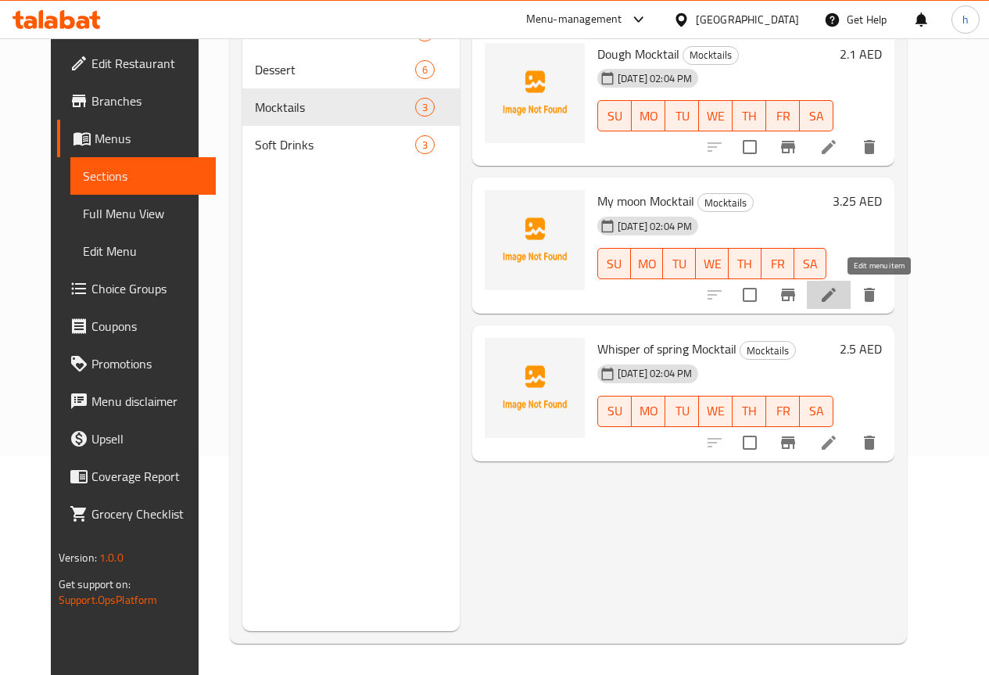
click at [836, 292] on icon at bounding box center [829, 295] width 14 height 14
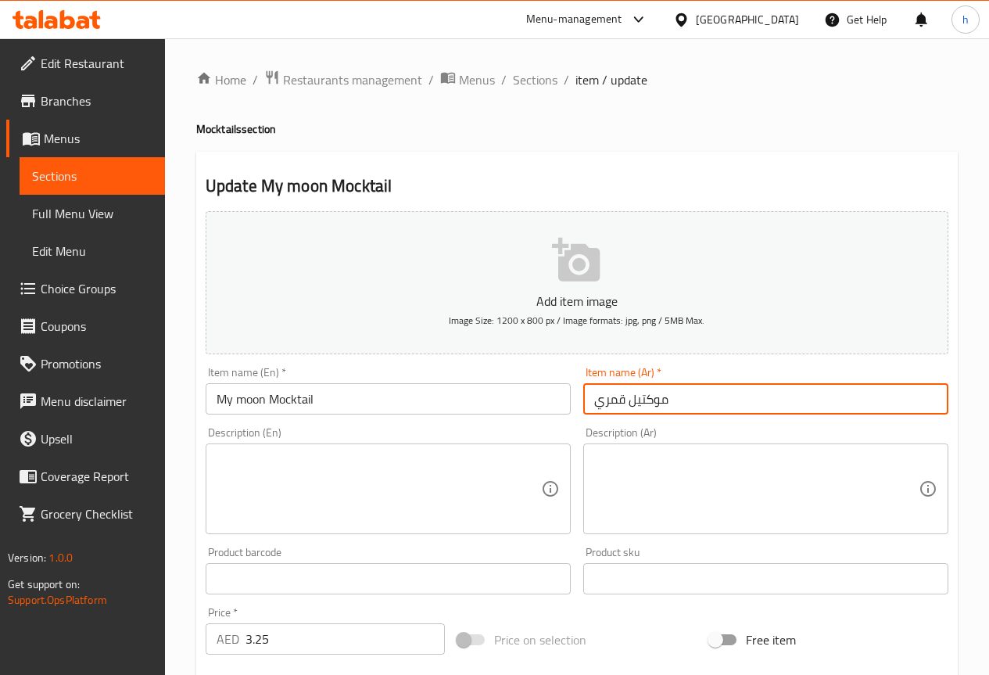
drag, startPoint x: 627, startPoint y: 394, endPoint x: 596, endPoint y: 402, distance: 32.2
click at [596, 402] on input "موكتيل قمري" at bounding box center [765, 398] width 365 height 31
click at [645, 404] on input "موكتيل" at bounding box center [765, 398] width 365 height 31
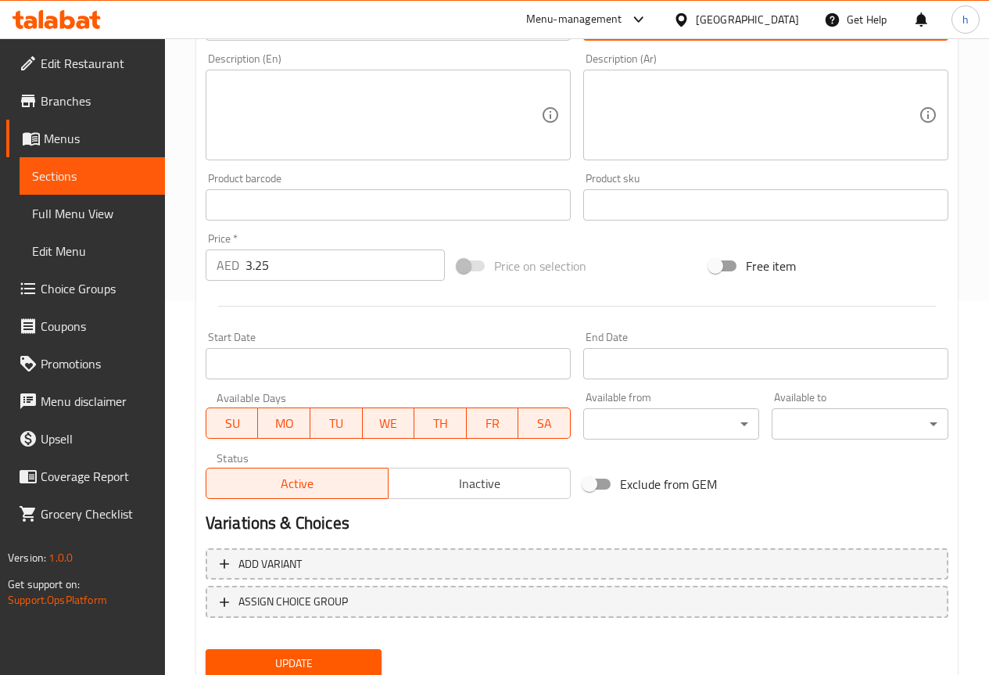
scroll to position [430, 0]
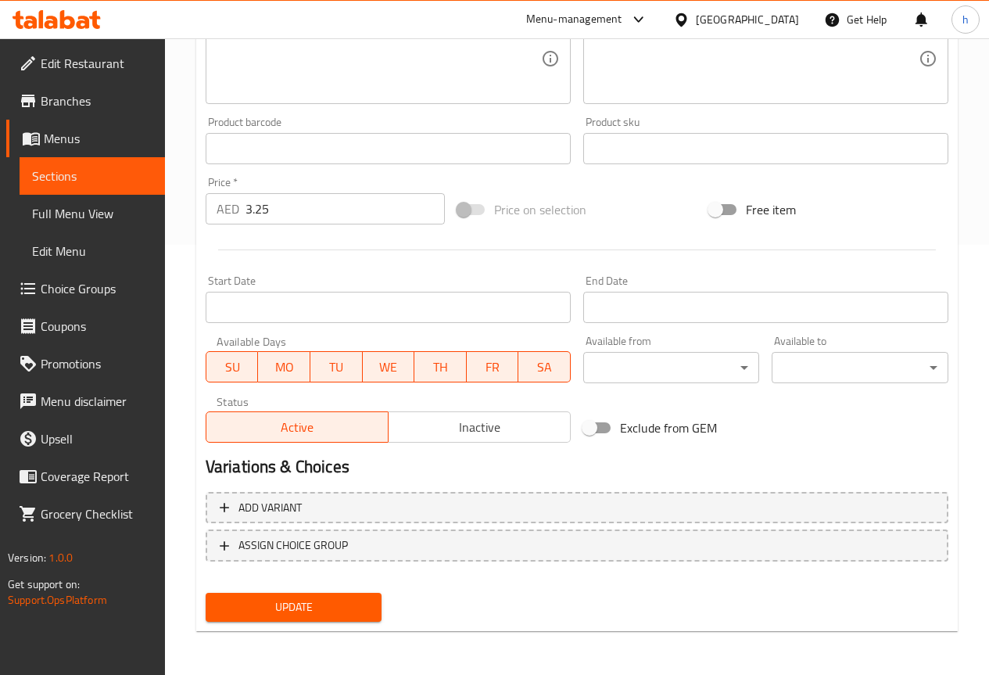
type input "موكتيل ماي مون"
click at [353, 597] on button "Update" at bounding box center [294, 607] width 177 height 29
click at [257, 611] on span "Update" at bounding box center [294, 608] width 152 height 20
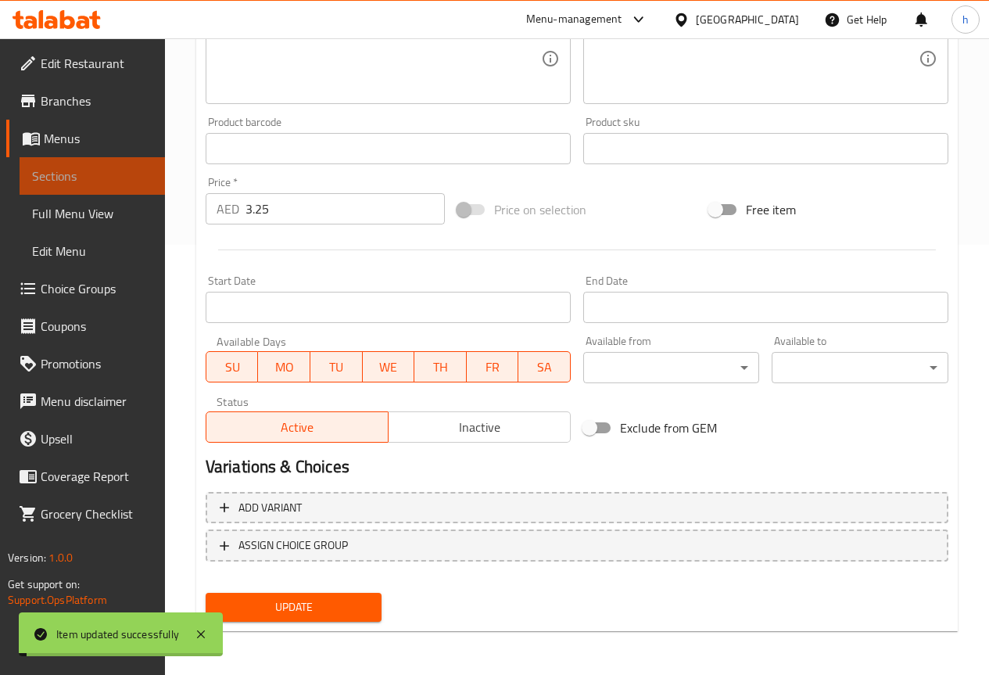
click at [84, 178] on span "Sections" at bounding box center [92, 176] width 120 height 19
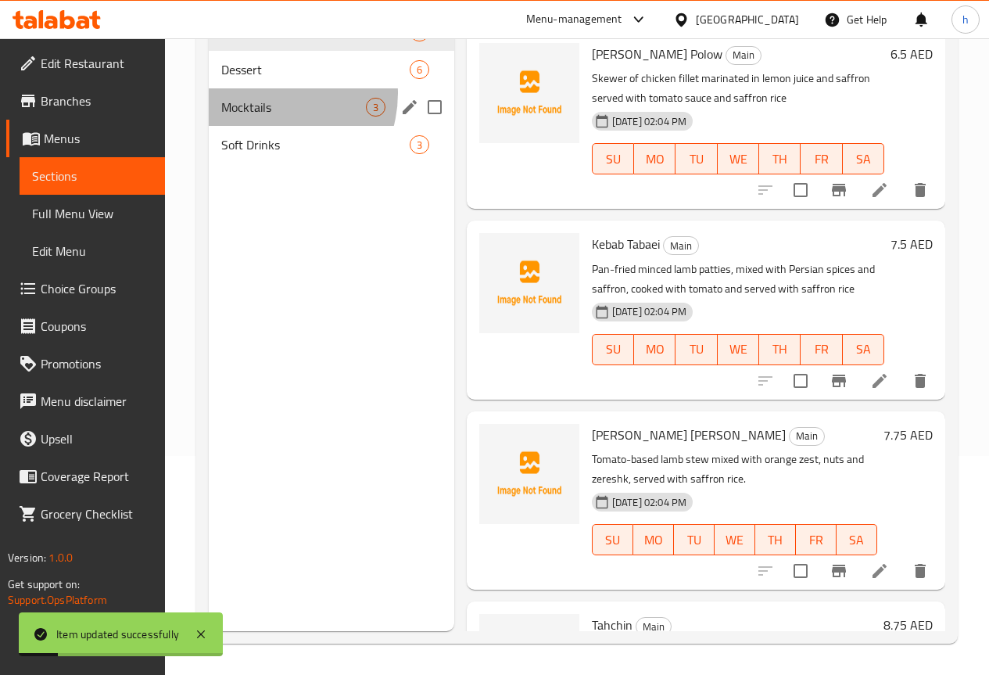
click at [268, 117] on div "Mocktails 3" at bounding box center [332, 107] width 246 height 38
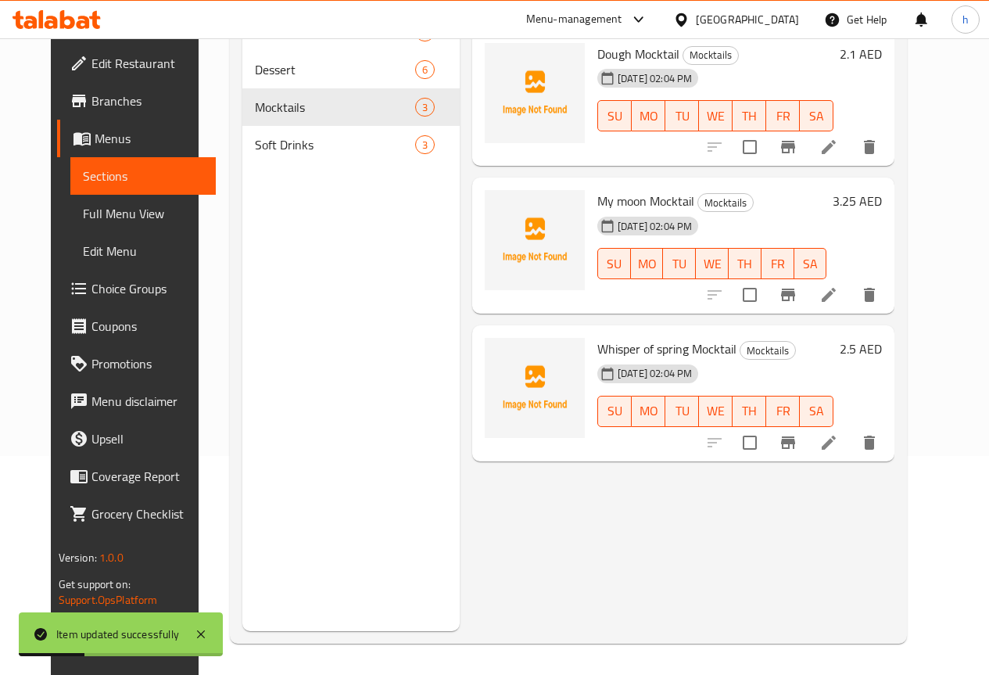
click at [851, 450] on li at bounding box center [829, 443] width 44 height 28
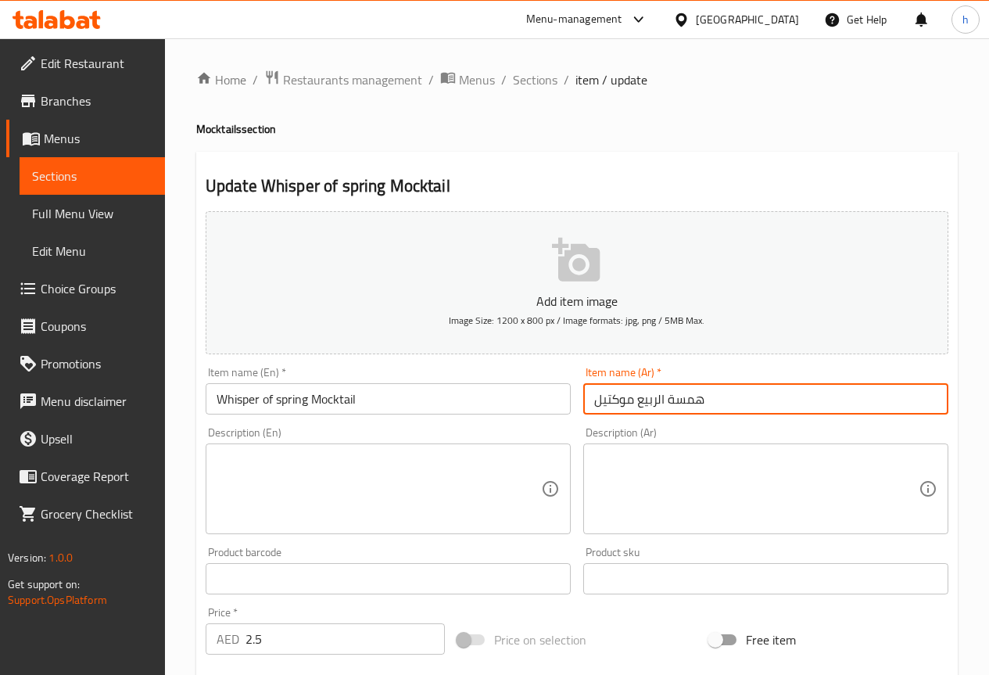
drag, startPoint x: 709, startPoint y: 400, endPoint x: 636, endPoint y: 401, distance: 73.5
click at [636, 401] on input "همسة الربيع موكتيل" at bounding box center [765, 398] width 365 height 31
click at [636, 401] on input "موكتيل" at bounding box center [765, 398] width 365 height 31
drag, startPoint x: 735, startPoint y: 400, endPoint x: 695, endPoint y: 400, distance: 39.9
click at [695, 400] on input "موكتيل ويسبير اوف سبيرنج" at bounding box center [765, 398] width 365 height 31
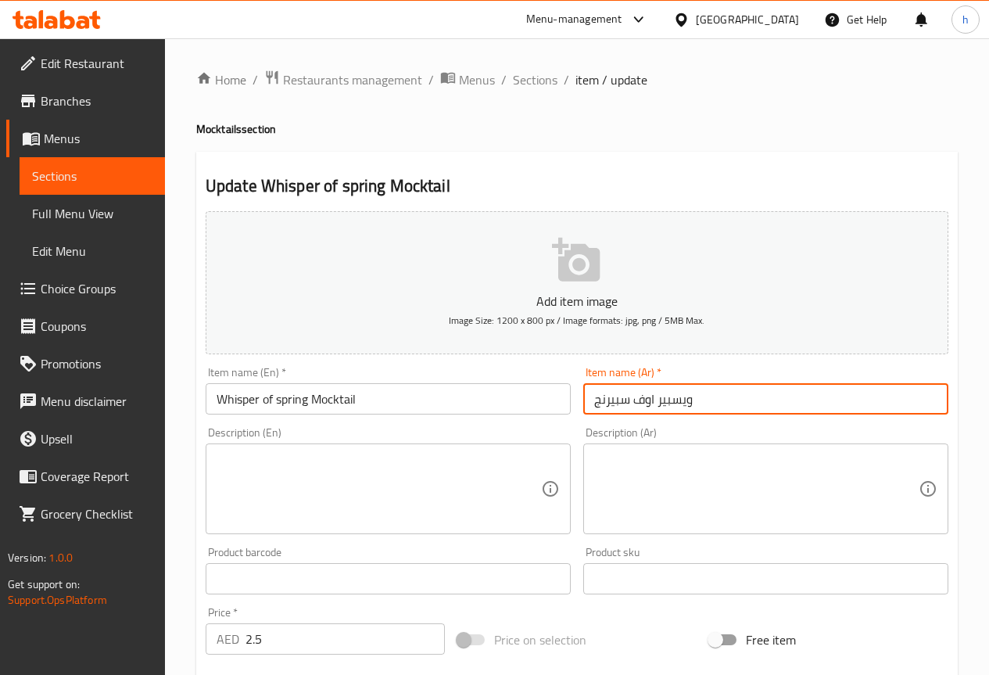
click at [701, 397] on input "ويسبير اوف سبيرنج" at bounding box center [765, 398] width 365 height 31
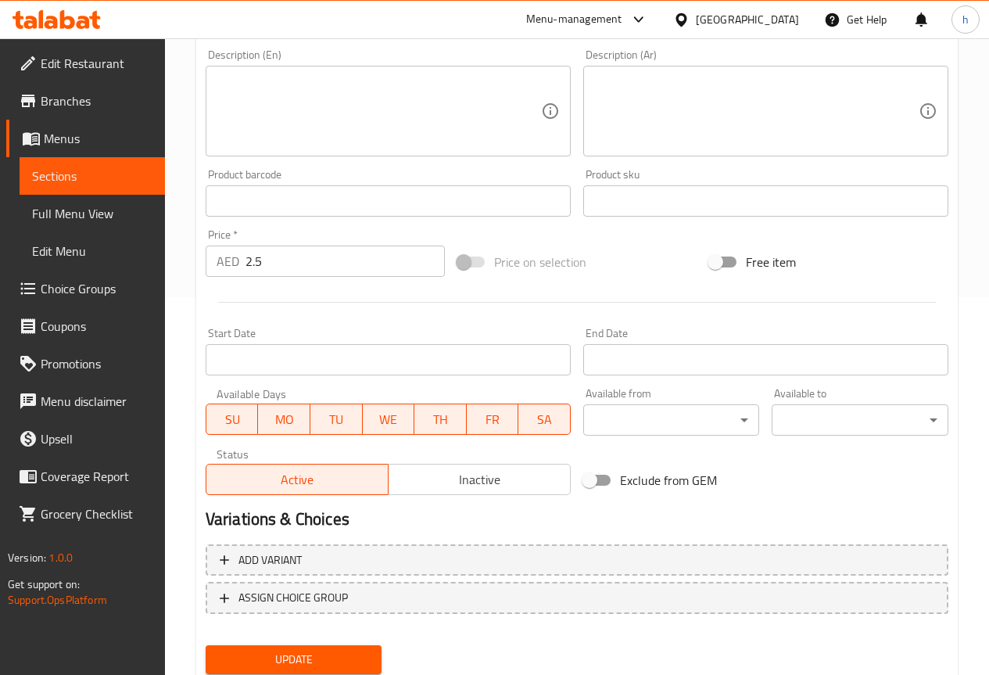
scroll to position [391, 0]
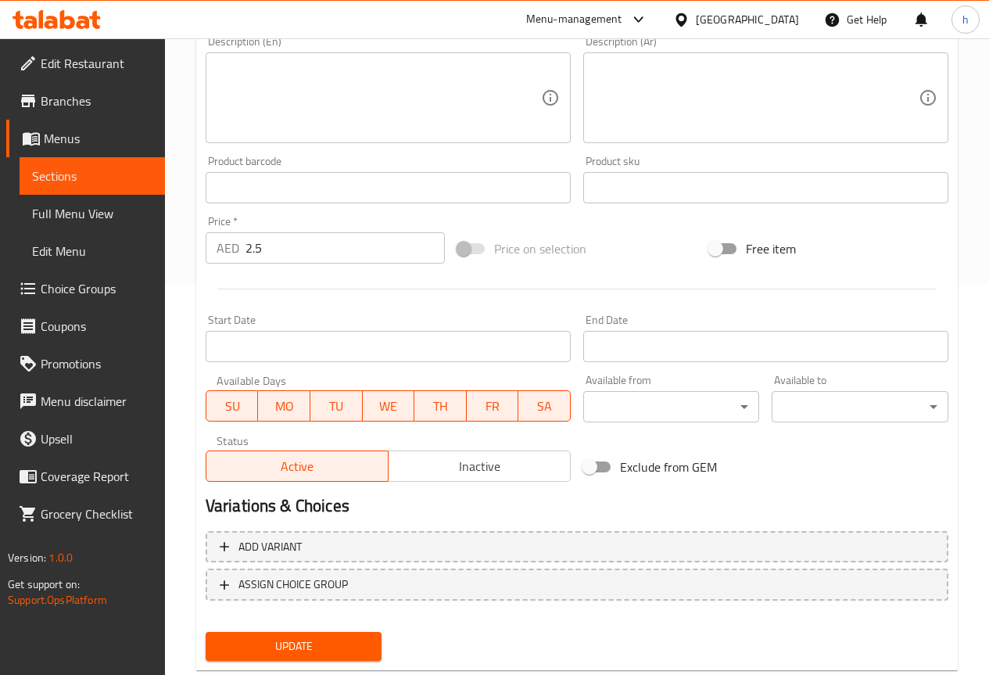
type input "ويسبير اوف سبيرنج موكتيل"
click at [257, 648] on span "Update" at bounding box center [294, 647] width 152 height 20
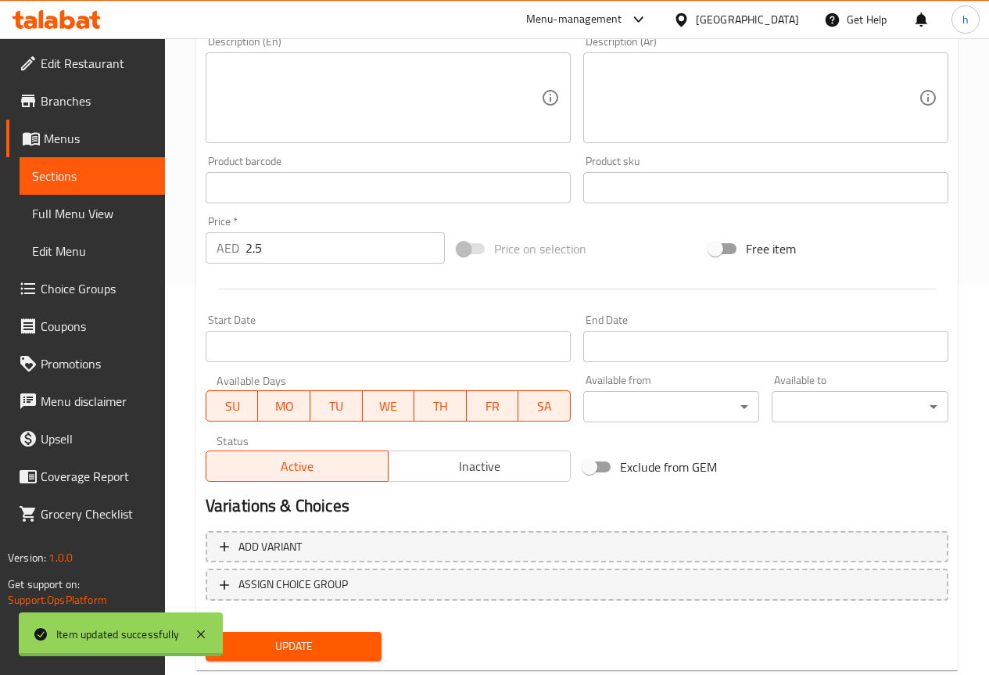
click at [95, 167] on div "Edit Restaurant Branches Menus Sections Full Menu View Edit Menu Choice Groups …" at bounding box center [494, 180] width 989 height 1067
click at [95, 167] on span "Sections" at bounding box center [92, 176] width 120 height 19
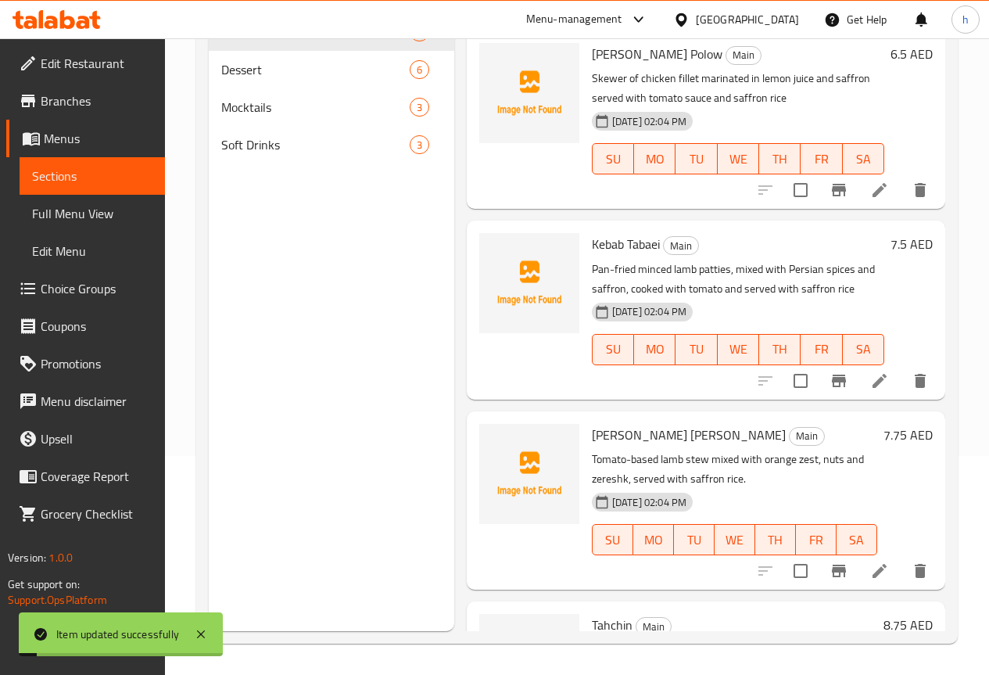
scroll to position [219, 0]
click at [245, 117] on span "Mocktails" at bounding box center [293, 107] width 145 height 19
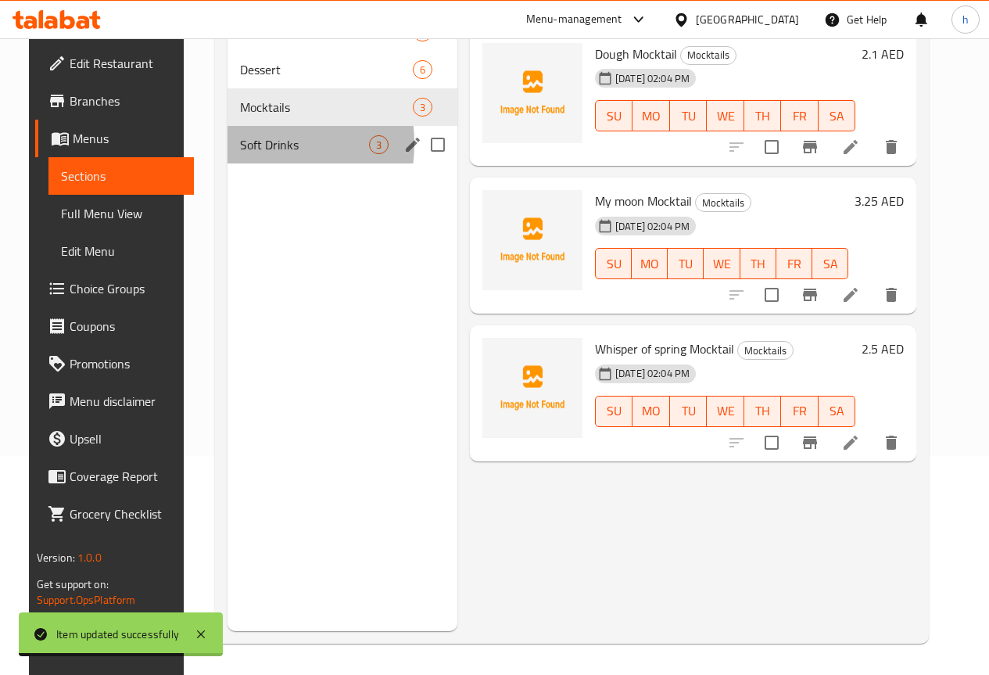
click at [240, 154] on span "Soft Drinks" at bounding box center [304, 144] width 129 height 19
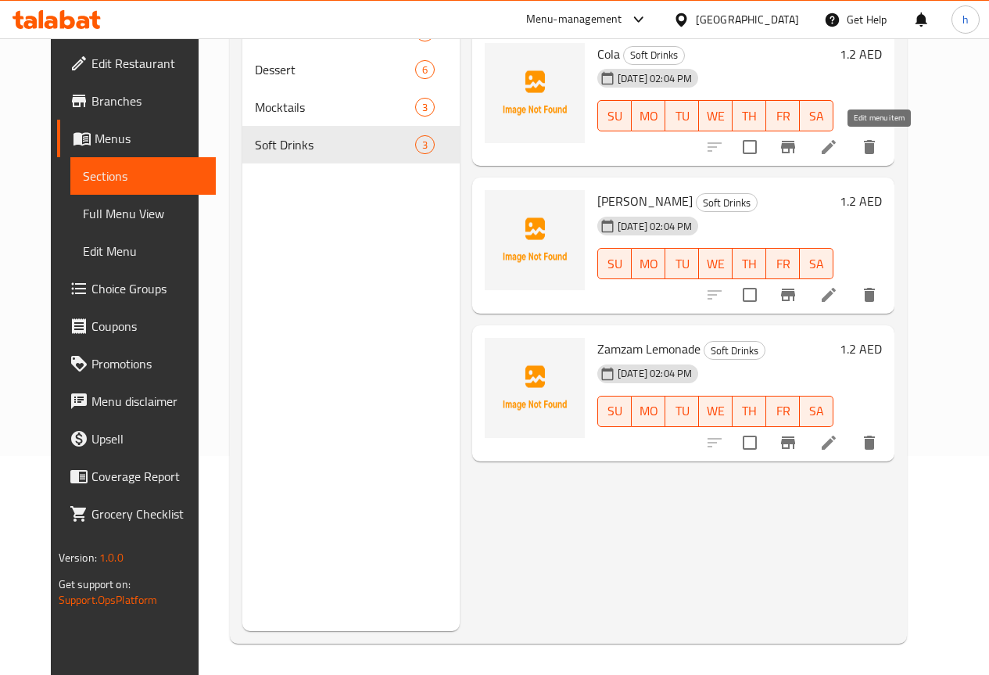
click at [838, 141] on icon at bounding box center [829, 147] width 19 height 19
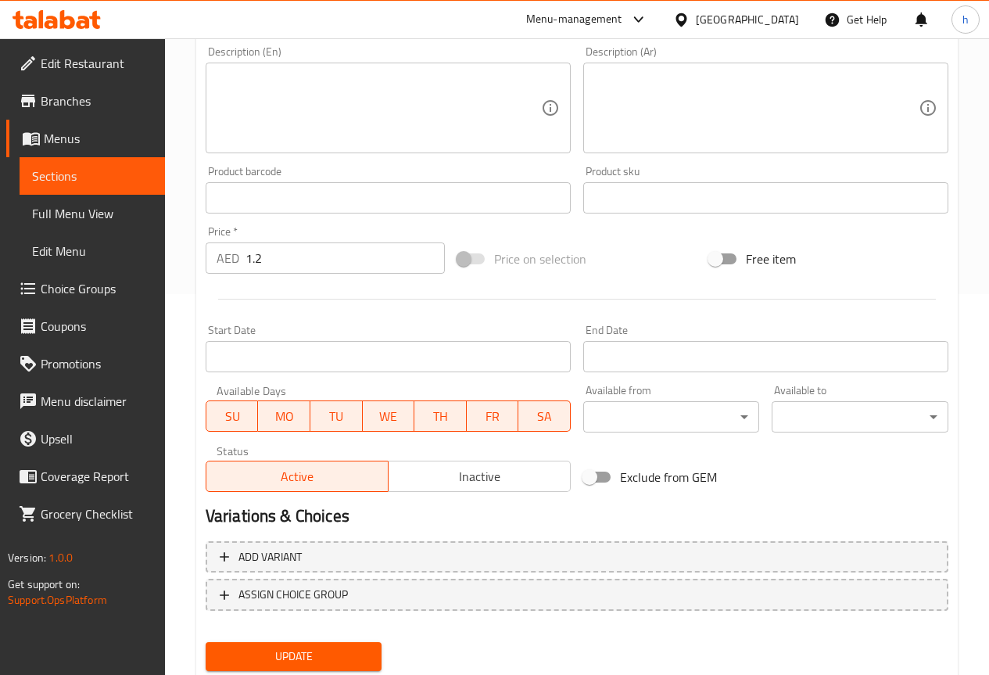
scroll to position [391, 0]
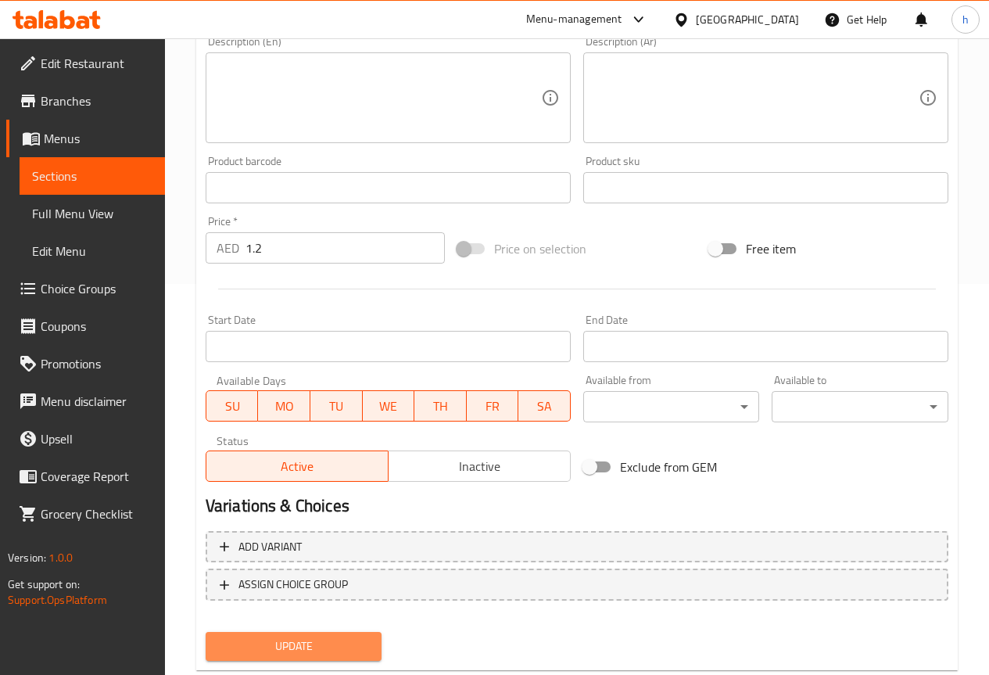
click at [310, 649] on span "Update" at bounding box center [294, 647] width 152 height 20
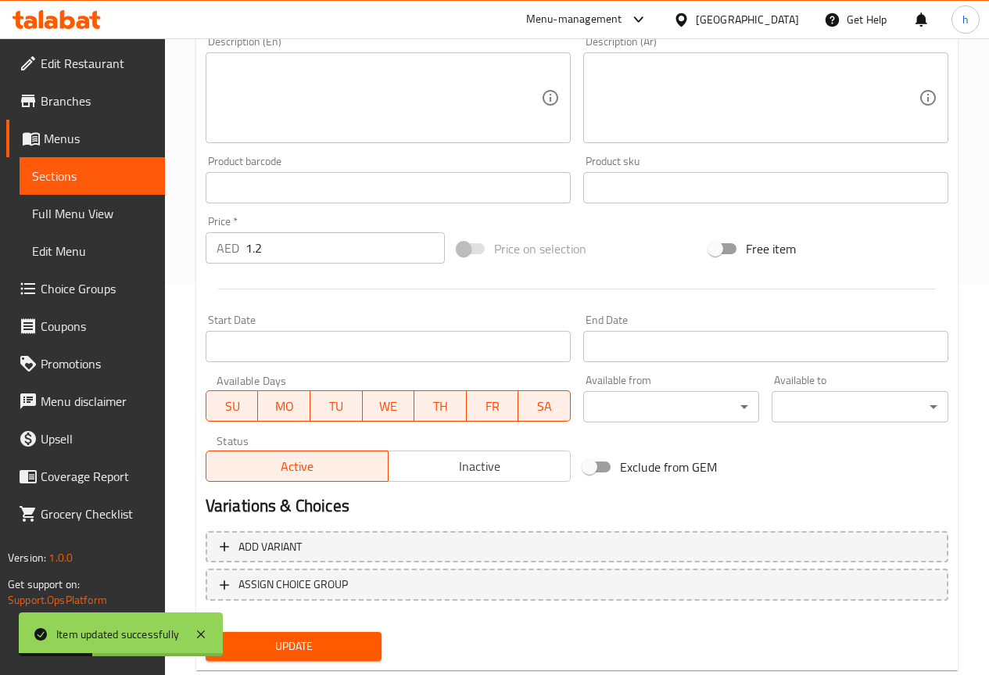
click at [80, 168] on span "Sections" at bounding box center [92, 176] width 120 height 19
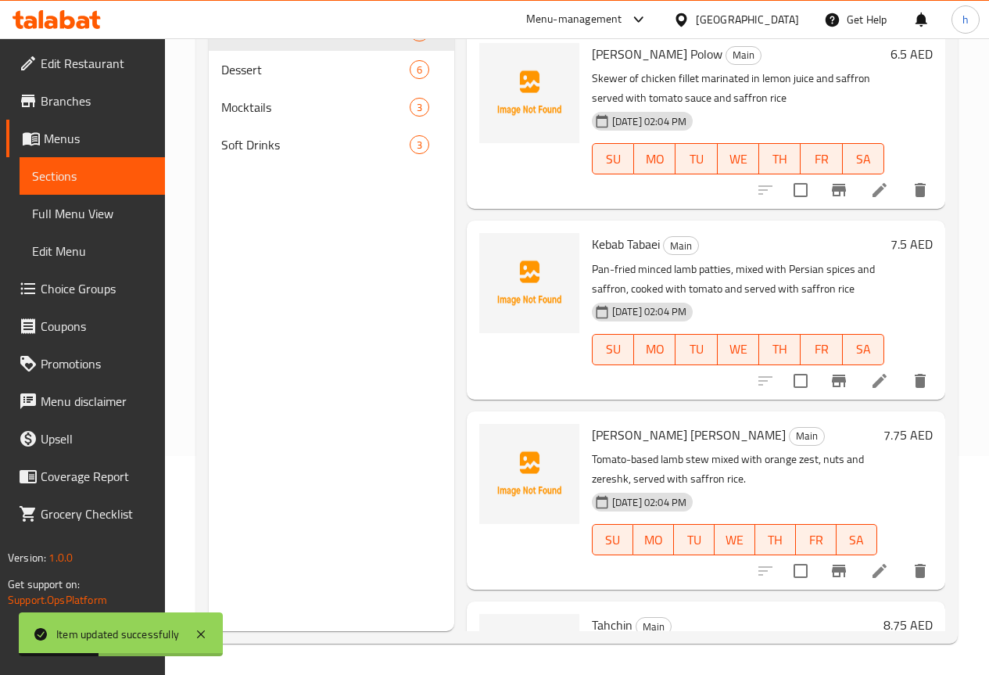
scroll to position [219, 0]
click at [260, 156] on div "Soft Drinks 3" at bounding box center [332, 145] width 246 height 38
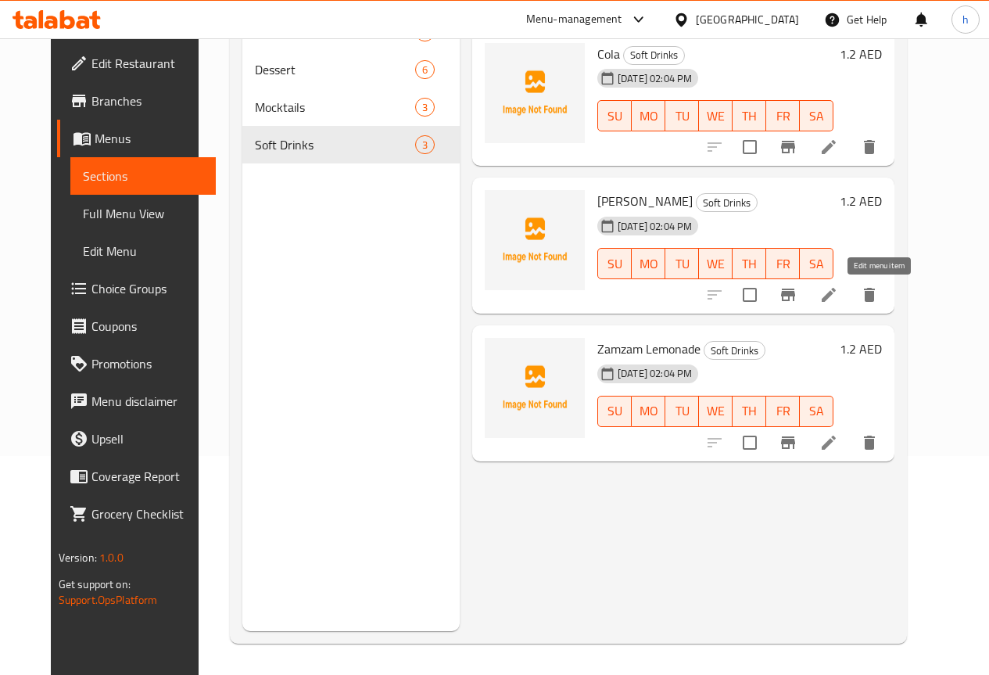
click at [838, 293] on icon at bounding box center [829, 294] width 19 height 19
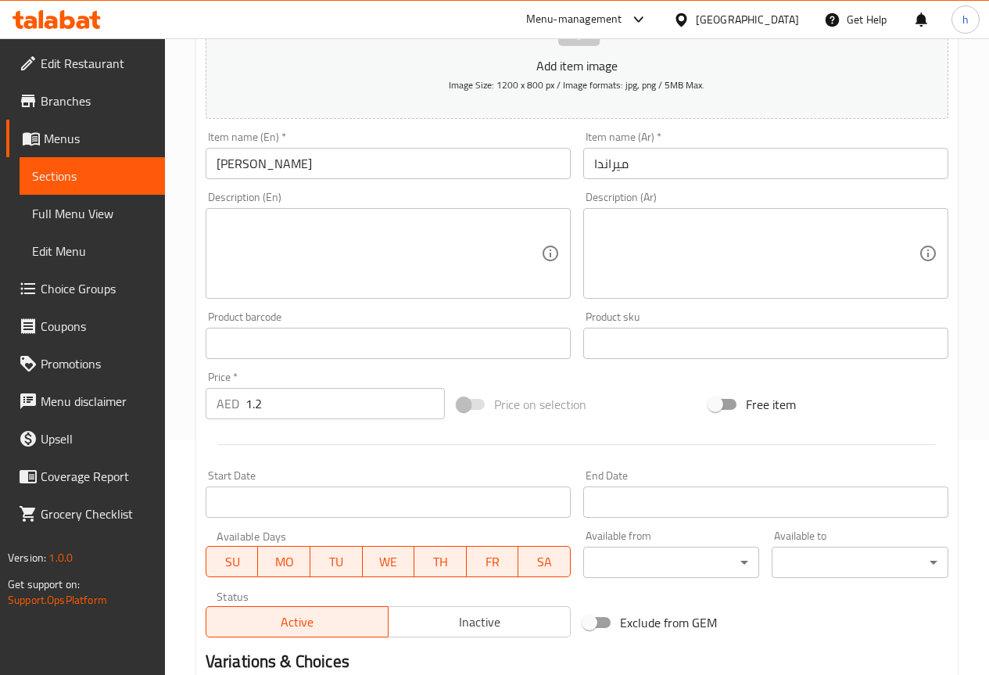
scroll to position [391, 0]
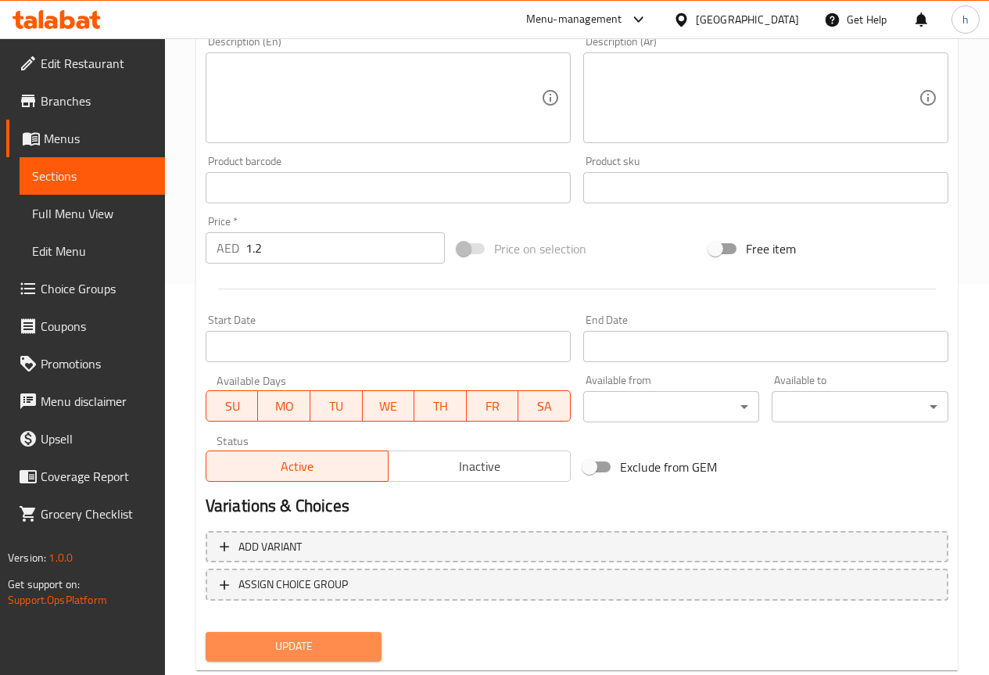
click at [273, 637] on span "Update" at bounding box center [294, 647] width 152 height 20
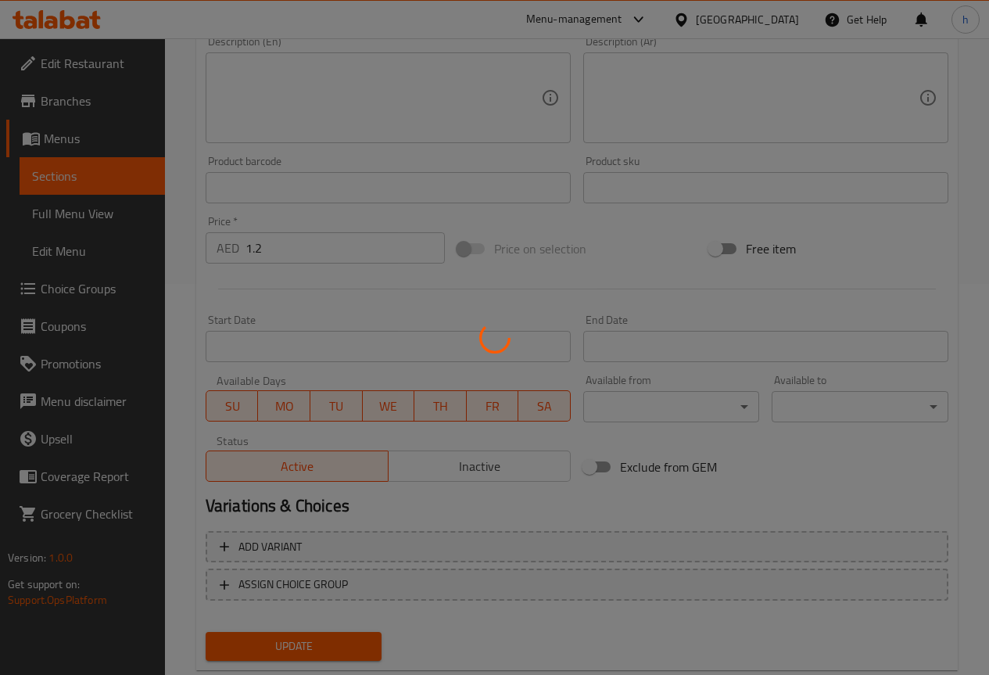
click at [77, 170] on div at bounding box center [494, 337] width 989 height 675
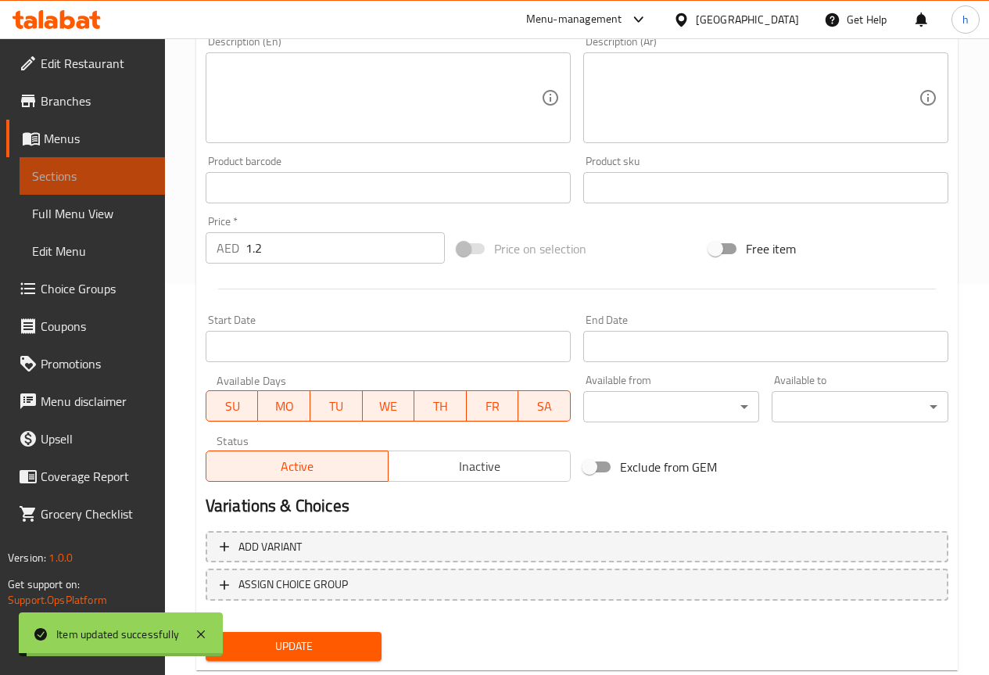
click at [77, 170] on span "Sections" at bounding box center [92, 176] width 120 height 19
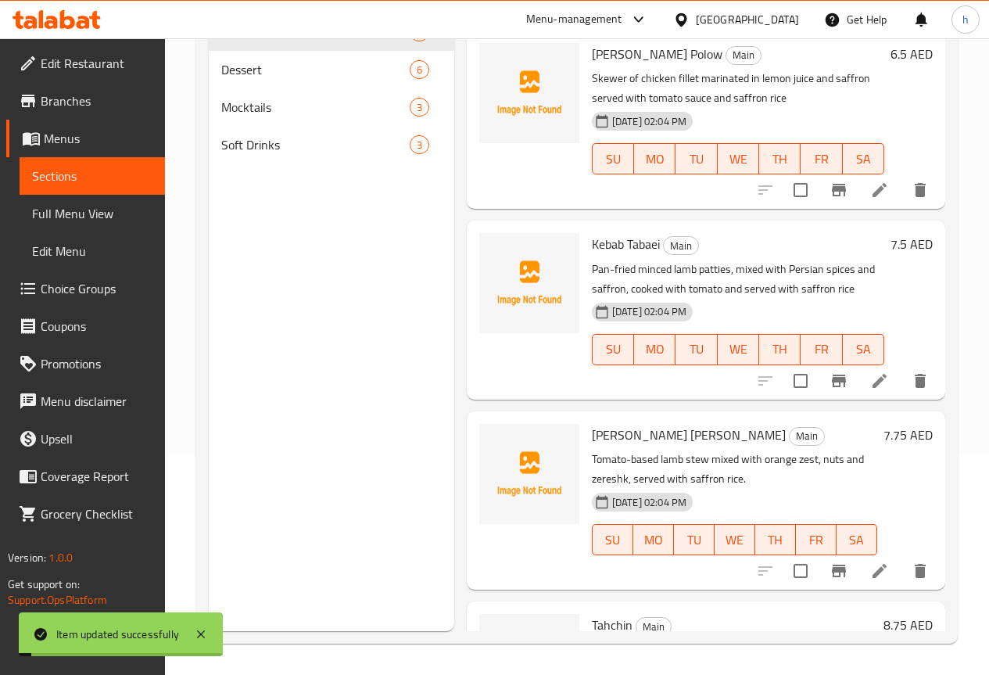
scroll to position [219, 0]
click at [273, 154] on span "Soft Drinks" at bounding box center [293, 144] width 145 height 19
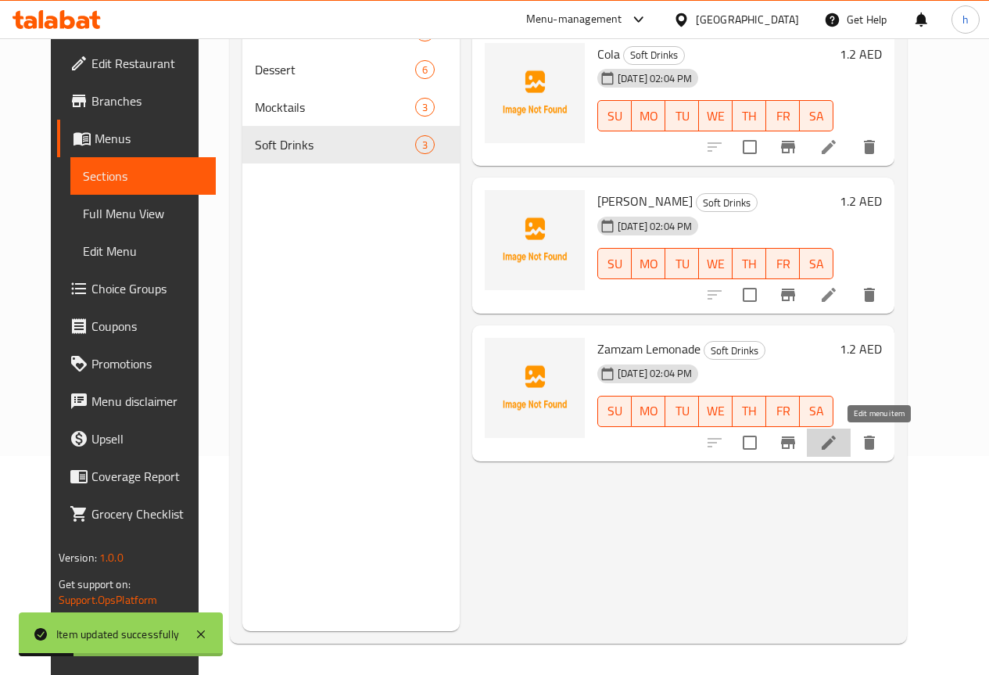
click at [838, 433] on icon at bounding box center [829, 442] width 19 height 19
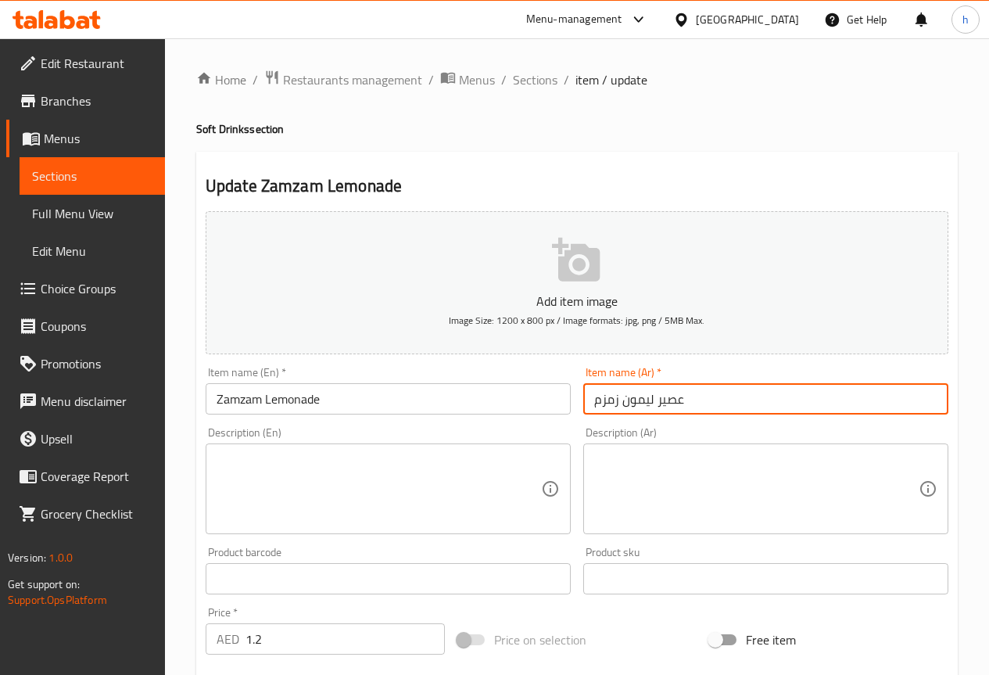
drag, startPoint x: 700, startPoint y: 397, endPoint x: 583, endPoint y: 397, distance: 116.5
click at [583, 397] on input "عصير ليمون زمزم" at bounding box center [765, 398] width 365 height 31
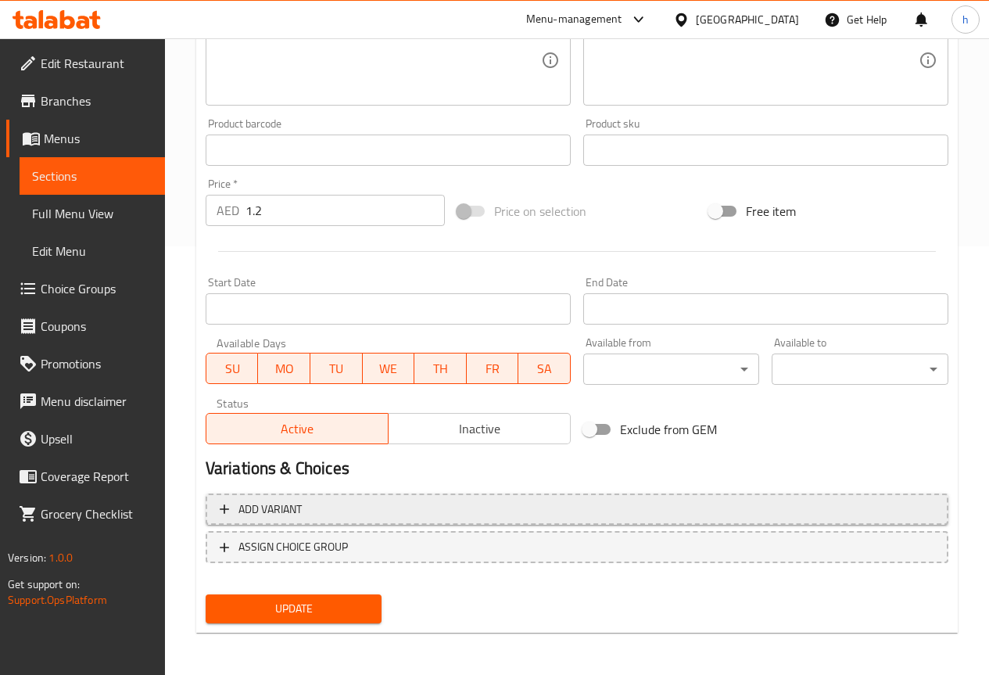
scroll to position [430, 0]
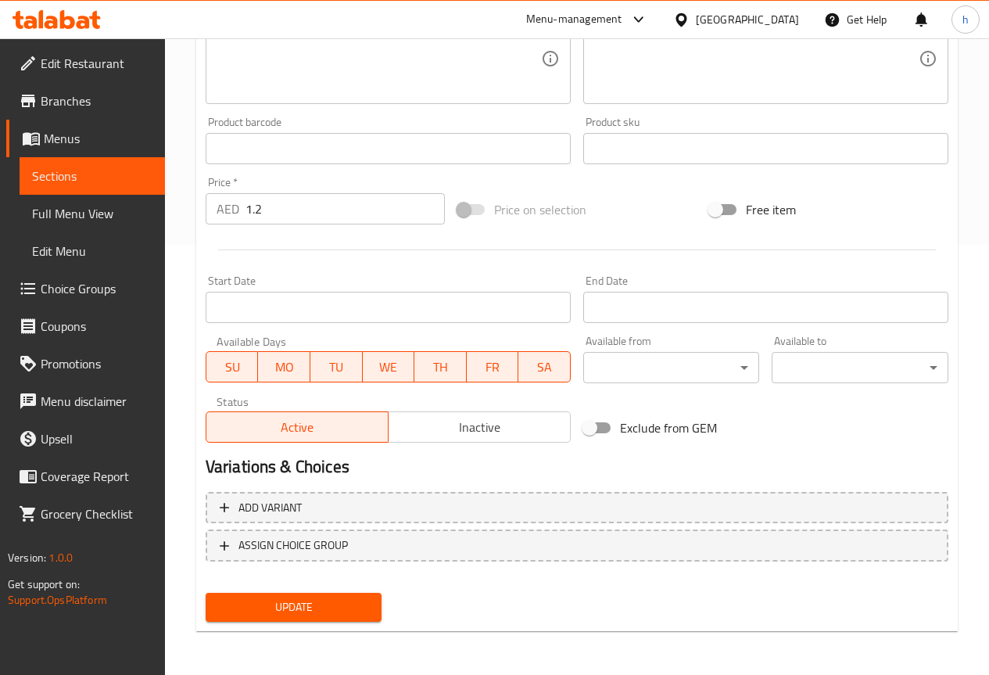
type input "زمزم ليمونادة"
click at [300, 601] on span "Update" at bounding box center [294, 608] width 152 height 20
click at [219, 610] on span "Update" at bounding box center [294, 608] width 152 height 20
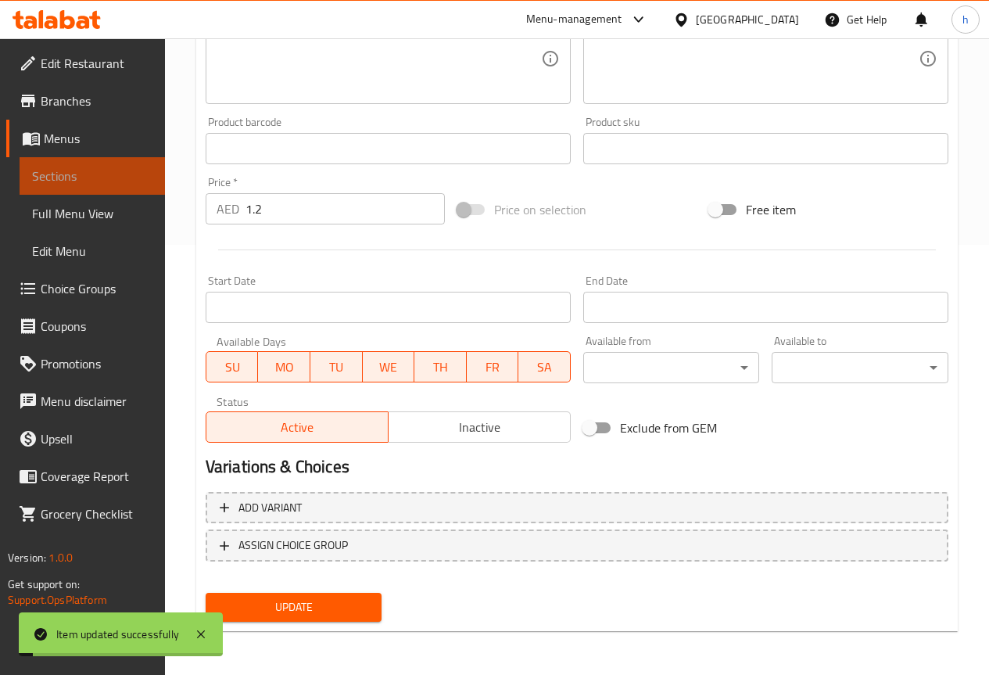
click at [111, 173] on span "Sections" at bounding box center [92, 176] width 120 height 19
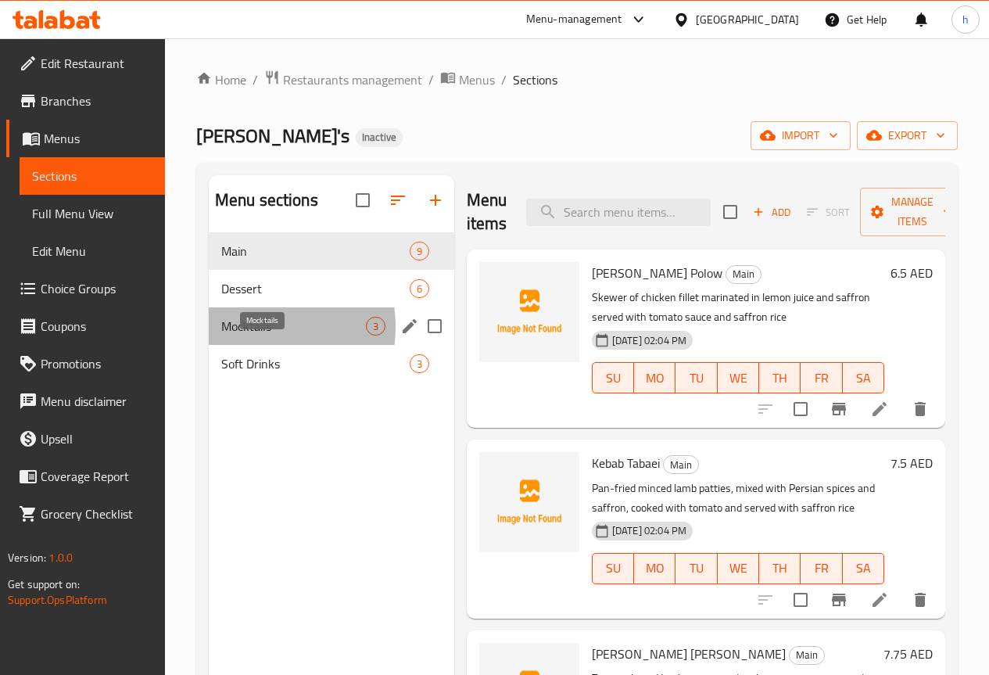
click at [246, 336] on span "Mocktails" at bounding box center [293, 326] width 145 height 19
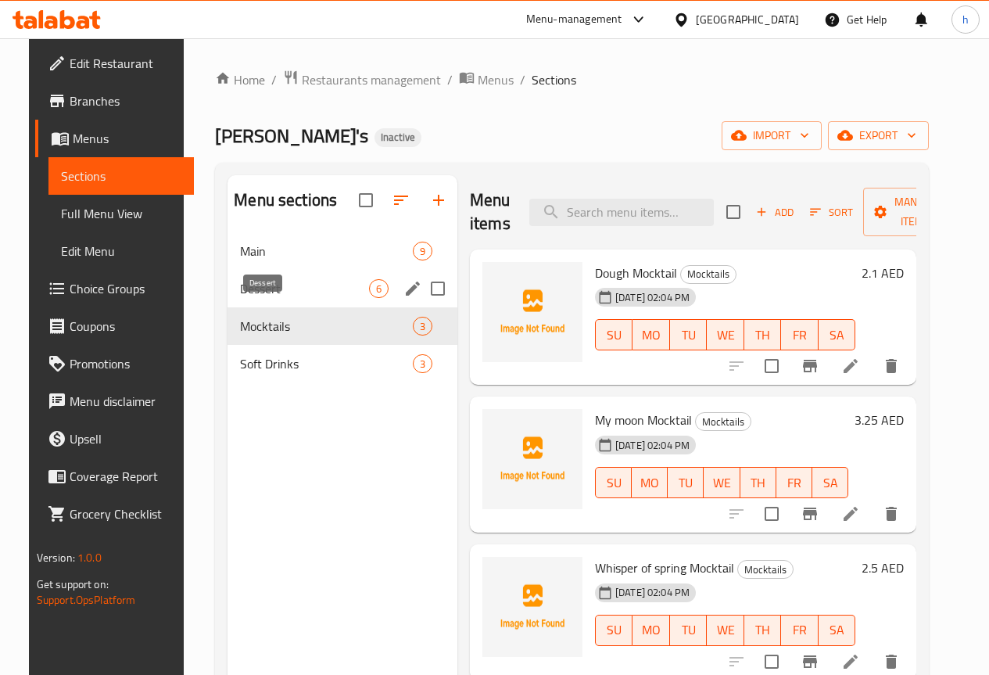
click at [246, 298] on span "Dessert" at bounding box center [304, 288] width 129 height 19
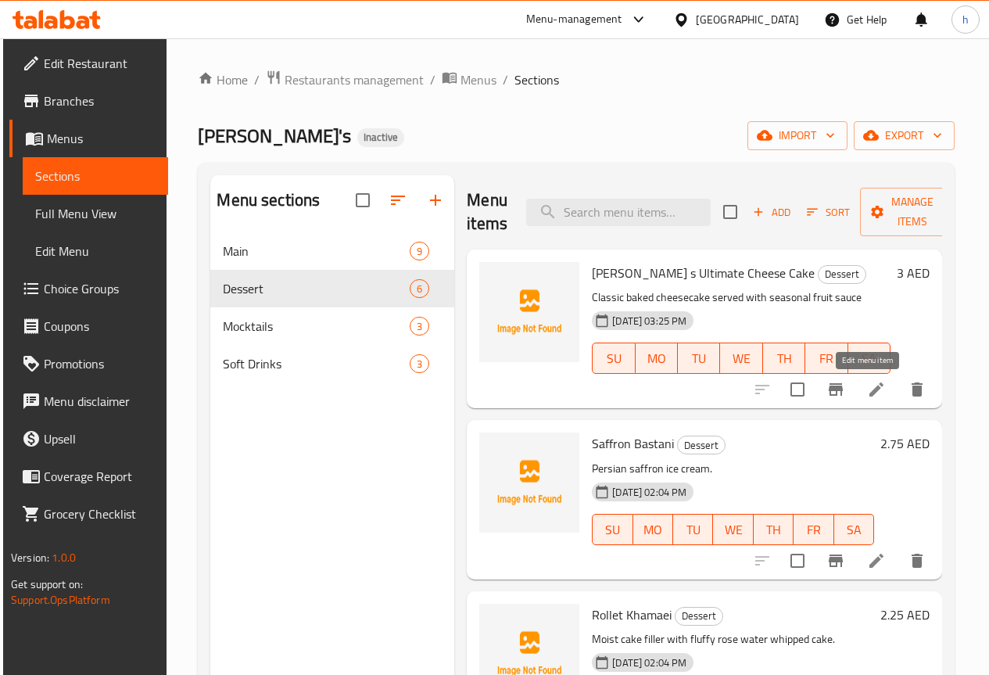
click at [869, 382] on icon at bounding box center [876, 389] width 19 height 19
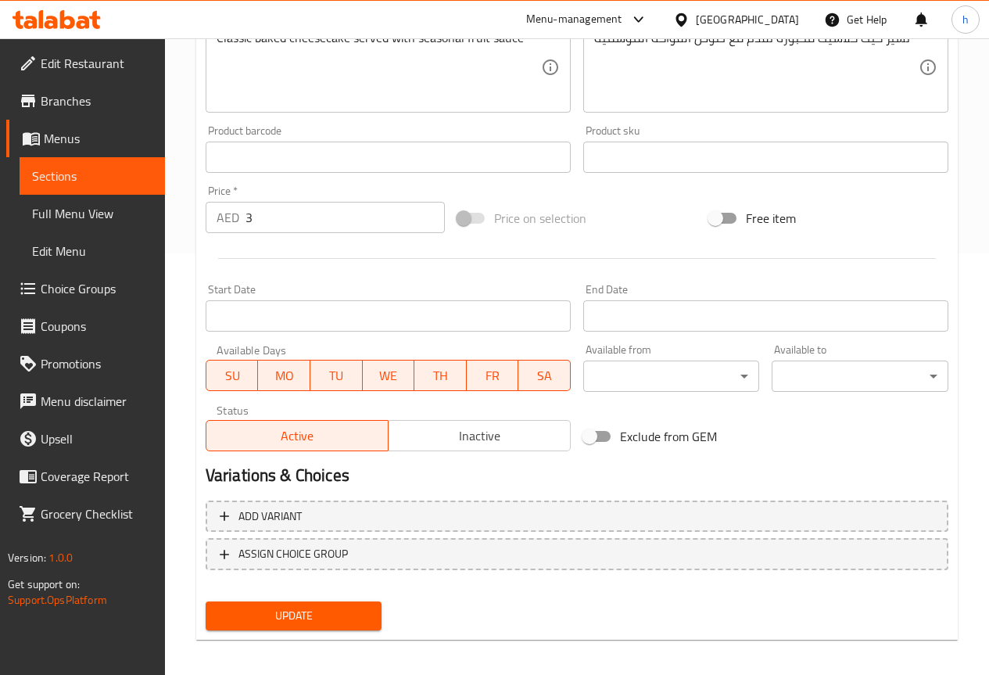
scroll to position [430, 0]
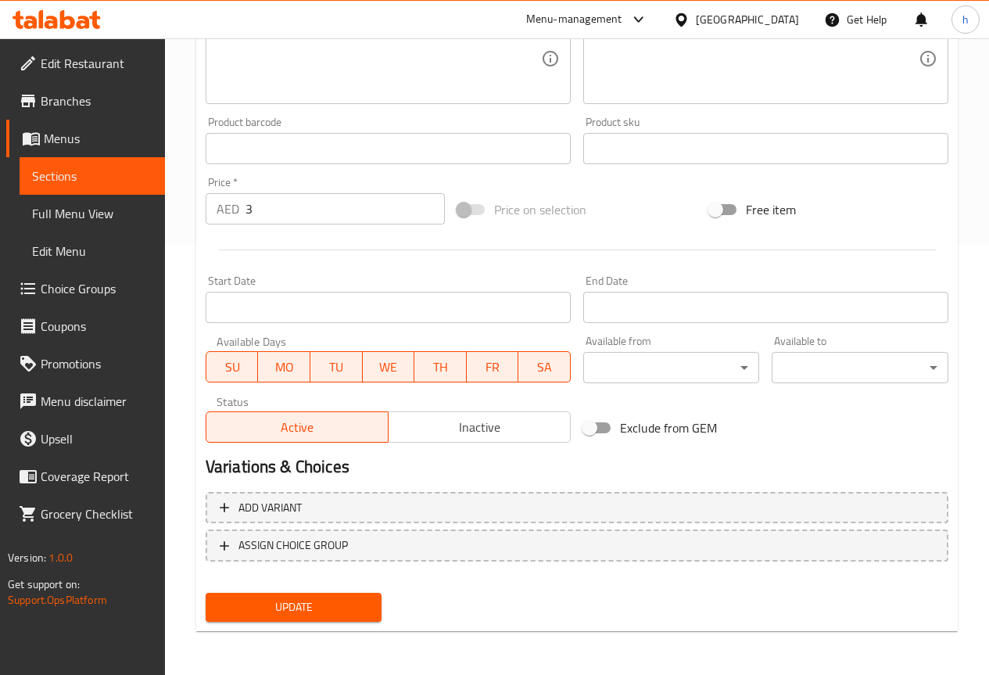
click at [318, 603] on span "Update" at bounding box center [294, 608] width 152 height 20
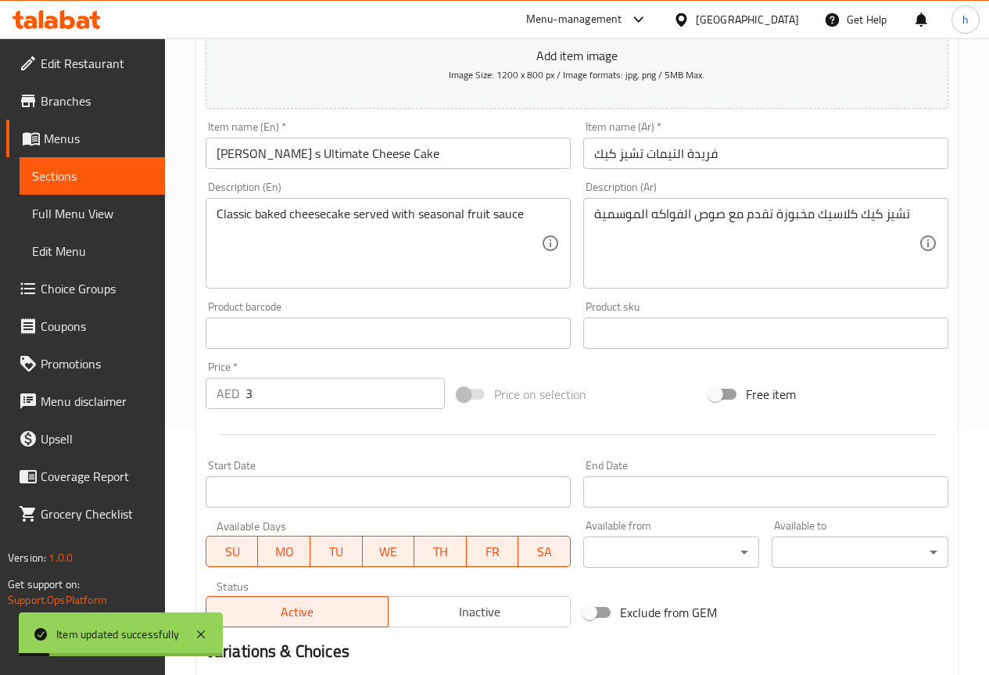
scroll to position [274, 0]
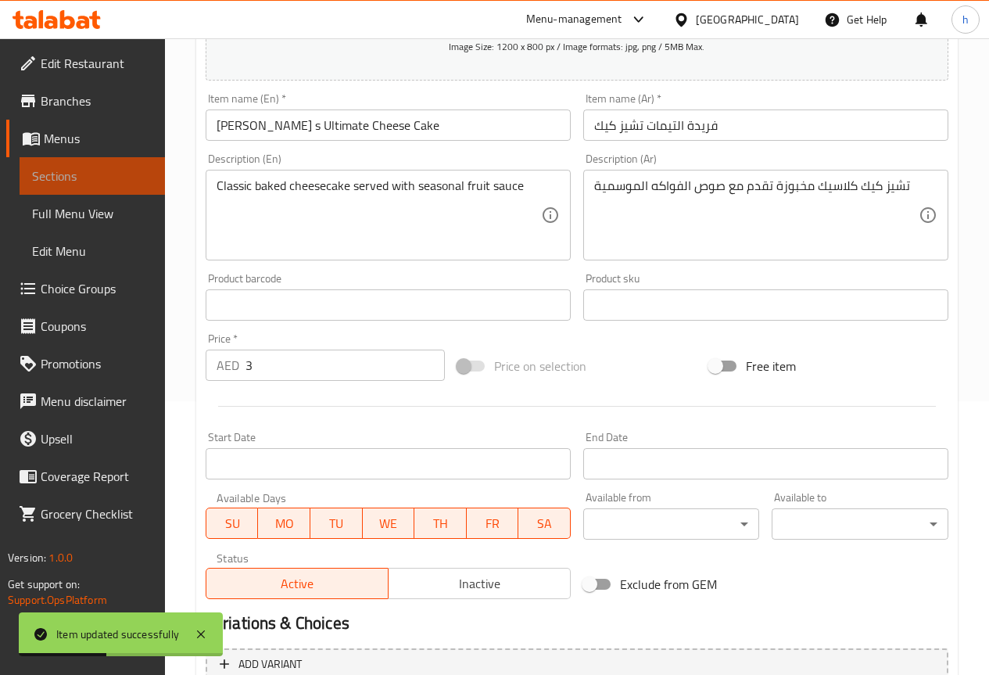
click at [77, 162] on link "Sections" at bounding box center [92, 176] width 145 height 38
